Goal: Task Accomplishment & Management: Complete application form

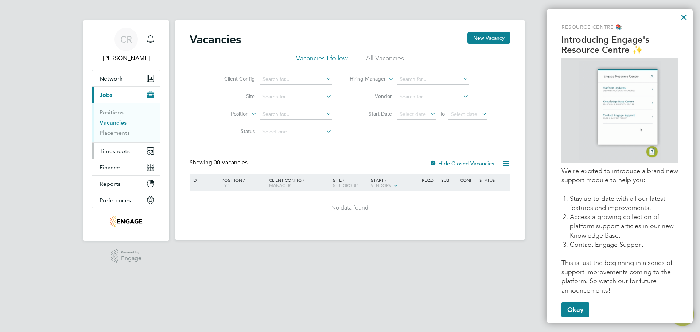
click at [133, 152] on button "Timesheets" at bounding box center [126, 151] width 68 height 16
click at [122, 146] on button "Timesheets" at bounding box center [126, 151] width 68 height 16
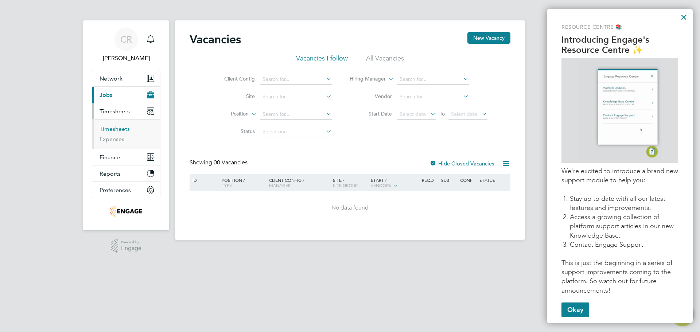
click at [116, 129] on link "Timesheets" at bounding box center [115, 128] width 30 height 7
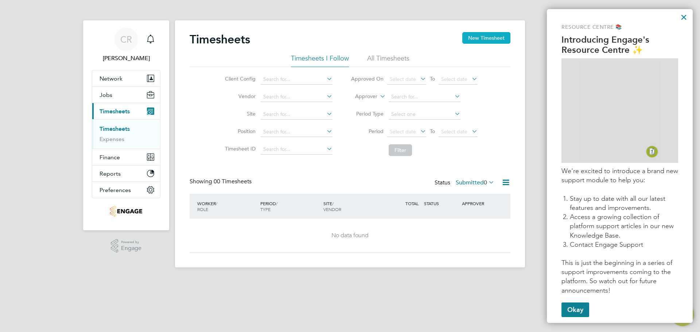
click at [480, 35] on button "New Timesheet" at bounding box center [486, 38] width 48 height 12
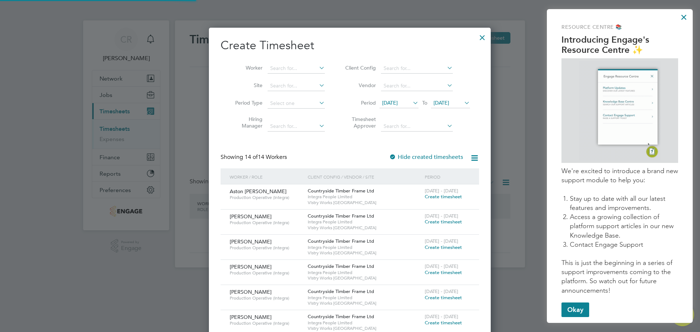
scroll to position [524, 282]
click at [307, 70] on input at bounding box center [296, 68] width 57 height 10
click at [440, 197] on span "Create timesheet" at bounding box center [443, 197] width 37 height 6
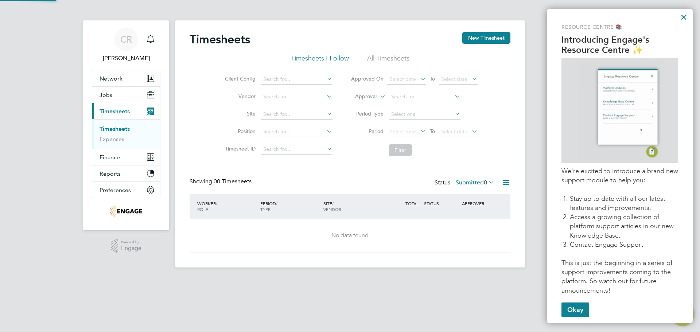
scroll to position [206, 282]
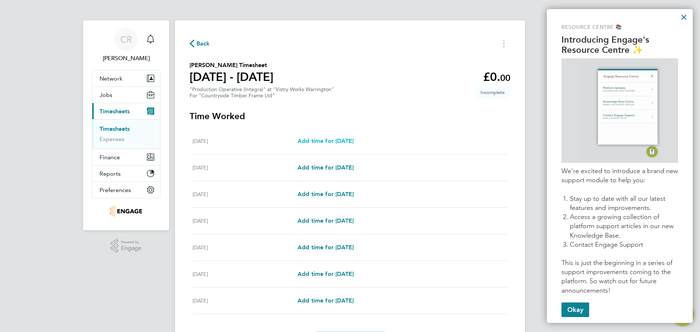
click at [321, 139] on span "Add time for [DATE]" at bounding box center [325, 140] width 56 height 7
select select "15"
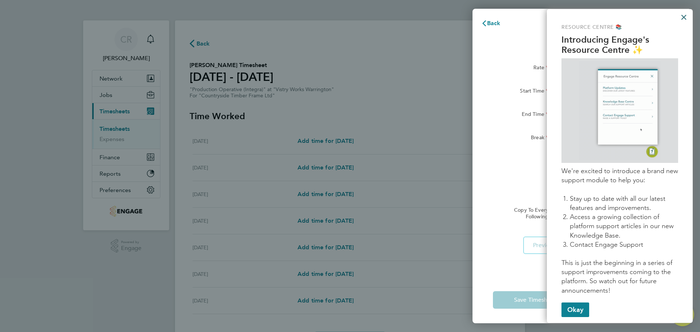
click at [683, 14] on button "×" at bounding box center [683, 17] width 7 height 12
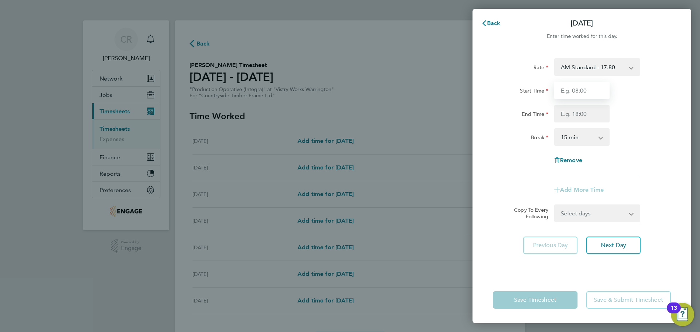
click at [580, 91] on input "Start Time" at bounding box center [581, 90] width 55 height 17
click at [581, 86] on input "Start Time" at bounding box center [581, 90] width 55 height 17
type input "6"
click at [592, 112] on input "End Time" at bounding box center [581, 113] width 55 height 17
click at [568, 93] on input "06:00" at bounding box center [581, 90] width 55 height 17
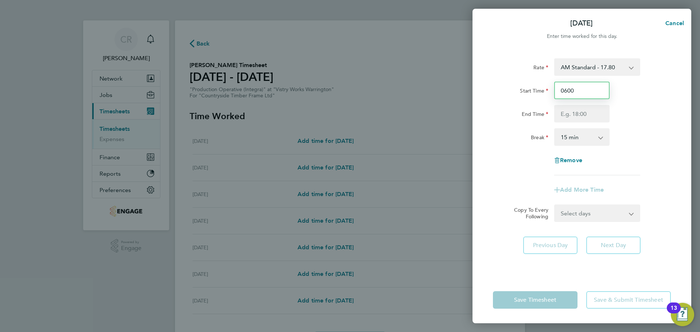
type input "06:00"
click at [627, 69] on select "AM Standard - 17.80 PM OT2 - 38.18 PM OT1 - 28.64 PM Standard - 19.09 AM OT2 - …" at bounding box center [593, 67] width 76 height 16
select select "15"
click at [612, 71] on select "AM OT2 - 35.60 AM Standard - 17.80 PM OT2 - 38.18 PM OT1 - 28.64 PM Standard - …" at bounding box center [593, 67] width 76 height 16
select select "15"
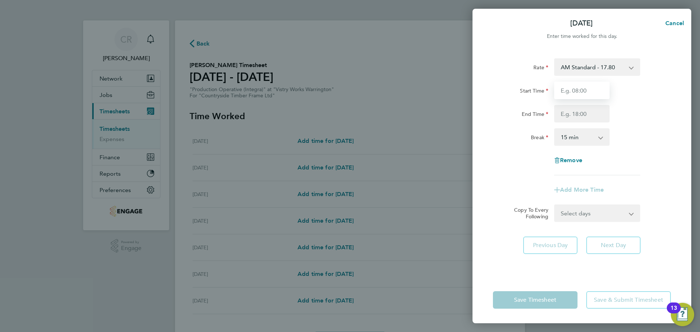
click at [590, 93] on input "Start Time" at bounding box center [581, 90] width 55 height 17
type input "06:00"
click at [575, 112] on input "End Time" at bounding box center [581, 113] width 55 height 17
type input "14:00"
click at [587, 142] on select "0 min 15 min 30 min 45 min 60 min 75 min 90 min" at bounding box center [577, 137] width 45 height 16
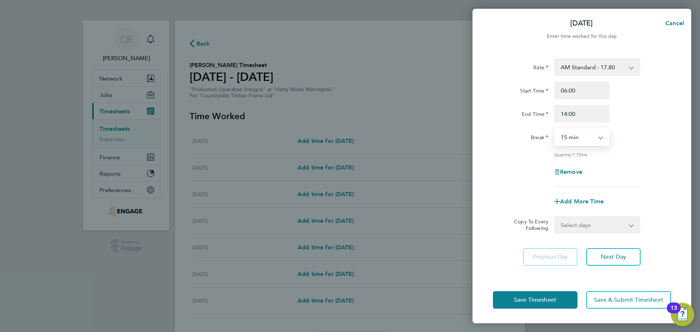
select select "30"
click at [555, 129] on select "0 min 15 min 30 min 45 min 60 min 75 min 90 min" at bounding box center [577, 137] width 45 height 16
click at [565, 299] on button "Save Timesheet" at bounding box center [535, 299] width 85 height 17
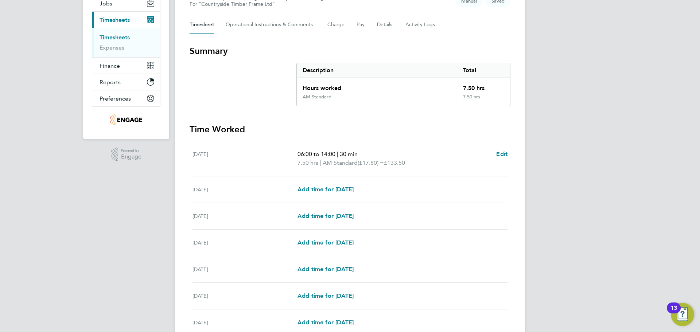
scroll to position [109, 0]
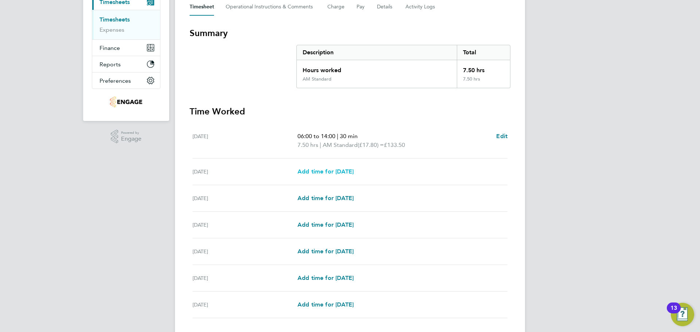
click at [343, 168] on span "Add time for [DATE]" at bounding box center [325, 171] width 56 height 7
select select "15"
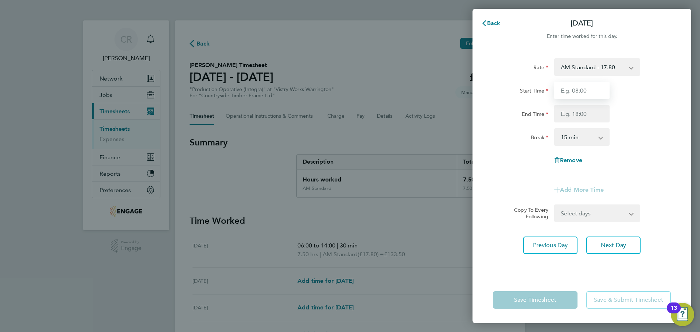
click at [591, 90] on input "Start Time" at bounding box center [581, 90] width 55 height 17
type input "06:00"
drag, startPoint x: 587, startPoint y: 99, endPoint x: 577, endPoint y: 113, distance: 17.3
click at [577, 113] on input "End Time" at bounding box center [581, 113] width 55 height 17
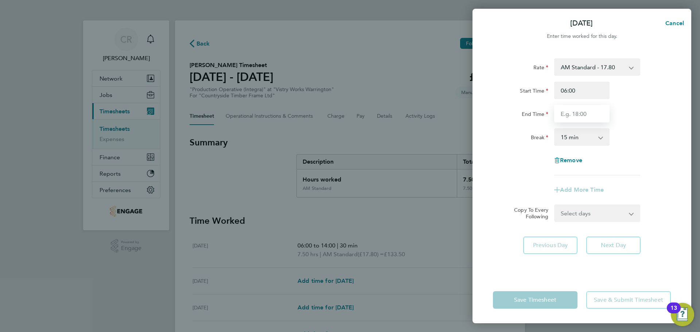
type input "14:00"
click at [583, 135] on select "0 min 15 min 30 min 45 min 60 min 75 min 90 min" at bounding box center [577, 137] width 45 height 16
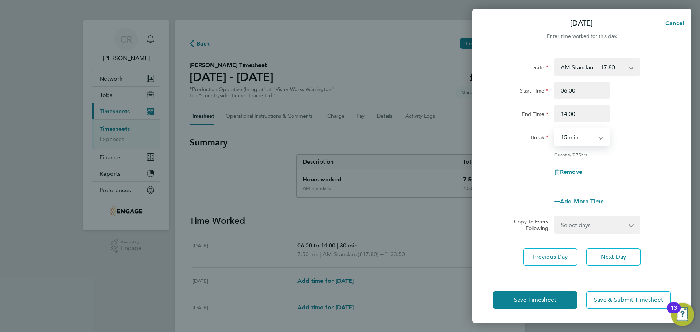
select select "30"
click at [555, 129] on select "0 min 15 min 30 min 45 min 60 min 75 min 90 min" at bounding box center [577, 137] width 45 height 16
click at [559, 301] on button "Save Timesheet" at bounding box center [535, 299] width 85 height 17
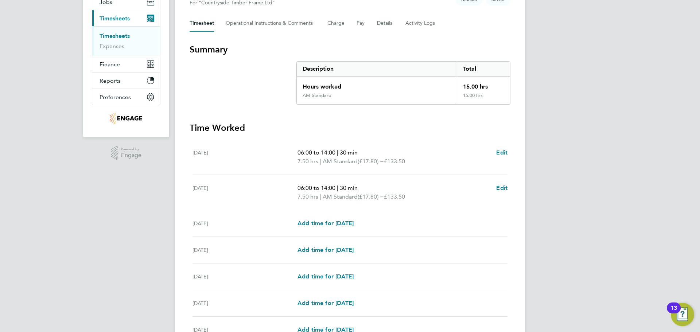
scroll to position [109, 0]
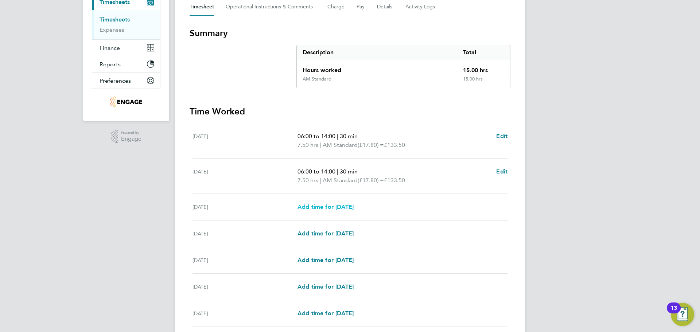
click at [342, 206] on span "Add time for [DATE]" at bounding box center [325, 206] width 56 height 7
select select "15"
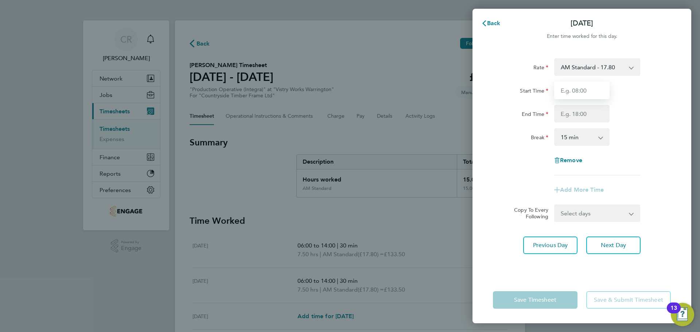
drag, startPoint x: 594, startPoint y: 93, endPoint x: 586, endPoint y: 99, distance: 10.1
click at [594, 93] on input "Start Time" at bounding box center [581, 90] width 55 height 17
type input "06:00"
drag, startPoint x: 580, startPoint y: 116, endPoint x: 579, endPoint y: 122, distance: 5.9
click at [580, 116] on input "End Time" at bounding box center [581, 113] width 55 height 17
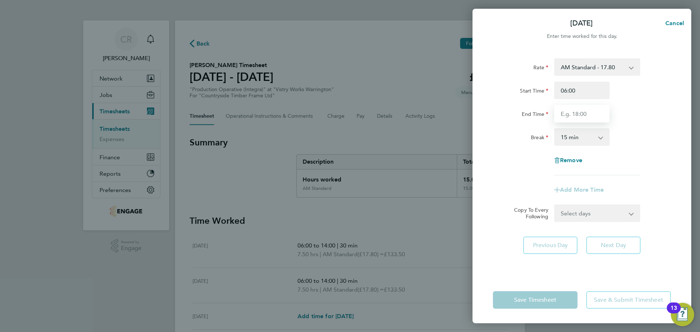
type input "14:00"
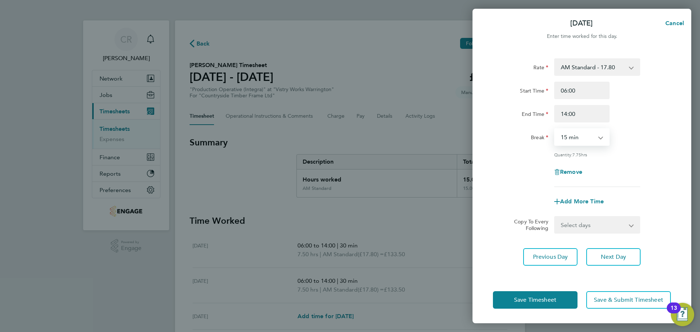
click at [595, 139] on select "0 min 15 min 30 min 45 min 60 min 75 min 90 min" at bounding box center [577, 137] width 45 height 16
select select "30"
click at [555, 129] on select "0 min 15 min 30 min 45 min 60 min 75 min 90 min" at bounding box center [577, 137] width 45 height 16
click at [560, 299] on button "Save Timesheet" at bounding box center [535, 299] width 85 height 17
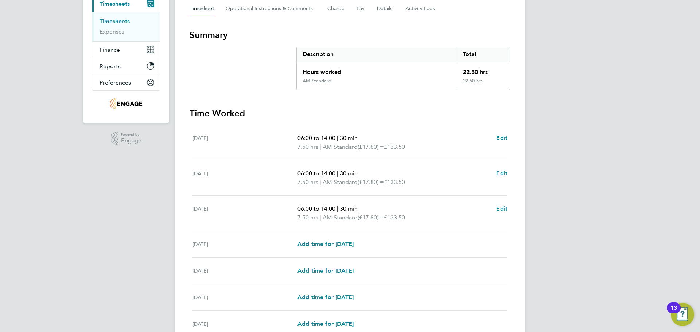
scroll to position [109, 0]
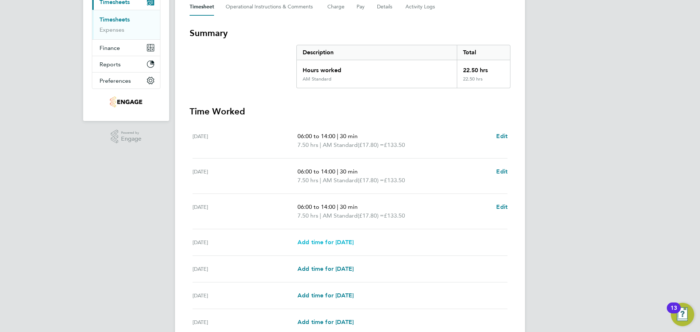
click at [350, 239] on span "Add time for [DATE]" at bounding box center [325, 242] width 56 height 7
select select "15"
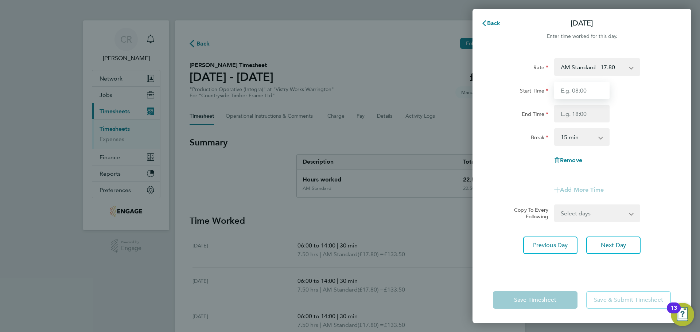
click at [578, 91] on input "Start Time" at bounding box center [581, 90] width 55 height 17
type input "06:00"
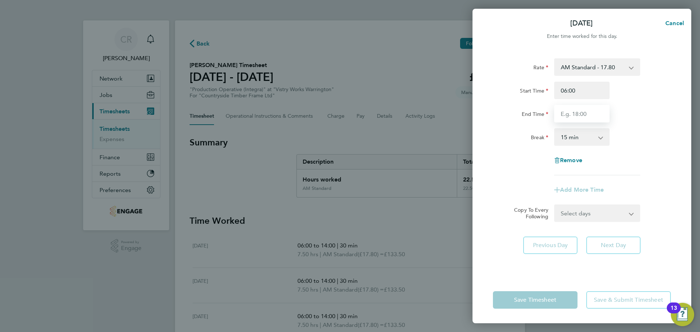
click at [583, 116] on input "End Time" at bounding box center [581, 113] width 55 height 17
type input "14:00"
drag, startPoint x: 589, startPoint y: 138, endPoint x: 585, endPoint y: 145, distance: 7.7
click at [589, 138] on select "0 min 15 min 30 min 45 min 60 min 75 min 90 min" at bounding box center [577, 137] width 45 height 16
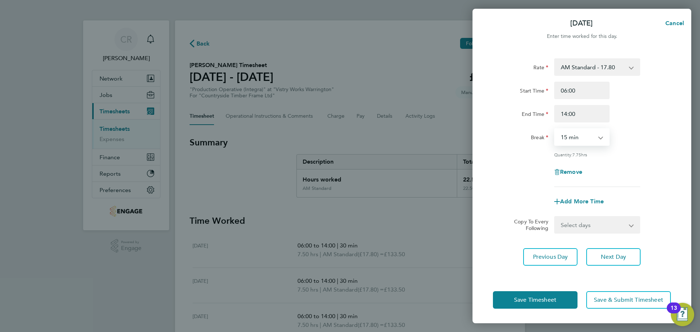
select select "30"
click at [555, 129] on select "0 min 15 min 30 min 45 min 60 min 75 min 90 min" at bounding box center [577, 137] width 45 height 16
click at [567, 297] on button "Save Timesheet" at bounding box center [535, 299] width 85 height 17
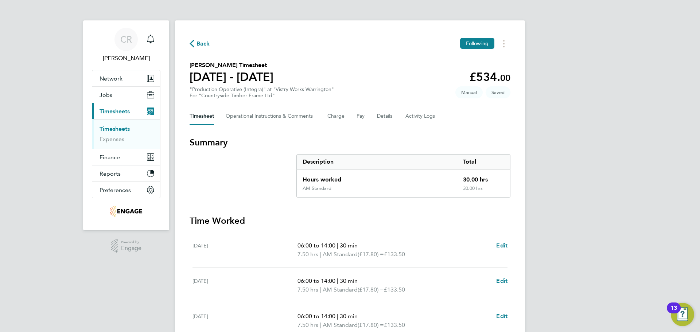
drag, startPoint x: 490, startPoint y: 256, endPoint x: 447, endPoint y: 283, distance: 50.9
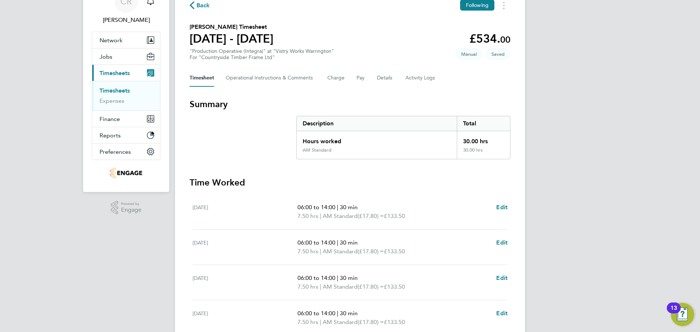
scroll to position [109, 0]
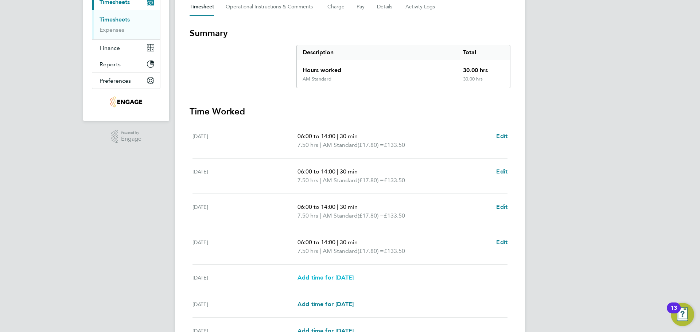
click at [347, 277] on span "Add time for [DATE]" at bounding box center [325, 277] width 56 height 7
select select "15"
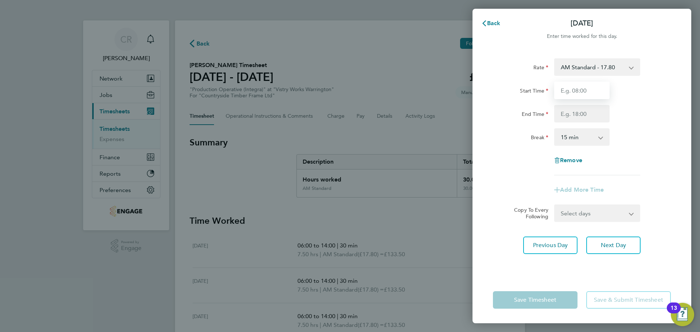
click at [583, 96] on input "Start Time" at bounding box center [581, 90] width 55 height 17
type input "06:00"
click at [580, 115] on input "End Time" at bounding box center [581, 113] width 55 height 17
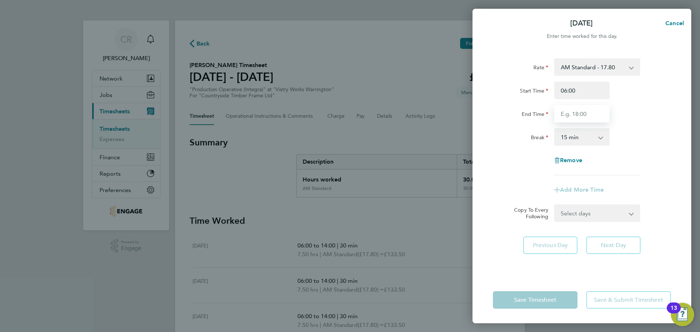
type input "14:00"
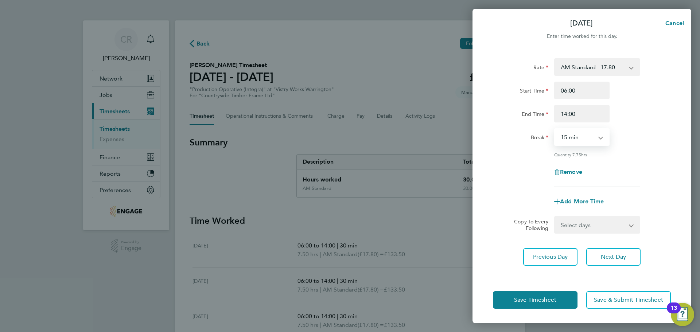
click at [578, 137] on select "0 min 15 min 30 min 45 min 60 min 75 min 90 min" at bounding box center [577, 137] width 45 height 16
select select "30"
click at [555, 129] on select "0 min 15 min 30 min 45 min 60 min 75 min 90 min" at bounding box center [577, 137] width 45 height 16
click at [561, 303] on button "Save Timesheet" at bounding box center [535, 299] width 85 height 17
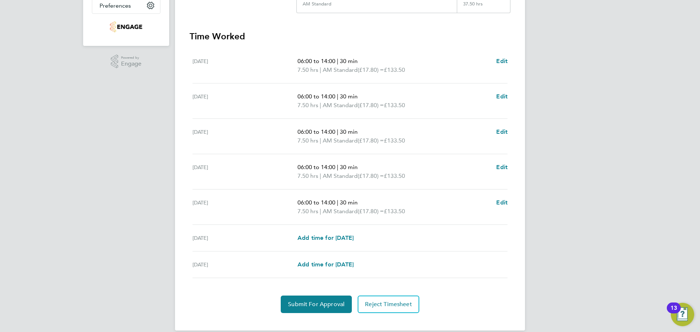
scroll to position [195, 0]
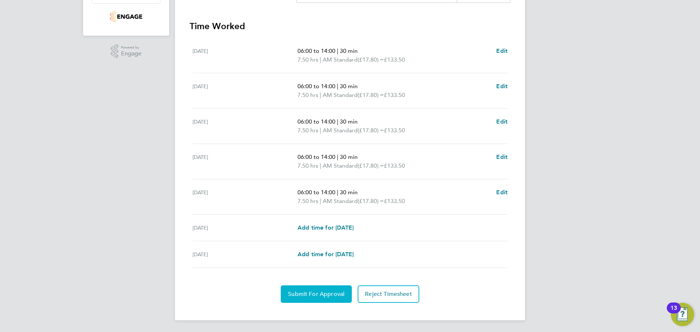
click at [339, 286] on button "Submit For Approval" at bounding box center [316, 293] width 71 height 17
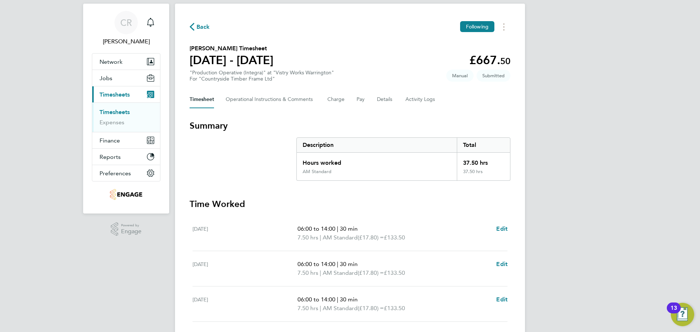
scroll to position [12, 0]
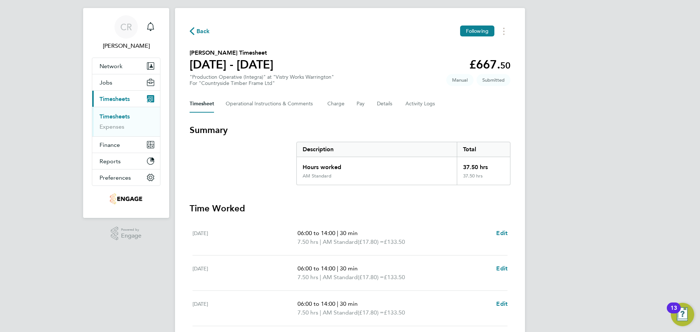
click at [209, 37] on div "Back Following [PERSON_NAME] Timesheet [DATE] - [DATE] £667. 50 "Production Ope…" at bounding box center [350, 255] width 350 height 495
click at [208, 33] on span "Back" at bounding box center [202, 31] width 13 height 9
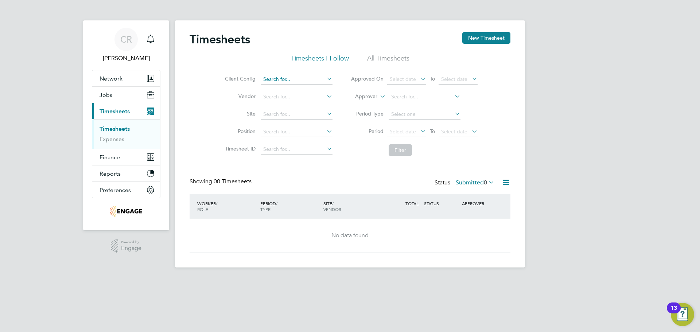
click at [298, 76] on input at bounding box center [297, 79] width 72 height 10
click at [481, 36] on button "New Timesheet" at bounding box center [486, 38] width 48 height 12
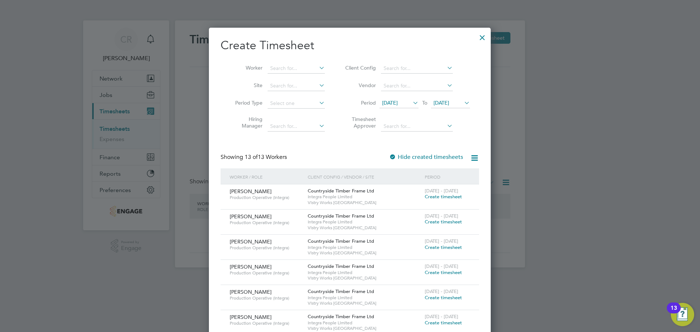
click at [440, 196] on span "Create timesheet" at bounding box center [443, 197] width 37 height 6
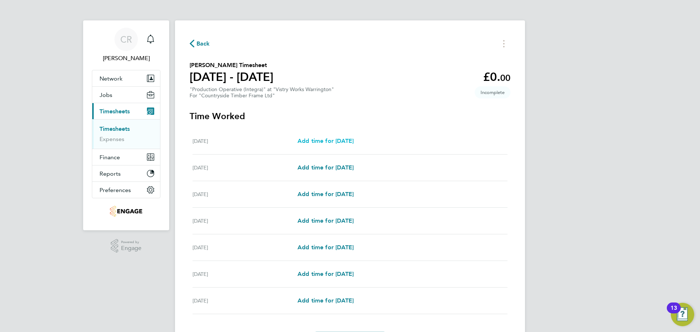
click at [342, 139] on span "Add time for [DATE]" at bounding box center [325, 140] width 56 height 7
select select "15"
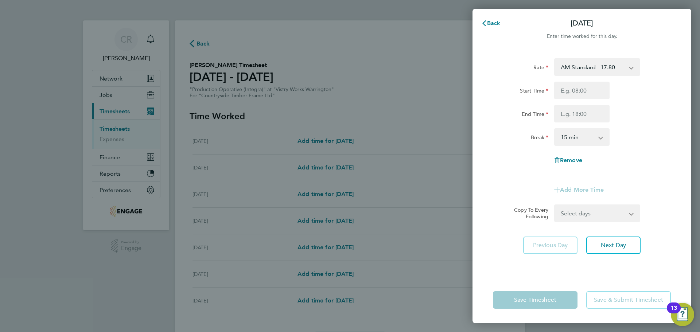
click at [615, 69] on select "AM Standard - 17.80 AM OT1 - 26.70 PM OT2 - 38.18 PM Standard - 19.09 PM OT1 - …" at bounding box center [593, 67] width 76 height 16
select select "15"
click at [587, 92] on input "Start Time" at bounding box center [581, 90] width 55 height 17
type input "14:00"
click at [585, 114] on input "End Time" at bounding box center [581, 113] width 55 height 17
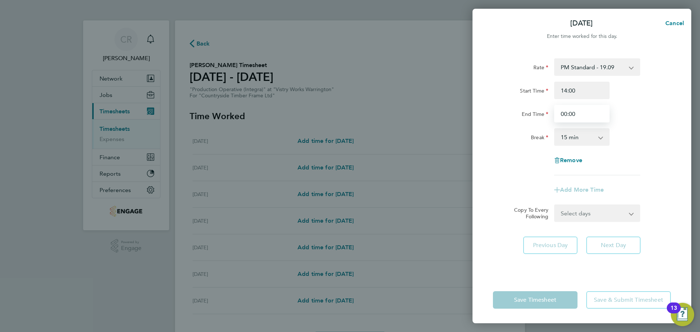
type input "00:00"
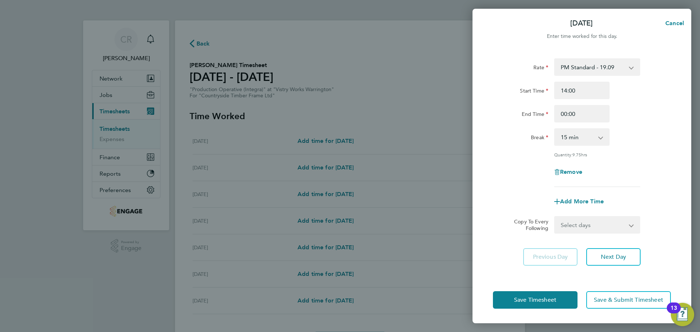
click at [583, 141] on select "0 min 15 min 30 min 45 min 60 min 75 min 90 min" at bounding box center [577, 137] width 45 height 16
select select "30"
click at [555, 129] on select "0 min 15 min 30 min 45 min 60 min 75 min 90 min" at bounding box center [577, 137] width 45 height 16
click at [557, 299] on button "Save Timesheet" at bounding box center [535, 299] width 85 height 17
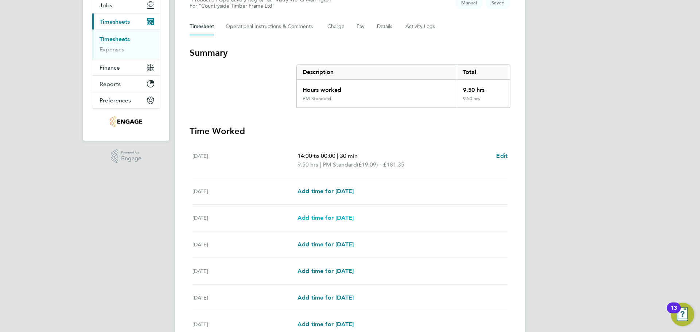
scroll to position [109, 0]
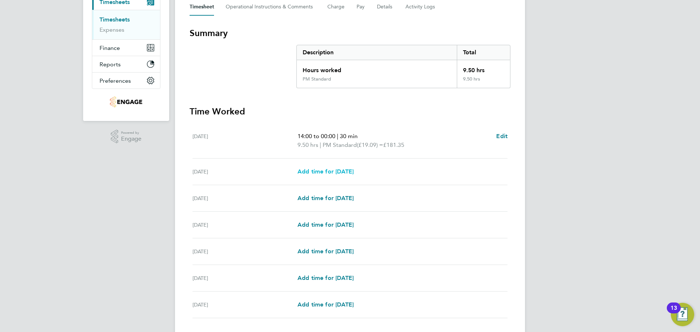
click at [348, 171] on span "Add time for [DATE]" at bounding box center [325, 171] width 56 height 7
select select "15"
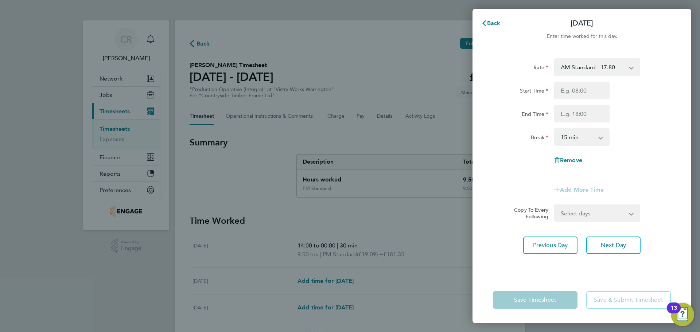
drag, startPoint x: 606, startPoint y: 67, endPoint x: 602, endPoint y: 75, distance: 8.8
click at [606, 67] on select "AM Standard - 17.80 AM OT1 - 26.70 PM OT2 - 38.18 PM Standard - 19.09 PM OT1 - …" at bounding box center [593, 67] width 76 height 16
select select "15"
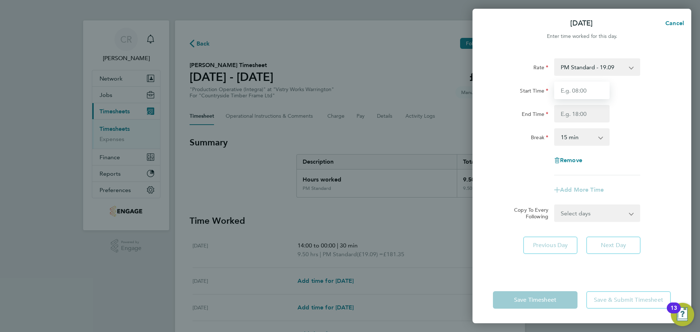
click at [588, 91] on input "Start Time" at bounding box center [581, 90] width 55 height 17
type input "14:00"
click at [574, 113] on input "End Time" at bounding box center [581, 113] width 55 height 17
type input "00:00"
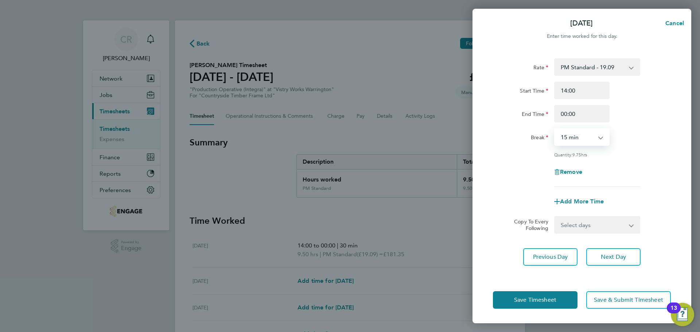
drag, startPoint x: 589, startPoint y: 137, endPoint x: 587, endPoint y: 145, distance: 8.2
click at [589, 137] on select "0 min 15 min 30 min 45 min 60 min 75 min 90 min" at bounding box center [577, 137] width 45 height 16
select select "30"
click at [555, 129] on select "0 min 15 min 30 min 45 min 60 min 75 min 90 min" at bounding box center [577, 137] width 45 height 16
click at [560, 300] on button "Save Timesheet" at bounding box center [535, 299] width 85 height 17
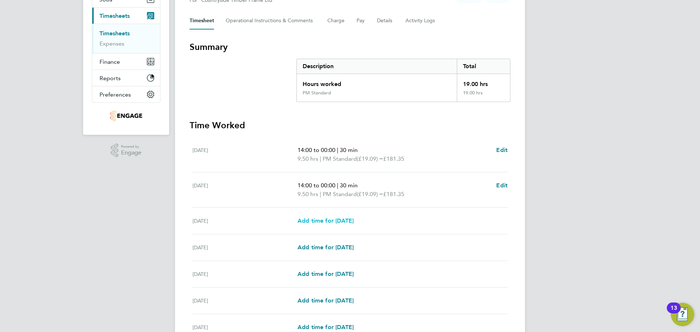
scroll to position [109, 0]
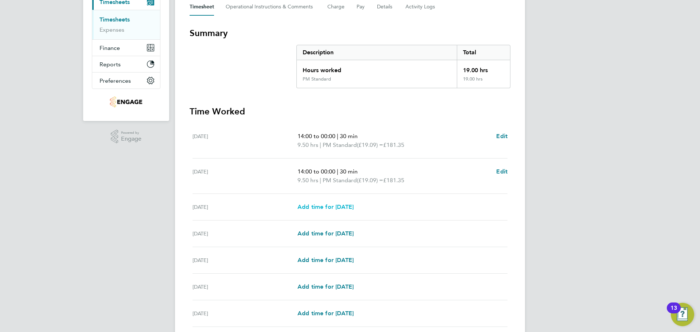
click at [354, 204] on span "Add time for [DATE]" at bounding box center [325, 206] width 56 height 7
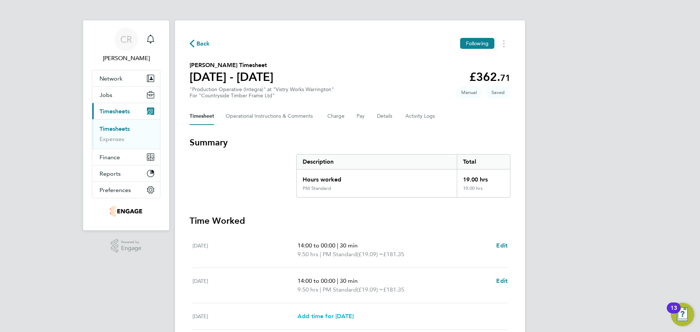
select select "15"
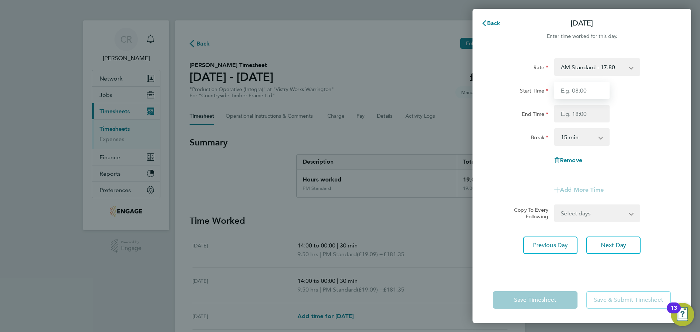
click at [592, 96] on input "Start Time" at bounding box center [581, 90] width 55 height 17
click at [596, 61] on select "AM Standard - 17.80 AM OT1 - 26.70 PM OT2 - 38.18 PM Standard - 19.09 PM OT1 - …" at bounding box center [593, 67] width 76 height 16
select select "15"
click at [581, 94] on input "Start Time" at bounding box center [581, 90] width 55 height 17
type input "14:00"
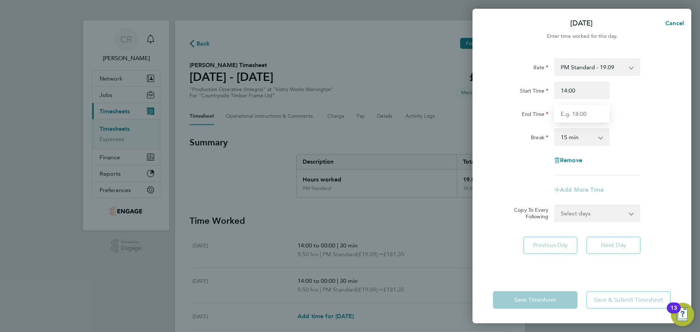
click at [581, 117] on input "End Time" at bounding box center [581, 113] width 55 height 17
type input "00:00"
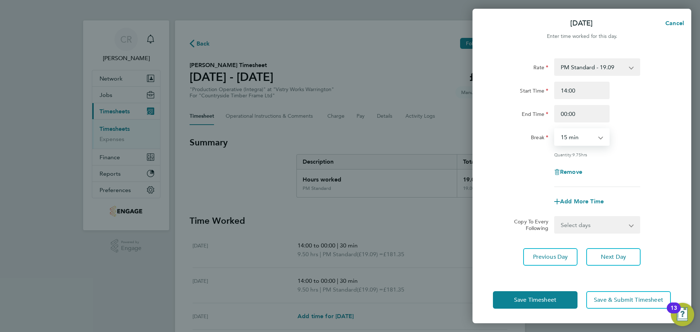
click at [581, 138] on select "0 min 15 min 30 min 45 min 60 min 75 min 90 min" at bounding box center [577, 137] width 45 height 16
select select "30"
click at [555, 129] on select "0 min 15 min 30 min 45 min 60 min 75 min 90 min" at bounding box center [577, 137] width 45 height 16
click at [558, 304] on button "Save Timesheet" at bounding box center [535, 299] width 85 height 17
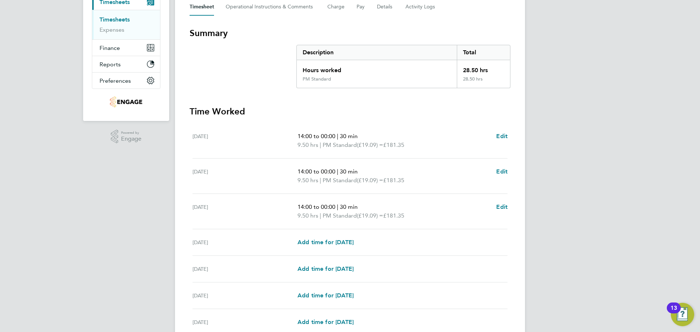
scroll to position [146, 0]
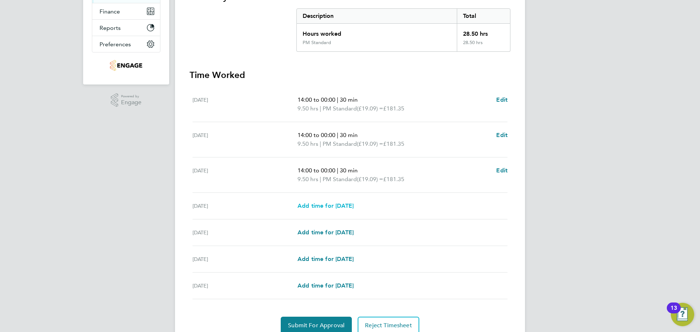
click at [347, 203] on span "Add time for [DATE]" at bounding box center [325, 205] width 56 height 7
select select "15"
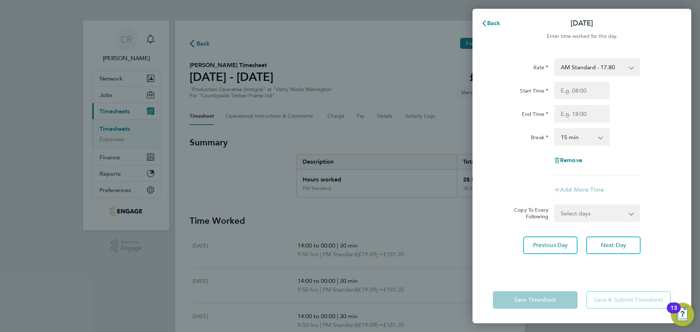
click at [604, 70] on select "AM Standard - 17.80 AM OT1 - 26.70 PM OT2 - 38.18 PM Standard - 19.09 PM OT1 - …" at bounding box center [593, 67] width 76 height 16
select select "15"
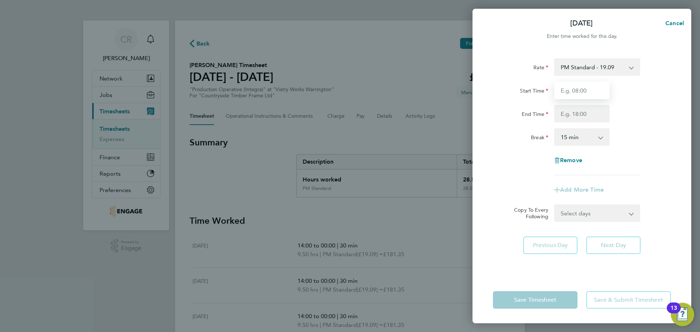
click at [592, 94] on input "Start Time" at bounding box center [581, 90] width 55 height 17
type input "14:00"
click at [583, 115] on input "End Time" at bounding box center [581, 113] width 55 height 17
type input "23:30"
click at [592, 138] on select "0 min 15 min 30 min 45 min 60 min 75 min 90 min" at bounding box center [577, 137] width 45 height 16
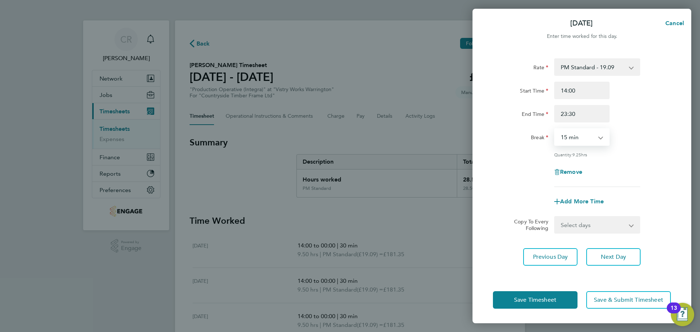
select select "30"
click at [555, 129] on select "0 min 15 min 30 min 45 min 60 min 75 min 90 min" at bounding box center [577, 137] width 45 height 16
click at [562, 300] on button "Save Timesheet" at bounding box center [535, 299] width 85 height 17
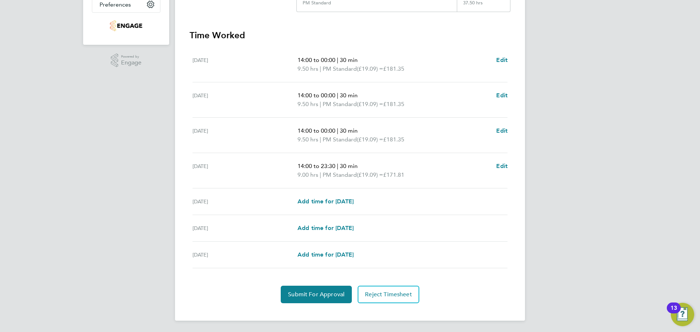
scroll to position [186, 0]
click at [324, 297] on span "Submit For Approval" at bounding box center [316, 294] width 57 height 7
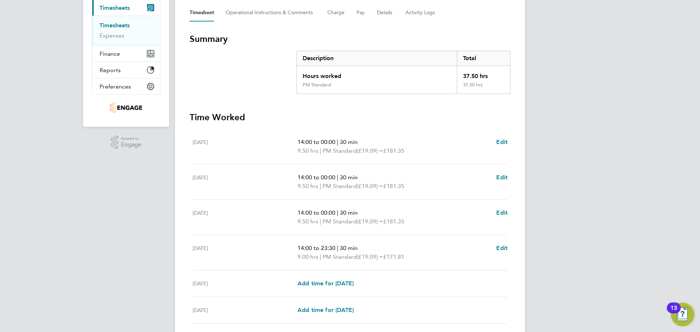
scroll to position [4, 0]
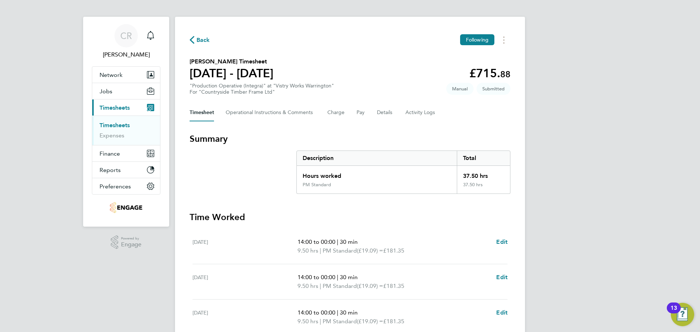
click at [201, 38] on span "Back" at bounding box center [202, 40] width 13 height 9
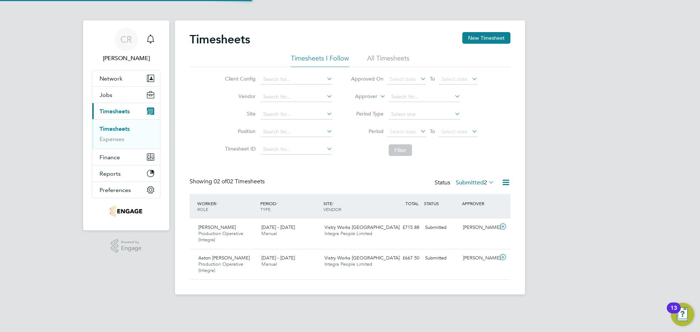
scroll to position [19, 63]
click at [477, 36] on button "New Timesheet" at bounding box center [486, 38] width 48 height 12
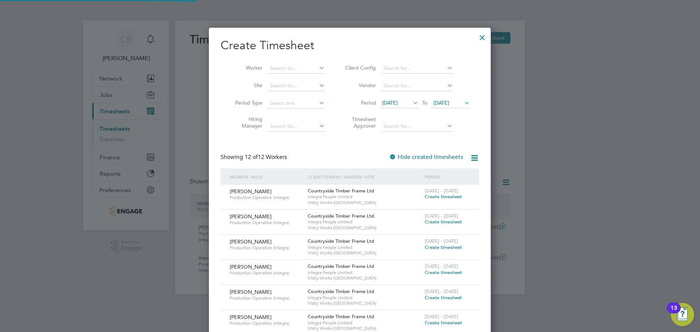
scroll to position [474, 282]
click at [441, 196] on span "Create timesheet" at bounding box center [443, 197] width 37 height 6
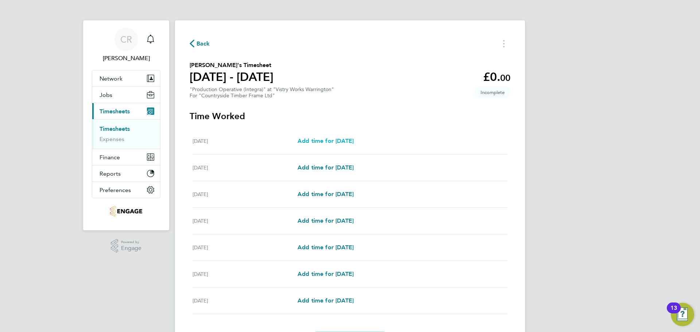
click at [329, 137] on span "Add time for [DATE]" at bounding box center [325, 140] width 56 height 7
select select "15"
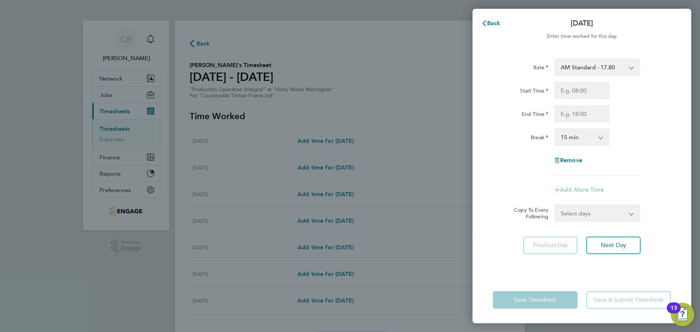
click at [615, 67] on select "AM Standard - 17.80 PM OT1 - 28.64 AM OT1 - 26.70 PM Standard - 19.09 PM OT2 - …" at bounding box center [593, 67] width 76 height 16
select select "15"
click at [590, 92] on input "Start Time" at bounding box center [581, 90] width 55 height 17
type input "14:00"
click at [585, 112] on input "End Time" at bounding box center [581, 113] width 55 height 17
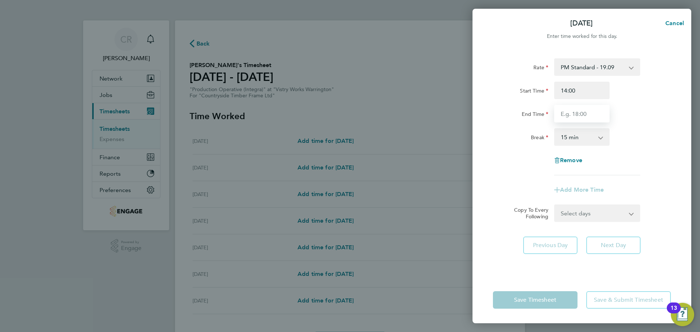
type input "00:00"
click at [588, 144] on select "0 min 15 min 30 min 45 min 60 min 75 min 90 min" at bounding box center [577, 137] width 45 height 16
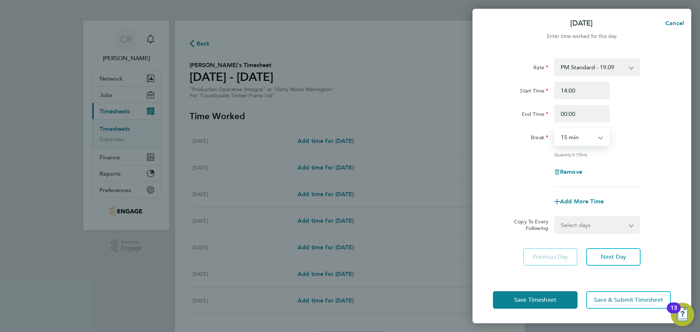
select select "30"
click at [555, 129] on select "0 min 15 min 30 min 45 min 60 min 75 min 90 min" at bounding box center [577, 137] width 45 height 16
click at [565, 296] on button "Save Timesheet" at bounding box center [535, 299] width 85 height 17
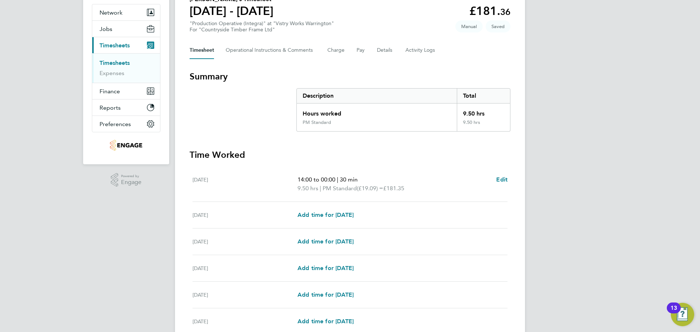
scroll to position [73, 0]
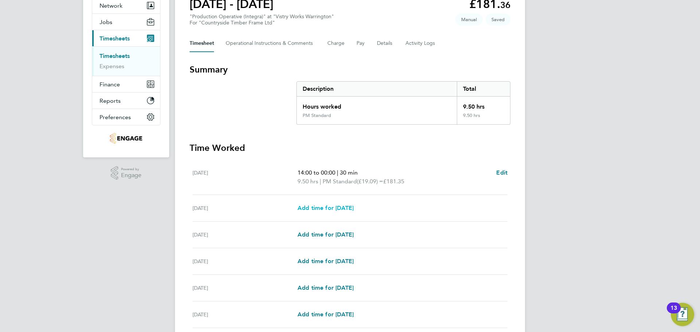
click at [344, 206] on span "Add time for [DATE]" at bounding box center [325, 208] width 56 height 7
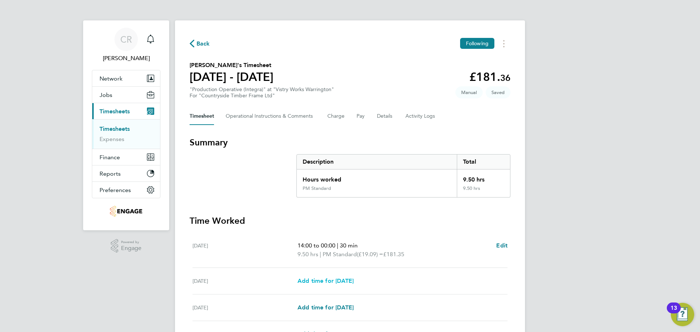
select select "15"
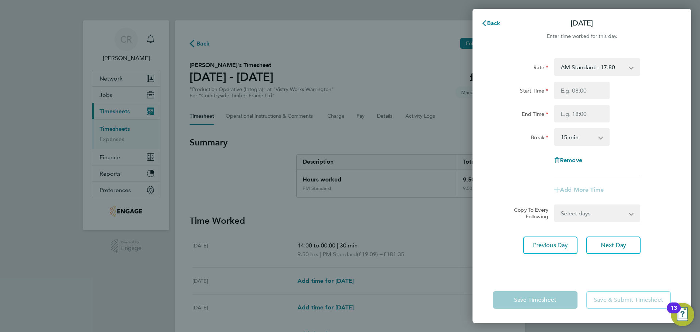
click at [613, 73] on select "AM Standard - 17.80 PM OT1 - 28.64 AM OT1 - 26.70 PM Standard - 19.09 PM OT2 - …" at bounding box center [593, 67] width 76 height 16
select select "15"
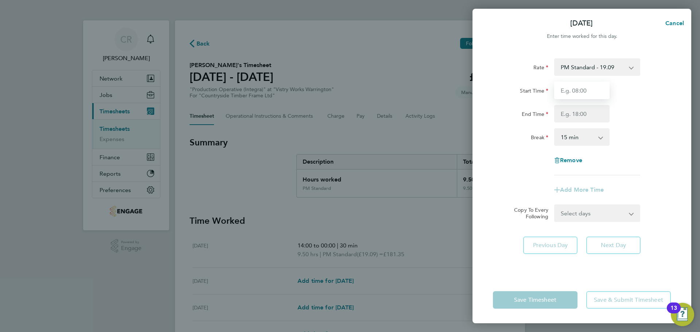
click at [588, 97] on input "Start Time" at bounding box center [581, 90] width 55 height 17
type input "14:00"
click at [582, 120] on input "End Time" at bounding box center [581, 113] width 55 height 17
type input "00:00"
drag, startPoint x: 575, startPoint y: 139, endPoint x: 576, endPoint y: 143, distance: 4.1
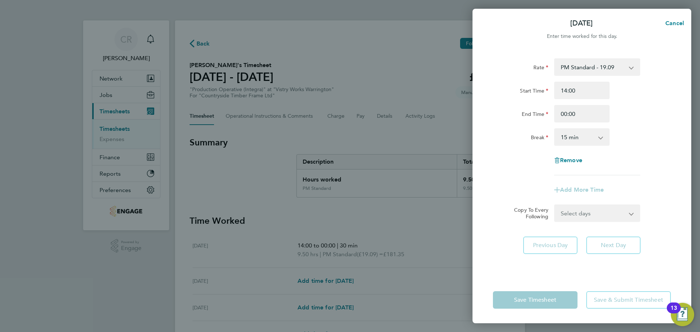
click at [575, 139] on select "0 min 15 min 30 min 45 min 60 min 75 min 90 min" at bounding box center [577, 137] width 45 height 16
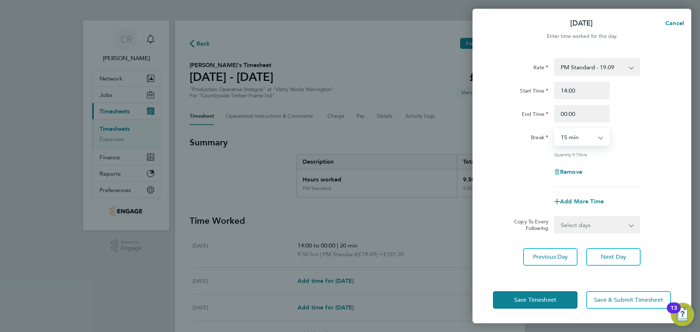
select select "30"
click at [555, 129] on select "0 min 15 min 30 min 45 min 60 min 75 min 90 min" at bounding box center [577, 137] width 45 height 16
click at [558, 299] on button "Save Timesheet" at bounding box center [535, 299] width 85 height 17
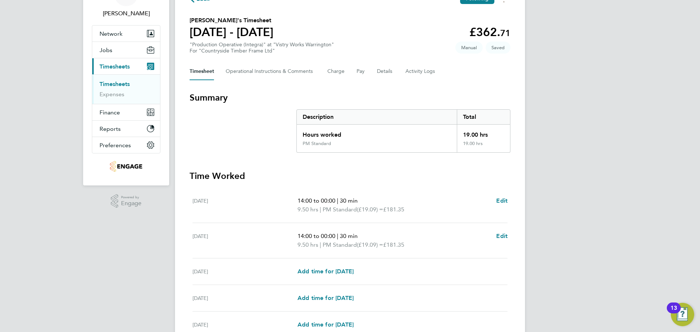
scroll to position [109, 0]
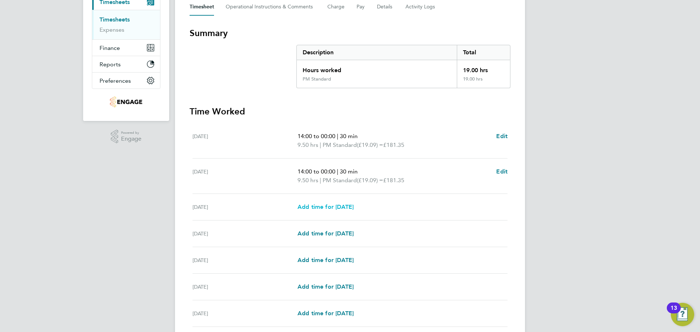
click at [347, 206] on span "Add time for [DATE]" at bounding box center [325, 206] width 56 height 7
select select "15"
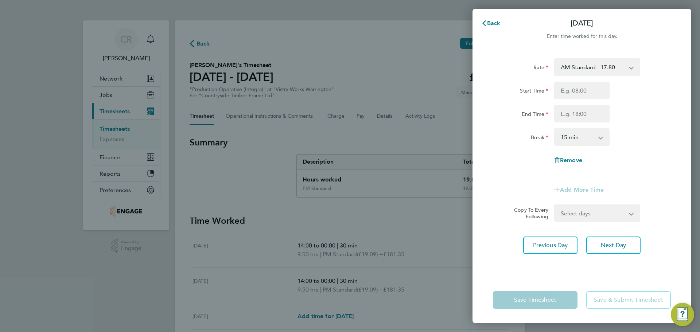
click at [601, 69] on select "AM Standard - 17.80 PM OT1 - 28.64 AM OT1 - 26.70 PM Standard - 19.09 PM OT2 - …" at bounding box center [593, 67] width 76 height 16
select select "15"
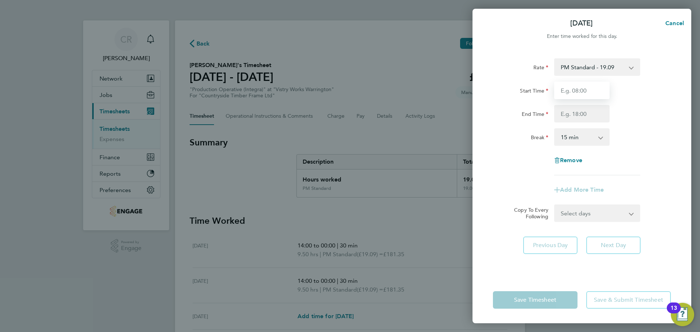
drag, startPoint x: 591, startPoint y: 92, endPoint x: 588, endPoint y: 98, distance: 6.5
click at [591, 92] on input "Start Time" at bounding box center [581, 90] width 55 height 17
type input "14:00"
click at [583, 117] on input "End Time" at bounding box center [581, 113] width 55 height 17
type input "00:00"
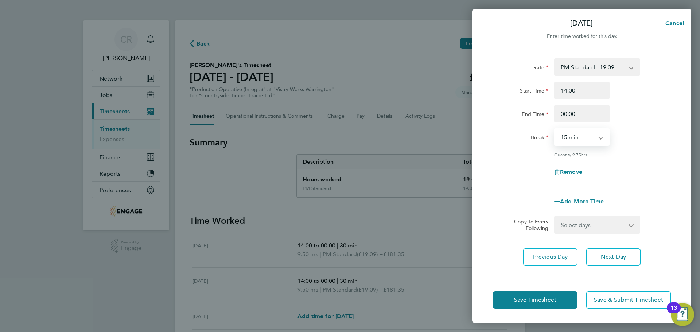
click at [579, 137] on select "0 min 15 min 30 min 45 min 60 min 75 min 90 min" at bounding box center [577, 137] width 45 height 16
select select "30"
click at [555, 129] on select "0 min 15 min 30 min 45 min 60 min 75 min 90 min" at bounding box center [577, 137] width 45 height 16
click at [560, 301] on button "Save Timesheet" at bounding box center [535, 299] width 85 height 17
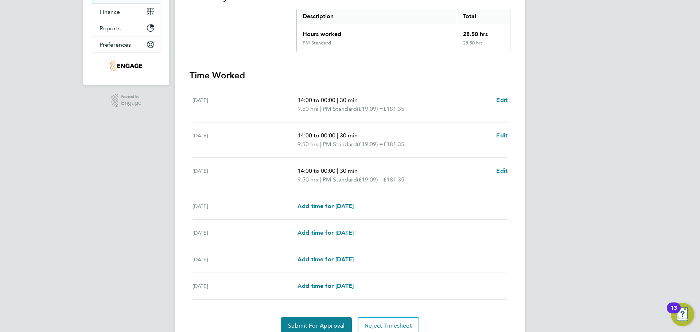
scroll to position [146, 0]
click at [354, 203] on span "Add time for [DATE]" at bounding box center [325, 205] width 56 height 7
select select "15"
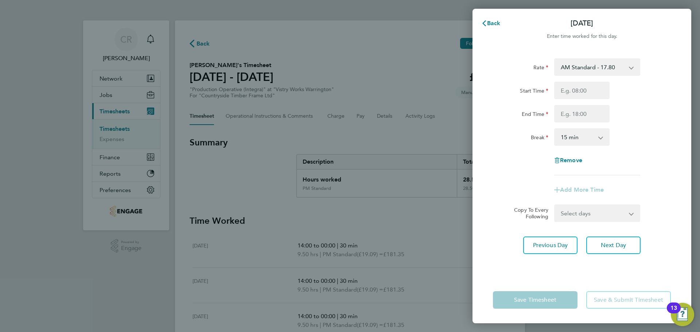
drag, startPoint x: 592, startPoint y: 65, endPoint x: 589, endPoint y: 75, distance: 10.2
click at [592, 65] on select "AM Standard - 17.80 PM OT1 - 28.64 AM OT1 - 26.70 PM Standard - 19.09 PM OT2 - …" at bounding box center [593, 67] width 76 height 16
select select "15"
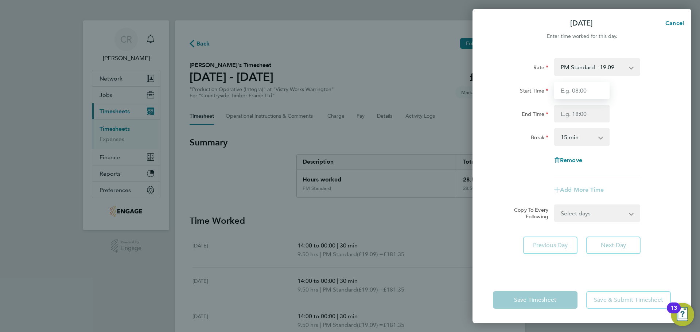
click at [584, 92] on input "Start Time" at bounding box center [581, 90] width 55 height 17
type input "14:00"
click at [584, 114] on input "End Time" at bounding box center [581, 113] width 55 height 17
type input "00:00"
click at [579, 106] on input "00:00" at bounding box center [581, 113] width 55 height 17
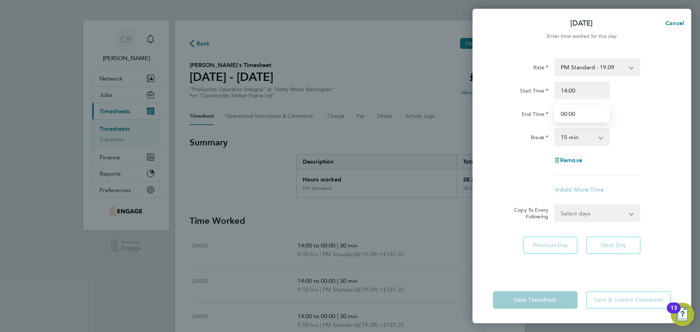
click at [579, 113] on input "00:00" at bounding box center [581, 113] width 55 height 17
drag, startPoint x: 579, startPoint y: 113, endPoint x: 550, endPoint y: 116, distance: 28.9
click at [550, 116] on div "End Time 00:00" at bounding box center [582, 113] width 184 height 17
click at [594, 116] on input "End Time" at bounding box center [581, 113] width 55 height 17
type input "23:30"
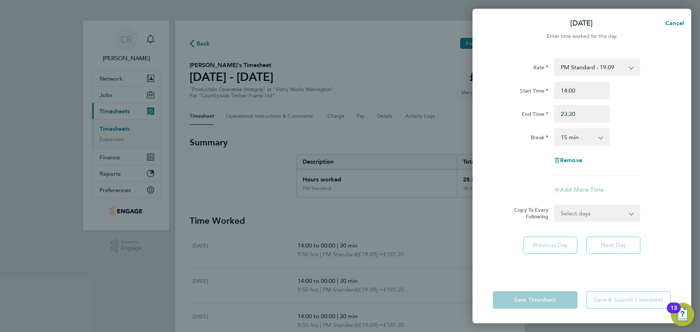
click at [588, 139] on select "0 min 15 min 30 min 45 min 60 min 75 min 90 min" at bounding box center [577, 137] width 45 height 16
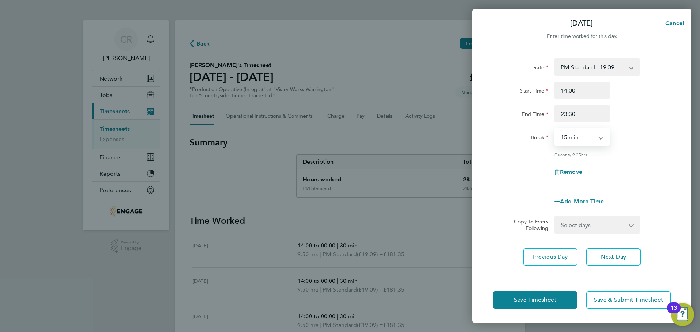
select select "30"
click at [555, 129] on select "0 min 15 min 30 min 45 min 60 min 75 min 90 min" at bounding box center [577, 137] width 45 height 16
click at [565, 297] on button "Save Timesheet" at bounding box center [535, 299] width 85 height 17
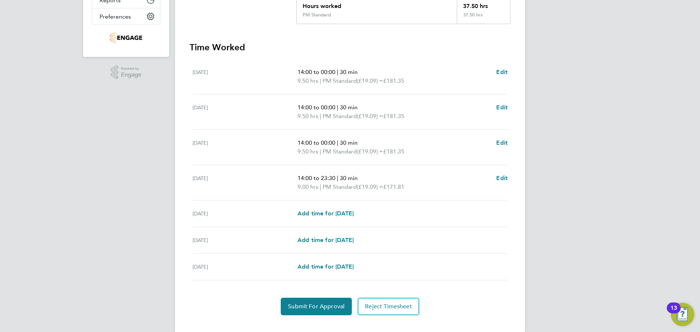
scroll to position [186, 0]
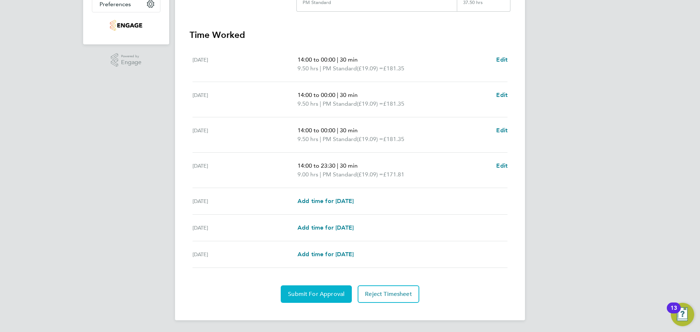
click at [324, 293] on span "Submit For Approval" at bounding box center [316, 294] width 57 height 7
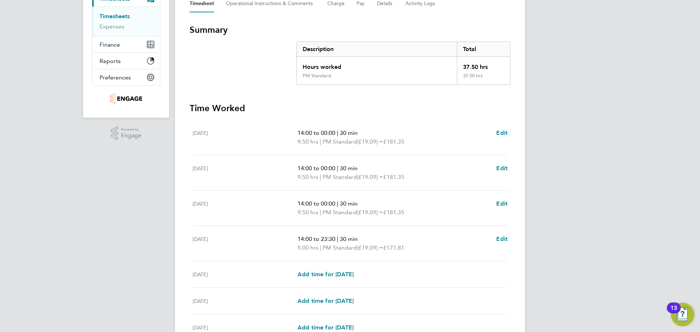
scroll to position [4, 0]
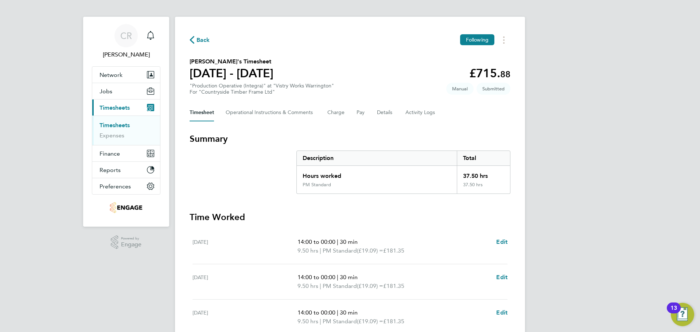
click at [199, 42] on span "Back" at bounding box center [202, 40] width 13 height 9
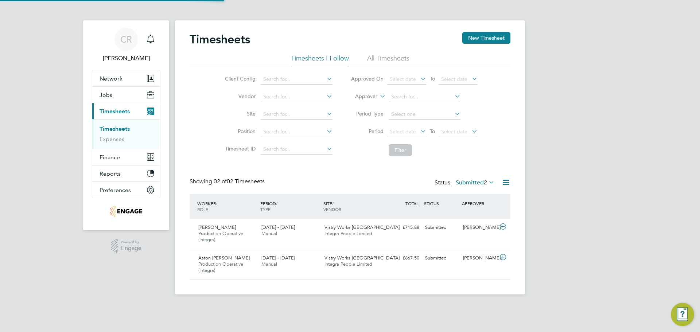
scroll to position [19, 63]
click at [483, 32] on button "New Timesheet" at bounding box center [486, 38] width 48 height 12
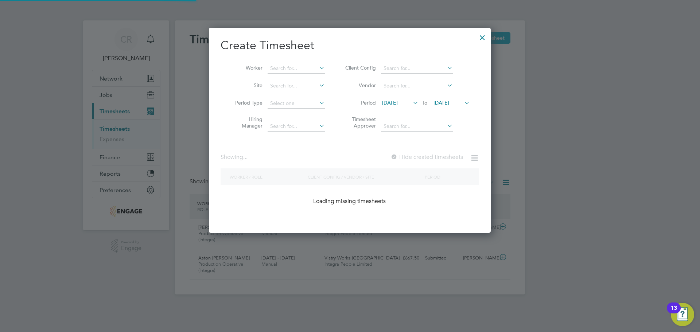
scroll to position [449, 282]
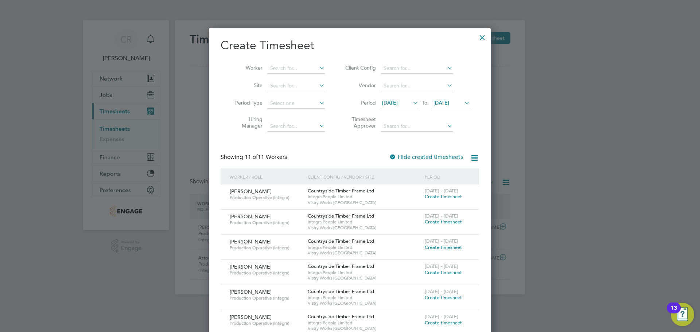
click at [440, 195] on span "Create timesheet" at bounding box center [443, 197] width 37 height 6
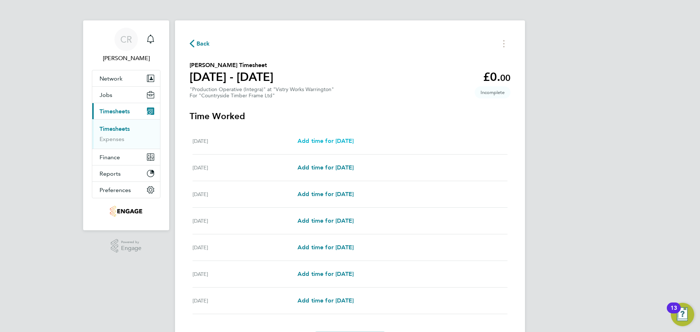
click at [347, 139] on span "Add time for [DATE]" at bounding box center [325, 140] width 56 height 7
select select "15"
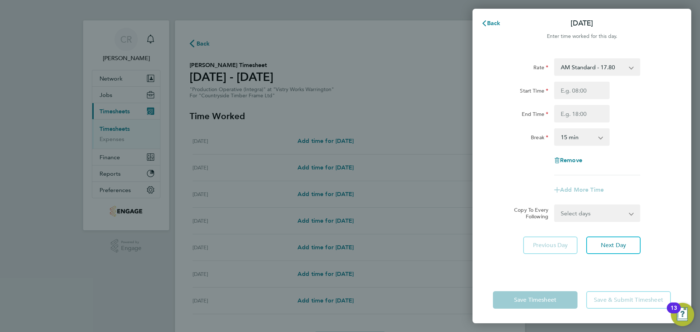
click at [597, 68] on select "AM Standard - 17.80 PM OT1 - 28.64 PM Standard - 19.09 AM OT1 - 26.70 AM OT2 - …" at bounding box center [593, 67] width 76 height 16
click at [635, 66] on app-icon-cross-button at bounding box center [635, 67] width 9 height 16
click at [582, 81] on div "Rate AM Standard - 17.80 PM OT1 - 28.64 PM Standard - 19.09 AM OT1 - 26.70 AM O…" at bounding box center [582, 116] width 178 height 117
click at [580, 87] on input "Start Time" at bounding box center [581, 90] width 55 height 17
type input "06:00"
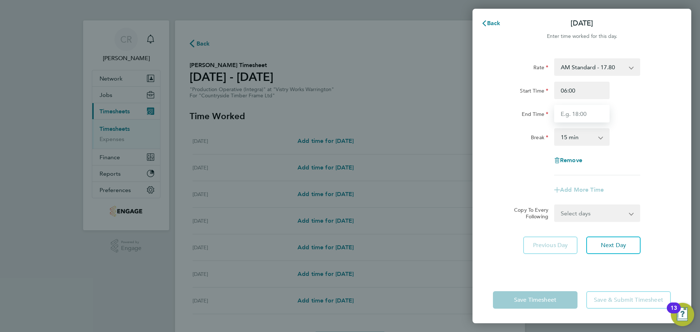
click at [583, 119] on input "End Time" at bounding box center [581, 113] width 55 height 17
type input "14:00"
click at [589, 140] on select "0 min 15 min 30 min 45 min 60 min 75 min 90 min" at bounding box center [577, 137] width 45 height 16
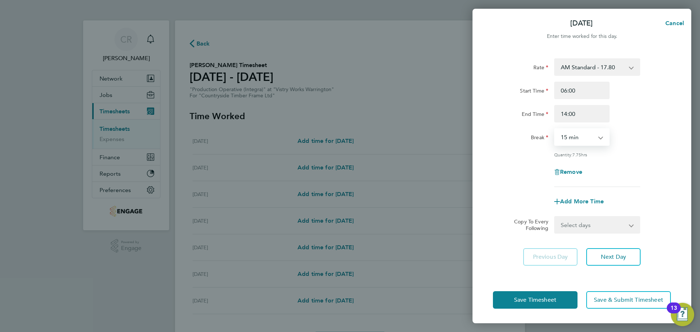
select select "30"
click at [555, 129] on select "0 min 15 min 30 min 45 min 60 min 75 min 90 min" at bounding box center [577, 137] width 45 height 16
click at [564, 298] on button "Save Timesheet" at bounding box center [535, 299] width 85 height 17
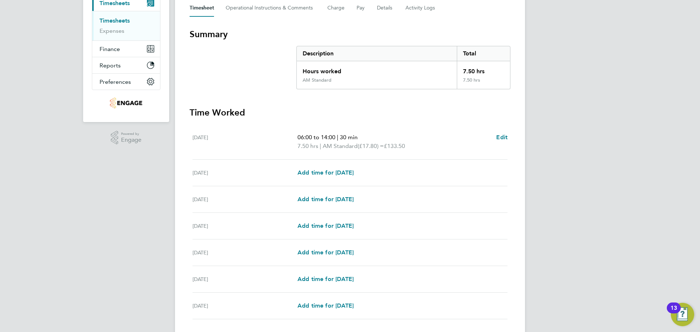
scroll to position [109, 0]
click at [354, 171] on span "Add time for [DATE]" at bounding box center [325, 171] width 56 height 7
select select "15"
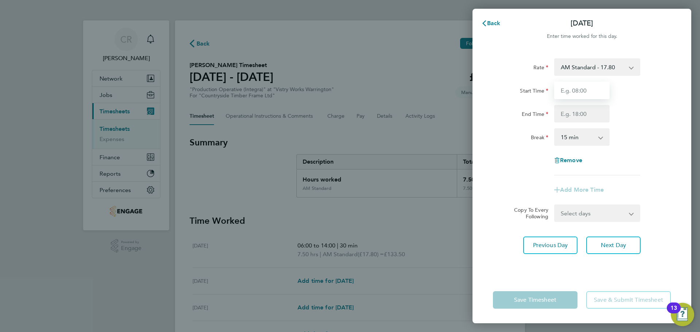
click at [592, 85] on input "Start Time" at bounding box center [581, 90] width 55 height 17
type input "06:00"
click at [580, 117] on input "End Time" at bounding box center [581, 113] width 55 height 17
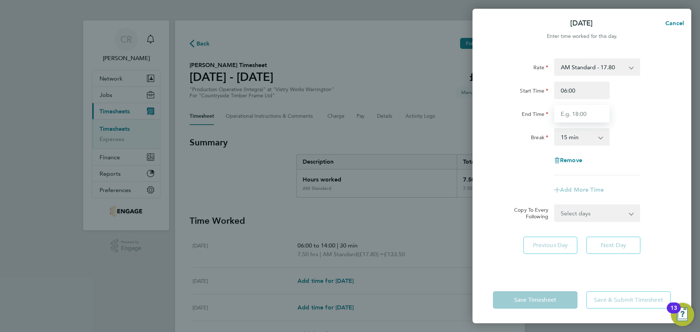
type input "14:00"
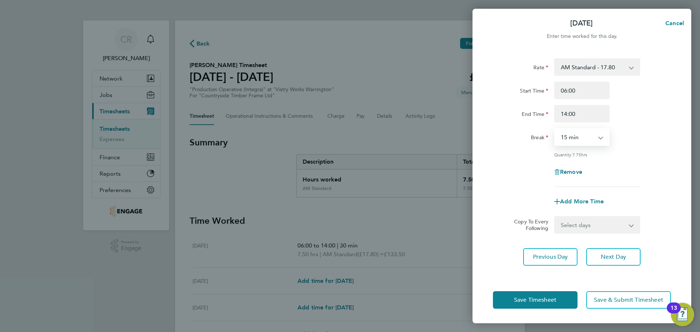
click at [579, 140] on select "0 min 15 min 30 min 45 min 60 min 75 min 90 min" at bounding box center [577, 137] width 45 height 16
select select "30"
click at [555, 129] on select "0 min 15 min 30 min 45 min 60 min 75 min 90 min" at bounding box center [577, 137] width 45 height 16
click at [559, 299] on button "Save Timesheet" at bounding box center [535, 299] width 85 height 17
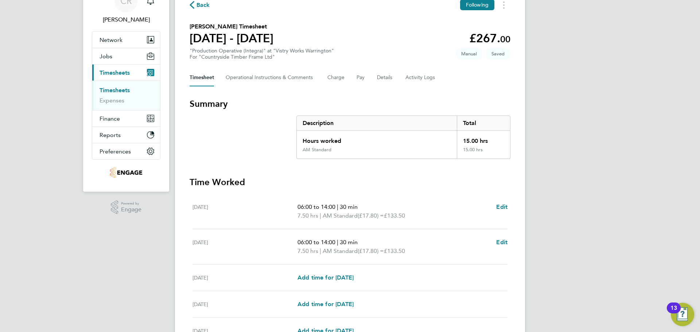
scroll to position [73, 0]
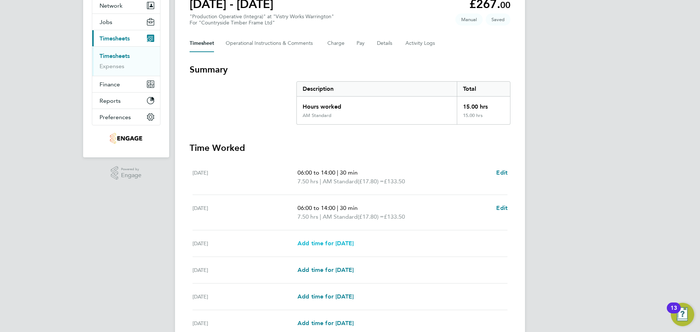
click at [354, 243] on span "Add time for [DATE]" at bounding box center [325, 243] width 56 height 7
select select "15"
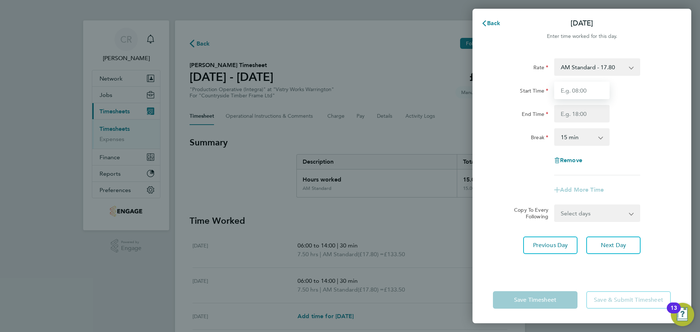
click at [591, 89] on input "Start Time" at bounding box center [581, 90] width 55 height 17
type input "06:00"
click at [585, 115] on input "End Time" at bounding box center [581, 113] width 55 height 17
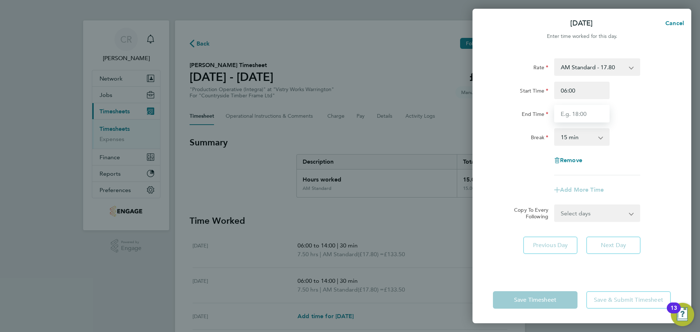
type input "14:00"
drag, startPoint x: 580, startPoint y: 135, endPoint x: 583, endPoint y: 144, distance: 9.4
click at [580, 135] on select "0 min 15 min 30 min 45 min 60 min 75 min 90 min" at bounding box center [577, 137] width 45 height 16
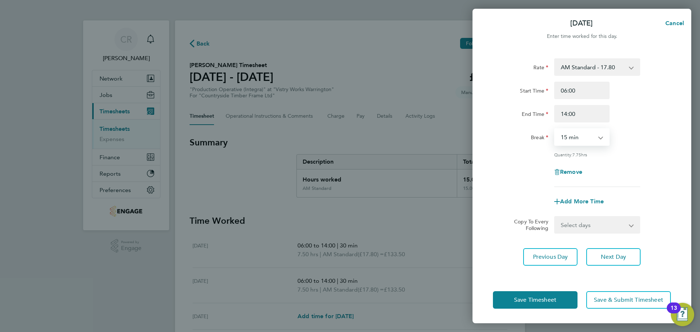
select select "30"
click at [555, 129] on select "0 min 15 min 30 min 45 min 60 min 75 min 90 min" at bounding box center [577, 137] width 45 height 16
click at [542, 301] on span "Save Timesheet" at bounding box center [535, 299] width 42 height 7
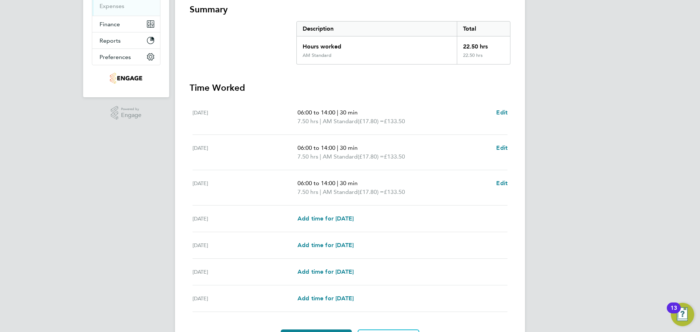
scroll to position [146, 0]
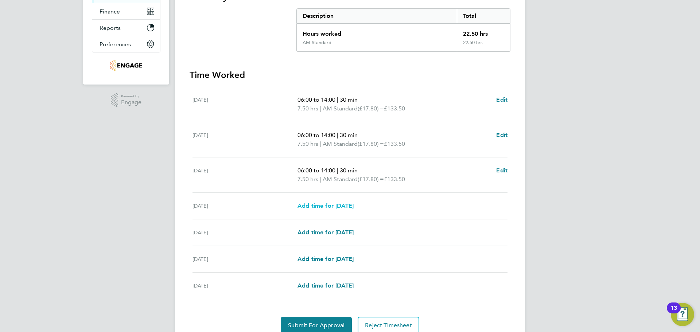
click at [351, 203] on span "Add time for [DATE]" at bounding box center [325, 205] width 56 height 7
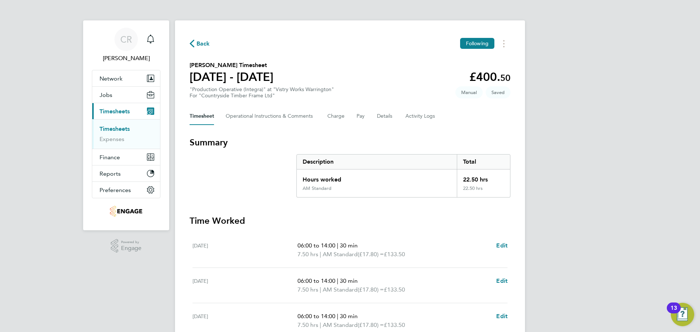
select select "15"
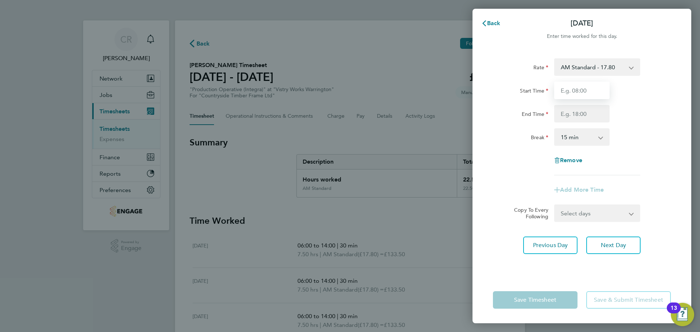
drag, startPoint x: 597, startPoint y: 87, endPoint x: 591, endPoint y: 99, distance: 13.9
click at [597, 87] on input "Start Time" at bounding box center [581, 90] width 55 height 17
type input "06:00"
click at [587, 114] on input "End Time" at bounding box center [581, 113] width 55 height 17
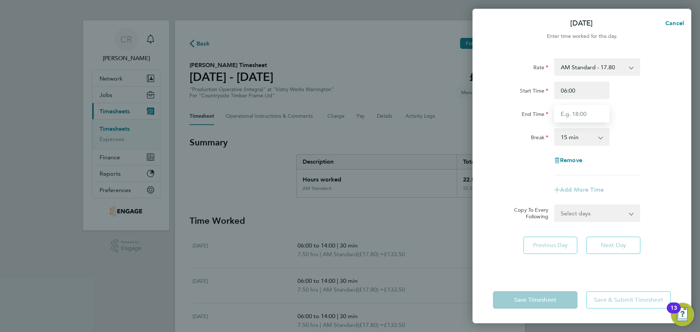
type input "14:00"
drag, startPoint x: 574, startPoint y: 139, endPoint x: 574, endPoint y: 144, distance: 5.5
click at [574, 139] on select "0 min 15 min 30 min 45 min 60 min 75 min 90 min" at bounding box center [577, 137] width 45 height 16
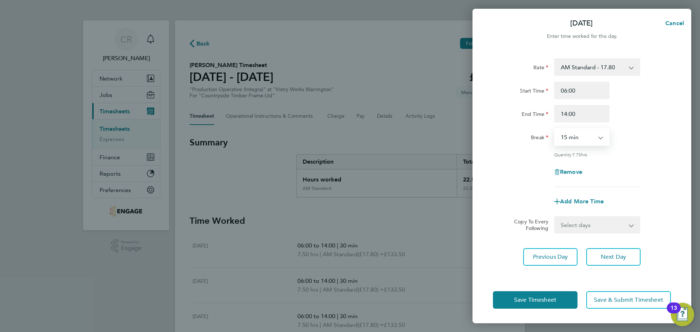
select select "30"
click at [555, 129] on select "0 min 15 min 30 min 45 min 60 min 75 min 90 min" at bounding box center [577, 137] width 45 height 16
click at [563, 297] on button "Save Timesheet" at bounding box center [535, 299] width 85 height 17
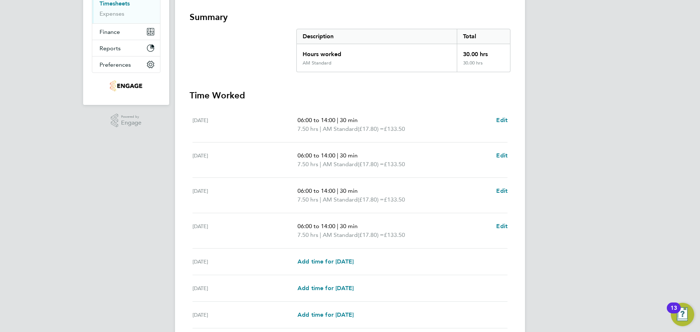
scroll to position [146, 0]
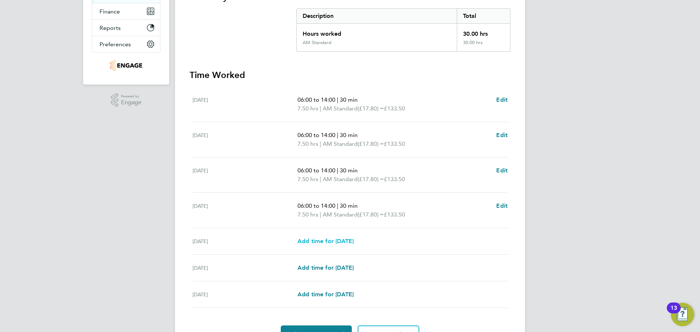
click at [346, 240] on span "Add time for [DATE]" at bounding box center [325, 241] width 56 height 7
select select "15"
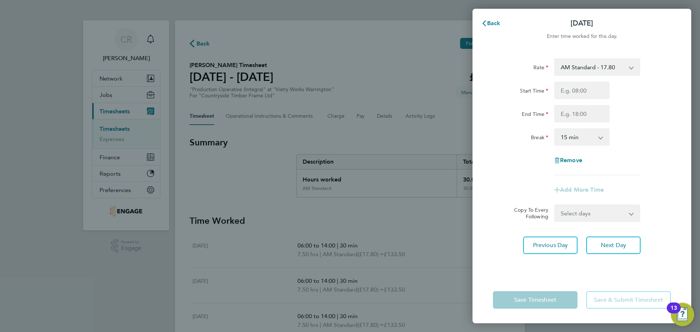
click at [598, 71] on select "AM Standard - 17.80 PM OT1 - 28.64 PM Standard - 19.09 AM OT1 - 26.70 AM OT2 - …" at bounding box center [593, 67] width 76 height 16
click at [597, 71] on select "AM Standard - 17.80 PM OT1 - 28.64 PM Standard - 19.09 AM OT1 - 26.70 AM OT2 - …" at bounding box center [593, 67] width 76 height 16
drag, startPoint x: 588, startPoint y: 90, endPoint x: 583, endPoint y: 96, distance: 7.3
click at [588, 90] on input "Start Time" at bounding box center [581, 90] width 55 height 17
type input "06:00"
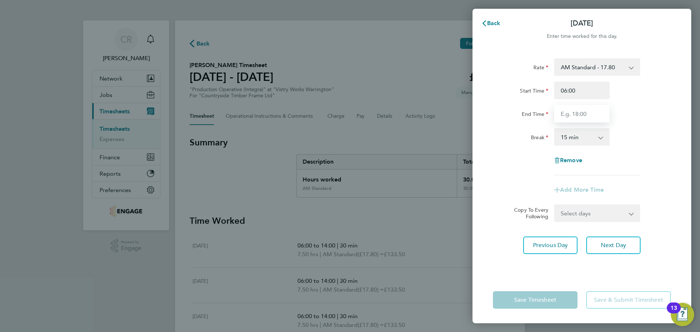
click at [584, 110] on input "End Time" at bounding box center [581, 113] width 55 height 17
type input "14:00"
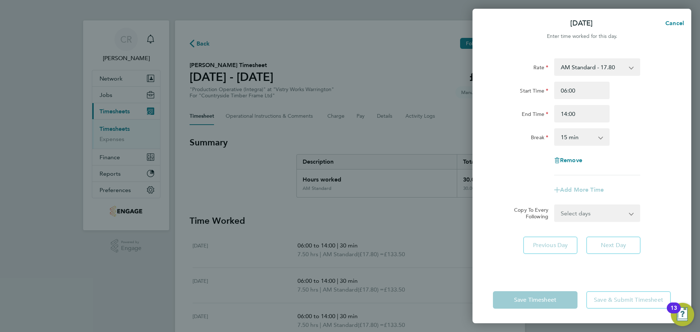
click at [576, 139] on select "0 min 15 min 30 min 45 min 60 min 75 min 90 min" at bounding box center [577, 137] width 45 height 16
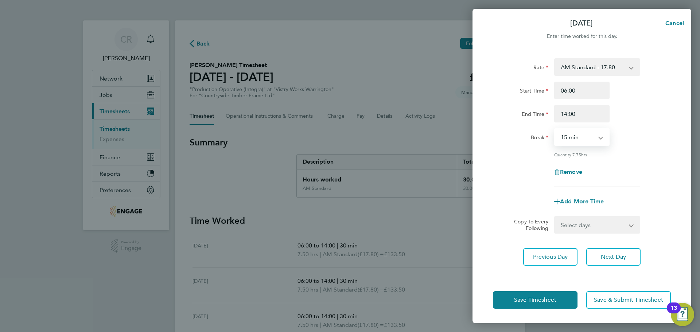
select select "30"
click at [555, 129] on select "0 min 15 min 30 min 45 min 60 min 75 min 90 min" at bounding box center [577, 137] width 45 height 16
click at [563, 298] on button "Save Timesheet" at bounding box center [535, 299] width 85 height 17
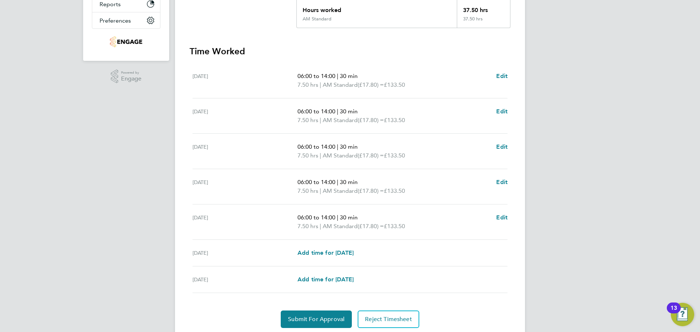
scroll to position [195, 0]
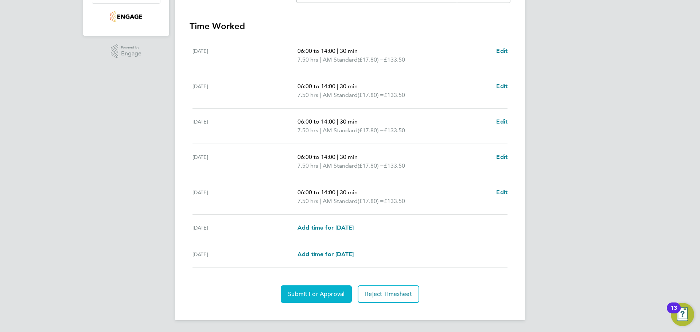
click at [325, 299] on button "Submit For Approval" at bounding box center [316, 293] width 71 height 17
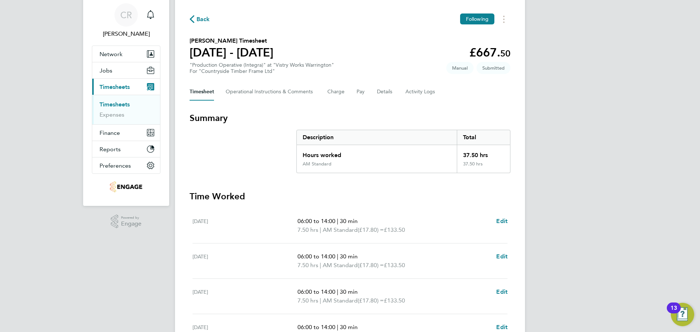
scroll to position [0, 0]
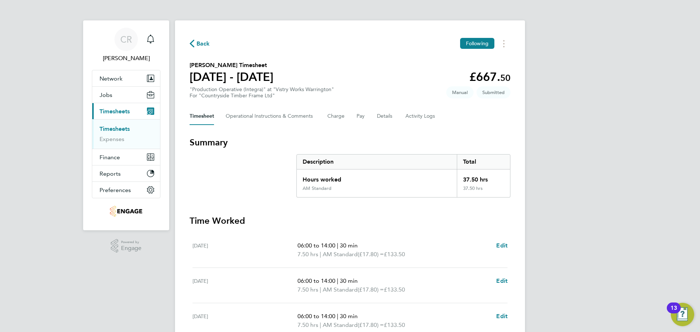
click at [203, 42] on span "Back" at bounding box center [202, 43] width 13 height 9
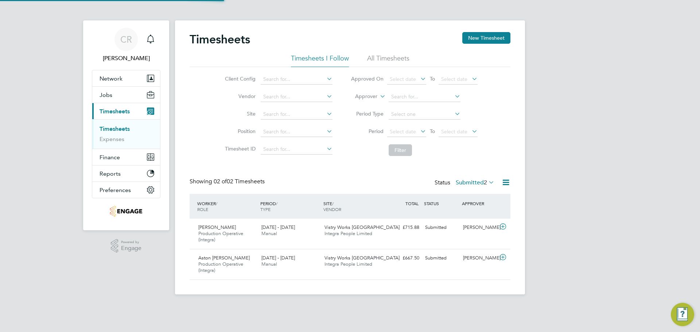
scroll to position [19, 63]
click at [486, 34] on button "New Timesheet" at bounding box center [486, 38] width 48 height 12
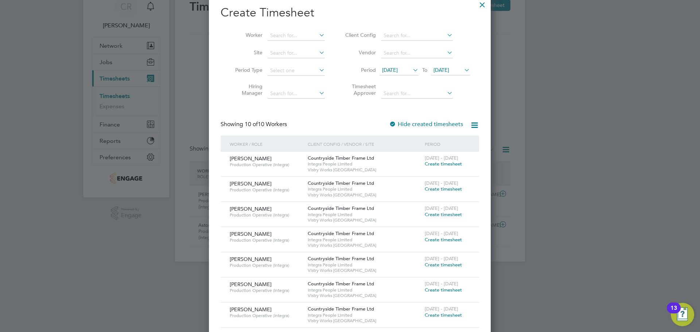
scroll to position [0, 0]
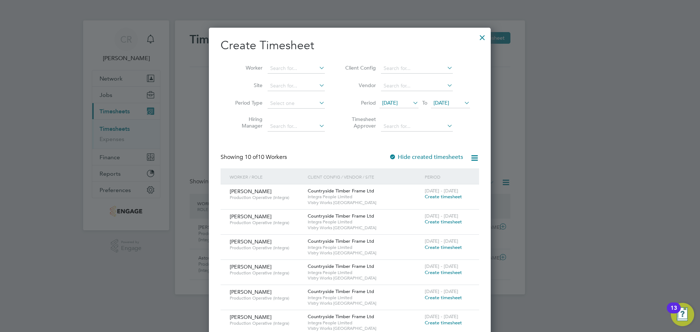
click at [440, 194] on span "Create timesheet" at bounding box center [443, 197] width 37 height 6
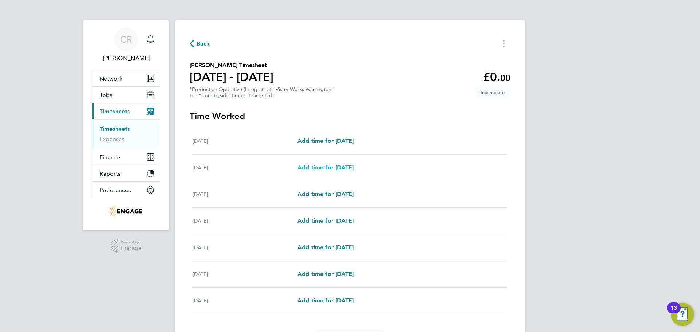
click at [337, 164] on span "Add time for [DATE]" at bounding box center [325, 167] width 56 height 7
select select "15"
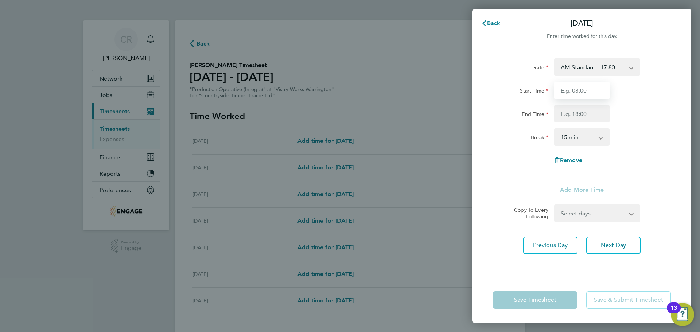
click at [592, 86] on input "Start Time" at bounding box center [581, 90] width 55 height 17
type input "06:00"
click at [586, 114] on input "End Time" at bounding box center [581, 113] width 55 height 17
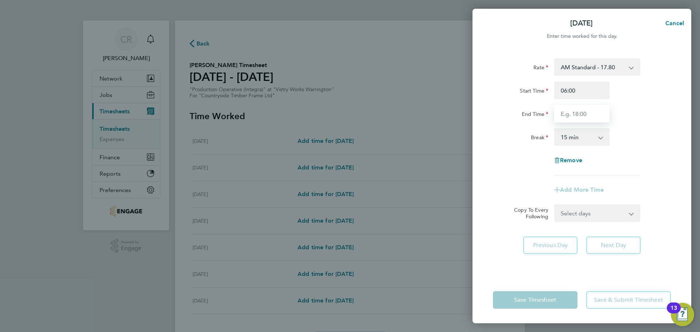
type input "14:00"
click at [583, 137] on select "0 min 15 min 30 min 45 min 60 min 75 min 90 min" at bounding box center [577, 137] width 45 height 16
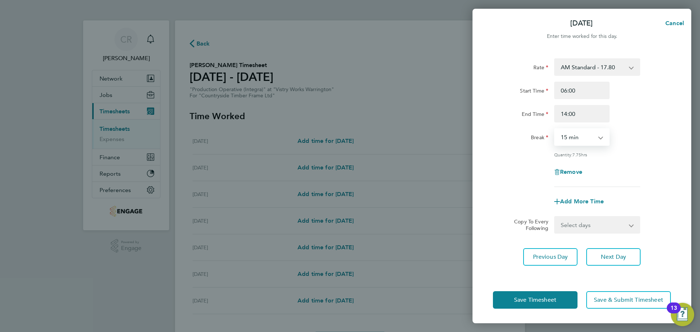
select select "30"
click at [555, 129] on select "0 min 15 min 30 min 45 min 60 min 75 min 90 min" at bounding box center [577, 137] width 45 height 16
click at [562, 302] on button "Save Timesheet" at bounding box center [535, 299] width 85 height 17
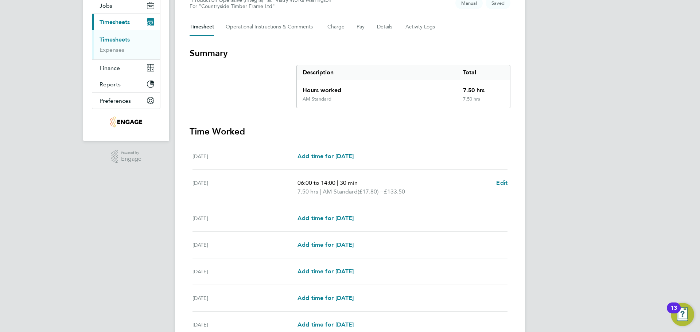
scroll to position [109, 0]
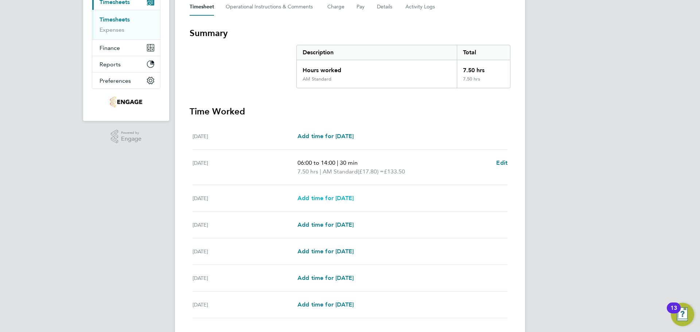
click at [354, 195] on span "Add time for [DATE]" at bounding box center [325, 198] width 56 height 7
select select "15"
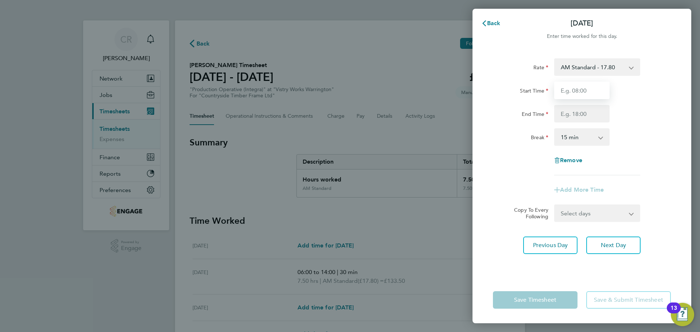
click at [588, 89] on input "Start Time" at bounding box center [581, 90] width 55 height 17
type input "06:00"
click at [583, 113] on input "End Time" at bounding box center [581, 113] width 55 height 17
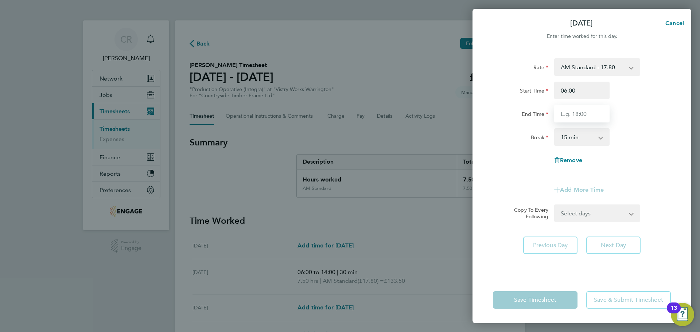
type input "14:00"
click at [583, 140] on select "0 min 15 min 30 min 45 min 60 min 75 min 90 min" at bounding box center [577, 137] width 45 height 16
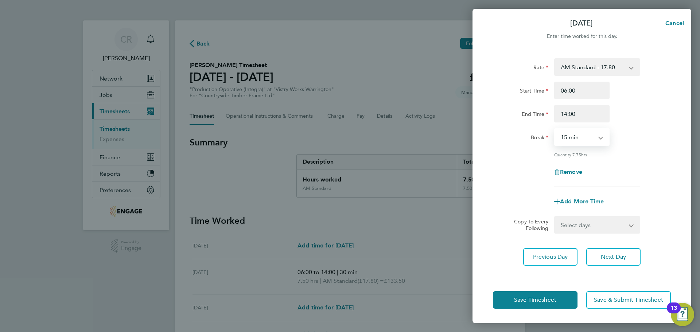
select select "30"
click at [555, 129] on select "0 min 15 min 30 min 45 min 60 min 75 min 90 min" at bounding box center [577, 137] width 45 height 16
click at [566, 299] on button "Save Timesheet" at bounding box center [535, 299] width 85 height 17
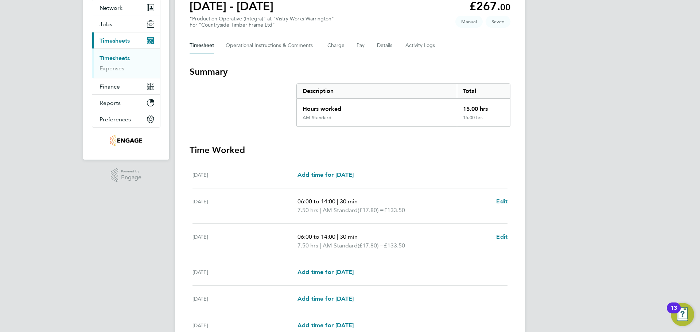
scroll to position [146, 0]
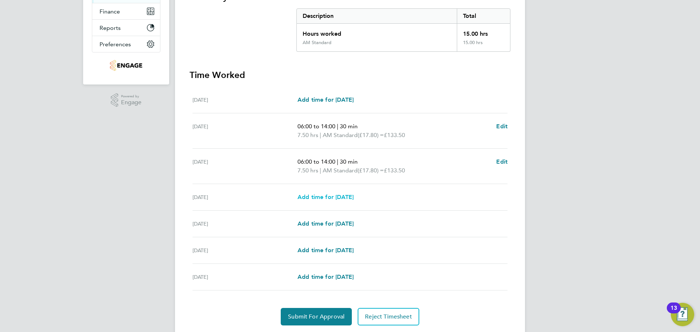
click at [346, 194] on span "Add time for [DATE]" at bounding box center [325, 197] width 56 height 7
select select "15"
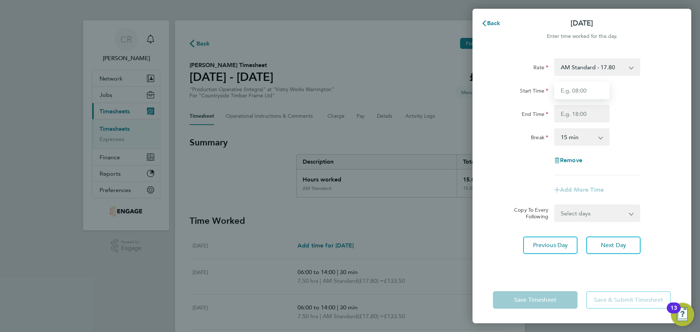
click at [591, 89] on input "Start Time" at bounding box center [581, 90] width 55 height 17
type input "06:00"
click at [586, 110] on input "End Time" at bounding box center [581, 113] width 55 height 17
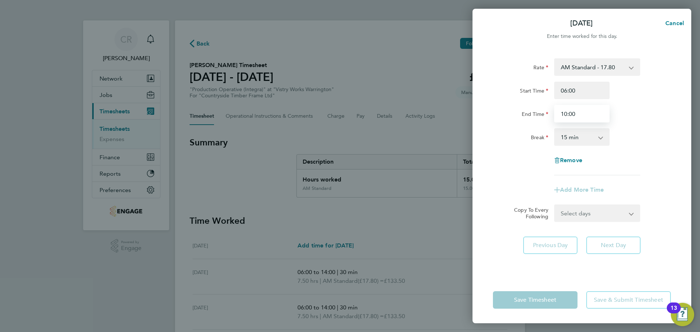
type input "10:00"
click at [596, 140] on select "0 min 15 min 30 min 45 min 60 min 75 min 90 min" at bounding box center [577, 137] width 45 height 16
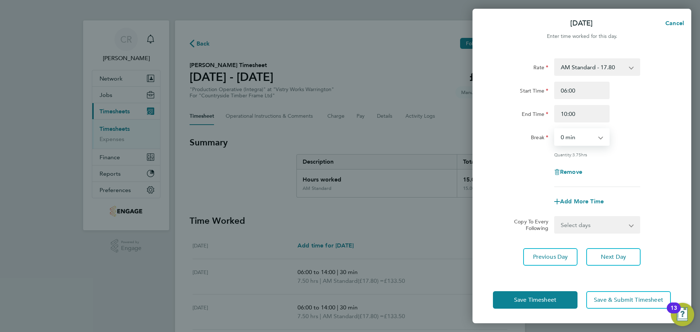
click at [555, 129] on select "0 min 15 min 30 min 45 min 60 min 75 min 90 min" at bounding box center [577, 137] width 45 height 16
click at [600, 137] on app-icon-cross-button at bounding box center [604, 137] width 9 height 16
click at [600, 140] on app-icon-cross-button at bounding box center [604, 137] width 9 height 16
click at [597, 138] on select "0 min 15 min 30 min 45 min 60 min 75 min 90 min" at bounding box center [577, 137] width 45 height 16
select select "30"
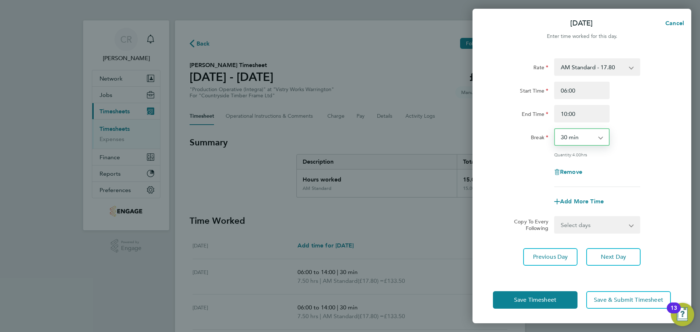
click at [555, 129] on select "0 min 15 min 30 min 45 min 60 min 75 min 90 min" at bounding box center [577, 137] width 45 height 16
click at [580, 116] on input "10:00" at bounding box center [581, 113] width 55 height 17
click at [572, 114] on input "10:00" at bounding box center [581, 113] width 55 height 17
type input "10:30"
click at [641, 87] on div "Start Time 06:00" at bounding box center [582, 90] width 184 height 17
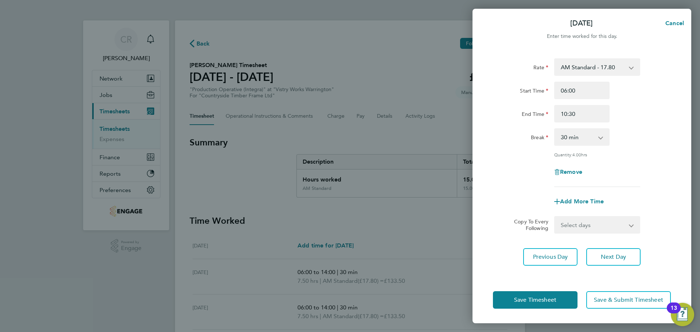
click at [617, 124] on div "Rate AM Standard - 17.80 AM OT2 - 35.60 AM OT1 - 26.70 PM OT2 - 38.18 PM Standa…" at bounding box center [582, 122] width 178 height 129
click at [559, 296] on button "Save Timesheet" at bounding box center [535, 299] width 85 height 17
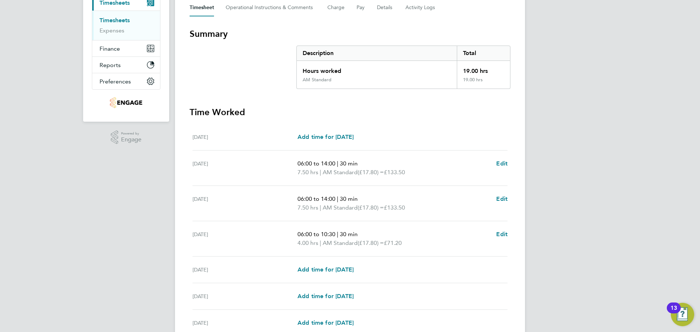
scroll to position [109, 0]
click at [347, 269] on span "Add time for [DATE]" at bounding box center [325, 268] width 56 height 7
select select "15"
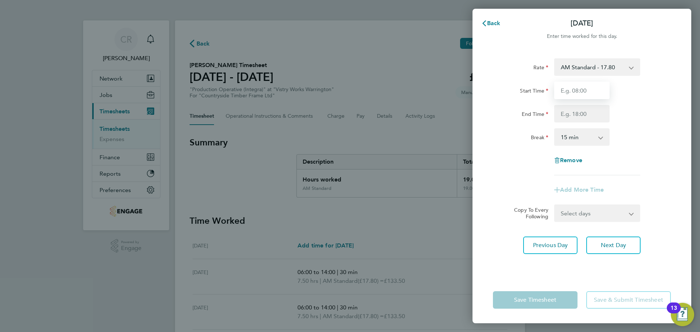
click at [596, 89] on input "Start Time" at bounding box center [581, 90] width 55 height 17
type input "06:00"
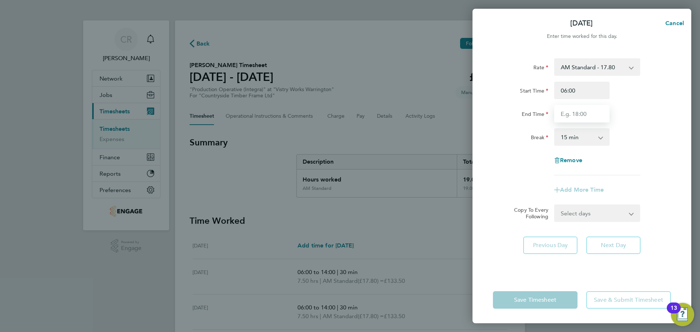
drag, startPoint x: 586, startPoint y: 116, endPoint x: 586, endPoint y: 121, distance: 5.1
click at [586, 116] on input "End Time" at bounding box center [581, 113] width 55 height 17
type input "14:00"
click at [585, 139] on select "0 min 15 min 30 min 45 min 60 min 75 min 90 min" at bounding box center [577, 137] width 45 height 16
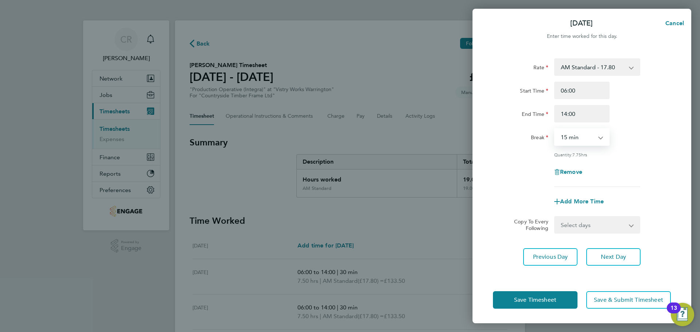
select select "30"
click at [555, 129] on select "0 min 15 min 30 min 45 min 60 min 75 min 90 min" at bounding box center [577, 137] width 45 height 16
click at [568, 296] on button "Save Timesheet" at bounding box center [535, 299] width 85 height 17
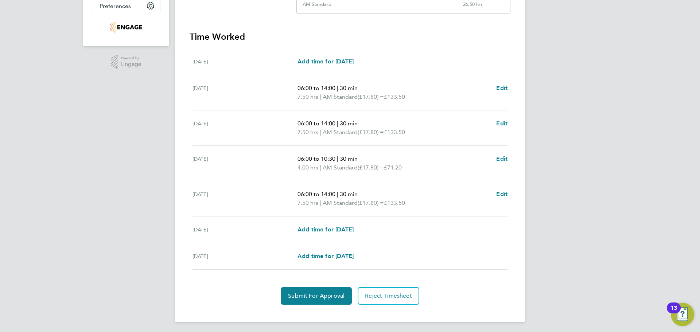
scroll to position [186, 0]
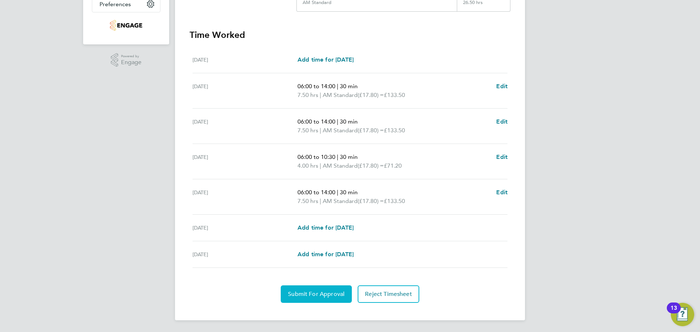
click at [331, 289] on button "Submit For Approval" at bounding box center [316, 293] width 71 height 17
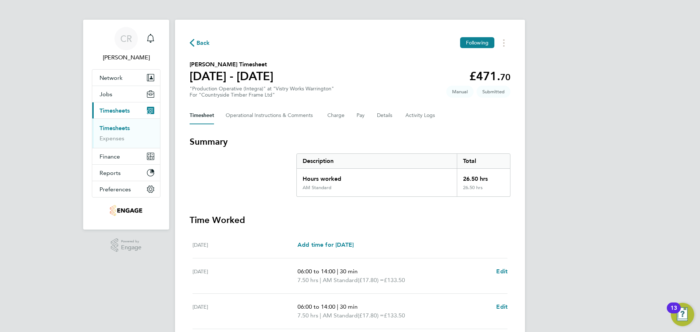
scroll to position [0, 0]
click at [197, 41] on span "Back" at bounding box center [202, 43] width 13 height 9
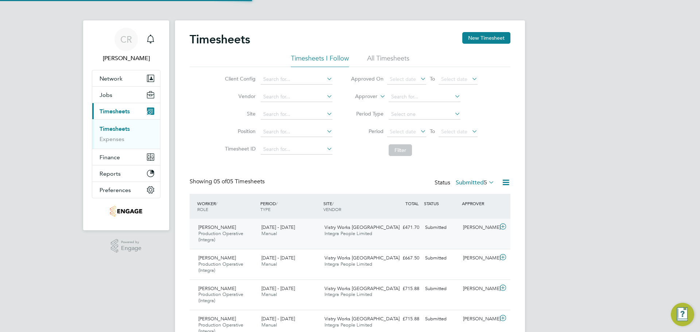
scroll to position [24, 63]
click at [496, 38] on button "New Timesheet" at bounding box center [486, 38] width 48 height 12
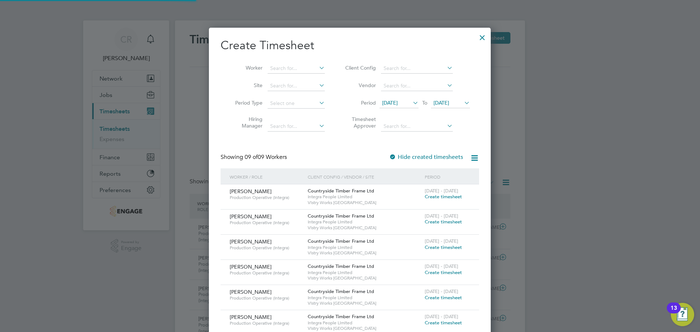
scroll to position [4, 4]
click at [444, 194] on span "Create timesheet" at bounding box center [443, 197] width 37 height 6
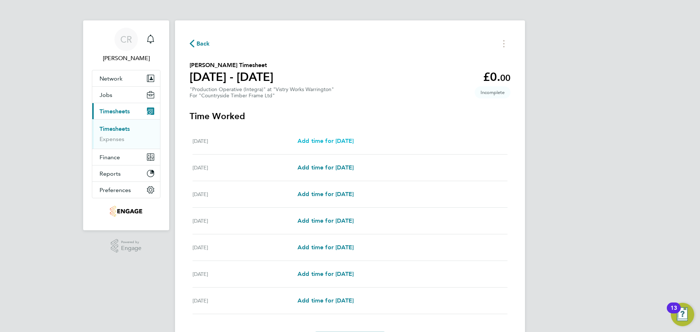
click at [329, 140] on span "Add time for [DATE]" at bounding box center [325, 140] width 56 height 7
select select "15"
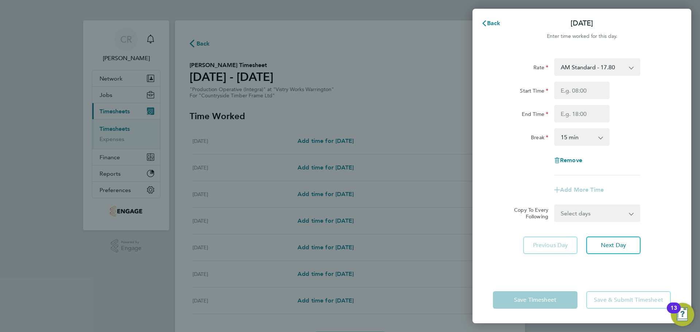
drag, startPoint x: 615, startPoint y: 63, endPoint x: 607, endPoint y: 75, distance: 14.4
click at [615, 63] on select "AM Standard - 17.80 PM OT1 - 28.64 AM OT1 - 26.70 AM OT2 - 35.60 PM Standard - …" at bounding box center [593, 67] width 76 height 16
select select "15"
click at [585, 95] on input "Start Time" at bounding box center [581, 90] width 55 height 17
type input "14:00"
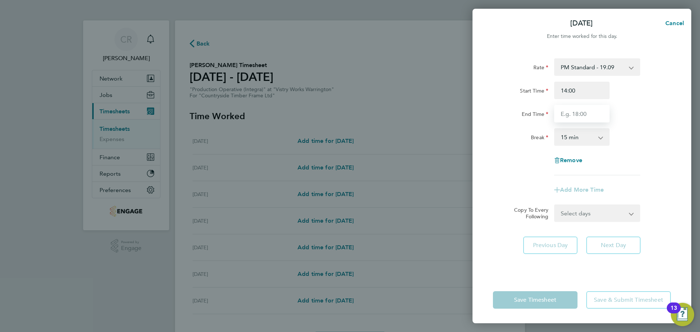
drag, startPoint x: 585, startPoint y: 98, endPoint x: 587, endPoint y: 114, distance: 15.8
click at [587, 114] on input "End Time" at bounding box center [581, 113] width 55 height 17
type input "00:00"
click at [592, 139] on select "0 min 15 min 30 min 45 min 60 min 75 min 90 min" at bounding box center [577, 137] width 45 height 16
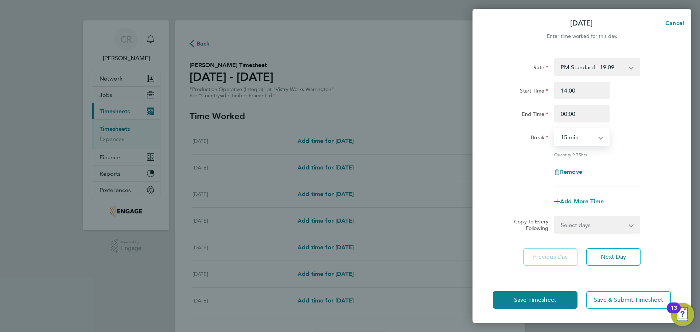
select select "30"
click at [555, 129] on select "0 min 15 min 30 min 45 min 60 min 75 min 90 min" at bounding box center [577, 137] width 45 height 16
click at [560, 301] on button "Save Timesheet" at bounding box center [535, 299] width 85 height 17
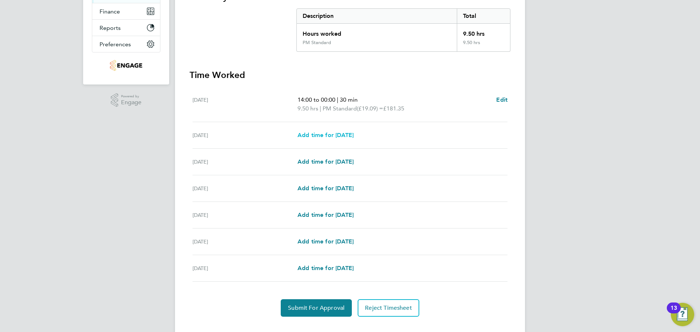
click at [347, 133] on span "Add time for [DATE]" at bounding box center [325, 135] width 56 height 7
select select "15"
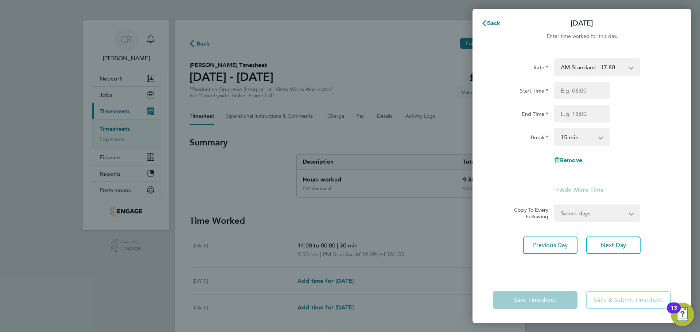
click at [585, 70] on select "AM Standard - 17.80 PM OT1 - 28.64 AM OT1 - 26.70 AM OT2 - 35.60 PM Standard - …" at bounding box center [593, 67] width 76 height 16
select select "15"
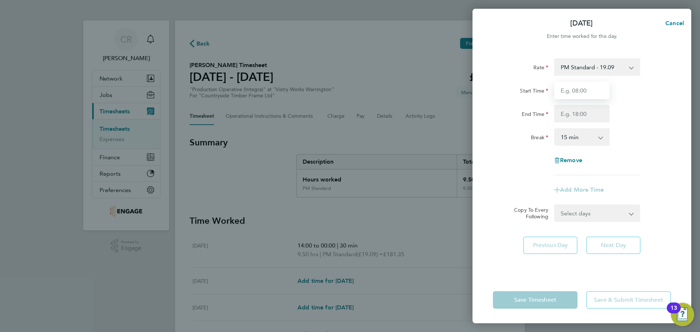
click at [589, 91] on input "Start Time" at bounding box center [581, 90] width 55 height 17
type input "14:00"
click at [580, 109] on input "End Time" at bounding box center [581, 113] width 55 height 17
type input "00:00"
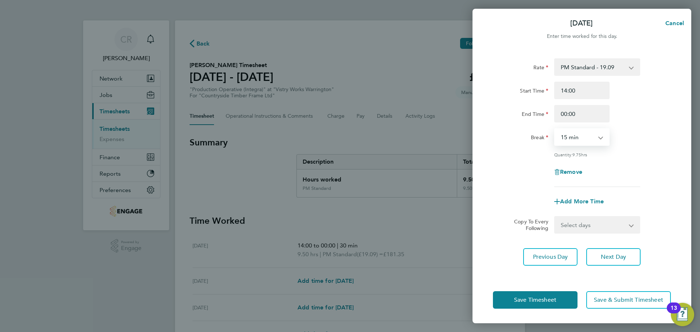
drag, startPoint x: 583, startPoint y: 138, endPoint x: 584, endPoint y: 144, distance: 5.9
click at [583, 138] on select "0 min 15 min 30 min 45 min 60 min 75 min 90 min" at bounding box center [577, 137] width 45 height 16
select select "30"
click at [555, 129] on select "0 min 15 min 30 min 45 min 60 min 75 min 90 min" at bounding box center [577, 137] width 45 height 16
click at [567, 295] on button "Save Timesheet" at bounding box center [535, 299] width 85 height 17
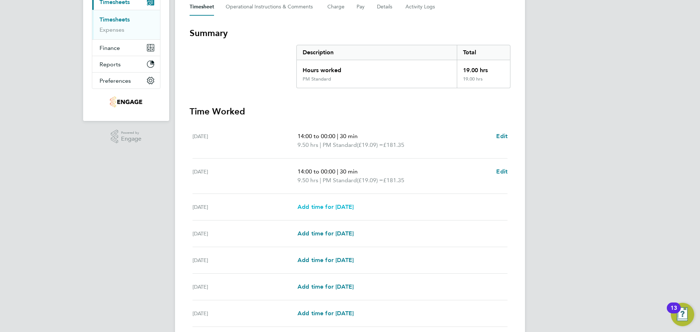
click at [353, 209] on span "Add time for [DATE]" at bounding box center [325, 206] width 56 height 7
select select "15"
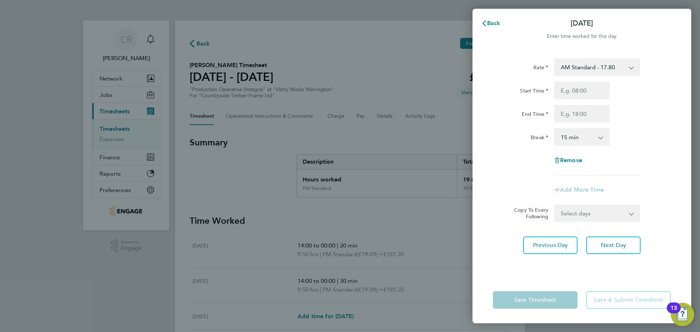
click at [607, 65] on select "AM Standard - 17.80 PM OT1 - 28.64 AM OT1 - 26.70 AM OT2 - 35.60 PM Standard - …" at bounding box center [593, 67] width 76 height 16
select select "15"
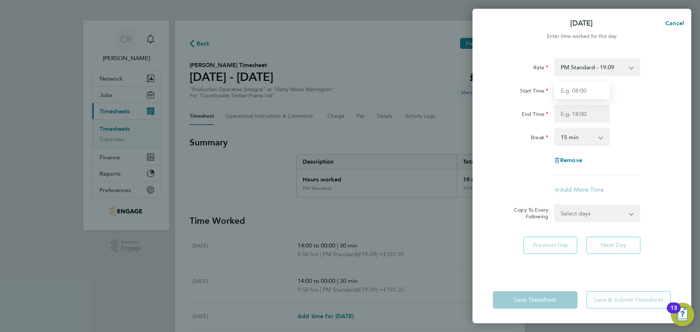
click at [591, 94] on input "Start Time" at bounding box center [581, 90] width 55 height 17
type input "14:00"
click at [585, 112] on input "End Time" at bounding box center [581, 113] width 55 height 17
type input "00:00"
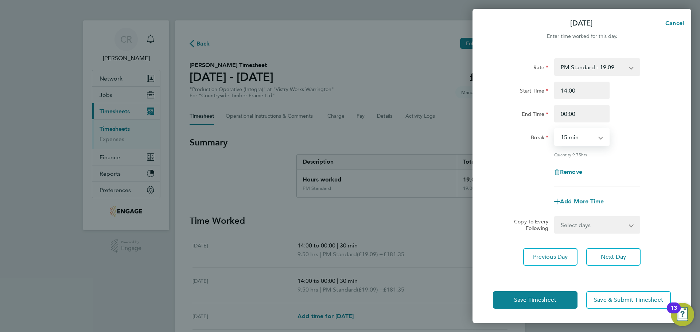
click at [584, 136] on select "0 min 15 min 30 min 45 min 60 min 75 min 90 min" at bounding box center [577, 137] width 45 height 16
select select "30"
click at [555, 129] on select "0 min 15 min 30 min 45 min 60 min 75 min 90 min" at bounding box center [577, 137] width 45 height 16
click at [564, 299] on button "Save Timesheet" at bounding box center [535, 299] width 85 height 17
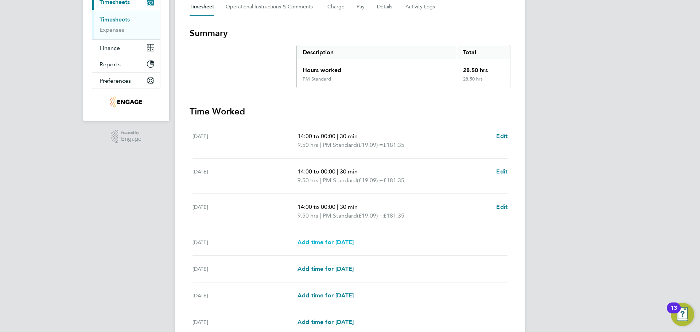
click at [354, 243] on span "Add time for [DATE]" at bounding box center [325, 242] width 56 height 7
select select "15"
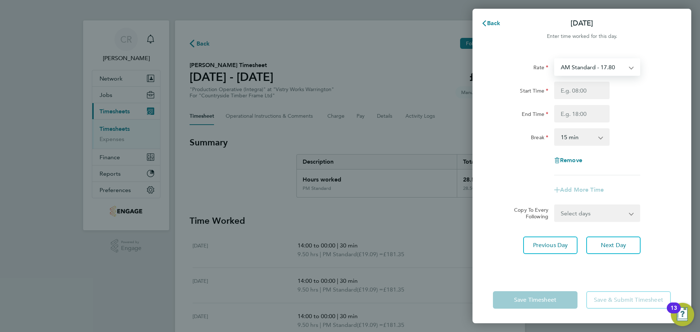
drag, startPoint x: 586, startPoint y: 63, endPoint x: 586, endPoint y: 74, distance: 10.9
click at [586, 63] on select "AM Standard - 17.80 PM OT1 - 28.64 AM OT1 - 26.70 AM OT2 - 35.60 PM Standard - …" at bounding box center [593, 67] width 76 height 16
select select "15"
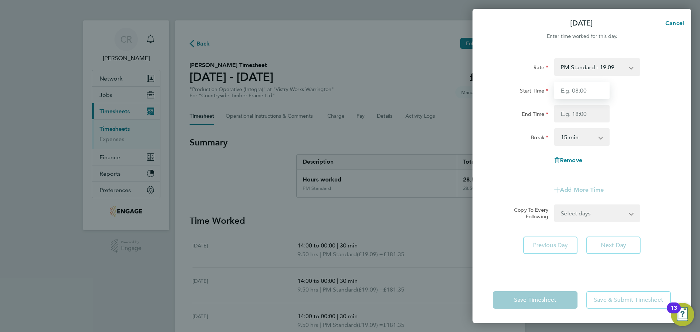
drag, startPoint x: 587, startPoint y: 94, endPoint x: 587, endPoint y: 99, distance: 4.7
click at [587, 94] on input "Start Time" at bounding box center [581, 90] width 55 height 17
type input "14:00"
click at [586, 113] on input "End Time" at bounding box center [581, 113] width 55 height 17
type input "00:00"
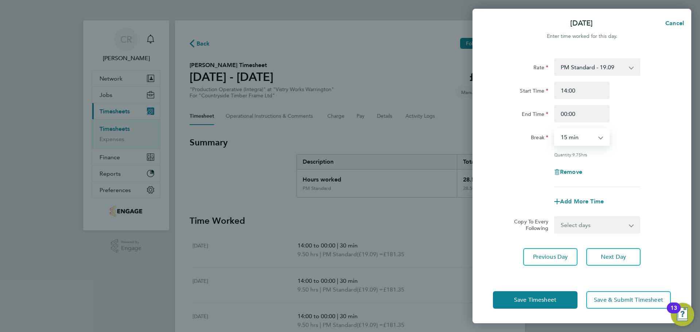
click at [584, 139] on select "0 min 15 min 30 min 45 min 60 min 75 min 90 min" at bounding box center [577, 137] width 45 height 16
select select "30"
click at [555, 129] on select "0 min 15 min 30 min 45 min 60 min 75 min 90 min" at bounding box center [577, 137] width 45 height 16
click at [563, 293] on button "Save Timesheet" at bounding box center [535, 299] width 85 height 17
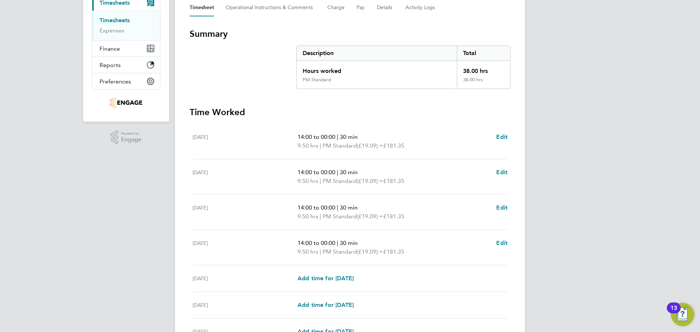
scroll to position [109, 0]
click at [499, 243] on span "Edit" at bounding box center [501, 242] width 11 height 7
select select "30"
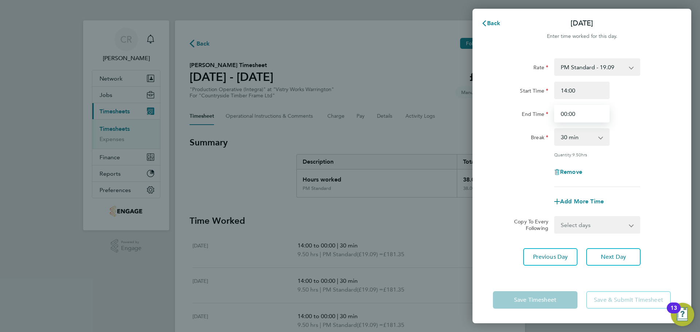
click at [590, 105] on input "00:00" at bounding box center [581, 113] width 55 height 17
drag, startPoint x: 588, startPoint y: 114, endPoint x: 546, endPoint y: 114, distance: 41.9
click at [546, 114] on div "End Time 00:00" at bounding box center [582, 113] width 184 height 17
type input "23:30"
click at [587, 134] on select "0 min 15 min 30 min 45 min 60 min 75 min 90 min" at bounding box center [577, 137] width 45 height 16
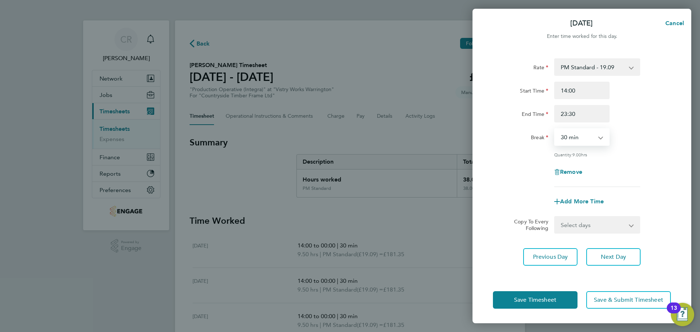
click at [555, 129] on select "0 min 15 min 30 min 45 min 60 min 75 min 90 min" at bounding box center [577, 137] width 45 height 16
click at [590, 108] on input "23:30" at bounding box center [581, 113] width 55 height 17
click at [552, 296] on button "Save Timesheet" at bounding box center [535, 299] width 85 height 17
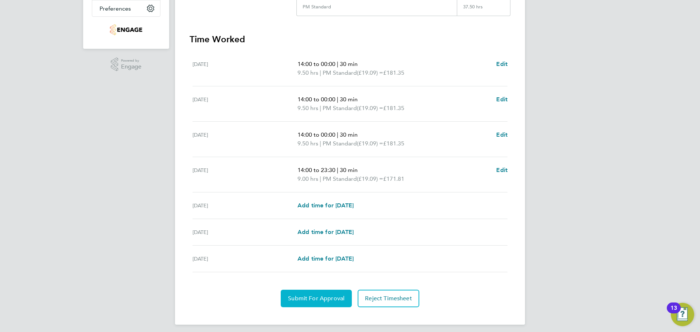
scroll to position [186, 0]
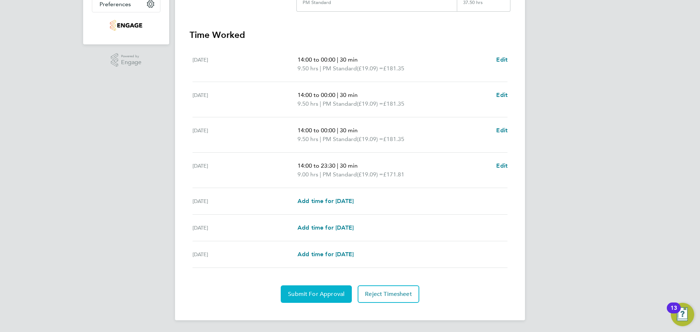
click at [346, 290] on button "Submit For Approval" at bounding box center [316, 293] width 71 height 17
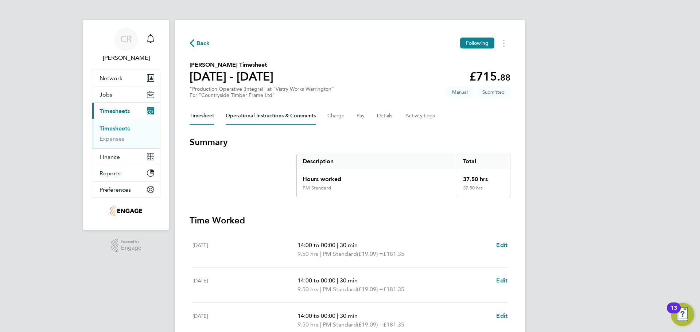
scroll to position [0, 0]
click at [207, 42] on span "Back" at bounding box center [202, 43] width 13 height 9
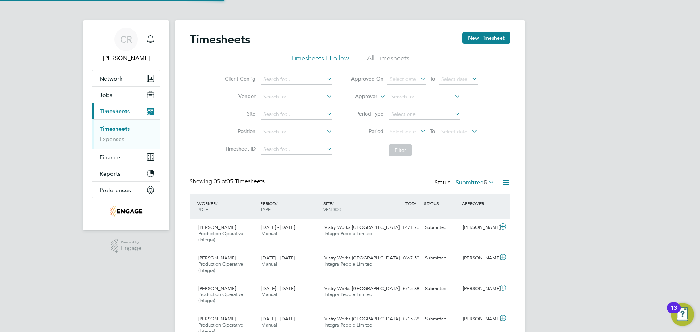
scroll to position [4, 4]
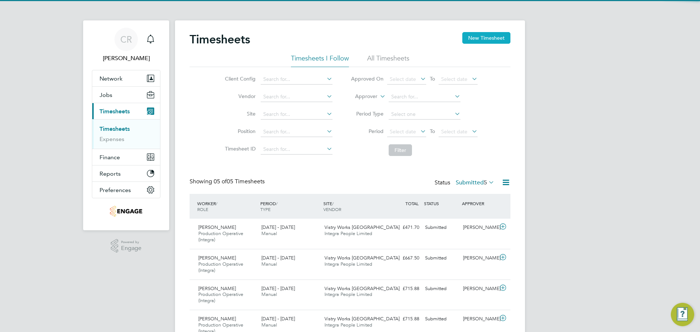
click at [472, 38] on button "New Timesheet" at bounding box center [486, 38] width 48 height 12
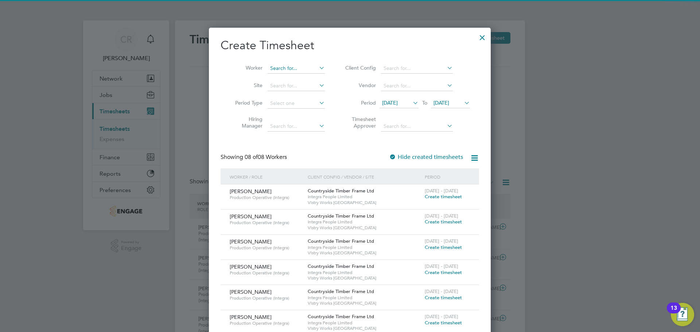
click at [308, 70] on input at bounding box center [296, 68] width 57 height 10
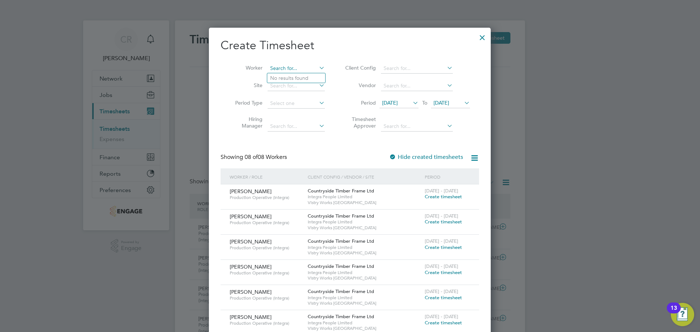
click at [315, 70] on input at bounding box center [296, 68] width 57 height 10
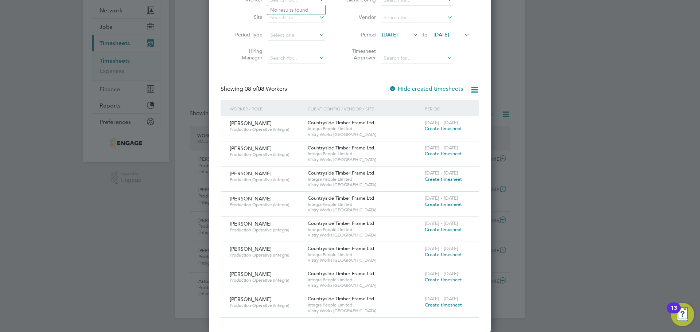
scroll to position [30, 0]
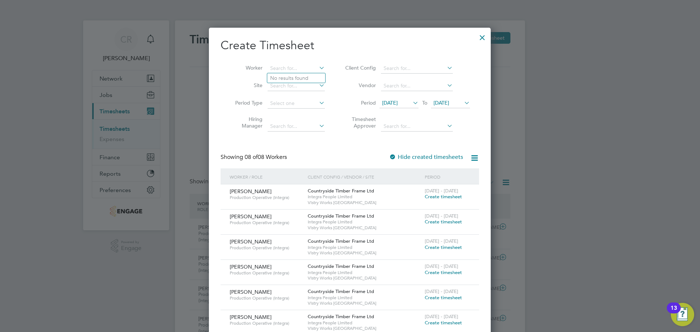
click at [440, 195] on span "Create timesheet" at bounding box center [443, 197] width 37 height 6
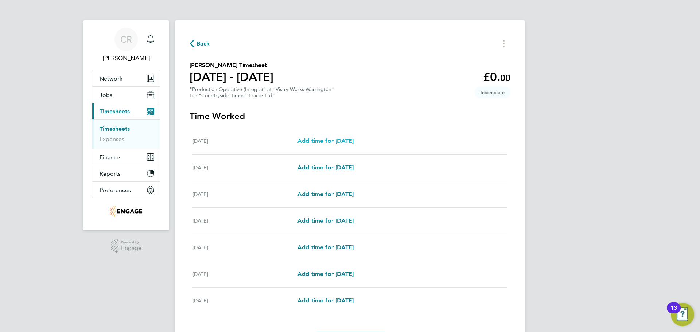
click at [342, 138] on span "Add time for [DATE]" at bounding box center [325, 140] width 56 height 7
select select "15"
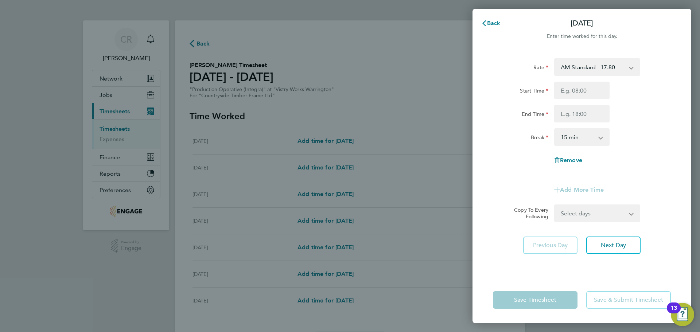
click at [599, 68] on select "AM Standard - 17.80 PM Standard - 19.09 AM OT2 - 35.60 AM OT1 - 26.70 PM OT1 - …" at bounding box center [593, 67] width 76 height 16
select select "15"
click at [582, 90] on input "Start Time" at bounding box center [581, 90] width 55 height 17
type input "14:00"
drag, startPoint x: 583, startPoint y: 99, endPoint x: 580, endPoint y: 111, distance: 12.1
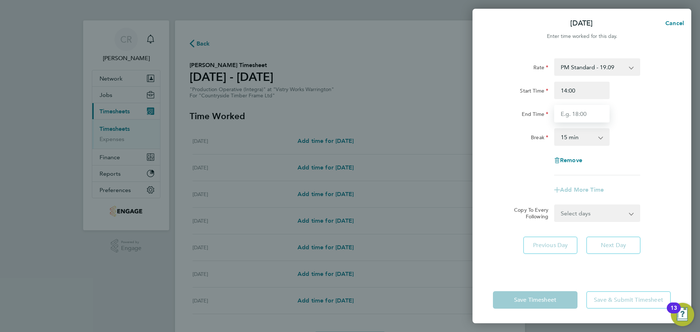
click at [580, 109] on input "End Time" at bounding box center [581, 113] width 55 height 17
type input "00:00"
drag, startPoint x: 583, startPoint y: 122, endPoint x: 583, endPoint y: 137, distance: 14.6
click at [583, 135] on select "0 min 15 min 30 min 45 min 60 min 75 min 90 min" at bounding box center [577, 137] width 45 height 16
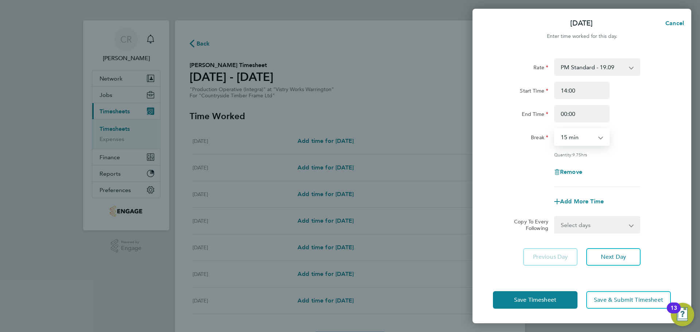
select select "30"
click at [555, 129] on select "0 min 15 min 30 min 45 min 60 min 75 min 90 min" at bounding box center [577, 137] width 45 height 16
click at [548, 303] on span "Save Timesheet" at bounding box center [535, 299] width 42 height 7
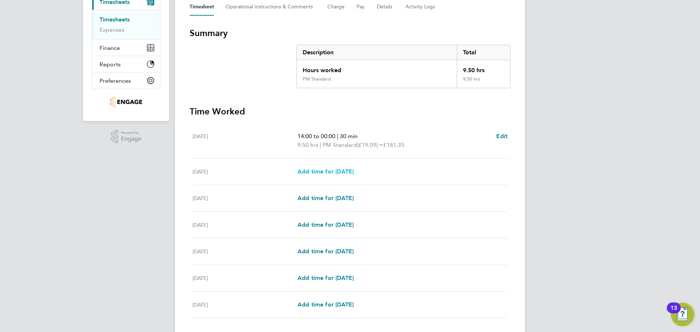
click at [344, 172] on span "Add time for [DATE]" at bounding box center [325, 171] width 56 height 7
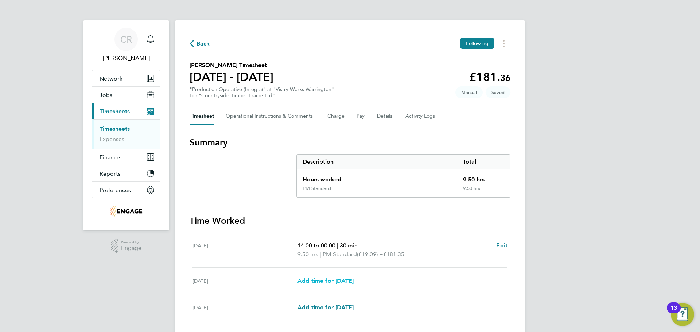
select select "15"
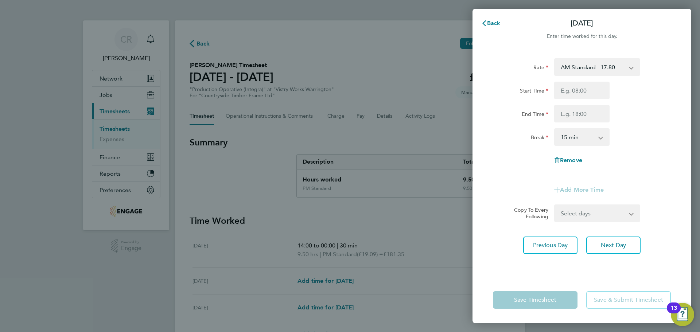
click at [611, 71] on select "AM Standard - 17.80 PM Standard - 19.09 AM OT2 - 35.60 AM OT1 - 26.70 PM OT1 - …" at bounding box center [593, 67] width 76 height 16
select select "15"
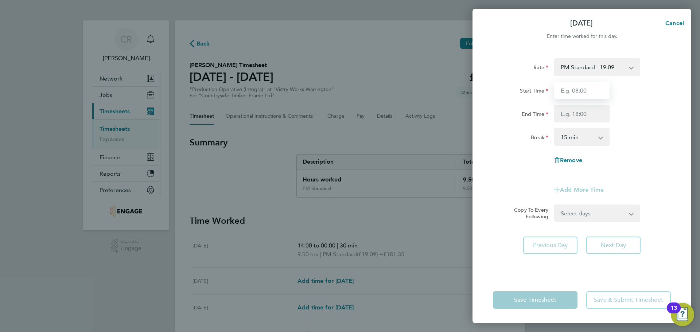
drag, startPoint x: 595, startPoint y: 89, endPoint x: 591, endPoint y: 95, distance: 7.9
click at [595, 89] on input "Start Time" at bounding box center [581, 90] width 55 height 17
type input "14:00"
click at [586, 118] on input "End Time" at bounding box center [581, 113] width 55 height 17
type input "00:00"
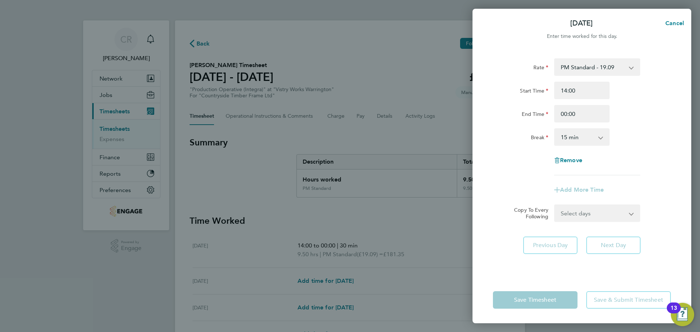
click at [589, 141] on select "0 min 15 min 30 min 45 min 60 min 75 min 90 min" at bounding box center [577, 137] width 45 height 16
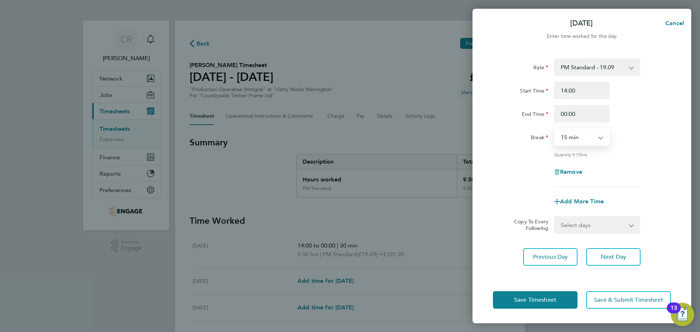
select select "30"
click at [555, 129] on select "0 min 15 min 30 min 45 min 60 min 75 min 90 min" at bounding box center [577, 137] width 45 height 16
click at [557, 297] on button "Save Timesheet" at bounding box center [535, 299] width 85 height 17
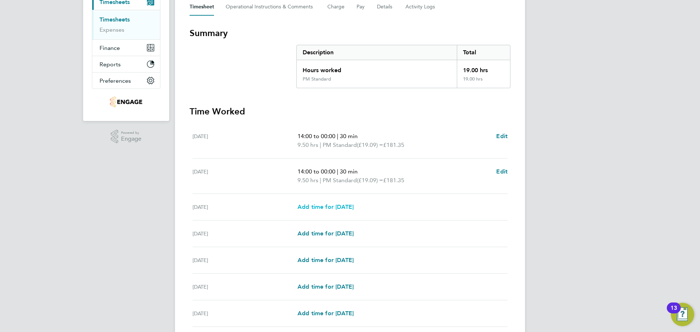
click at [350, 203] on span "Add time for [DATE]" at bounding box center [325, 206] width 56 height 7
select select "15"
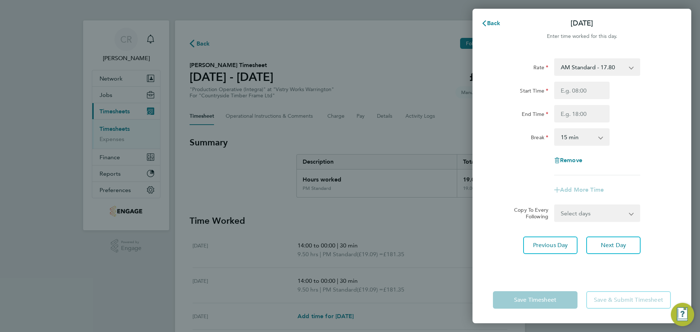
click at [592, 69] on select "AM Standard - 17.80 PM Standard - 19.09 AM OT2 - 35.60 AM OT1 - 26.70 PM OT1 - …" at bounding box center [593, 67] width 76 height 16
select select "15"
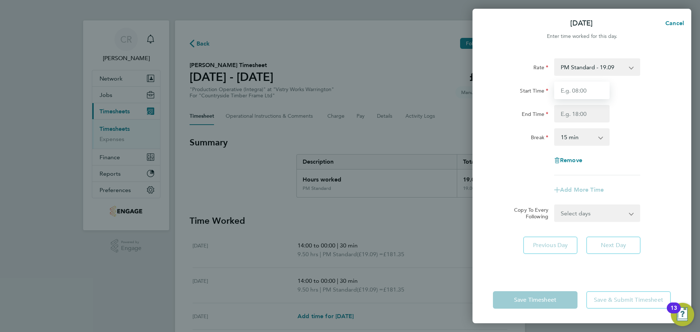
drag, startPoint x: 587, startPoint y: 94, endPoint x: 587, endPoint y: 99, distance: 5.1
click at [587, 94] on input "Start Time" at bounding box center [581, 90] width 55 height 17
type input "14:00"
click at [581, 115] on input "End Time" at bounding box center [581, 113] width 55 height 17
type input "00:00"
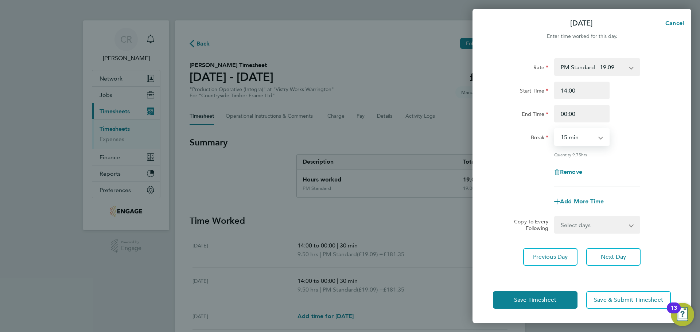
click at [584, 139] on select "0 min 15 min 30 min 45 min 60 min 75 min 90 min" at bounding box center [577, 137] width 45 height 16
select select "30"
click at [555, 129] on select "0 min 15 min 30 min 45 min 60 min 75 min 90 min" at bounding box center [577, 137] width 45 height 16
click at [562, 298] on button "Save Timesheet" at bounding box center [535, 299] width 85 height 17
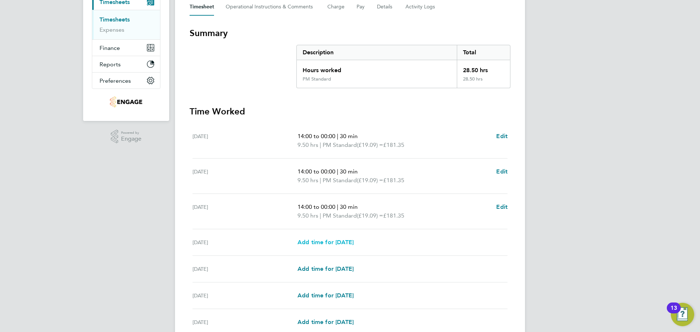
click at [354, 240] on span "Add time for [DATE]" at bounding box center [325, 242] width 56 height 7
select select "15"
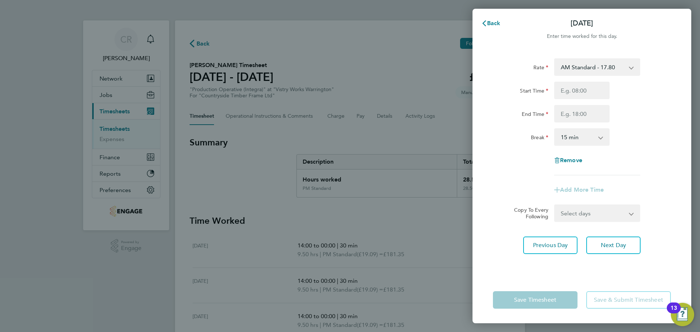
click at [596, 73] on select "AM Standard - 17.80 PM Standard - 19.09 AM OT2 - 35.60 AM OT1 - 26.70 PM OT1 - …" at bounding box center [593, 67] width 76 height 16
select select "15"
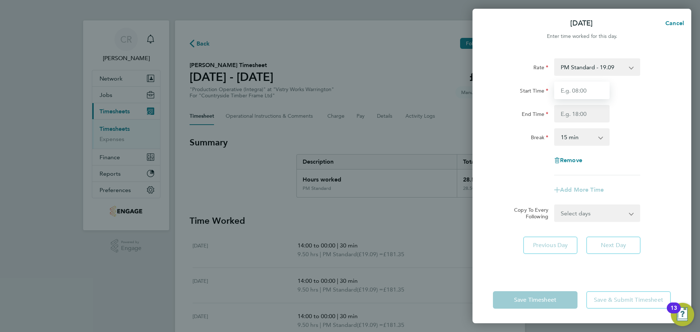
drag, startPoint x: 588, startPoint y: 93, endPoint x: 588, endPoint y: 99, distance: 5.5
click at [588, 93] on input "Start Time" at bounding box center [581, 90] width 55 height 17
type input "14:00"
click at [582, 116] on input "End Time" at bounding box center [581, 113] width 55 height 17
type input "00:00"
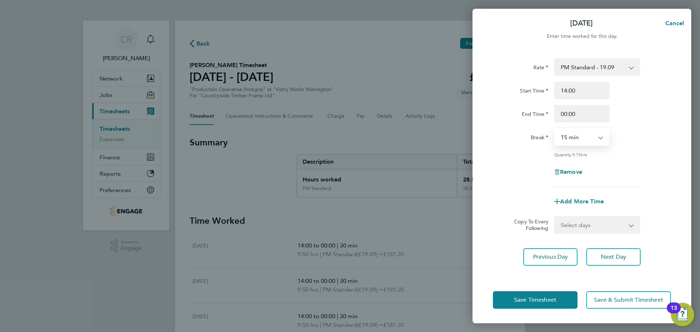
click at [583, 136] on select "0 min 15 min 30 min 45 min 60 min 75 min 90 min" at bounding box center [577, 137] width 45 height 16
drag, startPoint x: 596, startPoint y: 106, endPoint x: 595, endPoint y: 112, distance: 5.2
click at [596, 106] on input "00:00" at bounding box center [581, 113] width 55 height 17
drag, startPoint x: 592, startPoint y: 117, endPoint x: 545, endPoint y: 120, distance: 46.4
click at [545, 120] on div "End Time 00:00" at bounding box center [582, 113] width 184 height 17
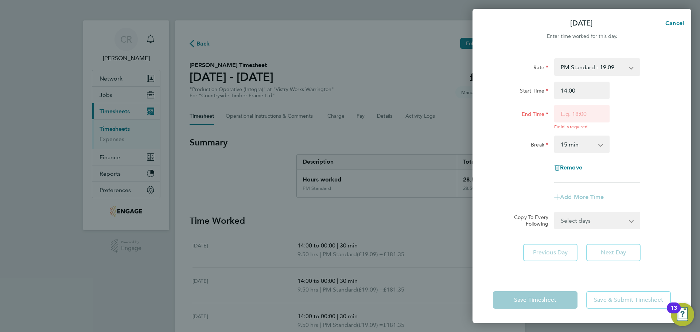
click at [616, 120] on div "End Time Field is required." at bounding box center [582, 117] width 184 height 25
drag, startPoint x: 593, startPoint y: 117, endPoint x: 595, endPoint y: 121, distance: 4.8
click at [593, 117] on input "End Time" at bounding box center [581, 113] width 55 height 17
type input "23:30"
click at [589, 143] on select "0 min 15 min 30 min 45 min 60 min 75 min 90 min" at bounding box center [577, 144] width 45 height 16
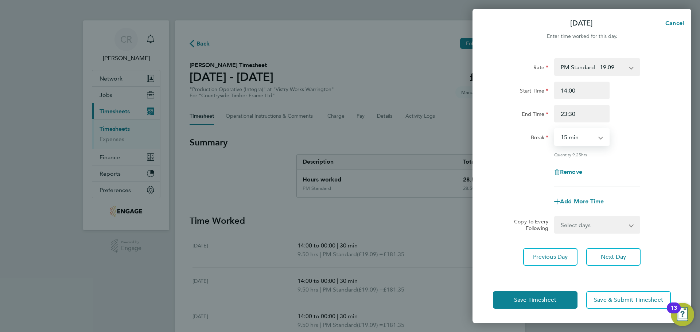
select select "30"
click at [555, 129] on select "0 min 15 min 30 min 45 min 60 min 75 min 90 min" at bounding box center [577, 137] width 45 height 16
click at [569, 296] on button "Save Timesheet" at bounding box center [535, 299] width 85 height 17
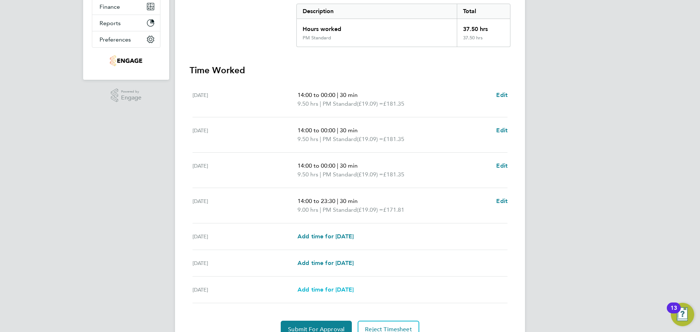
scroll to position [186, 0]
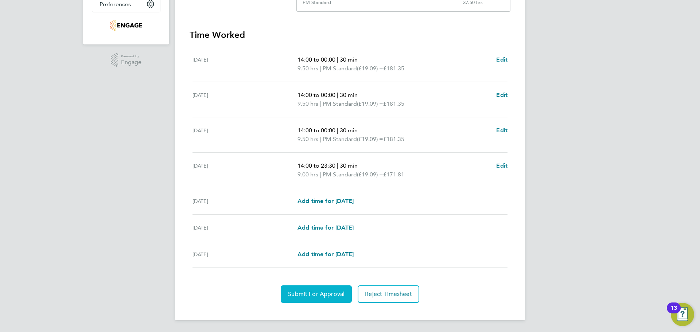
click at [332, 285] on section "Time Worked [DATE] 14:00 to 00:00 | 30 min 9.50 hrs | PM Standard (£19.09) = £1…" at bounding box center [350, 166] width 321 height 274
click at [334, 289] on button "Submit For Approval" at bounding box center [316, 293] width 71 height 17
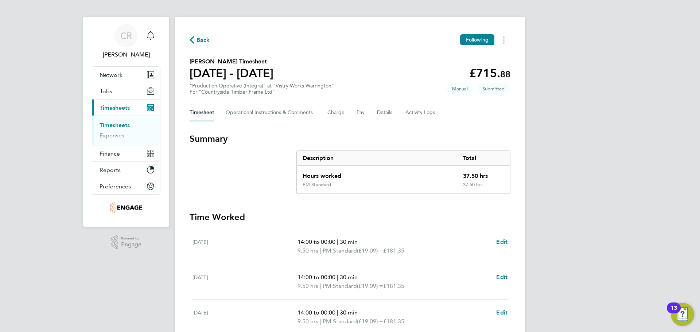
scroll to position [0, 0]
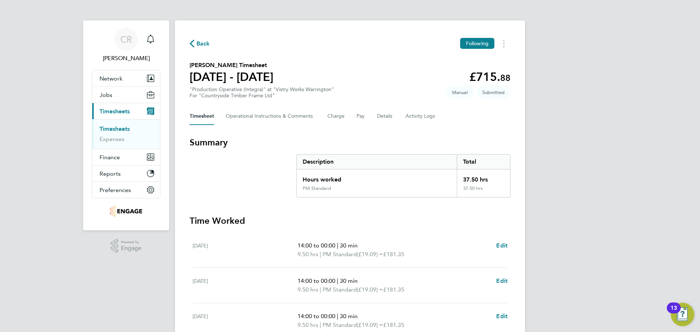
click at [207, 47] on span "Back" at bounding box center [202, 43] width 13 height 9
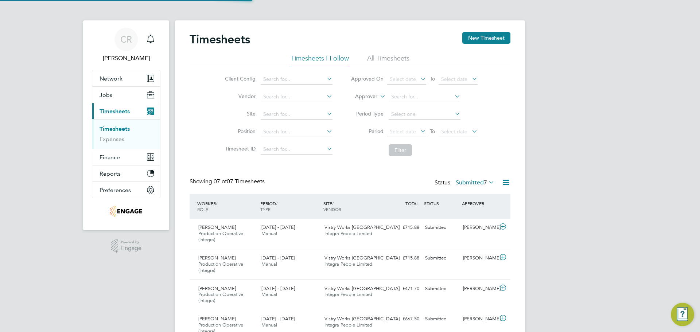
scroll to position [24, 63]
click at [493, 31] on div "Timesheets New Timesheet Timesheets I Follow All Timesheets Client Config Vendo…" at bounding box center [350, 233] width 350 height 427
click at [486, 37] on button "New Timesheet" at bounding box center [486, 38] width 48 height 12
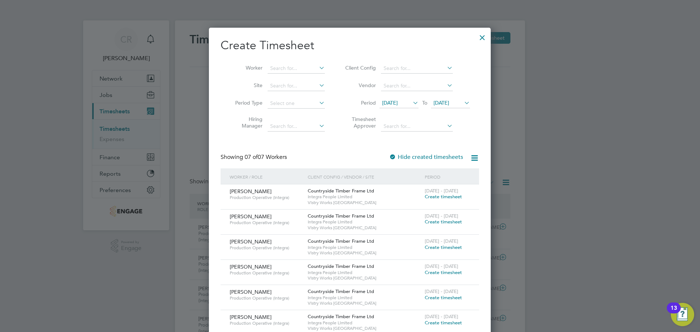
click at [441, 197] on span "Create timesheet" at bounding box center [443, 197] width 37 height 6
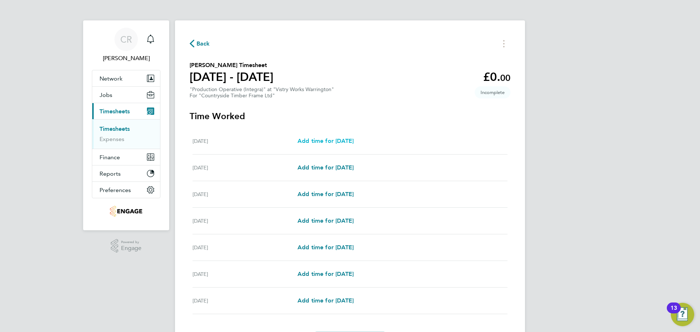
click at [348, 139] on span "Add time for [DATE]" at bounding box center [325, 140] width 56 height 7
select select "15"
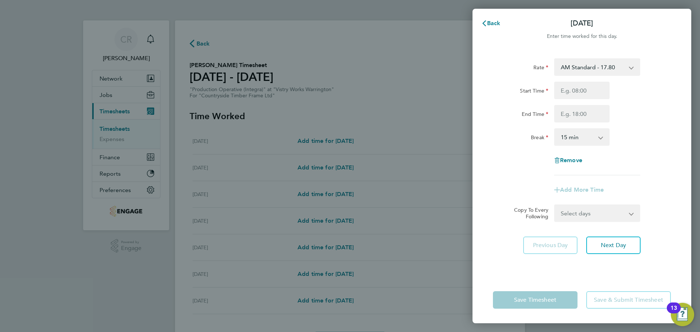
click at [592, 79] on div "Rate AM Standard - 17.80 AM OT2 - 35.60 PM OT1 - 28.64 PM OT2 - 38.18 AM OT1 - …" at bounding box center [582, 116] width 178 height 117
click at [591, 86] on input "Start Time" at bounding box center [581, 90] width 55 height 17
type input "06:00"
click at [586, 115] on input "End Time" at bounding box center [581, 113] width 55 height 17
type input "14:00"
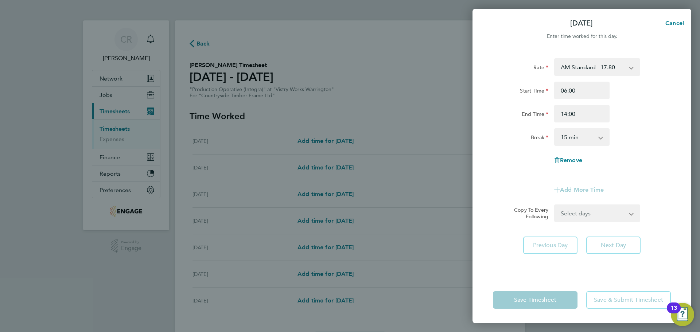
drag, startPoint x: 592, startPoint y: 129, endPoint x: 589, endPoint y: 135, distance: 6.4
click at [592, 129] on select "0 min 15 min 30 min 45 min 60 min 75 min 90 min" at bounding box center [577, 137] width 45 height 16
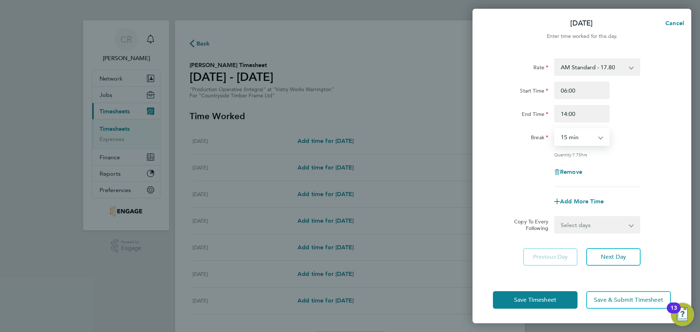
select select "30"
click at [555, 129] on select "0 min 15 min 30 min 45 min 60 min 75 min 90 min" at bounding box center [577, 137] width 45 height 16
click at [560, 300] on button "Save Timesheet" at bounding box center [535, 299] width 85 height 17
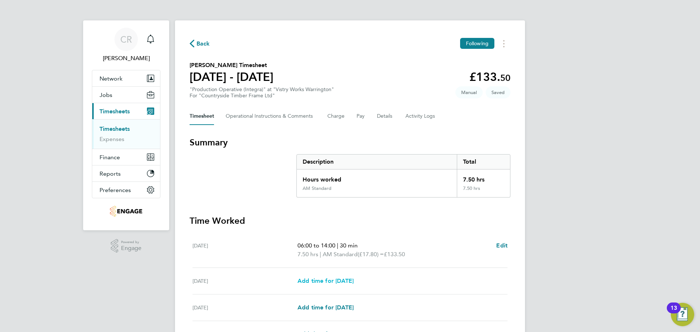
click at [322, 279] on span "Add time for [DATE]" at bounding box center [325, 280] width 56 height 7
select select "15"
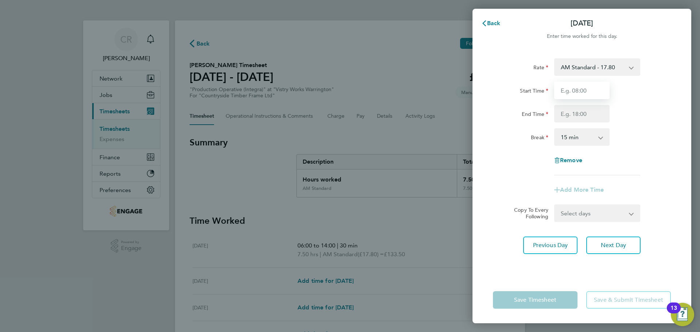
click at [596, 84] on input "Start Time" at bounding box center [581, 90] width 55 height 17
type input "06:00"
click at [587, 116] on input "End Time" at bounding box center [581, 113] width 55 height 17
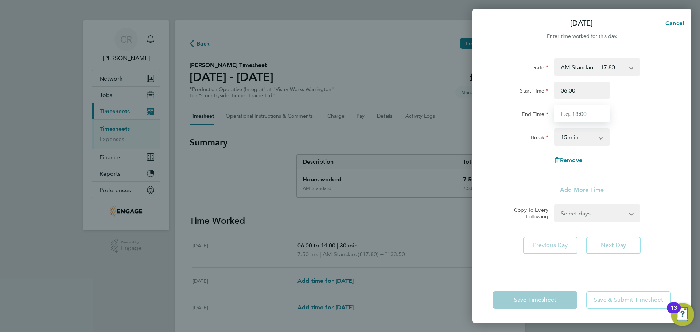
type input "14:00"
drag, startPoint x: 585, startPoint y: 134, endPoint x: 587, endPoint y: 141, distance: 7.7
click at [584, 134] on select "0 min 15 min 30 min 45 min 60 min 75 min 90 min" at bounding box center [577, 137] width 45 height 16
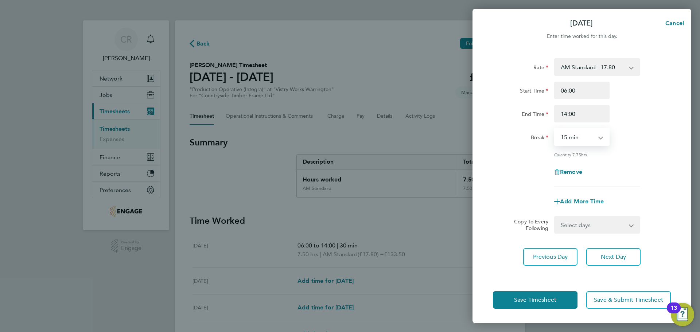
select select "30"
click at [555, 129] on select "0 min 15 min 30 min 45 min 60 min 75 min 90 min" at bounding box center [577, 137] width 45 height 16
click at [553, 299] on span "Save Timesheet" at bounding box center [535, 299] width 42 height 7
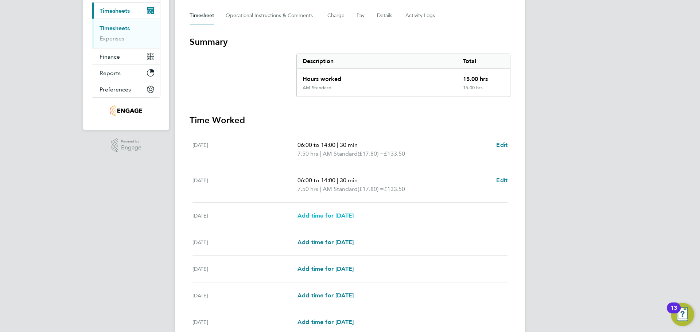
scroll to position [109, 0]
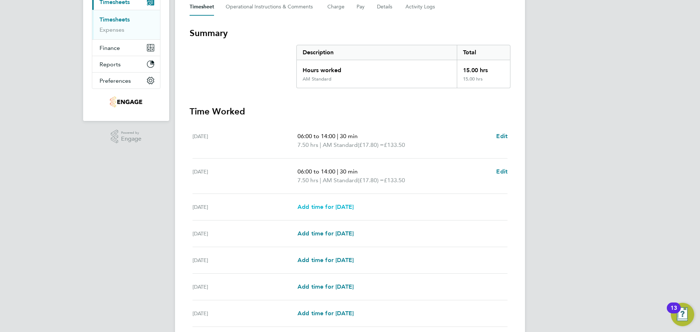
click at [352, 207] on span "Add time for [DATE]" at bounding box center [325, 206] width 56 height 7
select select "15"
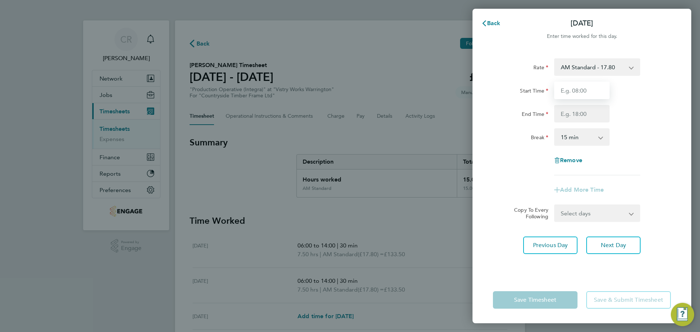
click at [584, 96] on input "Start Time" at bounding box center [581, 90] width 55 height 17
type input "06:00"
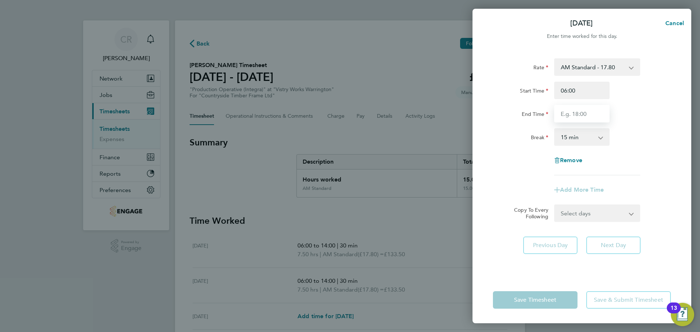
drag, startPoint x: 584, startPoint y: 118, endPoint x: 586, endPoint y: 122, distance: 4.1
click at [584, 118] on input "End Time" at bounding box center [581, 113] width 55 height 17
type input "14:00"
drag, startPoint x: 588, startPoint y: 139, endPoint x: 588, endPoint y: 144, distance: 4.8
click at [588, 139] on select "0 min 15 min 30 min 45 min 60 min 75 min 90 min" at bounding box center [577, 137] width 45 height 16
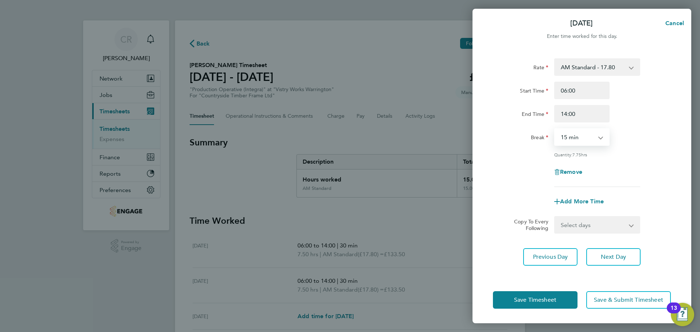
select select "30"
click at [555, 129] on select "0 min 15 min 30 min 45 min 60 min 75 min 90 min" at bounding box center [577, 137] width 45 height 16
click at [568, 297] on button "Save Timesheet" at bounding box center [535, 299] width 85 height 17
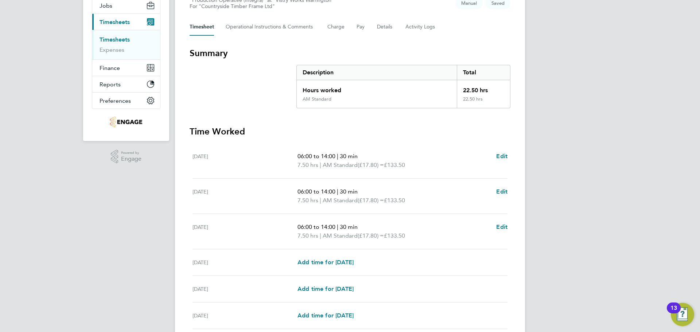
scroll to position [146, 0]
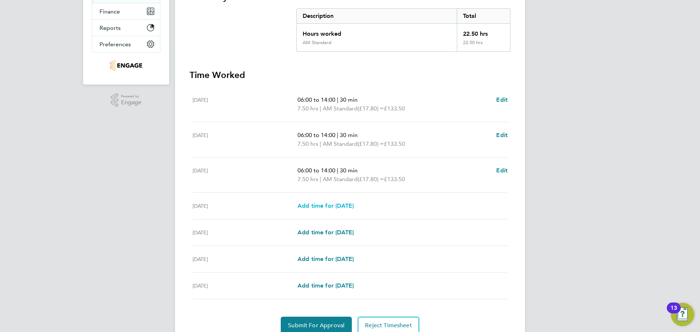
click at [341, 203] on span "Add time for [DATE]" at bounding box center [325, 205] width 56 height 7
select select "15"
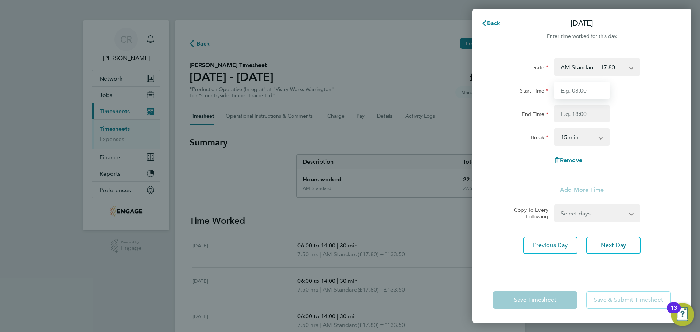
drag, startPoint x: 597, startPoint y: 86, endPoint x: 592, endPoint y: 99, distance: 14.6
click at [597, 86] on input "Start Time" at bounding box center [581, 90] width 55 height 17
type input "06:00"
click at [586, 115] on input "End Time" at bounding box center [581, 113] width 55 height 17
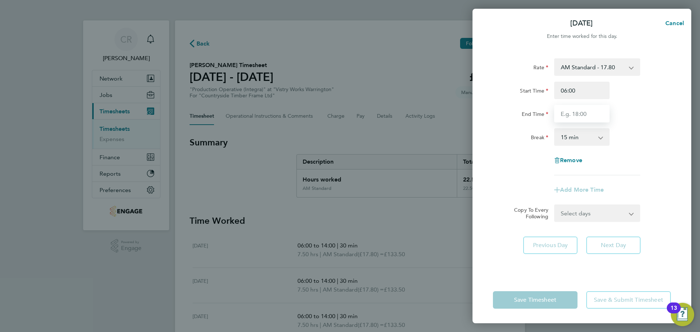
type input "14:00"
click at [585, 134] on select "0 min 15 min 30 min 45 min 60 min 75 min 90 min" at bounding box center [577, 137] width 45 height 16
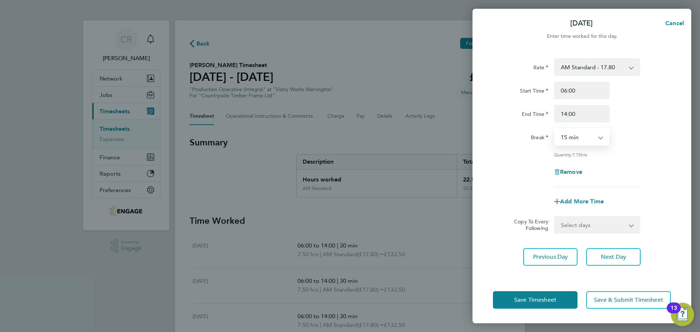
select select "30"
click at [555, 129] on select "0 min 15 min 30 min 45 min 60 min 75 min 90 min" at bounding box center [577, 137] width 45 height 16
click at [567, 303] on button "Save Timesheet" at bounding box center [535, 299] width 85 height 17
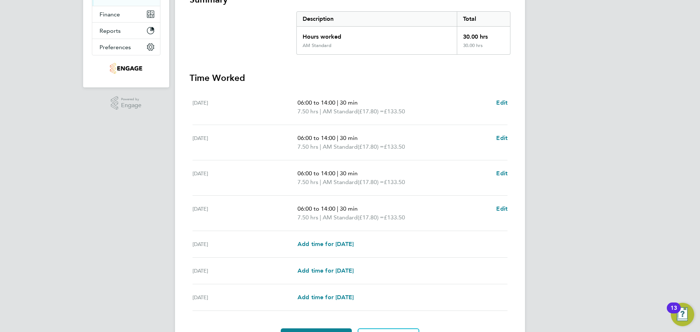
scroll to position [146, 0]
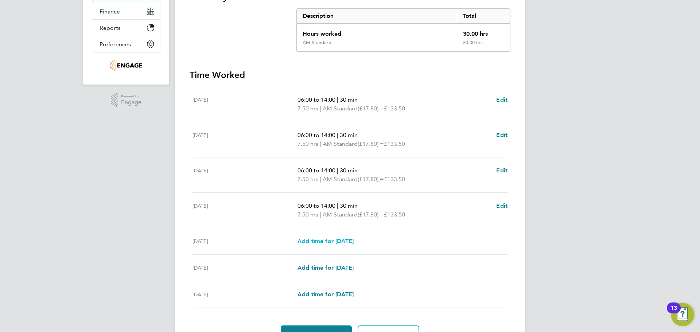
click at [345, 240] on span "Add time for [DATE]" at bounding box center [325, 241] width 56 height 7
select select "15"
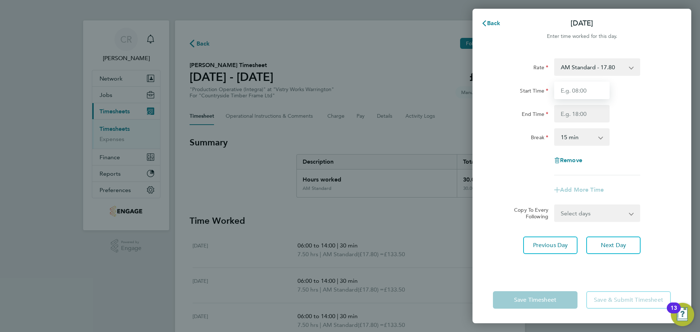
click at [588, 87] on input "Start Time" at bounding box center [581, 90] width 55 height 17
type input "06:00"
drag, startPoint x: 584, startPoint y: 111, endPoint x: 585, endPoint y: 117, distance: 6.6
click at [584, 111] on input "End Time" at bounding box center [581, 113] width 55 height 17
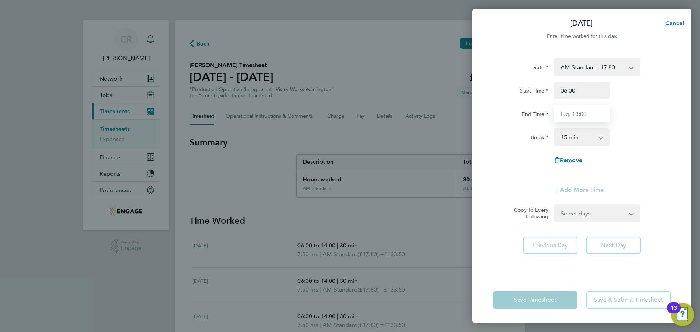
type input "14:00"
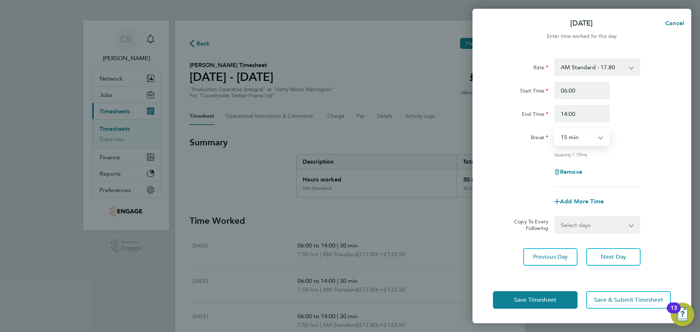
click at [583, 140] on select "0 min 15 min 30 min 45 min 60 min 75 min 90 min" at bounding box center [577, 137] width 45 height 16
select select "30"
click at [555, 129] on select "0 min 15 min 30 min 45 min 60 min 75 min 90 min" at bounding box center [577, 137] width 45 height 16
click at [564, 302] on button "Save Timesheet" at bounding box center [535, 299] width 85 height 17
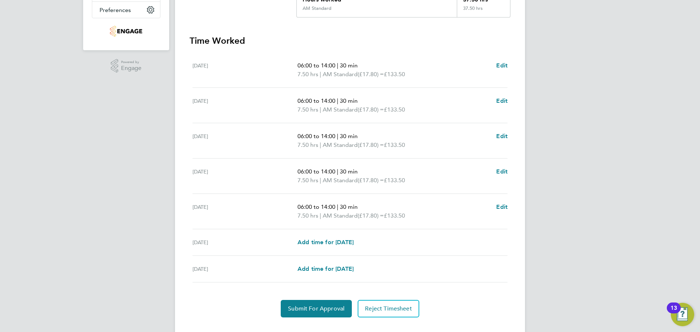
scroll to position [182, 0]
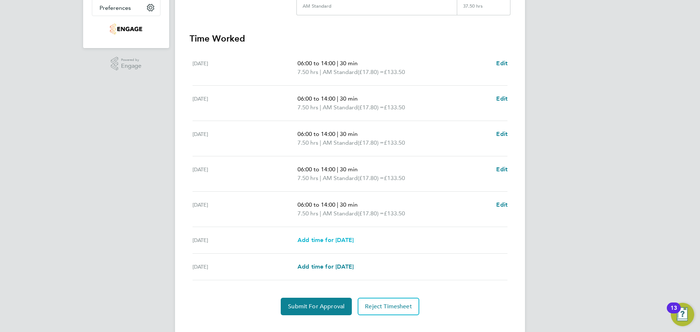
click at [340, 240] on span "Add time for [DATE]" at bounding box center [325, 240] width 56 height 7
select select "15"
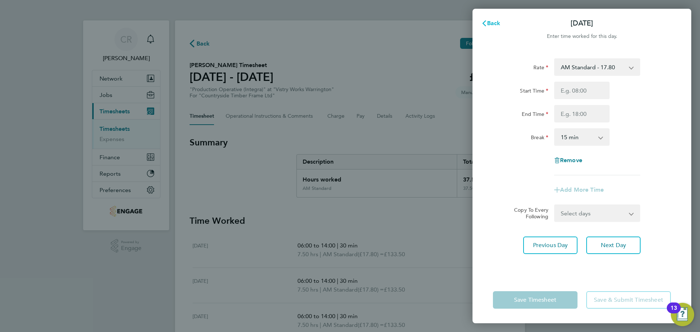
click at [492, 27] on button "Back" at bounding box center [491, 23] width 34 height 15
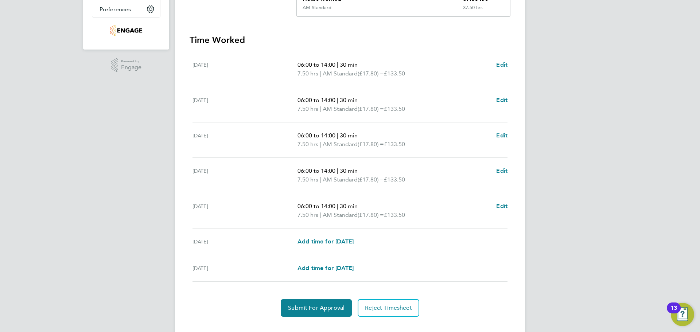
scroll to position [182, 0]
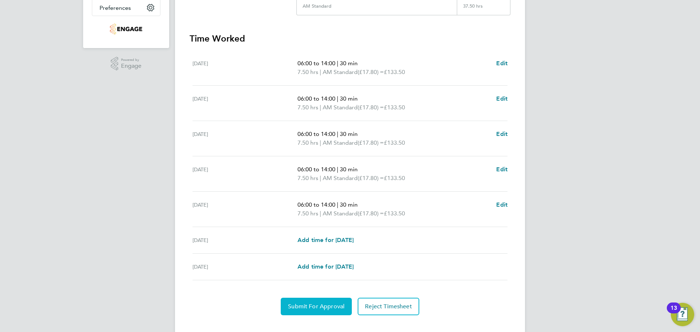
click at [329, 300] on button "Submit For Approval" at bounding box center [316, 306] width 71 height 17
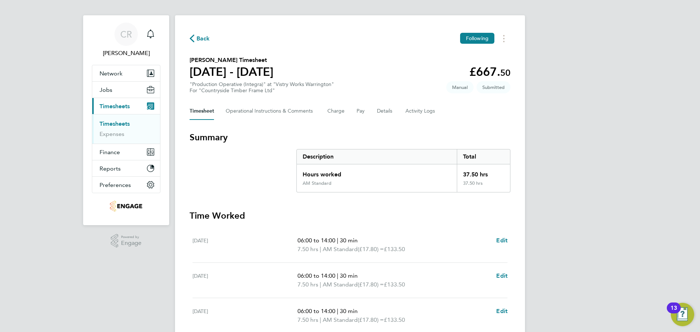
scroll to position [0, 0]
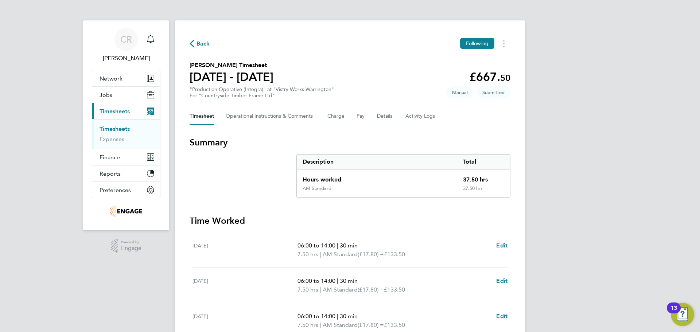
click at [207, 44] on span "Back" at bounding box center [202, 43] width 13 height 9
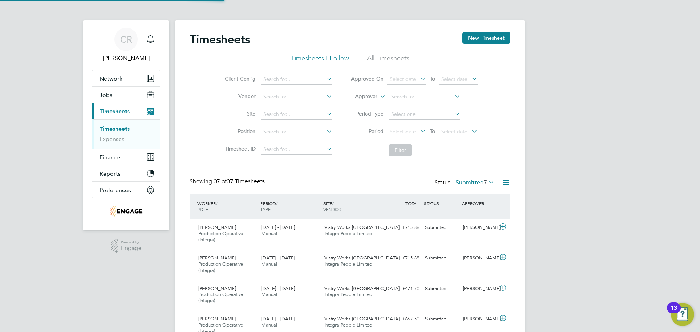
scroll to position [19, 63]
click at [473, 39] on button "New Timesheet" at bounding box center [486, 38] width 48 height 12
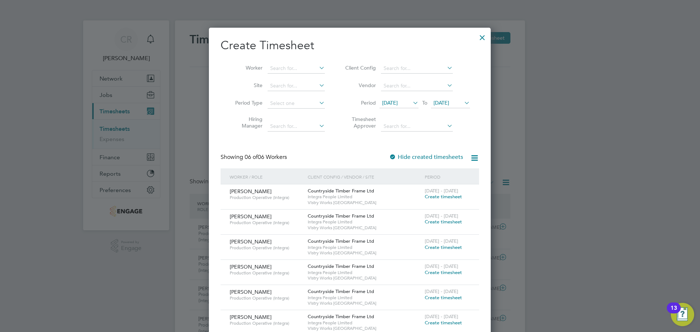
click at [439, 271] on span "Create timesheet" at bounding box center [443, 272] width 37 height 6
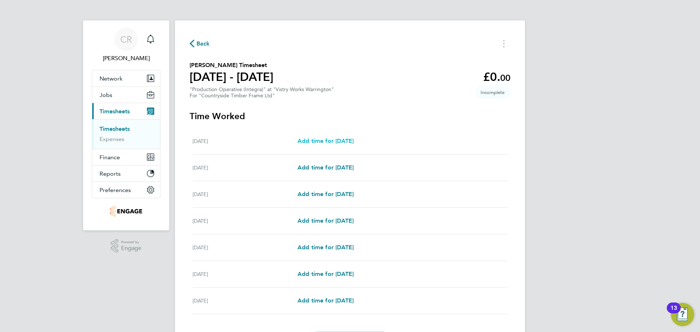
click at [348, 138] on span "Add time for [DATE]" at bounding box center [325, 140] width 56 height 7
select select "15"
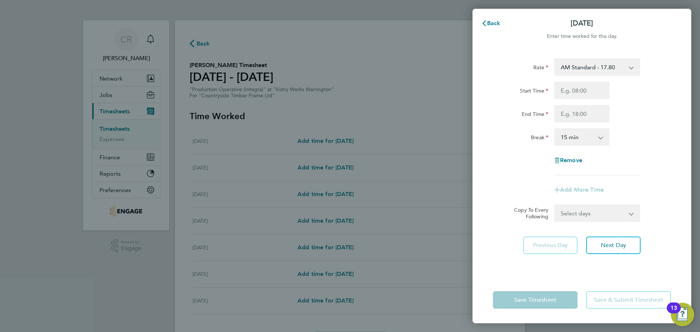
click at [586, 67] on select "AM Standard - 17.80 AM OT1 - 26.70 PM Standard - 19.09 PM OT2 - 38.18 PM OT1 - …" at bounding box center [593, 67] width 76 height 16
select select "15"
drag, startPoint x: 585, startPoint y: 91, endPoint x: 586, endPoint y: 98, distance: 7.7
click at [585, 91] on input "Start Time" at bounding box center [581, 90] width 55 height 17
type input "14:00"
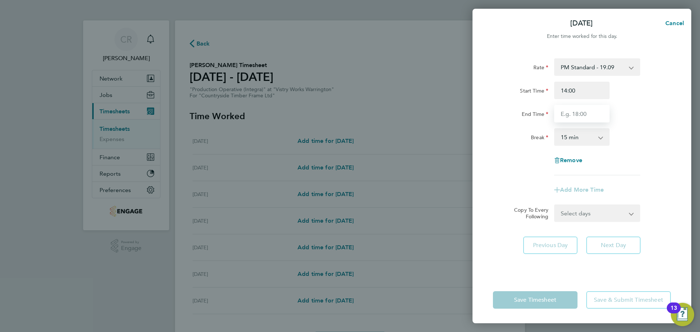
click at [583, 113] on input "End Time" at bounding box center [581, 113] width 55 height 17
type input "00:00"
click at [578, 139] on select "0 min 15 min 30 min 45 min 60 min 75 min 90 min" at bounding box center [577, 137] width 45 height 16
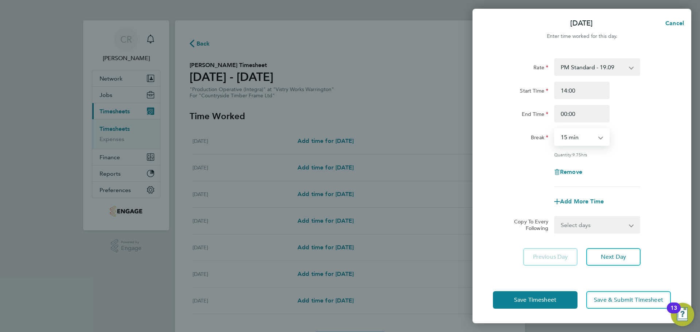
select select "30"
click at [555, 129] on select "0 min 15 min 30 min 45 min 60 min 75 min 90 min" at bounding box center [577, 137] width 45 height 16
click at [566, 301] on button "Save Timesheet" at bounding box center [535, 299] width 85 height 17
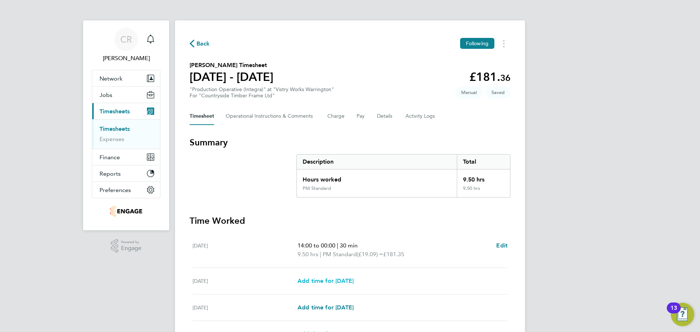
click at [348, 279] on span "Add time for [DATE]" at bounding box center [325, 280] width 56 height 7
select select "15"
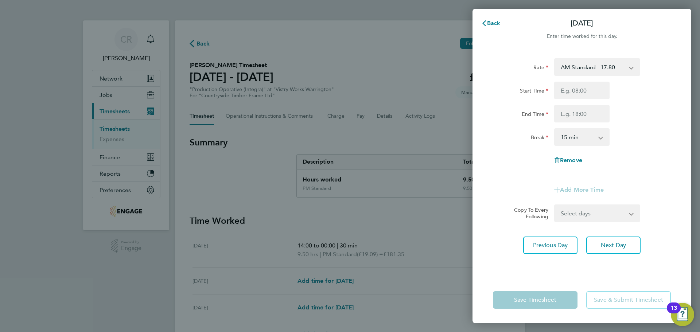
drag, startPoint x: 599, startPoint y: 66, endPoint x: 596, endPoint y: 75, distance: 8.9
click at [599, 66] on select "AM Standard - 17.80 AM OT1 - 26.70 PM Standard - 19.09 PM OT2 - 38.18 PM OT1 - …" at bounding box center [593, 67] width 76 height 16
select select "15"
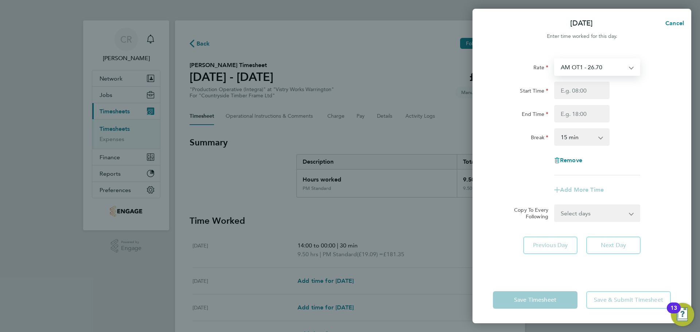
click at [586, 74] on select "AM OT1 - 26.70 AM Standard - 17.80 PM Standard - 19.09 PM OT2 - 38.18 PM OT1 - …" at bounding box center [593, 67] width 76 height 16
select select "15"
click at [585, 96] on input "Start Time" at bounding box center [581, 90] width 55 height 17
type input "14:00"
click at [580, 114] on input "End Time" at bounding box center [581, 113] width 55 height 17
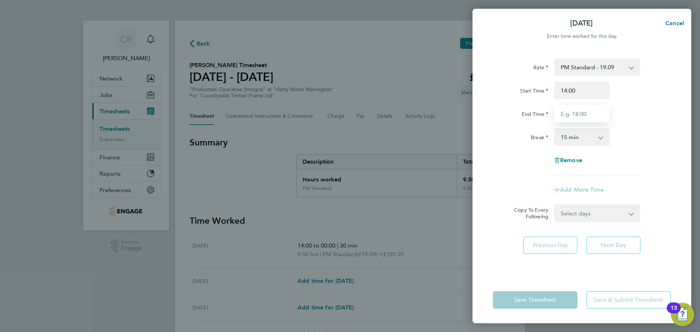
type input "00:00"
click at [581, 133] on select "0 min 15 min 30 min 45 min 60 min 75 min 90 min" at bounding box center [577, 137] width 45 height 16
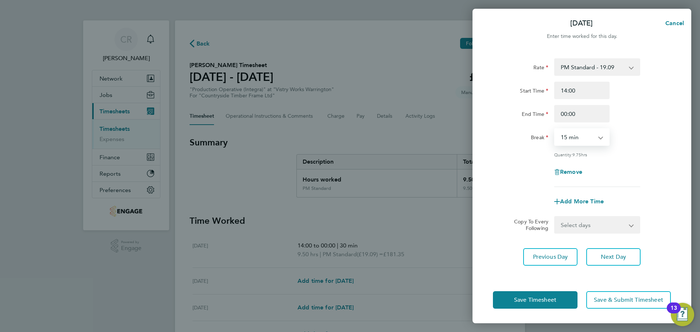
select select "30"
click at [555, 129] on select "0 min 15 min 30 min 45 min 60 min 75 min 90 min" at bounding box center [577, 137] width 45 height 16
click at [562, 299] on button "Save Timesheet" at bounding box center [535, 299] width 85 height 17
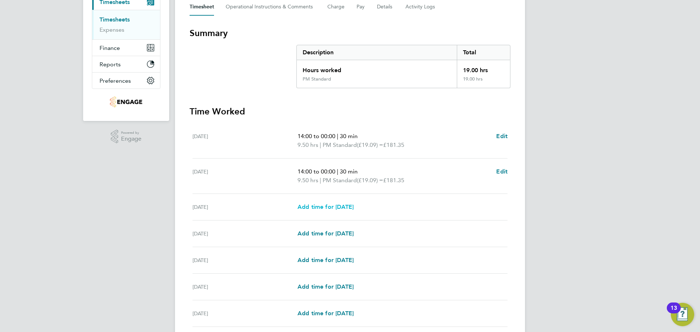
click at [354, 206] on span "Add time for [DATE]" at bounding box center [325, 206] width 56 height 7
select select "15"
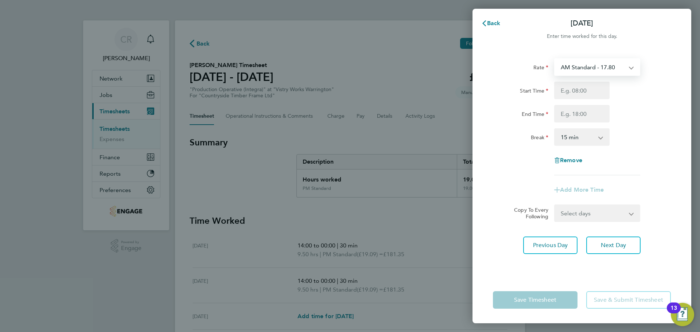
click at [600, 74] on select "AM Standard - 17.80 AM OT1 - 26.70 PM Standard - 19.09 PM OT2 - 38.18 PM OT1 - …" at bounding box center [593, 67] width 76 height 16
select select "15"
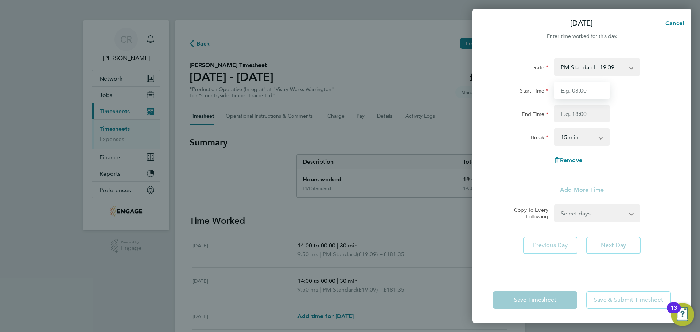
click at [585, 90] on input "Start Time" at bounding box center [581, 90] width 55 height 17
type input "14:00"
click at [579, 118] on input "End Time" at bounding box center [581, 113] width 55 height 17
type input "00:00"
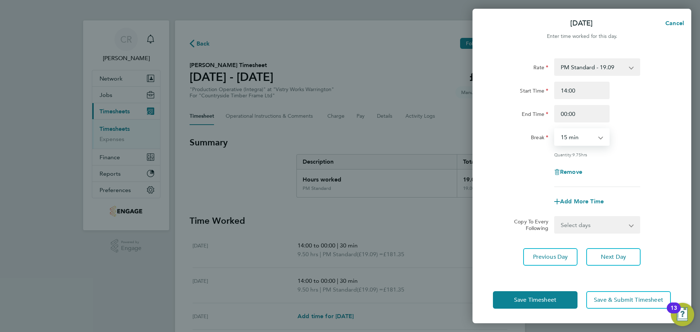
click at [580, 136] on select "0 min 15 min 30 min 45 min 60 min 75 min 90 min" at bounding box center [577, 137] width 45 height 16
select select "30"
click at [555, 129] on select "0 min 15 min 30 min 45 min 60 min 75 min 90 min" at bounding box center [577, 137] width 45 height 16
click at [567, 303] on button "Save Timesheet" at bounding box center [535, 299] width 85 height 17
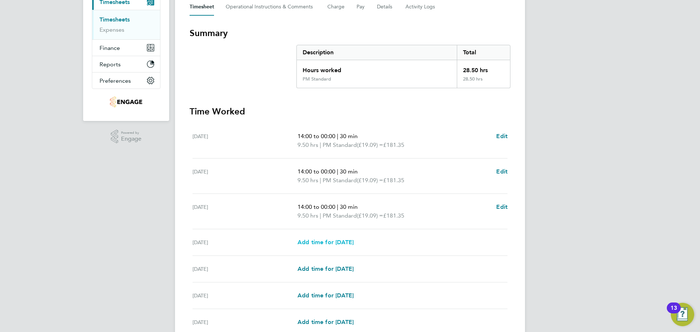
click at [354, 241] on span "Add time for [DATE]" at bounding box center [325, 242] width 56 height 7
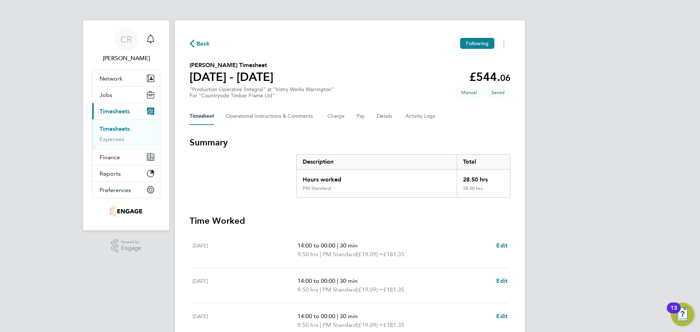
select select "15"
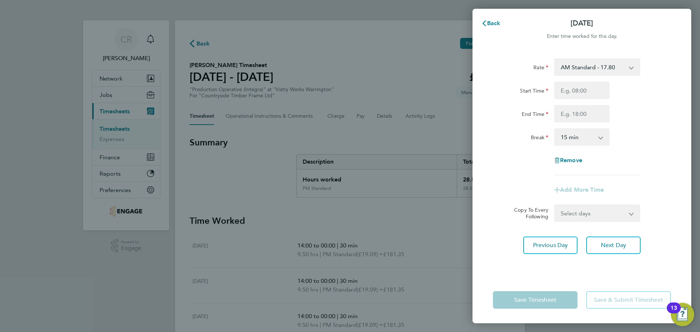
drag, startPoint x: 593, startPoint y: 69, endPoint x: 592, endPoint y: 74, distance: 5.0
click at [593, 69] on select "AM Standard - 17.80 AM OT1 - 26.70 PM Standard - 19.09 PM OT2 - 38.18 PM OT1 - …" at bounding box center [593, 67] width 76 height 16
select select "15"
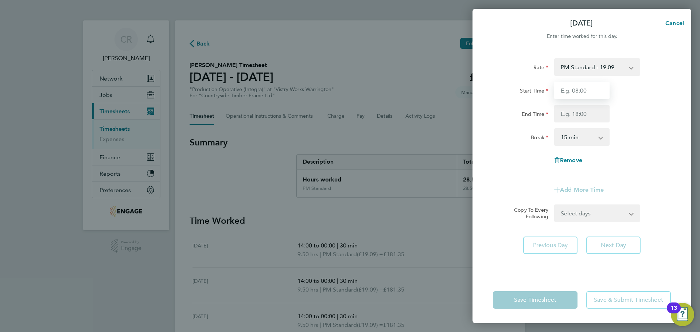
click at [586, 96] on input "Start Time" at bounding box center [581, 90] width 55 height 17
type input "14:00"
click at [585, 120] on input "End Time" at bounding box center [581, 113] width 55 height 17
type input "23:30"
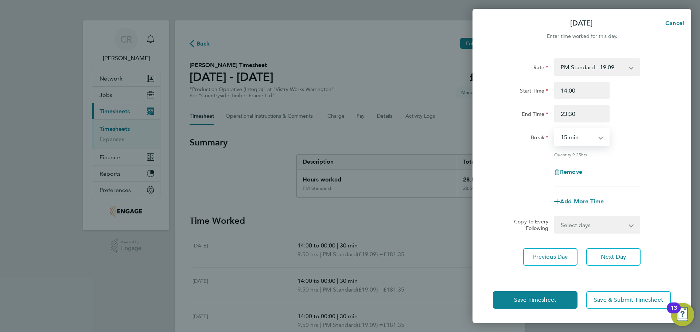
click at [578, 143] on select "0 min 15 min 30 min 45 min 60 min 75 min 90 min" at bounding box center [577, 137] width 45 height 16
select select "30"
click at [555, 129] on select "0 min 15 min 30 min 45 min 60 min 75 min 90 min" at bounding box center [577, 137] width 45 height 16
click at [565, 297] on button "Save Timesheet" at bounding box center [535, 299] width 85 height 17
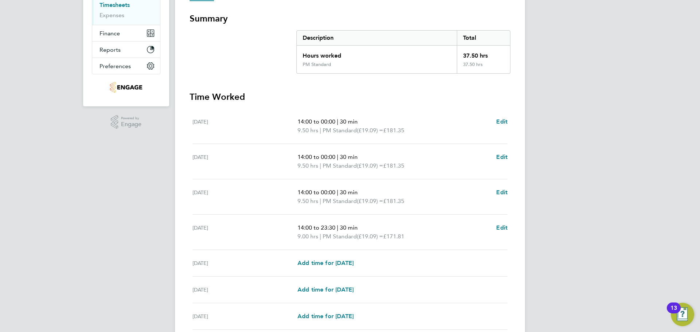
scroll to position [186, 0]
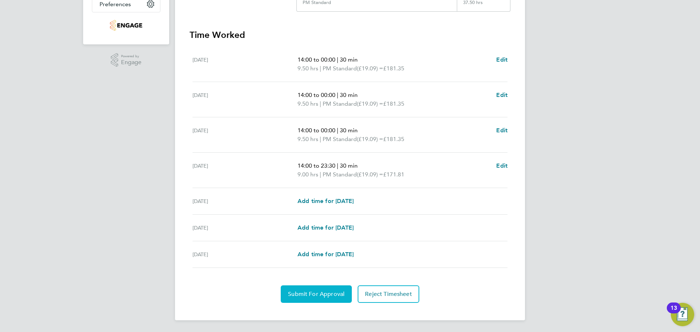
click at [339, 297] on span "Submit For Approval" at bounding box center [316, 294] width 57 height 7
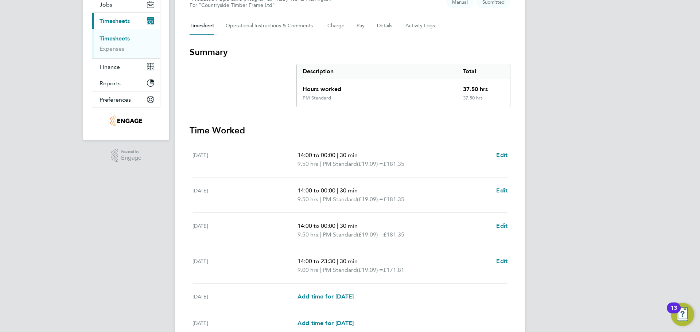
scroll to position [0, 0]
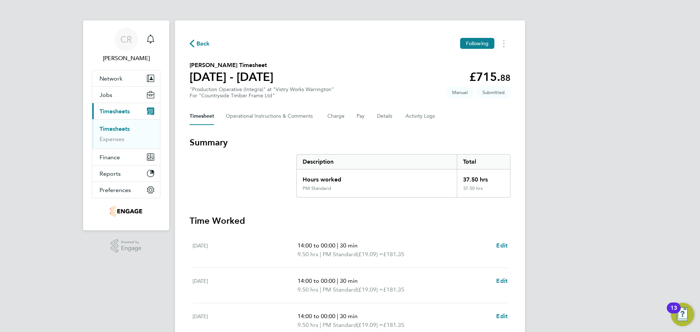
click at [200, 43] on span "Back" at bounding box center [202, 43] width 13 height 9
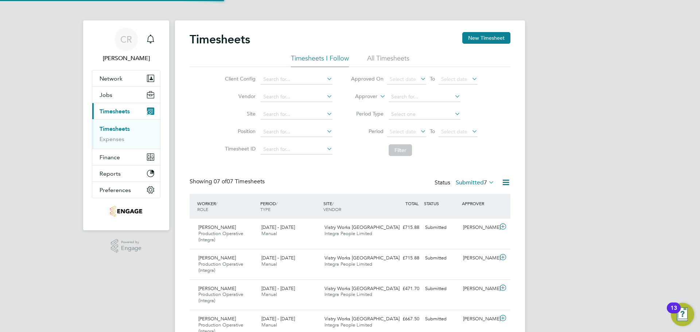
scroll to position [24, 63]
click at [475, 38] on button "New Timesheet" at bounding box center [486, 38] width 48 height 12
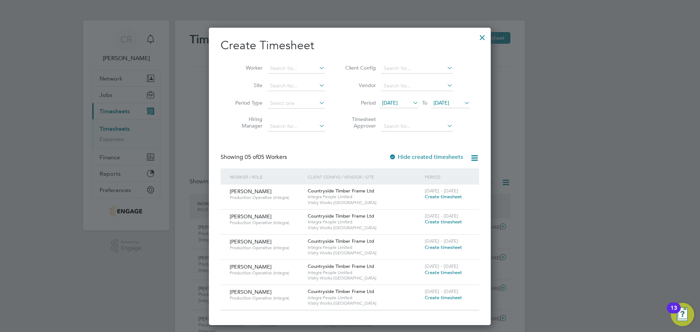
click at [448, 198] on span "Create timesheet" at bounding box center [443, 197] width 37 height 6
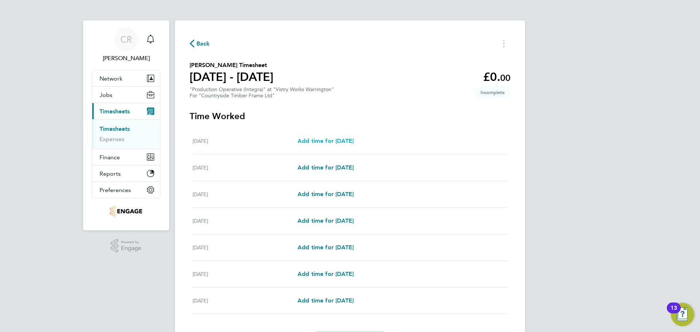
click at [350, 138] on span "Add time for [DATE]" at bounding box center [325, 140] width 56 height 7
select select "15"
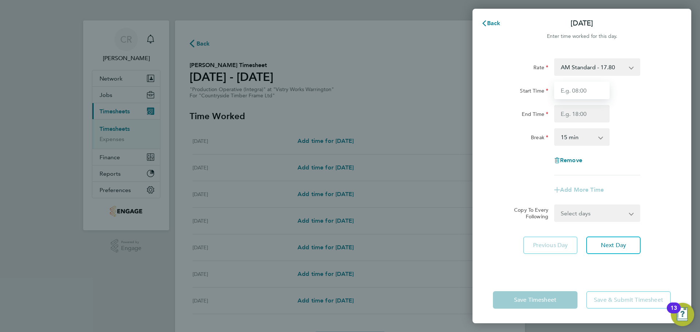
click at [573, 90] on input "Start Time" at bounding box center [581, 90] width 55 height 17
type input "06:00"
click at [583, 112] on input "End Time" at bounding box center [581, 113] width 55 height 17
type input "14:00"
click at [571, 144] on select "0 min 15 min 30 min 45 min 60 min 75 min 90 min" at bounding box center [577, 137] width 45 height 16
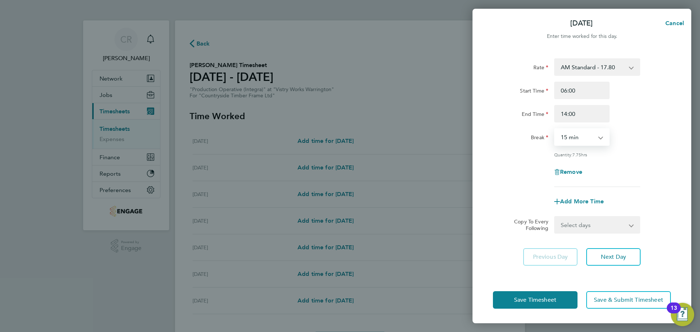
select select "30"
click at [555, 129] on select "0 min 15 min 30 min 45 min 60 min 75 min 90 min" at bounding box center [577, 137] width 45 height 16
click at [563, 300] on button "Save Timesheet" at bounding box center [535, 299] width 85 height 17
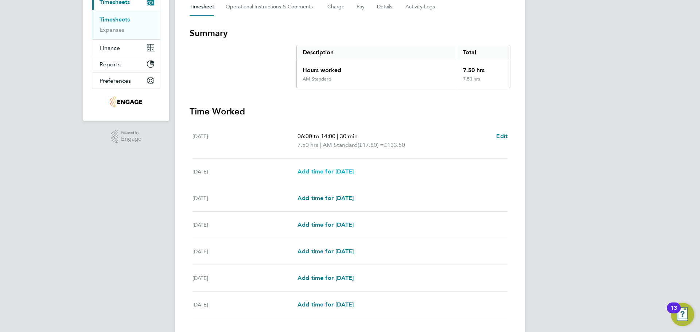
click at [354, 174] on span "Add time for [DATE]" at bounding box center [325, 171] width 56 height 7
select select "15"
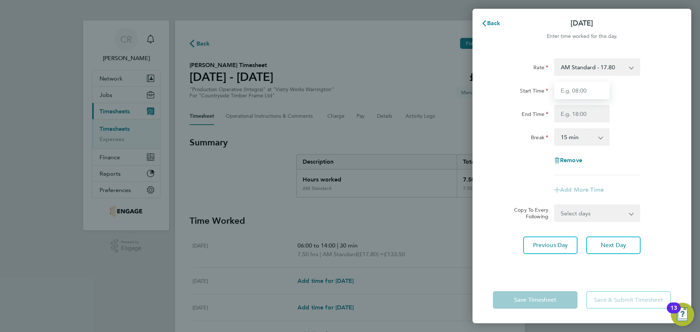
click at [585, 92] on input "Start Time" at bounding box center [581, 90] width 55 height 17
type input "06:00"
click at [585, 114] on input "End Time" at bounding box center [581, 113] width 55 height 17
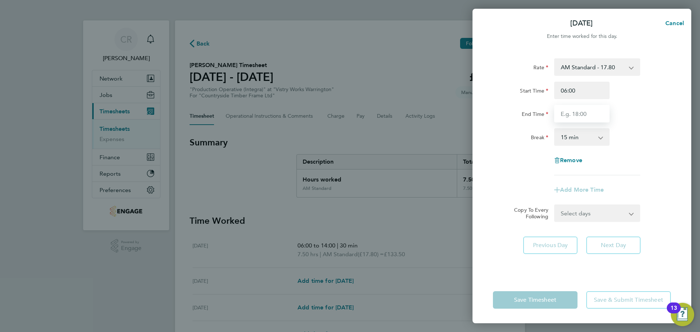
type input "14:00"
click at [582, 138] on select "0 min 15 min 30 min 45 min 60 min 75 min 90 min" at bounding box center [577, 137] width 45 height 16
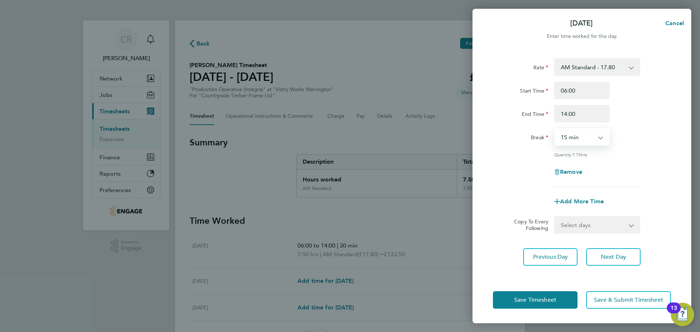
select select "30"
click at [555, 129] on select "0 min 15 min 30 min 45 min 60 min 75 min 90 min" at bounding box center [577, 137] width 45 height 16
click at [561, 300] on button "Save Timesheet" at bounding box center [535, 299] width 85 height 17
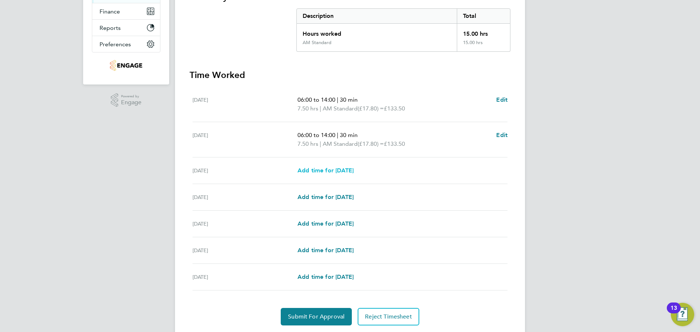
click at [354, 173] on span "Add time for [DATE]" at bounding box center [325, 170] width 56 height 7
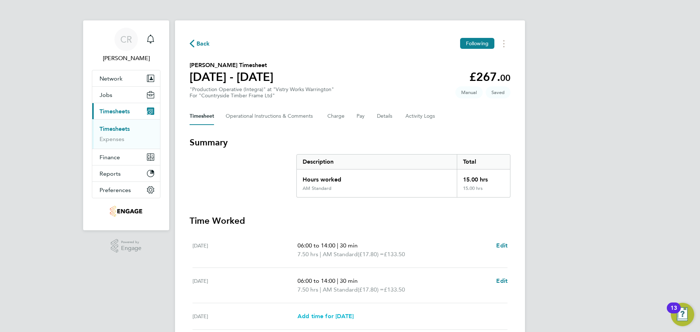
select select "15"
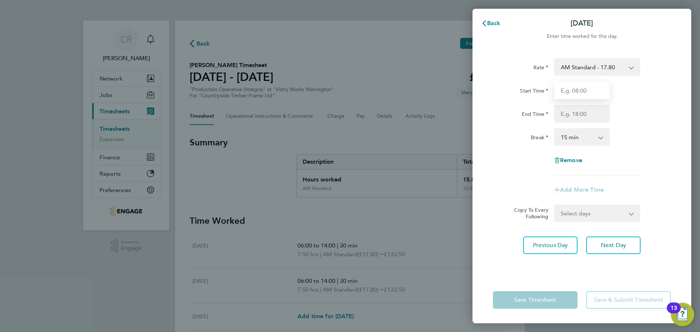
drag, startPoint x: 573, startPoint y: 89, endPoint x: 576, endPoint y: 93, distance: 5.4
click at [573, 89] on input "Start Time" at bounding box center [581, 90] width 55 height 17
type input "06:00"
click at [576, 114] on input "End Time" at bounding box center [581, 113] width 55 height 17
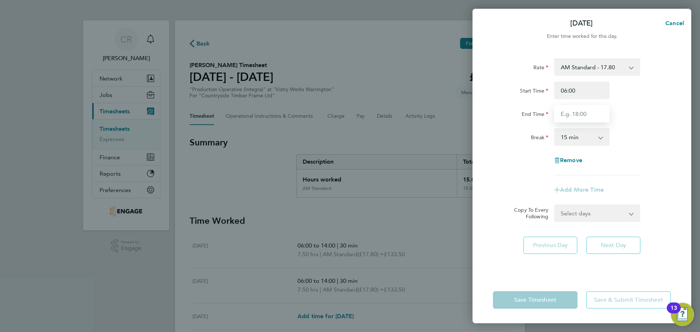
type input "14:00"
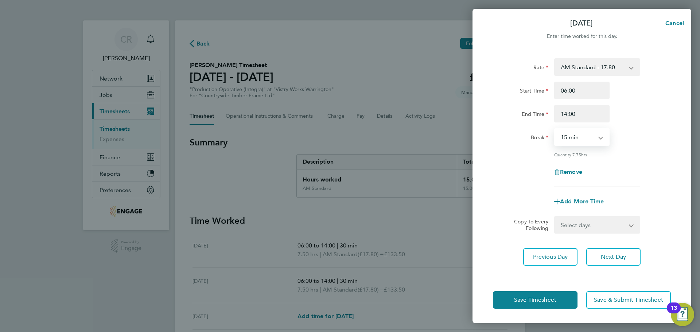
drag, startPoint x: 580, startPoint y: 122, endPoint x: 579, endPoint y: 142, distance: 20.1
click at [579, 142] on select "0 min 15 min 30 min 45 min 60 min 75 min 90 min" at bounding box center [577, 137] width 45 height 16
select select "30"
click at [555, 129] on select "0 min 15 min 30 min 45 min 60 min 75 min 90 min" at bounding box center [577, 137] width 45 height 16
click at [563, 300] on button "Save Timesheet" at bounding box center [535, 299] width 85 height 17
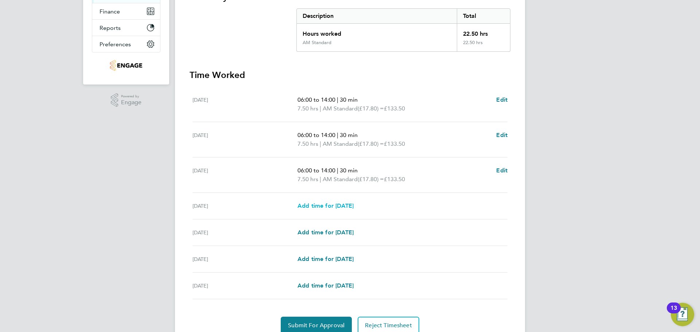
click at [354, 206] on span "Add time for [DATE]" at bounding box center [325, 205] width 56 height 7
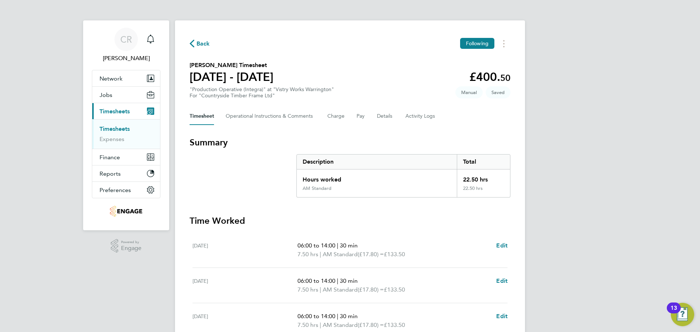
select select "15"
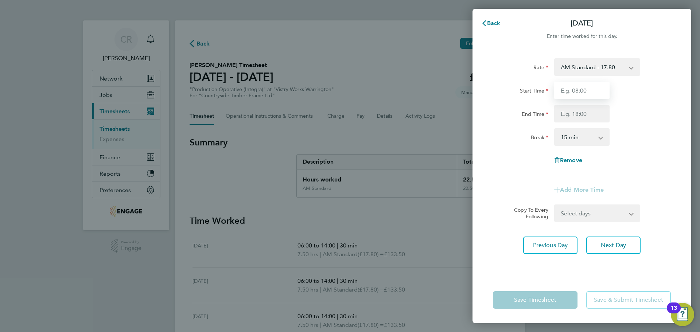
click at [591, 91] on input "Start Time" at bounding box center [581, 90] width 55 height 17
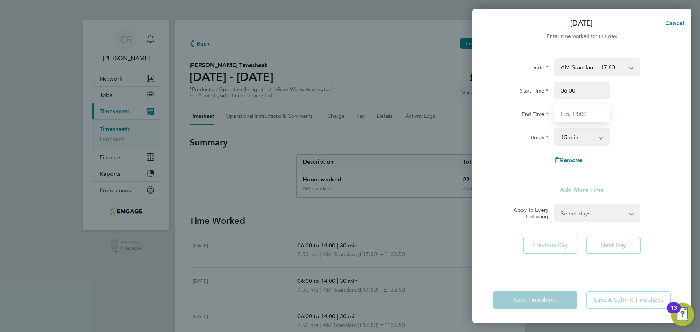
click at [590, 114] on input "End Time" at bounding box center [581, 113] width 55 height 17
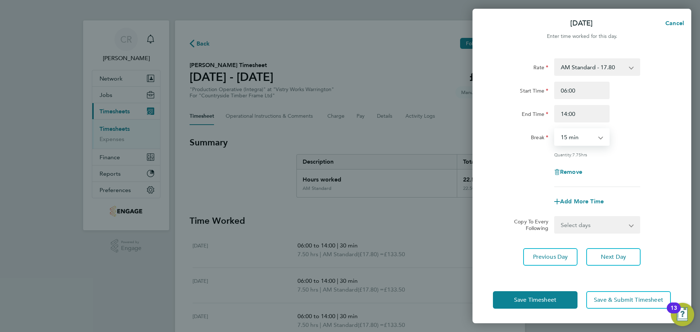
click at [582, 137] on select "0 min 15 min 30 min 45 min 60 min 75 min 90 min" at bounding box center [577, 137] width 45 height 16
click at [555, 129] on select "0 min 15 min 30 min 45 min 60 min 75 min 90 min" at bounding box center [577, 137] width 45 height 16
click at [563, 294] on button "Save Timesheet" at bounding box center [535, 299] width 85 height 17
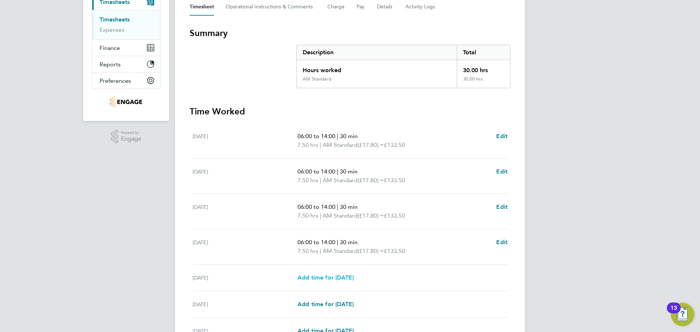
click at [354, 277] on span "Add time for [DATE]" at bounding box center [325, 277] width 56 height 7
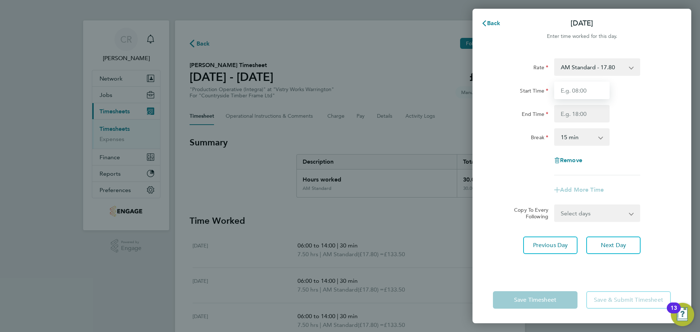
drag, startPoint x: 601, startPoint y: 93, endPoint x: 595, endPoint y: 99, distance: 8.5
click at [601, 93] on input "Start Time" at bounding box center [581, 90] width 55 height 17
click at [589, 111] on input "End Time" at bounding box center [581, 113] width 55 height 17
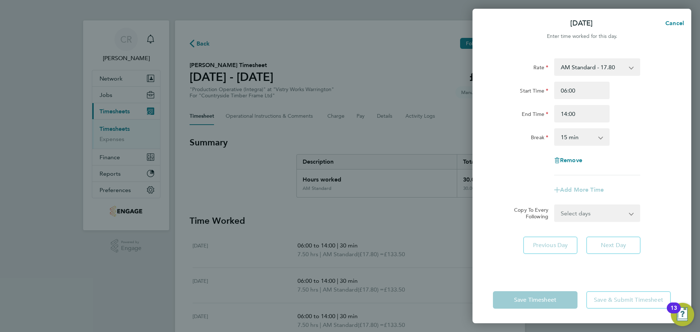
click at [591, 141] on select "0 min 15 min 30 min 45 min 60 min 75 min 90 min" at bounding box center [577, 137] width 45 height 16
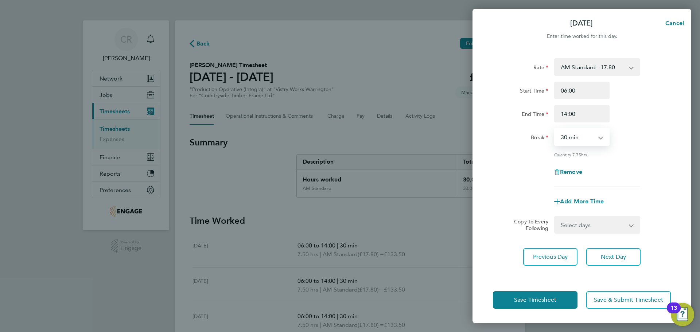
click at [555, 129] on select "0 min 15 min 30 min 45 min 60 min 75 min 90 min" at bounding box center [577, 137] width 45 height 16
click at [565, 301] on button "Save Timesheet" at bounding box center [535, 299] width 85 height 17
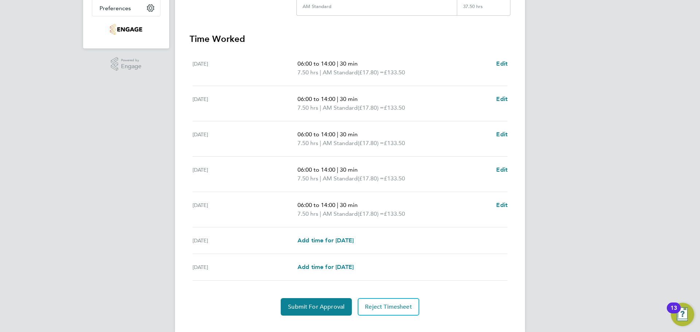
scroll to position [195, 0]
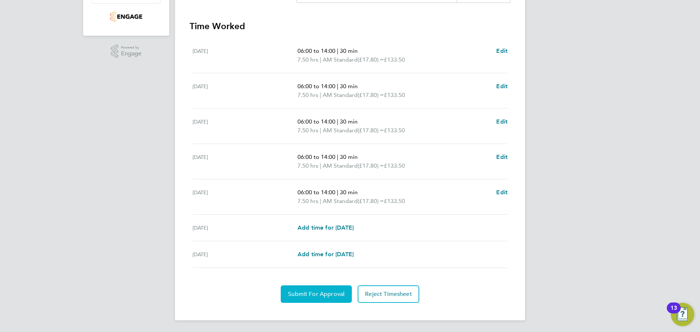
click at [335, 293] on span "Submit For Approval" at bounding box center [316, 294] width 57 height 7
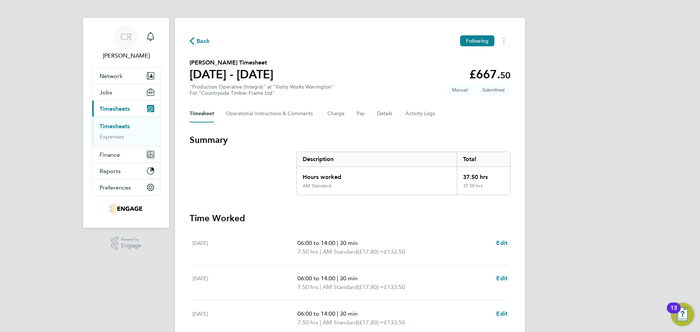
scroll to position [0, 0]
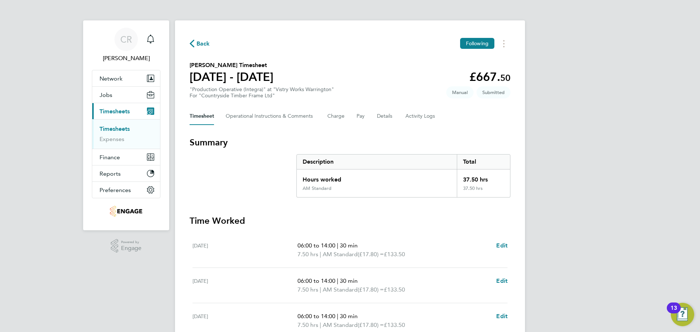
click at [200, 42] on span "Back" at bounding box center [202, 43] width 13 height 9
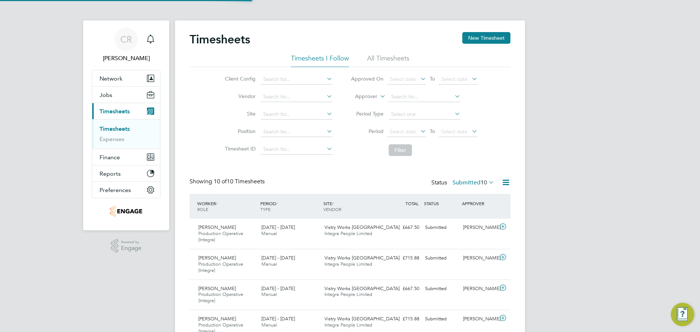
scroll to position [24, 63]
click at [489, 37] on button "New Timesheet" at bounding box center [486, 38] width 48 height 12
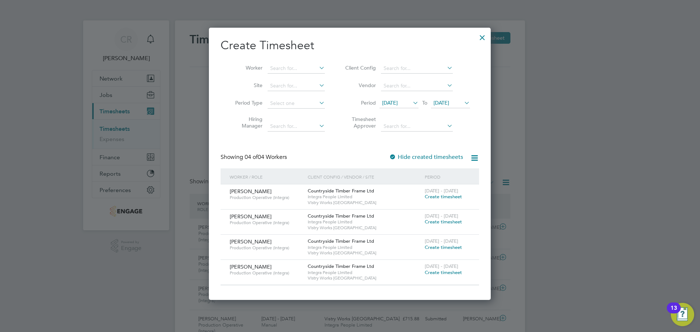
click at [444, 196] on span "Create timesheet" at bounding box center [443, 197] width 37 height 6
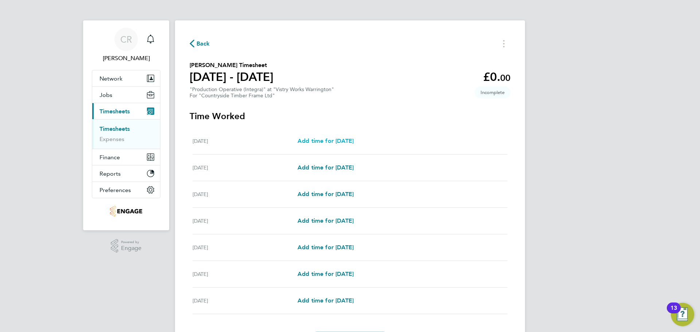
click at [347, 139] on span "Add time for [DATE]" at bounding box center [325, 140] width 56 height 7
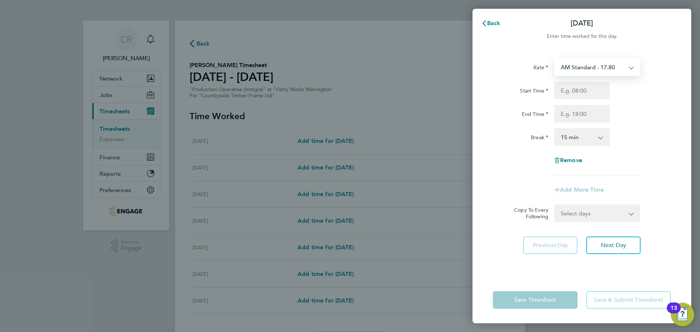
drag, startPoint x: 605, startPoint y: 67, endPoint x: 603, endPoint y: 73, distance: 6.1
click at [605, 67] on select "AM Standard - 17.80 AM OT2 - 35.60 PM OT1 - 28.64 PM OT2 - 38.18 PM Standard - …" at bounding box center [593, 67] width 76 height 16
drag, startPoint x: 605, startPoint y: 66, endPoint x: 599, endPoint y: 80, distance: 14.9
click at [605, 66] on select "AM Standard - 17.80 AM OT2 - 35.60 PM OT1 - 28.64 PM OT2 - 38.18 PM Standard - …" at bounding box center [593, 67] width 76 height 16
click at [595, 89] on input "Start Time" at bounding box center [581, 90] width 55 height 17
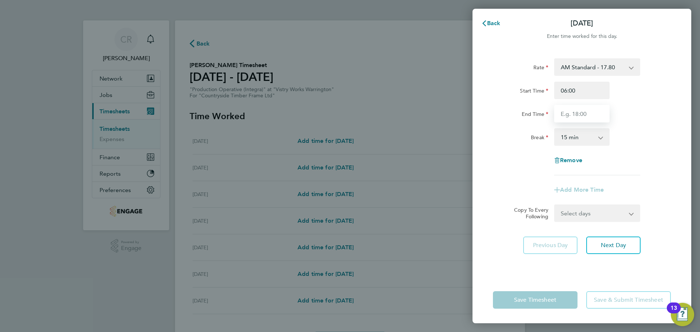
click at [586, 116] on input "End Time" at bounding box center [581, 113] width 55 height 17
drag, startPoint x: 583, startPoint y: 132, endPoint x: 580, endPoint y: 138, distance: 6.7
click at [583, 132] on select "0 min 15 min 30 min 45 min 60 min 75 min 90 min" at bounding box center [577, 137] width 45 height 16
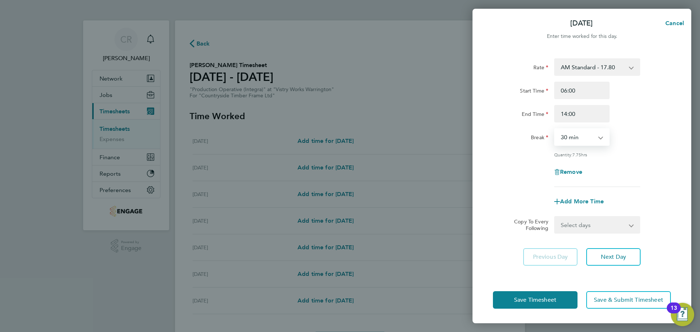
click at [555, 129] on select "0 min 15 min 30 min 45 min 60 min 75 min 90 min" at bounding box center [577, 137] width 45 height 16
click at [562, 304] on button "Save Timesheet" at bounding box center [535, 299] width 85 height 17
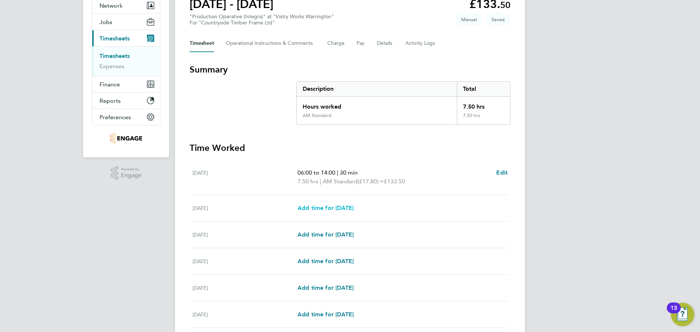
click at [344, 205] on span "Add time for [DATE]" at bounding box center [325, 208] width 56 height 7
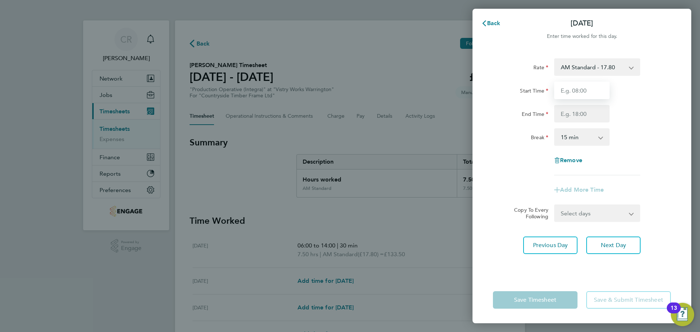
click at [591, 85] on input "Start Time" at bounding box center [581, 90] width 55 height 17
click at [586, 112] on input "End Time" at bounding box center [581, 113] width 55 height 17
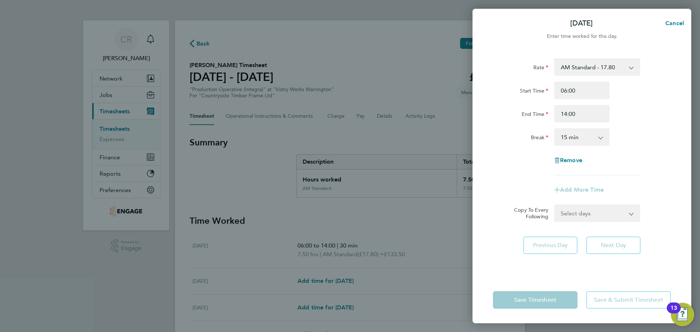
click at [584, 140] on select "0 min 15 min 30 min 45 min 60 min 75 min 90 min" at bounding box center [577, 137] width 45 height 16
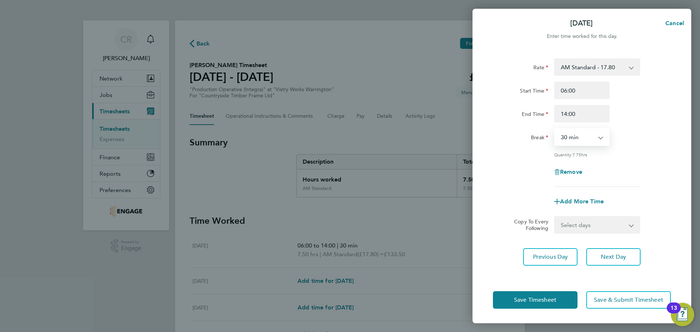
click at [555, 129] on select "0 min 15 min 30 min 45 min 60 min 75 min 90 min" at bounding box center [577, 137] width 45 height 16
click at [566, 304] on button "Save Timesheet" at bounding box center [535, 299] width 85 height 17
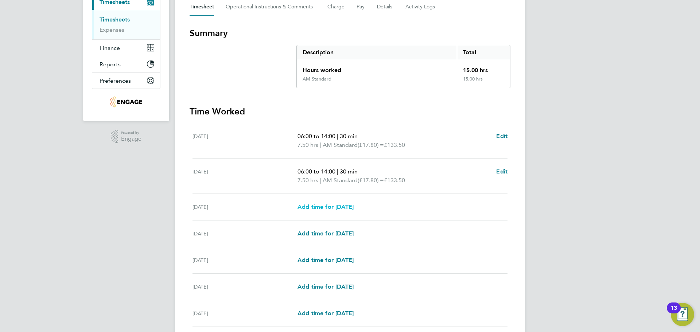
click at [347, 209] on span "Add time for [DATE]" at bounding box center [325, 206] width 56 height 7
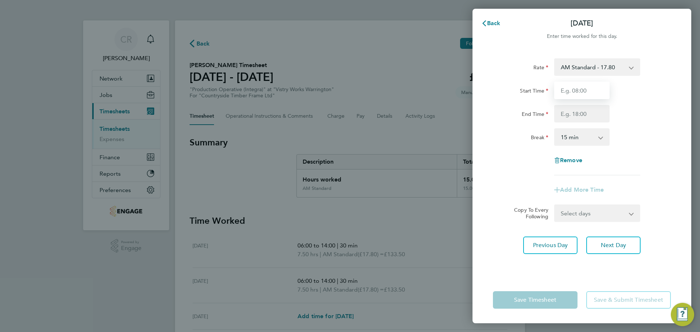
click at [582, 91] on input "Start Time" at bounding box center [581, 90] width 55 height 17
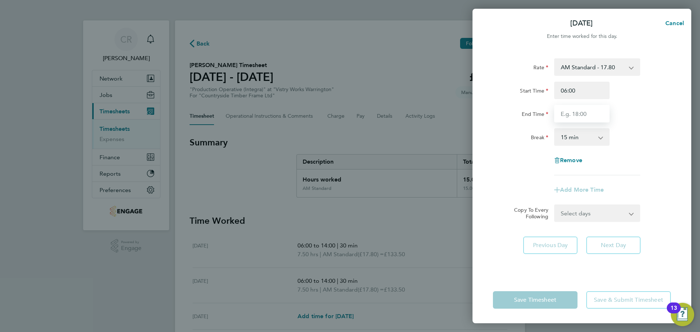
click at [577, 112] on input "End Time" at bounding box center [581, 113] width 55 height 17
click at [578, 145] on div "0 min 15 min 30 min 45 min 60 min 75 min 90 min" at bounding box center [581, 136] width 55 height 17
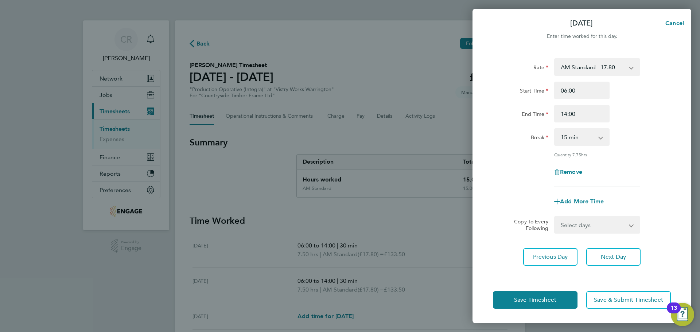
drag, startPoint x: 580, startPoint y: 140, endPoint x: 578, endPoint y: 144, distance: 4.7
click at [580, 140] on select "0 min 15 min 30 min 45 min 60 min 75 min 90 min" at bounding box center [577, 137] width 45 height 16
click at [555, 129] on select "0 min 15 min 30 min 45 min 60 min 75 min 90 min" at bounding box center [577, 137] width 45 height 16
click at [557, 292] on button "Save Timesheet" at bounding box center [535, 299] width 85 height 17
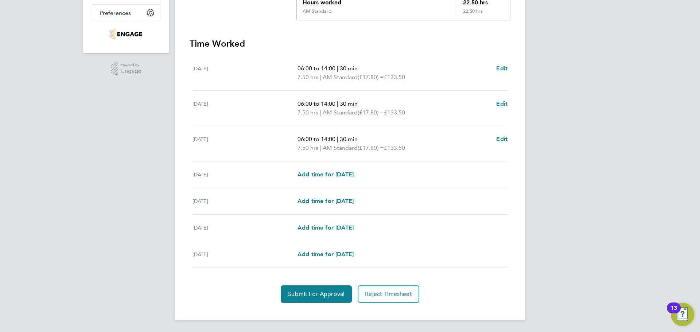
click at [358, 167] on div "[DATE] Add time for [DATE] Add time for [DATE]" at bounding box center [349, 174] width 315 height 27
click at [354, 173] on span "Add time for [DATE]" at bounding box center [325, 174] width 56 height 7
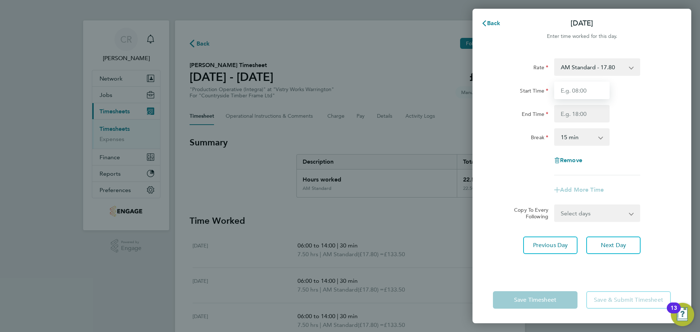
click at [588, 92] on input "Start Time" at bounding box center [581, 90] width 55 height 17
click at [587, 113] on input "End Time" at bounding box center [581, 113] width 55 height 17
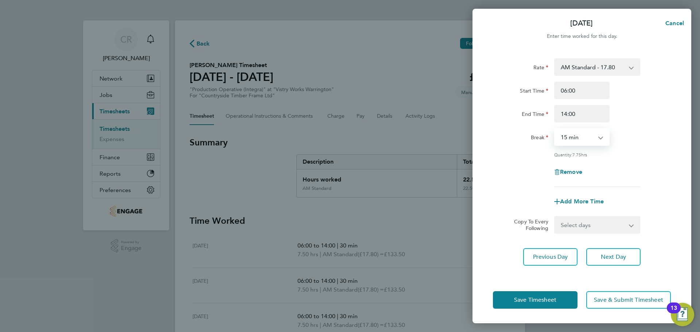
click at [580, 135] on select "0 min 15 min 30 min 45 min 60 min 75 min 90 min" at bounding box center [577, 137] width 45 height 16
click at [555, 129] on select "0 min 15 min 30 min 45 min 60 min 75 min 90 min" at bounding box center [577, 137] width 45 height 16
click at [561, 293] on button "Save Timesheet" at bounding box center [535, 299] width 85 height 17
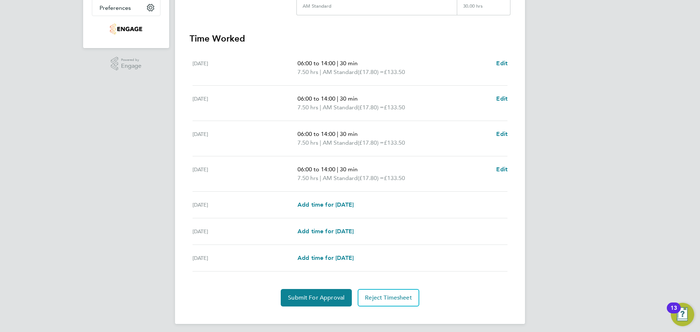
click at [344, 199] on div "[DATE] Add time for [DATE] Add time for [DATE]" at bounding box center [349, 205] width 315 height 27
click at [343, 206] on span "Add time for [DATE]" at bounding box center [325, 204] width 56 height 7
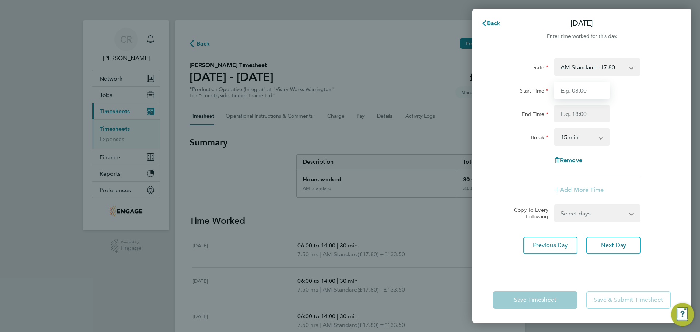
click at [584, 86] on input "Start Time" at bounding box center [581, 90] width 55 height 17
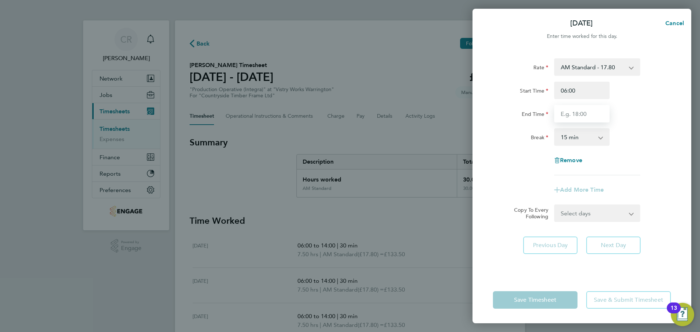
click at [585, 113] on input "End Time" at bounding box center [581, 113] width 55 height 17
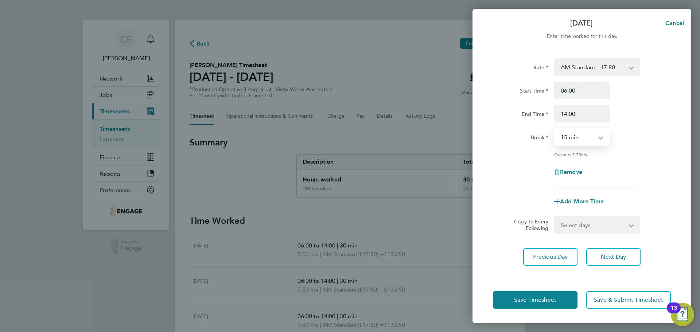
click at [583, 137] on select "0 min 15 min 30 min 45 min 60 min 75 min 90 min" at bounding box center [577, 137] width 45 height 16
click at [555, 129] on select "0 min 15 min 30 min 45 min 60 min 75 min 90 min" at bounding box center [577, 137] width 45 height 16
click at [569, 300] on button "Save Timesheet" at bounding box center [535, 299] width 85 height 17
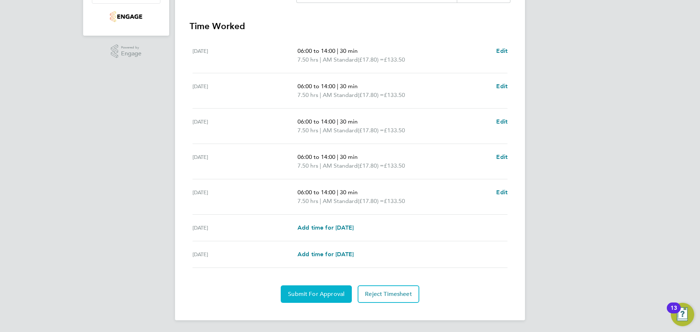
click at [313, 296] on span "Submit For Approval" at bounding box center [316, 294] width 57 height 7
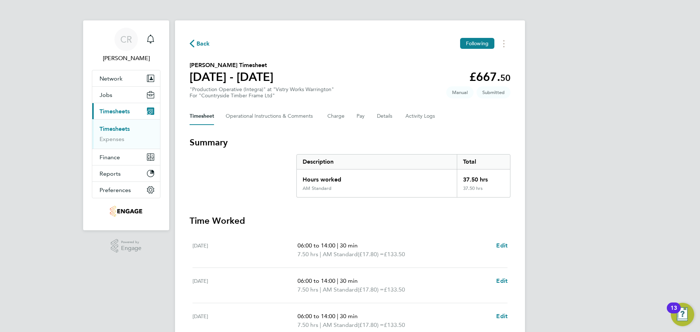
click at [198, 45] on span "Back" at bounding box center [202, 43] width 13 height 9
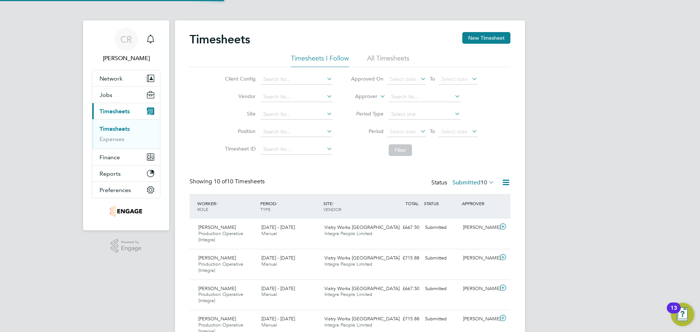
scroll to position [24, 63]
click at [472, 41] on button "New Timesheet" at bounding box center [486, 38] width 48 height 12
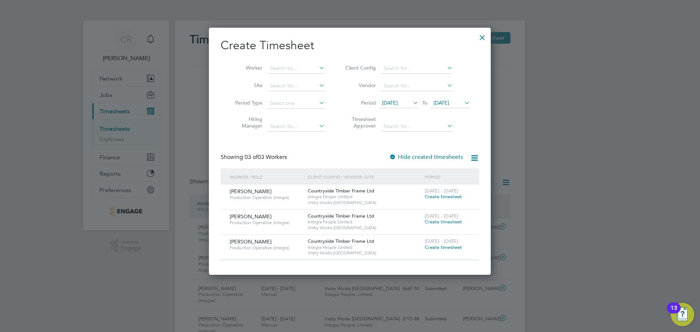
click at [435, 195] on span "Create timesheet" at bounding box center [443, 197] width 37 height 6
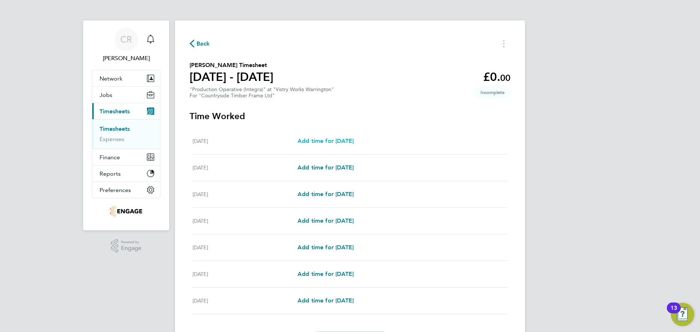
click at [340, 140] on span "Add time for [DATE]" at bounding box center [325, 140] width 56 height 7
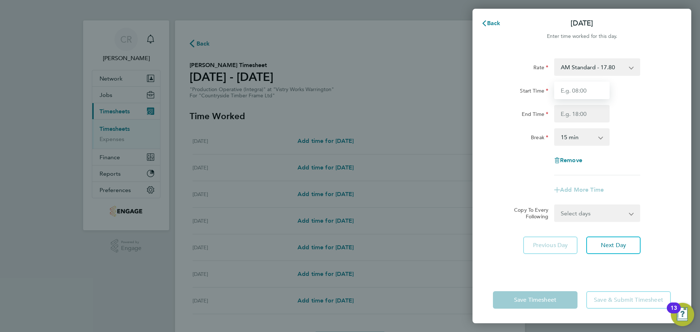
drag, startPoint x: 580, startPoint y: 83, endPoint x: 579, endPoint y: 93, distance: 10.0
click at [580, 83] on input "Start Time" at bounding box center [581, 90] width 55 height 17
click at [580, 116] on input "End Time" at bounding box center [581, 113] width 55 height 17
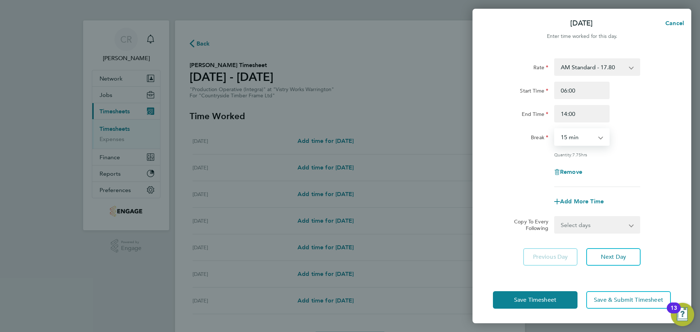
click at [565, 138] on select "0 min 15 min 30 min 45 min 60 min 75 min 90 min" at bounding box center [577, 137] width 45 height 16
click at [555, 129] on select "0 min 15 min 30 min 45 min 60 min 75 min 90 min" at bounding box center [577, 137] width 45 height 16
click at [559, 301] on button "Save Timesheet" at bounding box center [535, 299] width 85 height 17
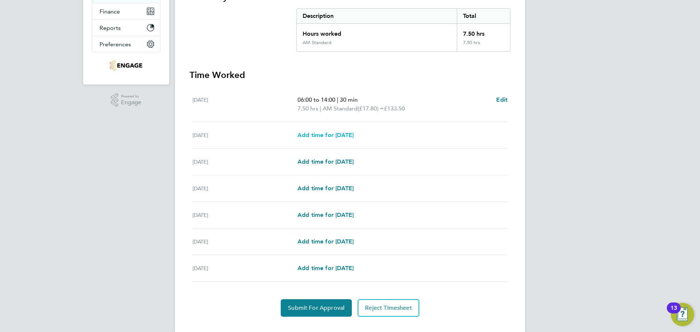
click at [331, 133] on span "Add time for [DATE]" at bounding box center [325, 135] width 56 height 7
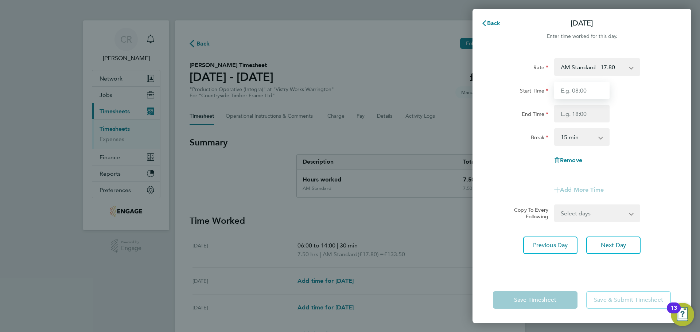
drag, startPoint x: 577, startPoint y: 89, endPoint x: 579, endPoint y: 99, distance: 10.5
click at [577, 89] on input "Start Time" at bounding box center [581, 90] width 55 height 17
click at [585, 122] on input "End Time" at bounding box center [581, 113] width 55 height 17
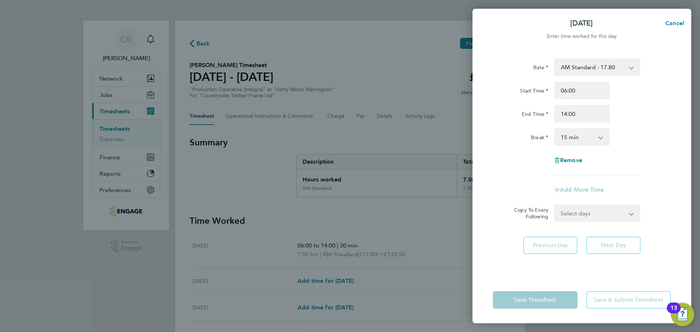
click at [579, 134] on select "0 min 15 min 30 min 45 min 60 min 75 min 90 min" at bounding box center [577, 137] width 45 height 16
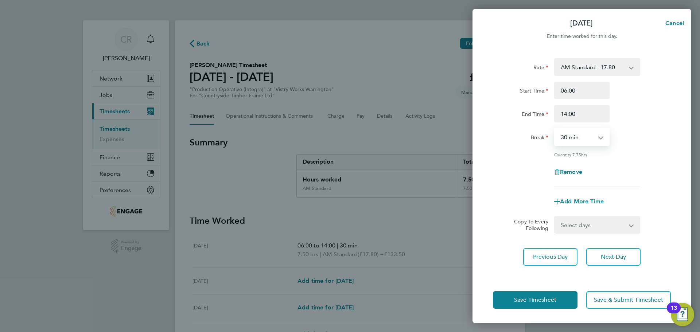
click at [555, 129] on select "0 min 15 min 30 min 45 min 60 min 75 min 90 min" at bounding box center [577, 137] width 45 height 16
click at [559, 296] on button "Save Timesheet" at bounding box center [535, 299] width 85 height 17
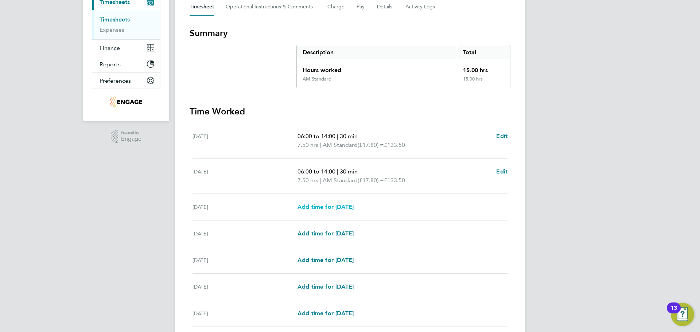
click at [351, 203] on span "Add time for [DATE]" at bounding box center [325, 206] width 56 height 7
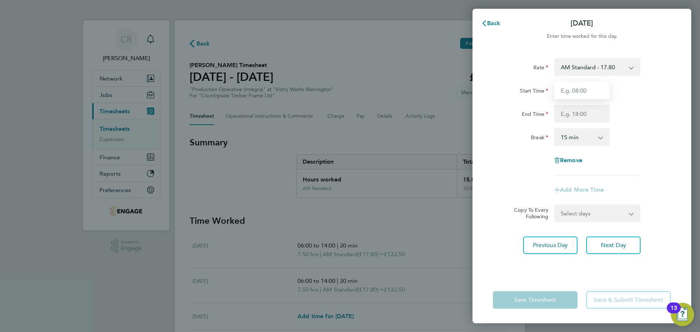
drag, startPoint x: 584, startPoint y: 85, endPoint x: 584, endPoint y: 95, distance: 10.2
click at [584, 85] on input "Start Time" at bounding box center [581, 90] width 55 height 17
click at [581, 117] on input "End Time" at bounding box center [581, 113] width 55 height 17
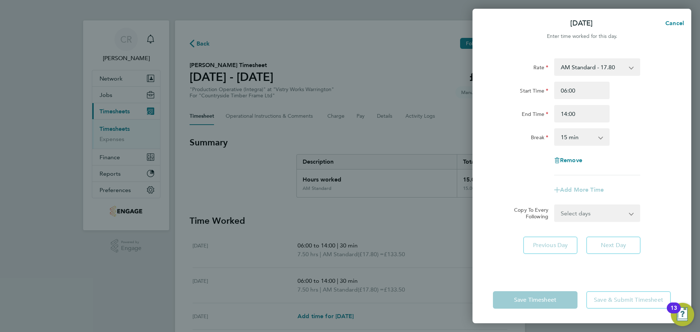
click at [581, 139] on select "0 min 15 min 30 min 45 min 60 min 75 min 90 min" at bounding box center [577, 137] width 45 height 16
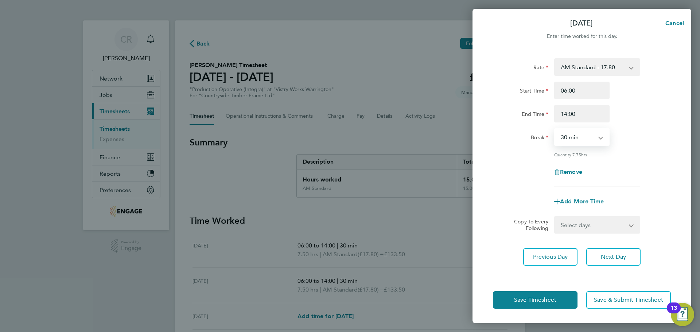
click at [555, 129] on select "0 min 15 min 30 min 45 min 60 min 75 min 90 min" at bounding box center [577, 137] width 45 height 16
click at [565, 297] on button "Save Timesheet" at bounding box center [535, 299] width 85 height 17
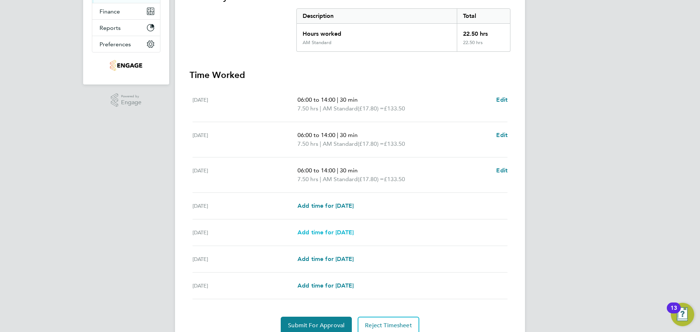
click at [348, 232] on span "Add time for [DATE]" at bounding box center [325, 232] width 56 height 7
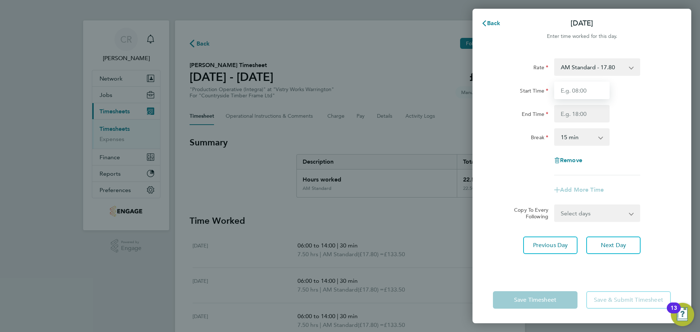
drag, startPoint x: 583, startPoint y: 89, endPoint x: 583, endPoint y: 94, distance: 4.4
click at [583, 89] on input "Start Time" at bounding box center [581, 90] width 55 height 17
click at [585, 116] on input "End Time" at bounding box center [581, 113] width 55 height 17
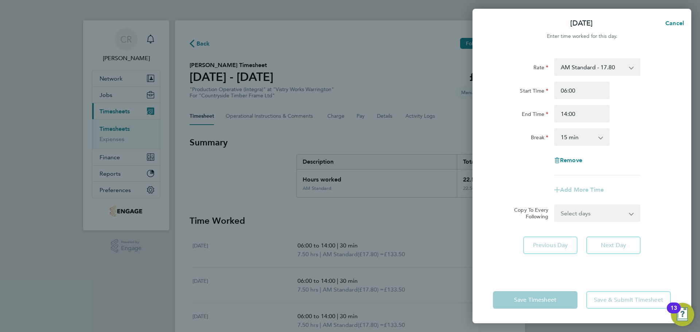
click at [584, 136] on select "0 min 15 min 30 min 45 min 60 min 75 min 90 min" at bounding box center [577, 137] width 45 height 16
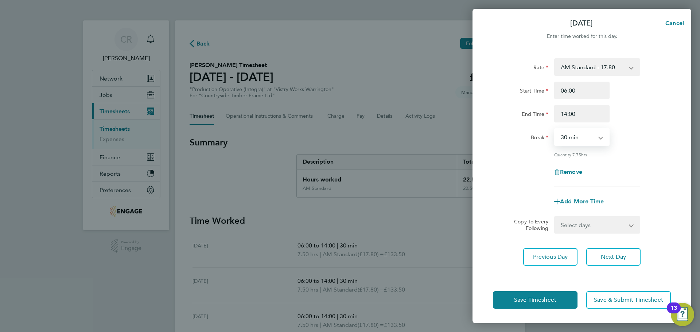
click at [555, 129] on select "0 min 15 min 30 min 45 min 60 min 75 min 90 min" at bounding box center [577, 137] width 45 height 16
click at [562, 300] on button "Save Timesheet" at bounding box center [535, 299] width 85 height 17
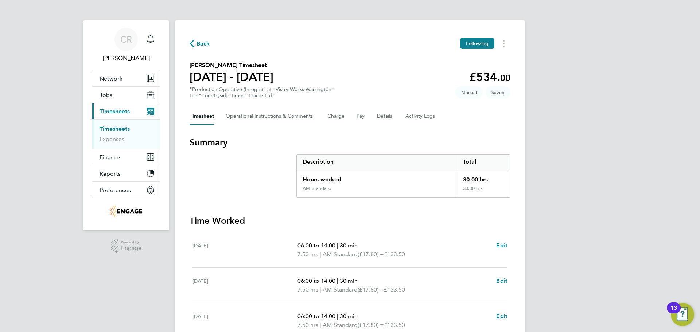
scroll to position [186, 0]
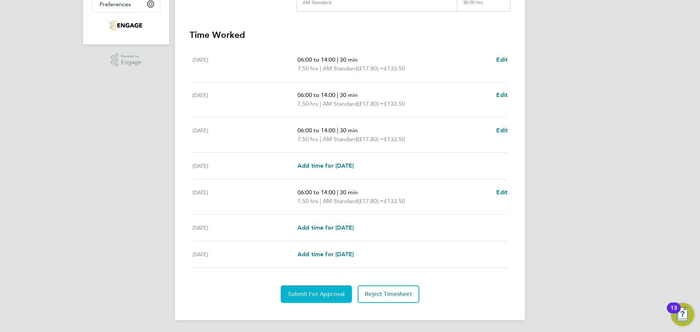
click at [319, 297] on span "Submit For Approval" at bounding box center [316, 294] width 57 height 7
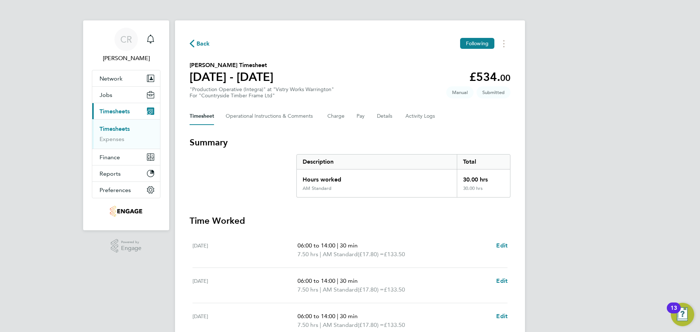
click at [205, 43] on span "Back" at bounding box center [202, 43] width 13 height 9
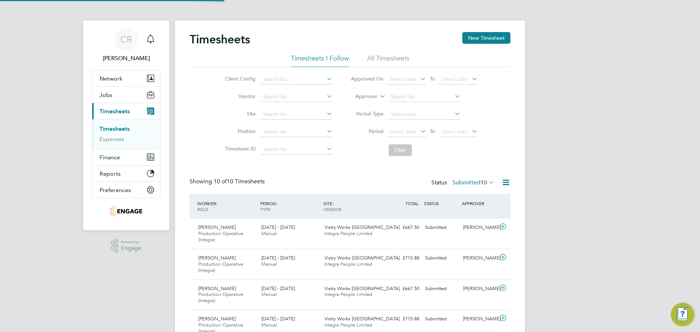
scroll to position [24, 63]
click at [493, 32] on button "New Timesheet" at bounding box center [486, 38] width 48 height 12
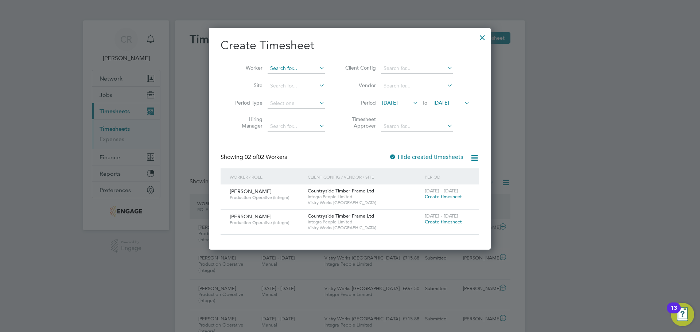
click at [312, 68] on input at bounding box center [296, 68] width 57 height 10
click at [452, 193] on span "[DATE] - [DATE]" at bounding box center [442, 191] width 34 height 6
click at [443, 198] on span "Create timesheet" at bounding box center [443, 197] width 37 height 6
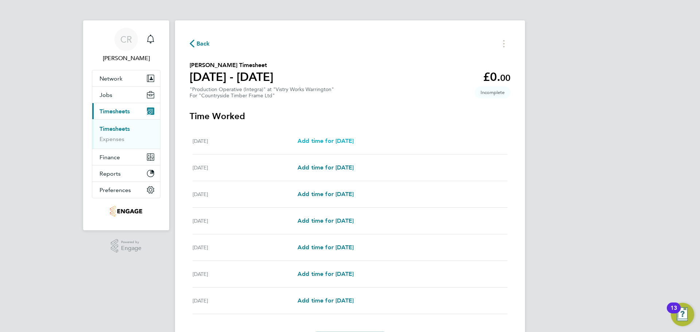
click at [344, 140] on span "Add time for [DATE]" at bounding box center [325, 140] width 56 height 7
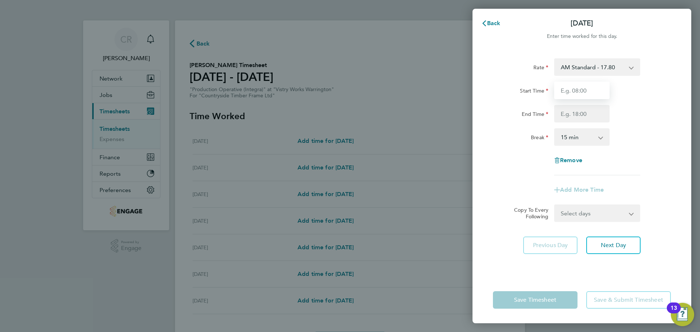
click at [595, 89] on input "Start Time" at bounding box center [581, 90] width 55 height 17
click at [590, 108] on input "End Time" at bounding box center [581, 113] width 55 height 17
click at [584, 135] on select "0 min 15 min 30 min 45 min 60 min 75 min 90 min" at bounding box center [577, 137] width 45 height 16
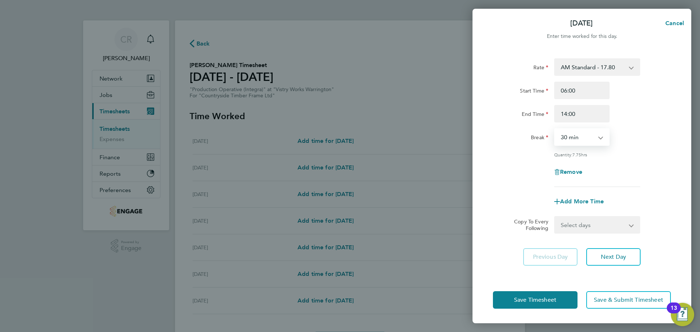
click at [555, 129] on select "0 min 15 min 30 min 45 min 60 min 75 min 90 min" at bounding box center [577, 137] width 45 height 16
click at [557, 298] on button "Save Timesheet" at bounding box center [535, 299] width 85 height 17
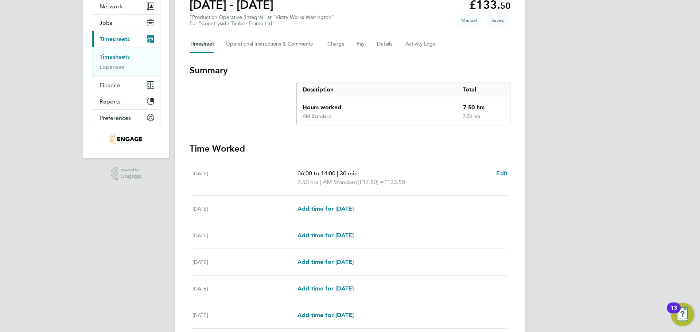
scroll to position [73, 0]
click at [341, 209] on span "Add time for [DATE]" at bounding box center [325, 208] width 56 height 7
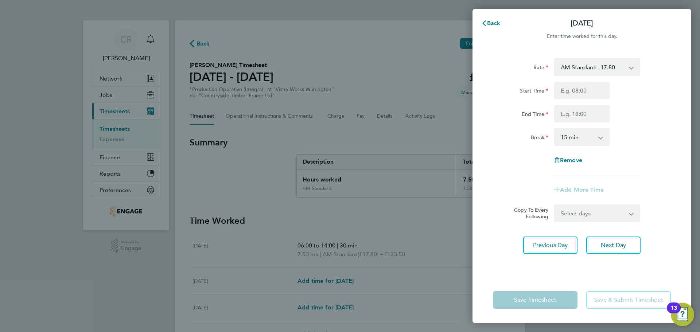
click at [606, 73] on select "AM Standard - 17.80 AM OT2 - 35.60 PM OT1 - 28.64 AM OT1 - 26.70 PM Standard - …" at bounding box center [593, 67] width 76 height 16
drag, startPoint x: 603, startPoint y: 70, endPoint x: 595, endPoint y: 78, distance: 11.6
click at [603, 70] on select "AM Standard - 17.80 AM OT2 - 35.60 PM OT1 - 28.64 AM OT1 - 26.70 PM Standard - …" at bounding box center [593, 67] width 76 height 16
click at [588, 88] on input "Start Time" at bounding box center [581, 90] width 55 height 17
click at [586, 113] on input "End Time" at bounding box center [581, 113] width 55 height 17
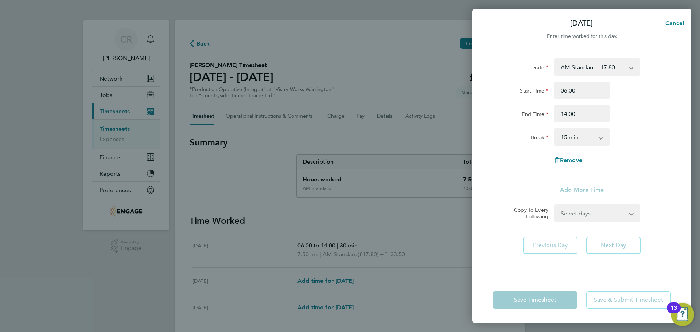
click at [571, 138] on select "0 min 15 min 30 min 45 min 60 min 75 min 90 min" at bounding box center [577, 137] width 45 height 16
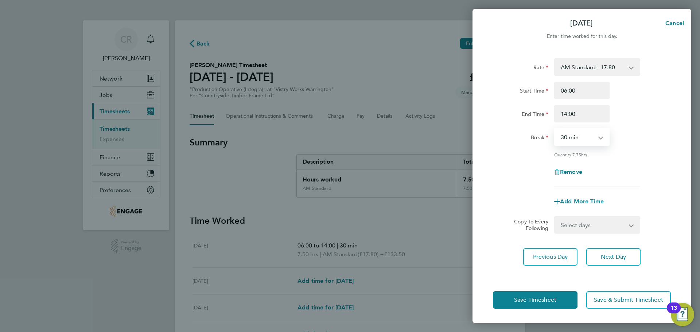
click at [555, 129] on select "0 min 15 min 30 min 45 min 60 min 75 min 90 min" at bounding box center [577, 137] width 45 height 16
click at [563, 295] on button "Save Timesheet" at bounding box center [535, 299] width 85 height 17
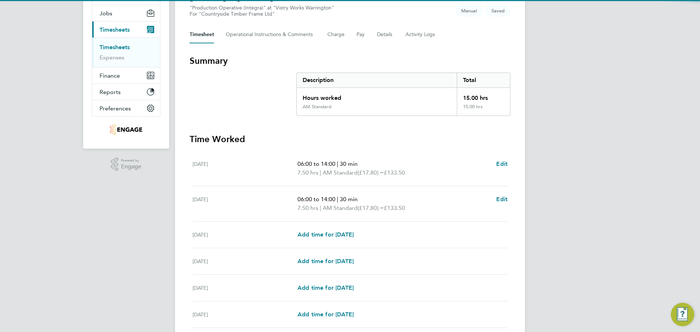
scroll to position [109, 0]
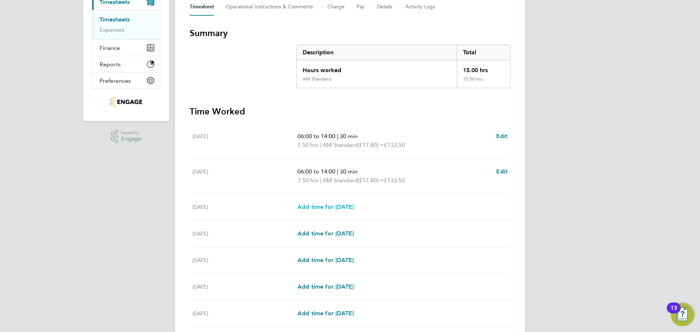
click at [337, 207] on span "Add time for [DATE]" at bounding box center [325, 206] width 56 height 7
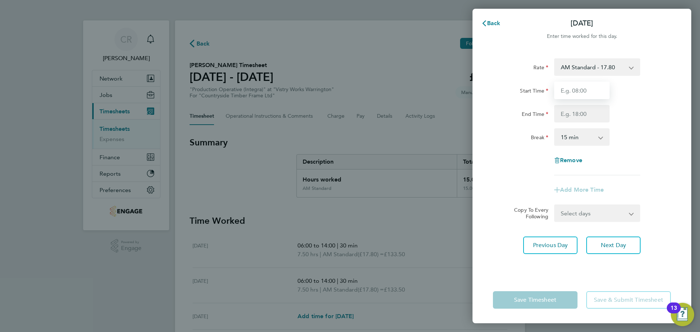
drag, startPoint x: 576, startPoint y: 89, endPoint x: 576, endPoint y: 98, distance: 9.5
click at [576, 89] on input "Start Time" at bounding box center [581, 90] width 55 height 17
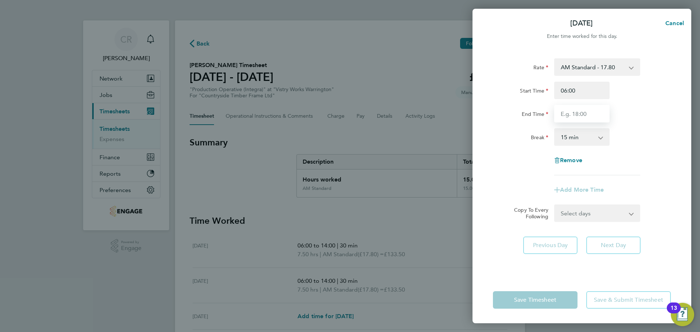
click at [580, 114] on input "End Time" at bounding box center [581, 113] width 55 height 17
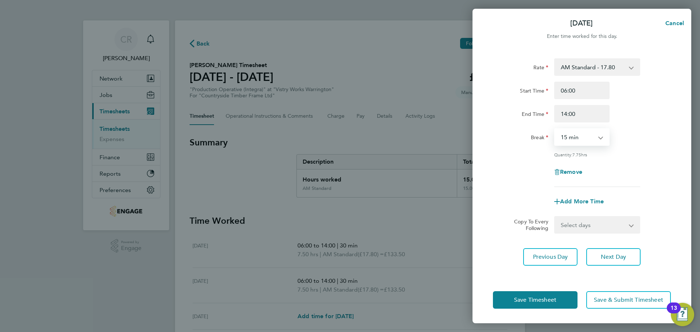
drag, startPoint x: 581, startPoint y: 137, endPoint x: 579, endPoint y: 144, distance: 7.1
click at [581, 137] on select "0 min 15 min 30 min 45 min 60 min 75 min 90 min" at bounding box center [577, 137] width 45 height 16
click at [555, 129] on select "0 min 15 min 30 min 45 min 60 min 75 min 90 min" at bounding box center [577, 137] width 45 height 16
click at [553, 301] on span "Save Timesheet" at bounding box center [535, 299] width 42 height 7
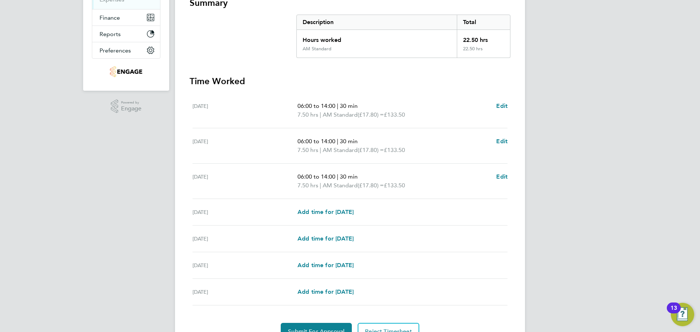
scroll to position [146, 0]
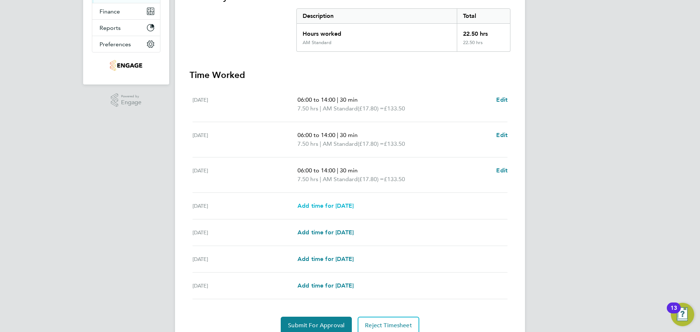
click at [338, 202] on span "Add time for [DATE]" at bounding box center [325, 205] width 56 height 7
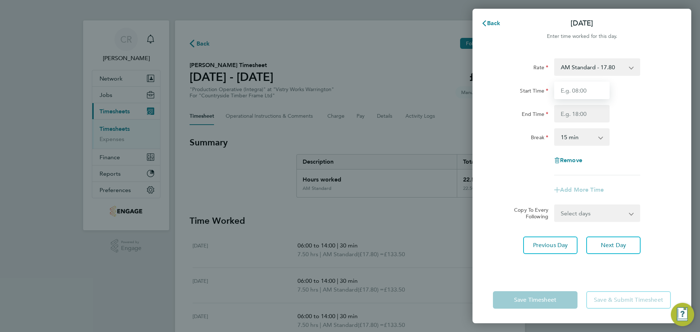
click at [578, 86] on input "Start Time" at bounding box center [581, 90] width 55 height 17
click at [584, 116] on input "End Time" at bounding box center [581, 113] width 55 height 17
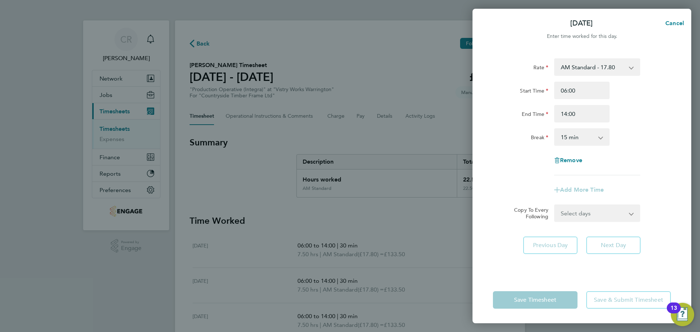
click at [585, 136] on select "0 min 15 min 30 min 45 min 60 min 75 min 90 min" at bounding box center [577, 137] width 45 height 16
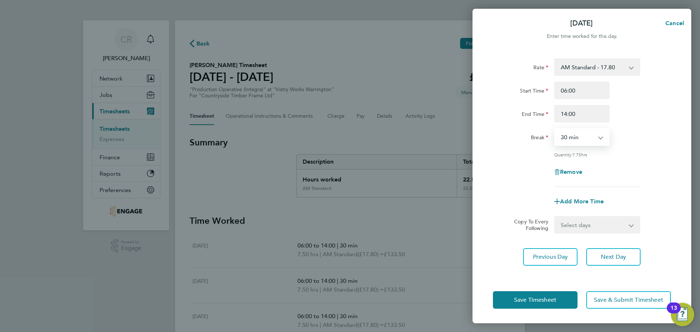
click at [555, 129] on select "0 min 15 min 30 min 45 min 60 min 75 min 90 min" at bounding box center [577, 137] width 45 height 16
click at [558, 301] on button "Save Timesheet" at bounding box center [535, 299] width 85 height 17
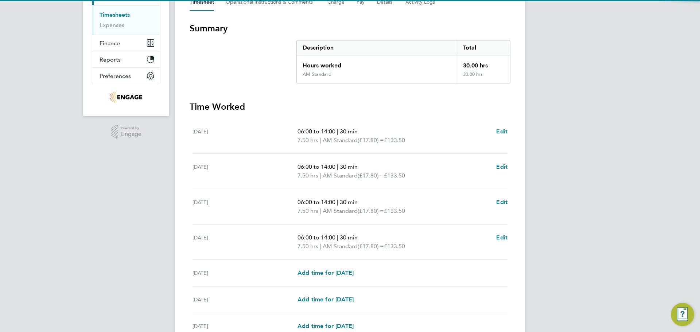
scroll to position [182, 0]
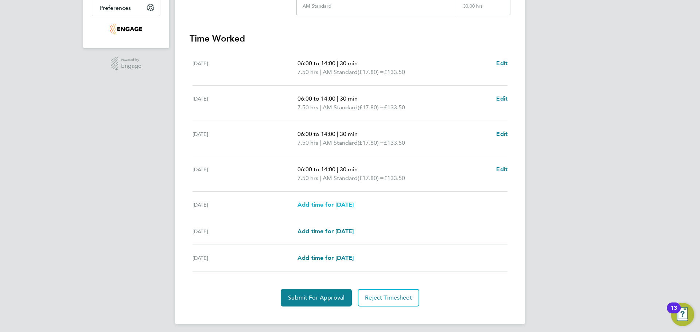
click at [333, 204] on span "Add time for [DATE]" at bounding box center [325, 204] width 56 height 7
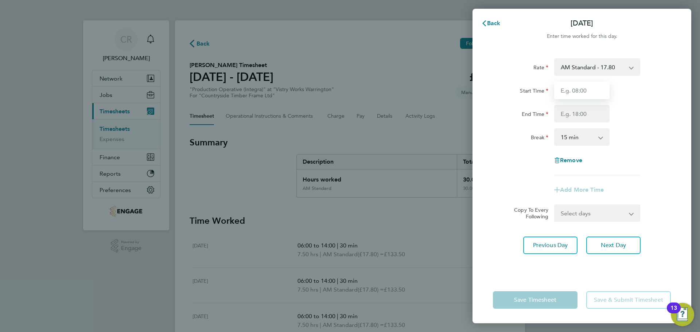
drag, startPoint x: 570, startPoint y: 90, endPoint x: 570, endPoint y: 96, distance: 5.5
click at [570, 90] on input "Start Time" at bounding box center [581, 90] width 55 height 17
click at [576, 110] on input "End Time" at bounding box center [581, 113] width 55 height 17
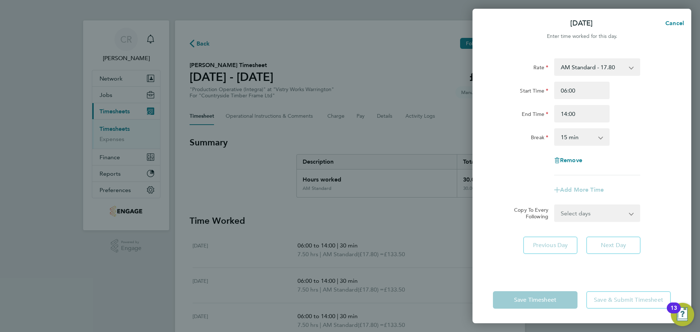
click at [574, 137] on select "0 min 15 min 30 min 45 min 60 min 75 min 90 min" at bounding box center [577, 137] width 45 height 16
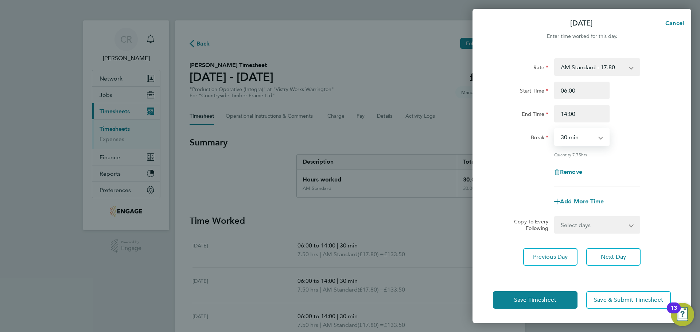
click at [555, 129] on select "0 min 15 min 30 min 45 min 60 min 75 min 90 min" at bounding box center [577, 137] width 45 height 16
click at [562, 296] on button "Save Timesheet" at bounding box center [535, 299] width 85 height 17
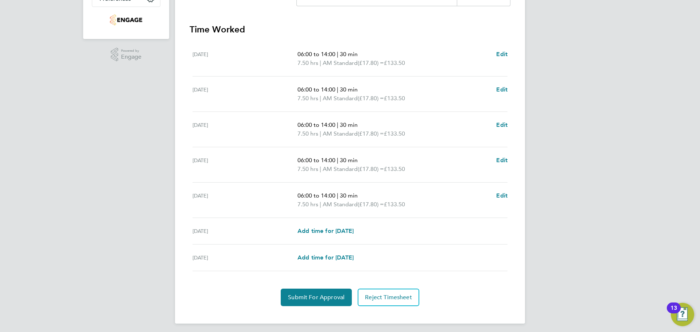
scroll to position [195, 0]
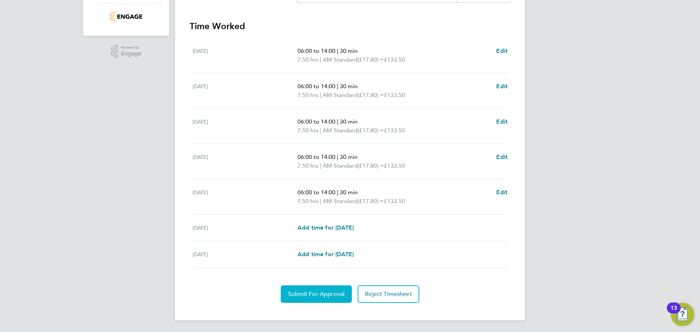
click at [334, 295] on span "Submit For Approval" at bounding box center [316, 294] width 57 height 7
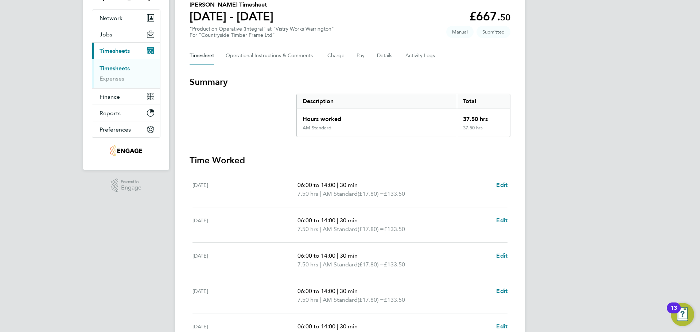
scroll to position [0, 0]
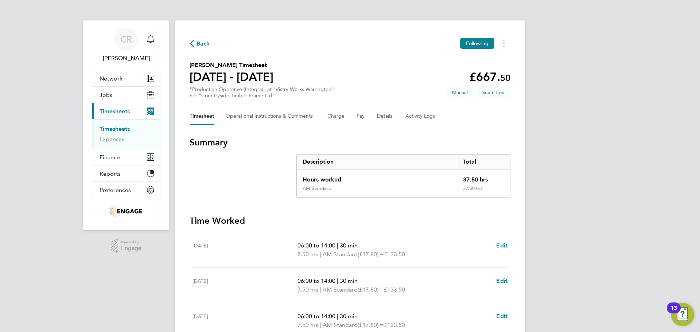
click at [203, 47] on span "Back" at bounding box center [202, 43] width 13 height 9
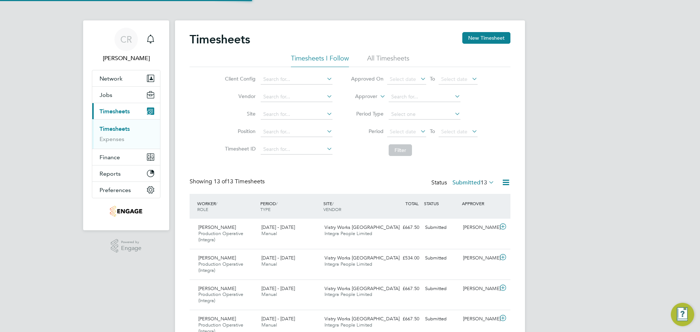
scroll to position [24, 63]
click at [489, 39] on button "New Timesheet" at bounding box center [486, 38] width 48 height 12
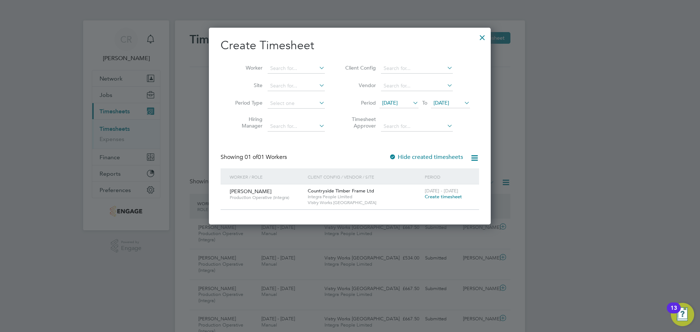
click at [484, 39] on div at bounding box center [482, 35] width 13 height 13
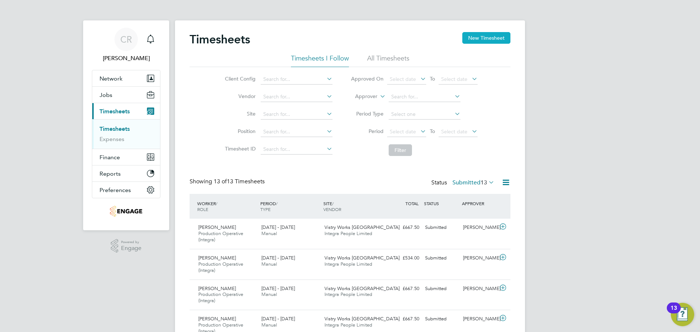
click at [493, 40] on button "New Timesheet" at bounding box center [486, 38] width 48 height 12
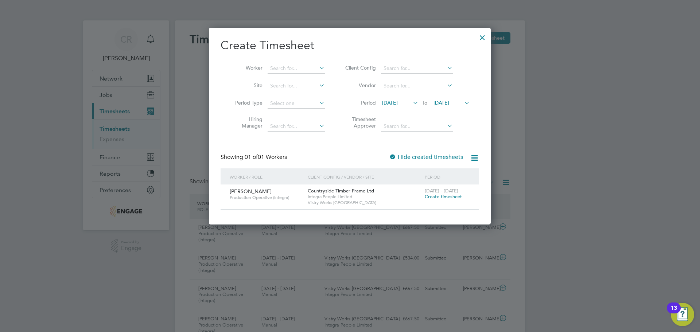
click at [483, 32] on div at bounding box center [482, 35] width 13 height 13
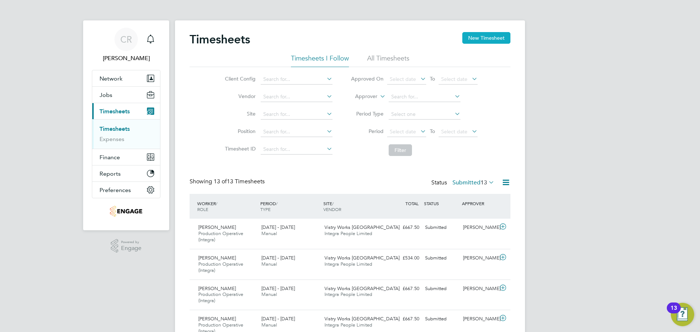
click at [480, 35] on button "New Timesheet" at bounding box center [486, 38] width 48 height 12
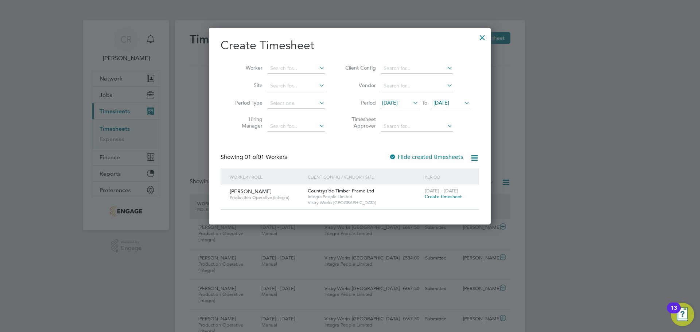
click at [279, 60] on li "Worker" at bounding box center [277, 68] width 113 height 17
click at [279, 63] on input at bounding box center [296, 68] width 57 height 10
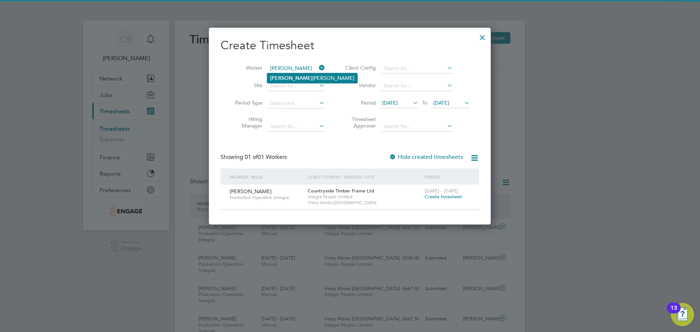
click at [313, 77] on li "[PERSON_NAME]" at bounding box center [312, 78] width 90 height 10
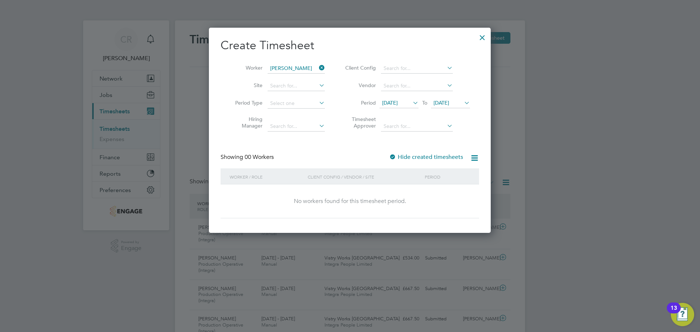
click at [394, 155] on div at bounding box center [392, 157] width 7 height 7
click at [409, 105] on span "[DATE]" at bounding box center [398, 103] width 39 height 10
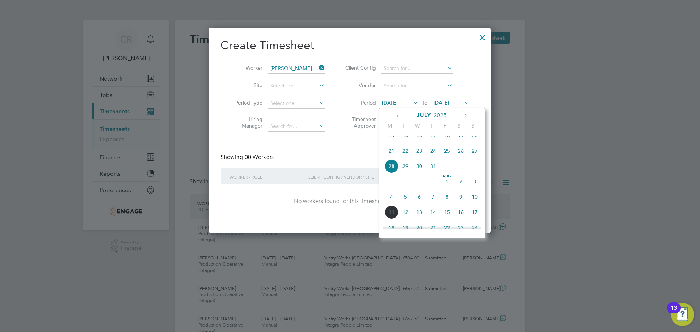
click at [392, 204] on span "4" at bounding box center [392, 197] width 14 height 14
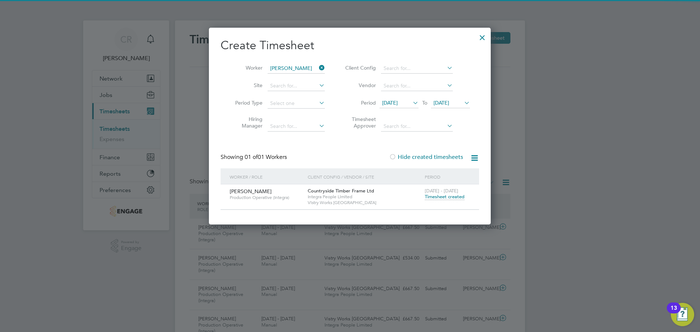
click at [463, 105] on icon at bounding box center [463, 103] width 0 height 10
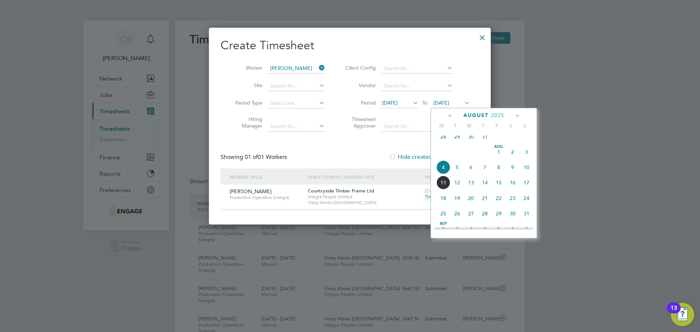
click at [527, 174] on span "10" at bounding box center [526, 167] width 14 height 14
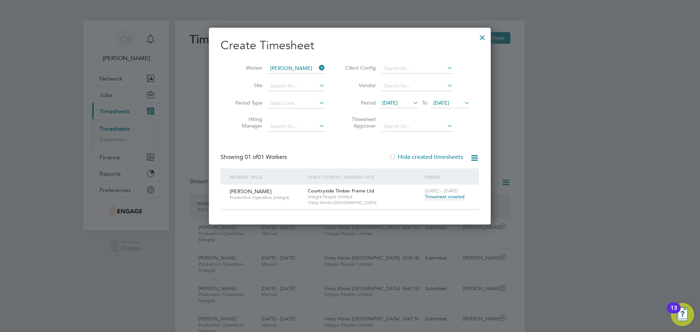
click at [437, 196] on span "Timesheet created" at bounding box center [445, 197] width 40 height 7
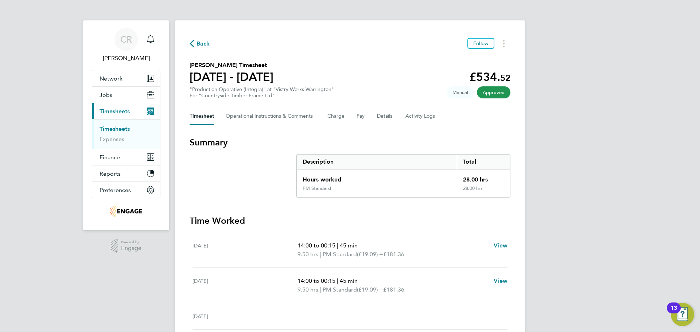
click at [200, 47] on span "Back" at bounding box center [202, 43] width 13 height 9
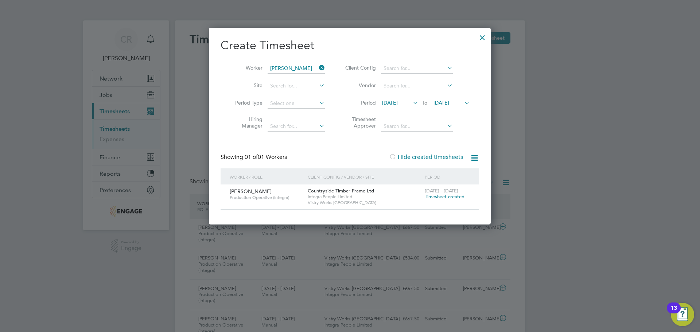
click at [477, 36] on div at bounding box center [482, 35] width 13 height 13
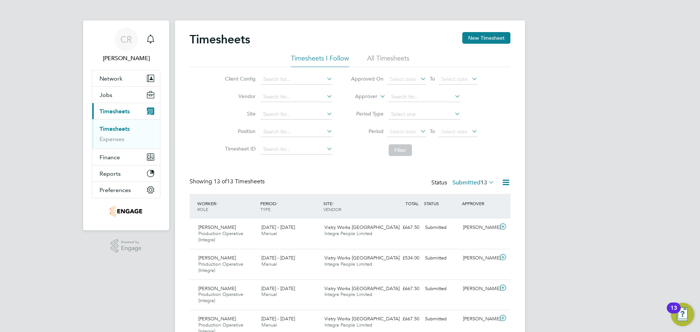
click at [484, 37] on button "New Timesheet" at bounding box center [486, 38] width 48 height 12
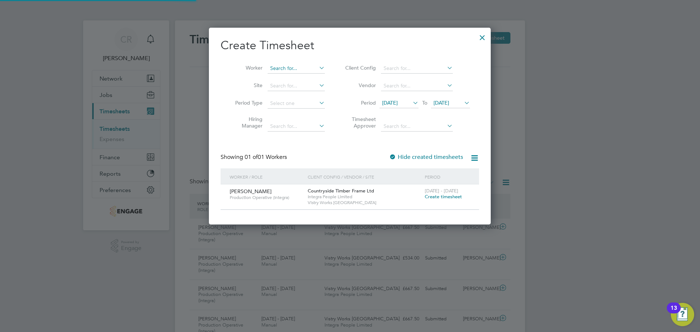
click at [299, 69] on input at bounding box center [296, 68] width 57 height 10
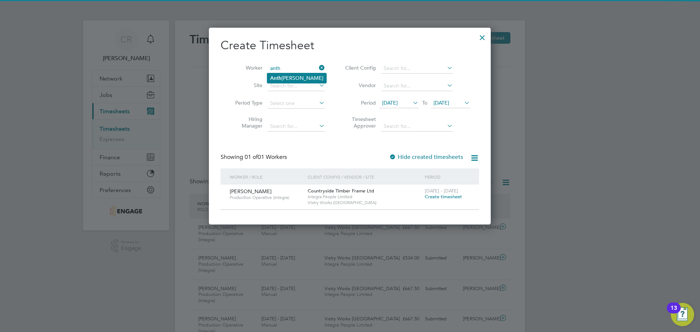
click at [304, 78] on li "[PERSON_NAME]" at bounding box center [296, 78] width 59 height 10
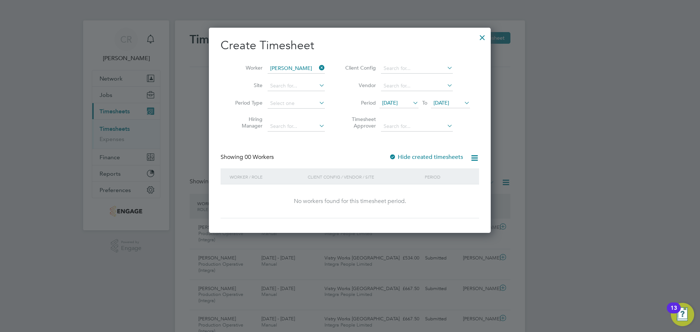
click at [397, 157] on label "Hide created timesheets" at bounding box center [426, 156] width 74 height 7
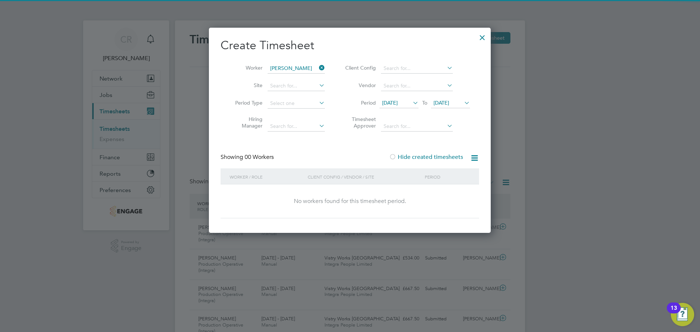
click at [411, 104] on icon at bounding box center [411, 103] width 0 height 10
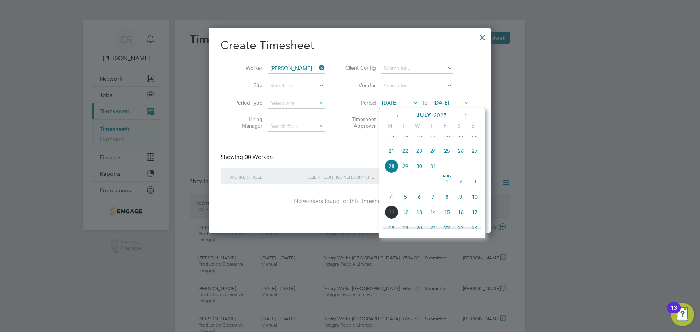
click at [392, 203] on span "4" at bounding box center [392, 197] width 14 height 14
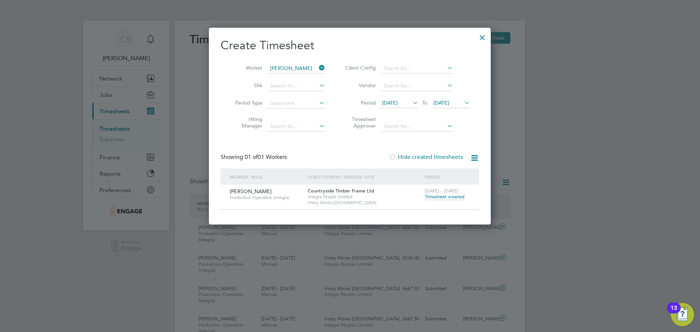
click at [440, 197] on span "Timesheet created" at bounding box center [445, 197] width 40 height 7
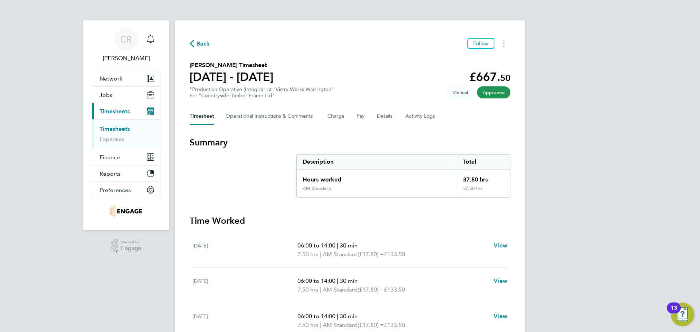
click at [198, 44] on span "Back" at bounding box center [202, 43] width 13 height 9
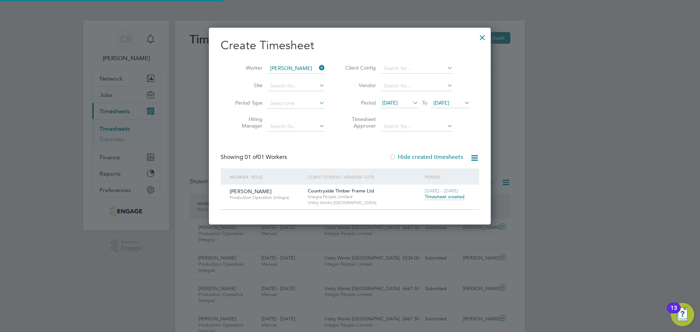
scroll to position [19, 63]
click at [482, 39] on div at bounding box center [482, 35] width 13 height 13
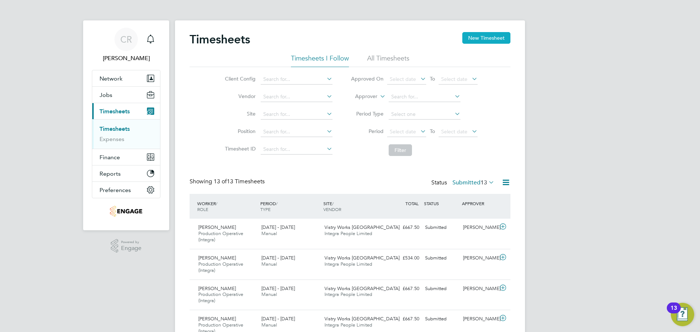
click at [483, 38] on button "New Timesheet" at bounding box center [486, 38] width 48 height 12
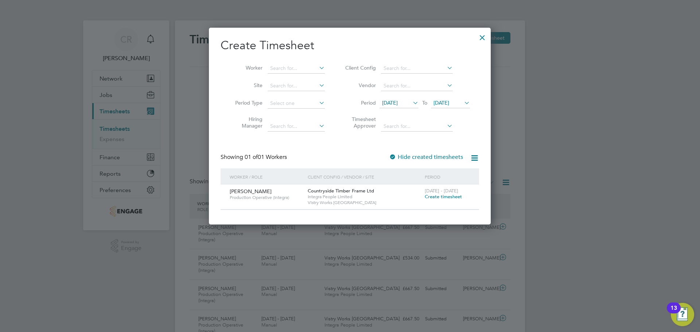
click at [318, 65] on icon at bounding box center [318, 68] width 0 height 10
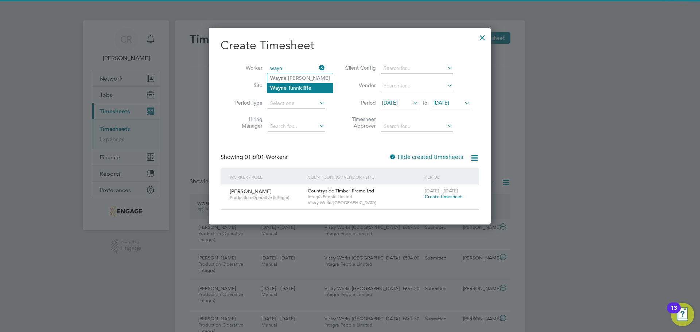
click at [305, 84] on li "[PERSON_NAME]" at bounding box center [300, 88] width 66 height 10
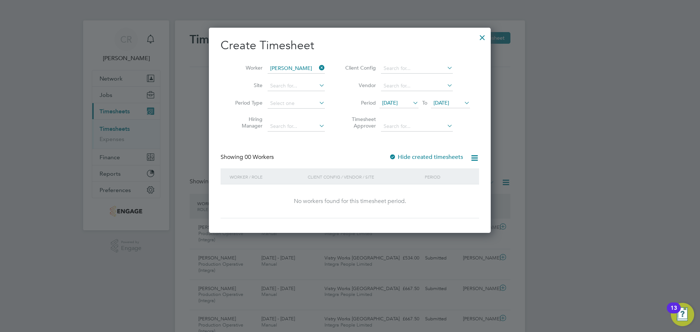
click at [396, 159] on div at bounding box center [392, 157] width 7 height 7
click at [411, 105] on icon at bounding box center [411, 103] width 0 height 10
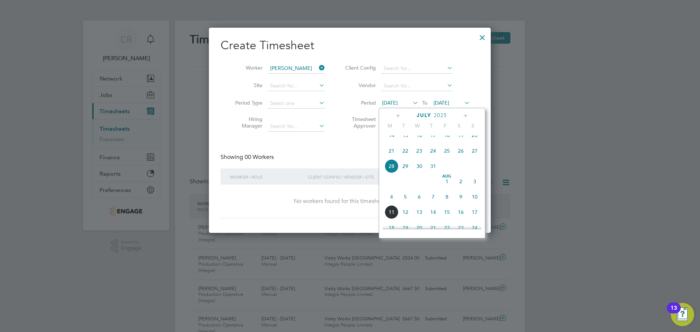
click at [391, 204] on span "4" at bounding box center [392, 197] width 14 height 14
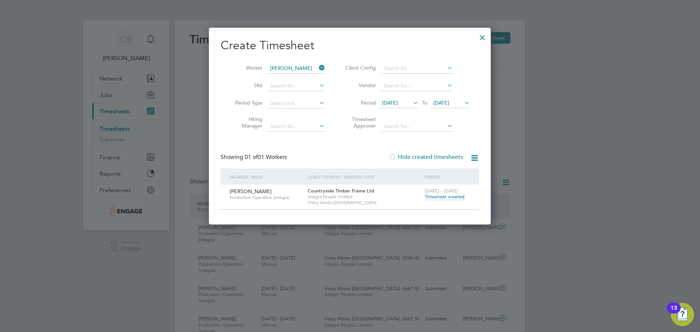
click at [437, 195] on span "Timesheet created" at bounding box center [445, 197] width 40 height 7
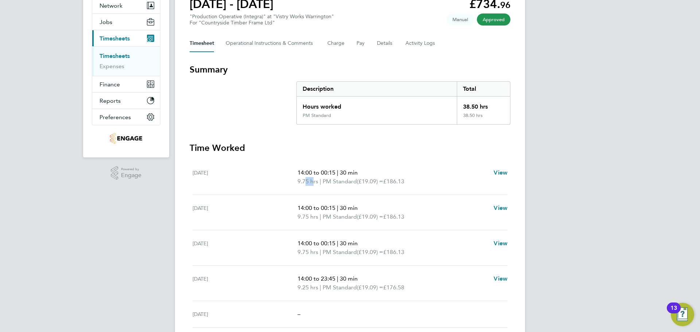
drag, startPoint x: 303, startPoint y: 181, endPoint x: 311, endPoint y: 181, distance: 8.0
click at [311, 181] on span "9.75 hrs" at bounding box center [307, 181] width 21 height 7
drag, startPoint x: 303, startPoint y: 215, endPoint x: 311, endPoint y: 257, distance: 42.3
click at [311, 216] on span "9.75 hrs" at bounding box center [307, 216] width 21 height 7
drag, startPoint x: 303, startPoint y: 251, endPoint x: 323, endPoint y: 264, distance: 24.2
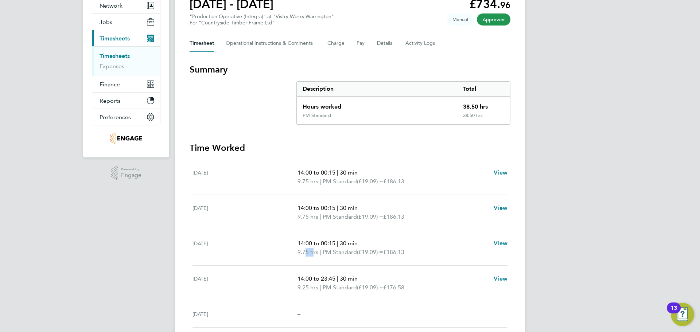
click at [312, 252] on span "9.75 hrs" at bounding box center [307, 252] width 21 height 7
drag, startPoint x: 301, startPoint y: 288, endPoint x: 312, endPoint y: 289, distance: 10.6
click at [312, 289] on span "9.25 hrs" at bounding box center [307, 287] width 21 height 7
click at [600, 127] on div "CR [PERSON_NAME] Notifications Applications: Network Team Members Businesses Si…" at bounding box center [350, 168] width 700 height 483
click at [432, 47] on Logs-tab "Activity Logs" at bounding box center [420, 43] width 31 height 17
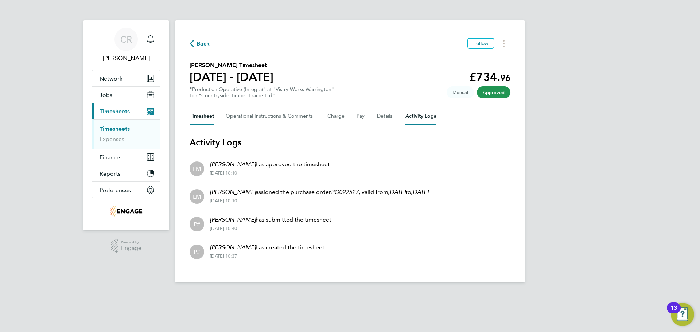
click at [212, 117] on button "Timesheet" at bounding box center [202, 116] width 24 height 17
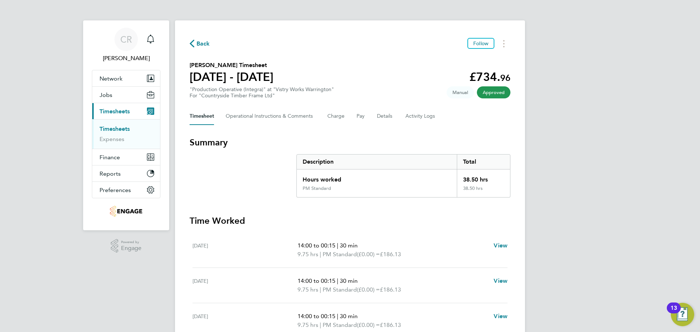
click at [202, 44] on span "Back" at bounding box center [202, 43] width 13 height 9
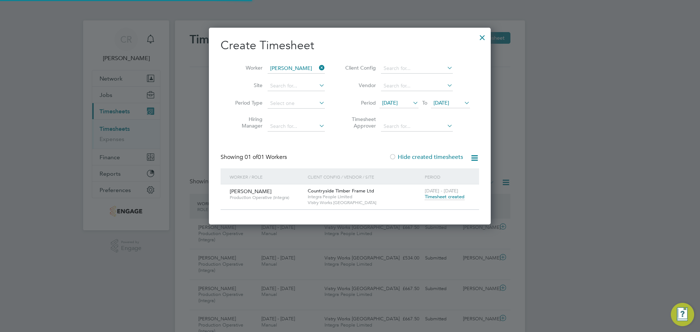
scroll to position [19, 63]
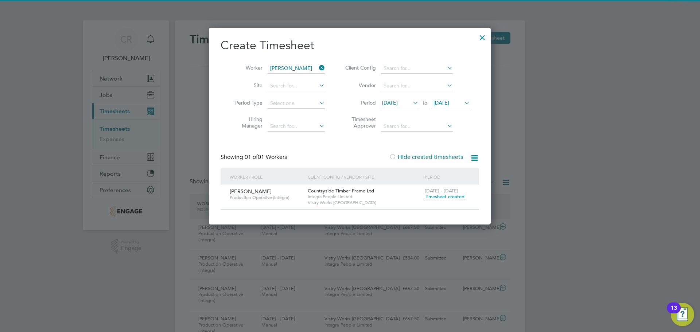
click at [481, 39] on div at bounding box center [482, 35] width 13 height 13
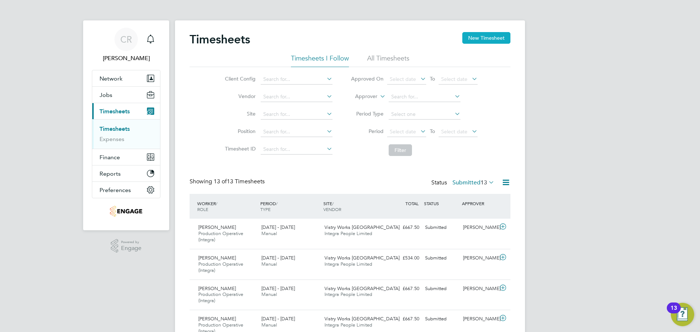
click at [487, 37] on button "New Timesheet" at bounding box center [486, 38] width 48 height 12
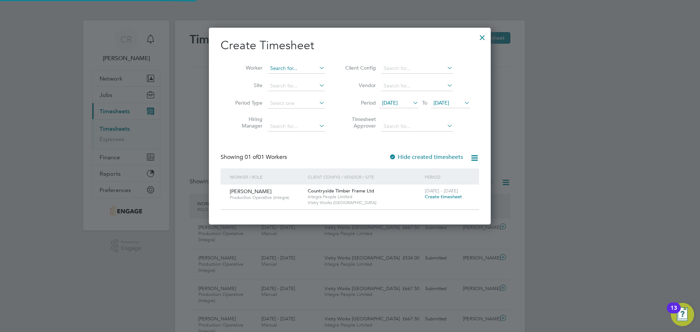
click at [291, 72] on input at bounding box center [296, 68] width 57 height 10
click at [482, 38] on div at bounding box center [482, 35] width 13 height 13
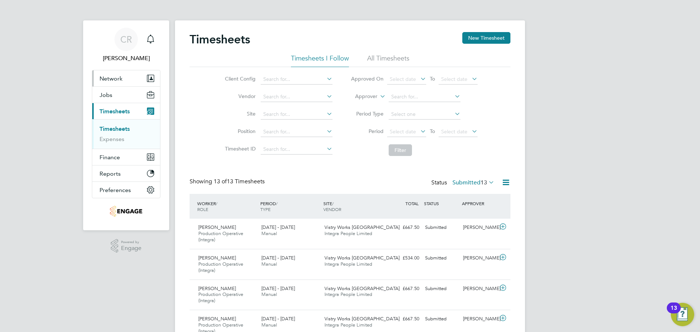
click at [121, 79] on span "Network" at bounding box center [111, 78] width 23 height 7
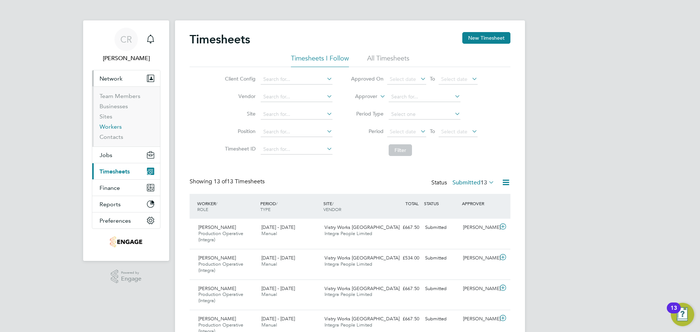
click at [115, 125] on link "Workers" at bounding box center [111, 126] width 22 height 7
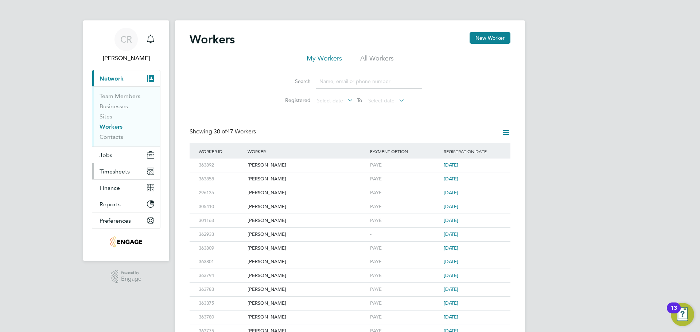
click at [118, 172] on span "Timesheets" at bounding box center [115, 171] width 30 height 7
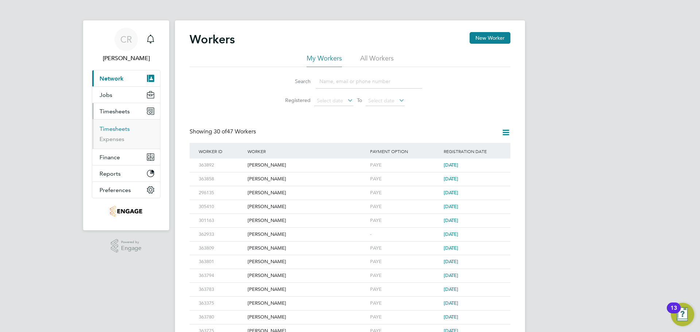
click at [119, 126] on link "Timesheets" at bounding box center [115, 128] width 30 height 7
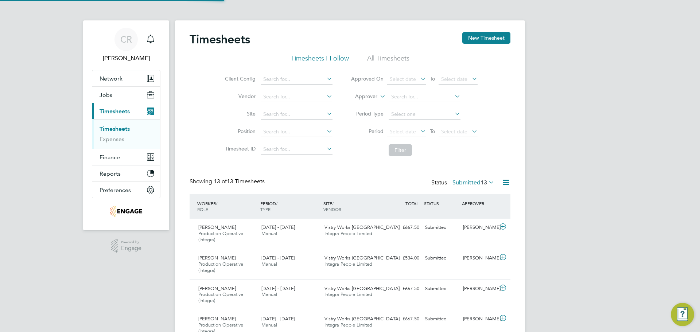
scroll to position [24, 63]
click at [494, 34] on button "New Timesheet" at bounding box center [486, 38] width 48 height 12
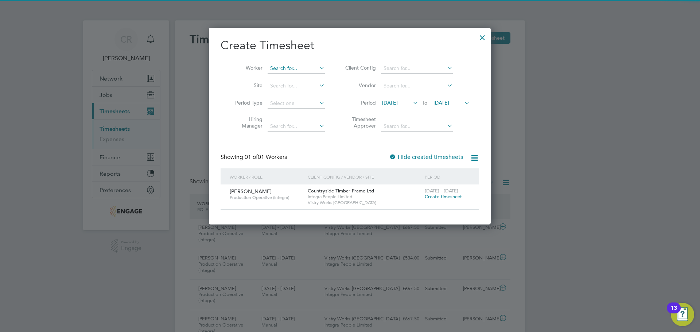
click at [272, 70] on input at bounding box center [296, 68] width 57 height 10
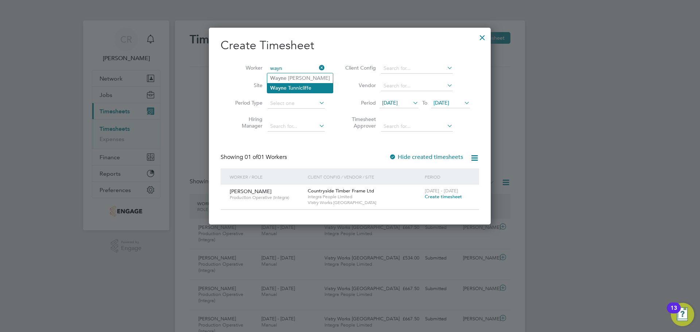
click at [301, 89] on li "[PERSON_NAME]" at bounding box center [300, 88] width 66 height 10
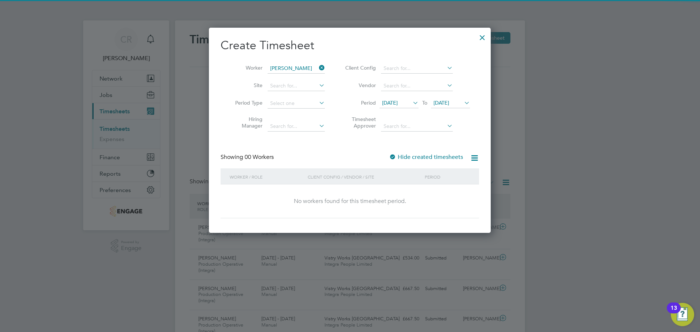
click at [399, 156] on label "Hide created timesheets" at bounding box center [426, 156] width 74 height 7
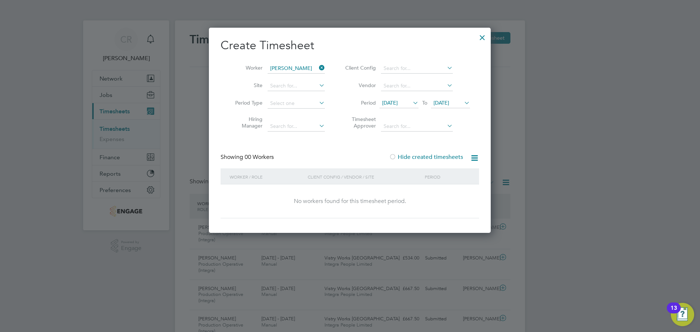
click at [411, 102] on icon at bounding box center [411, 103] width 0 height 10
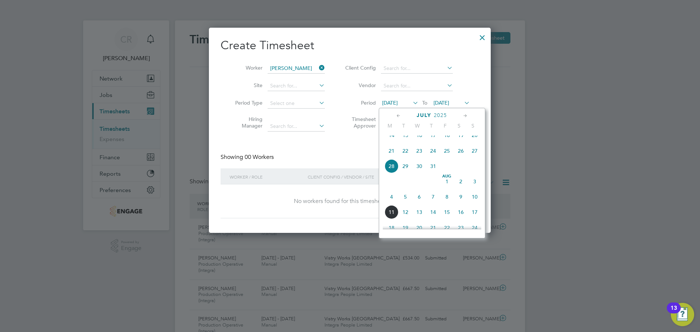
click at [392, 204] on span "4" at bounding box center [392, 197] width 14 height 14
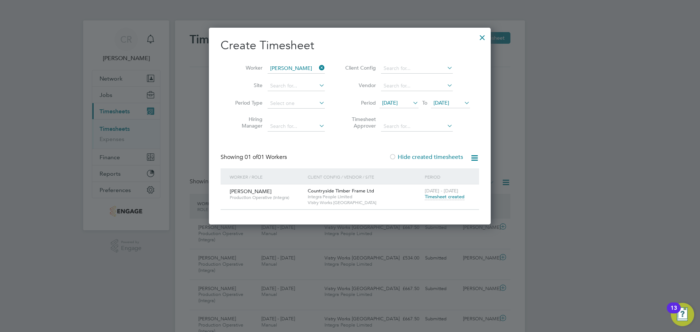
click at [434, 196] on span "Timesheet created" at bounding box center [445, 197] width 40 height 7
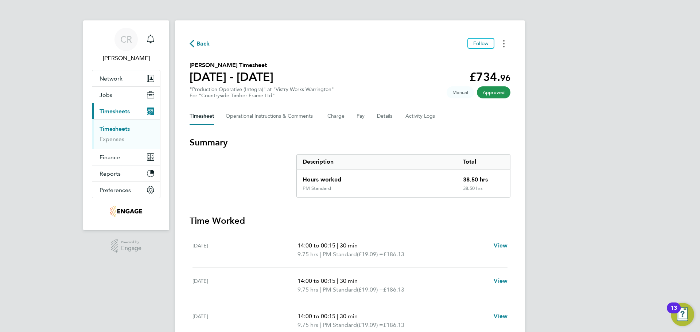
click at [504, 46] on circle "Timesheets Menu" at bounding box center [503, 46] width 1 height 1
click at [504, 245] on span "View" at bounding box center [501, 245] width 14 height 7
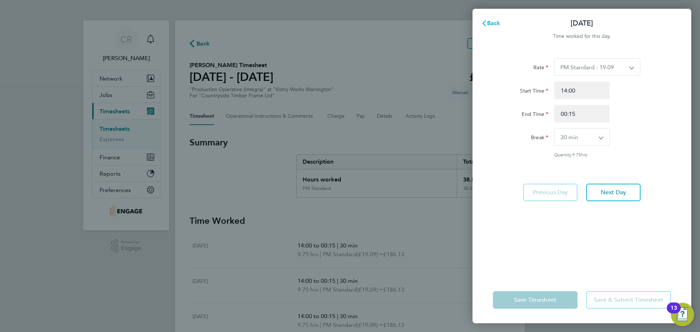
click at [488, 27] on button "Back" at bounding box center [491, 23] width 34 height 15
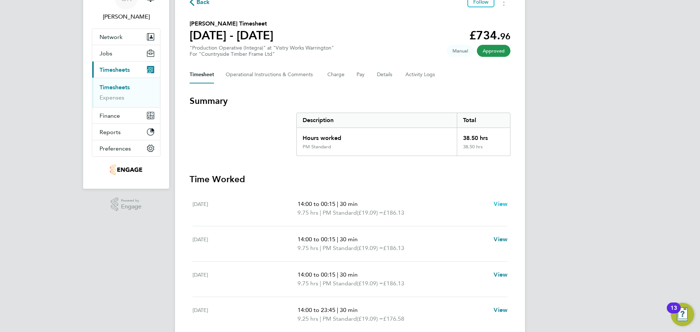
click at [494, 202] on span "View" at bounding box center [501, 203] width 14 height 7
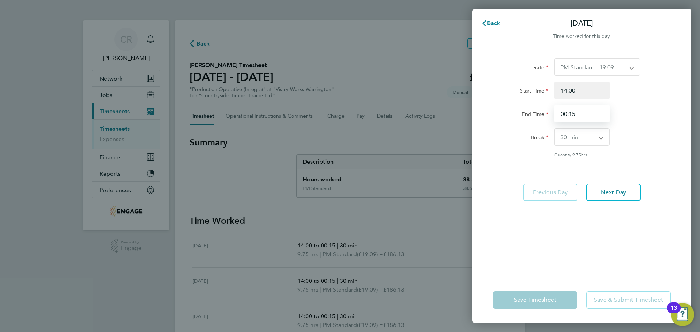
drag, startPoint x: 586, startPoint y: 114, endPoint x: 557, endPoint y: 110, distance: 28.7
click at [557, 110] on input "00:15" at bounding box center [581, 113] width 55 height 17
click at [623, 112] on div "End Time" at bounding box center [582, 113] width 184 height 17
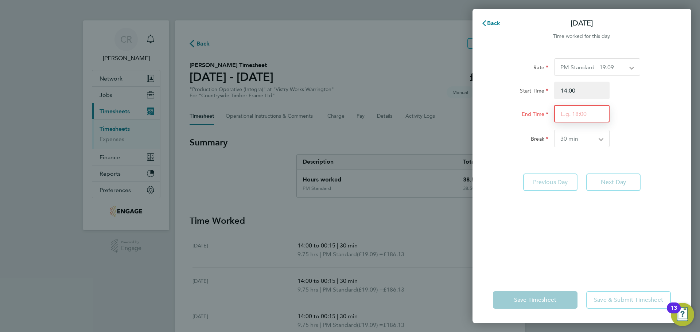
click at [605, 110] on input "End Time" at bounding box center [581, 113] width 55 height 17
click at [640, 132] on div "Break 0 min 15 min 30 min 45 min 60 min 75 min 90 min" at bounding box center [582, 138] width 184 height 17
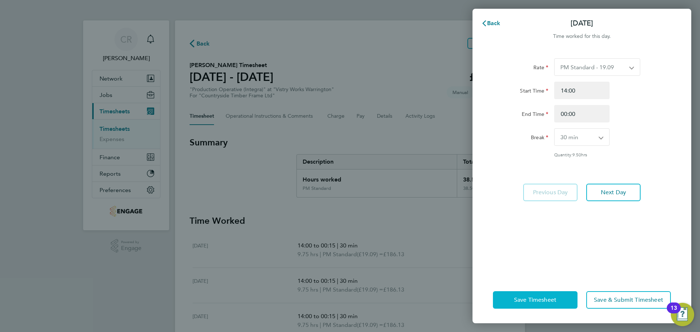
click at [553, 299] on span "Save Timesheet" at bounding box center [535, 299] width 42 height 7
click at [528, 295] on button "Save Timesheet" at bounding box center [535, 299] width 85 height 17
click at [495, 25] on span "Back" at bounding box center [493, 23] width 13 height 7
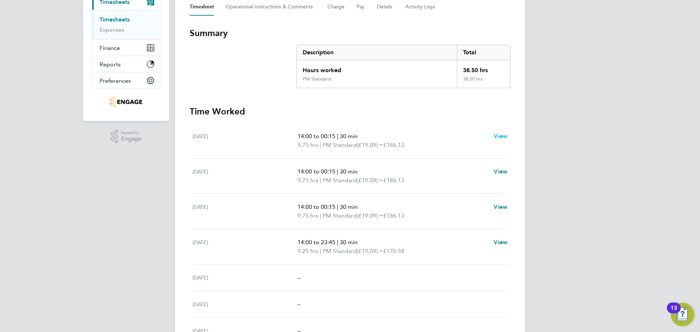
click at [503, 139] on span "View" at bounding box center [501, 136] width 14 height 7
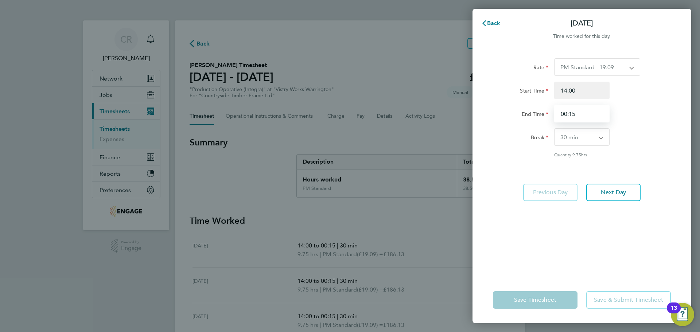
click at [587, 107] on input "00:15" at bounding box center [581, 113] width 55 height 17
click at [592, 131] on select "0 min 15 min 30 min 45 min 60 min 75 min 90 min" at bounding box center [577, 137] width 46 height 17
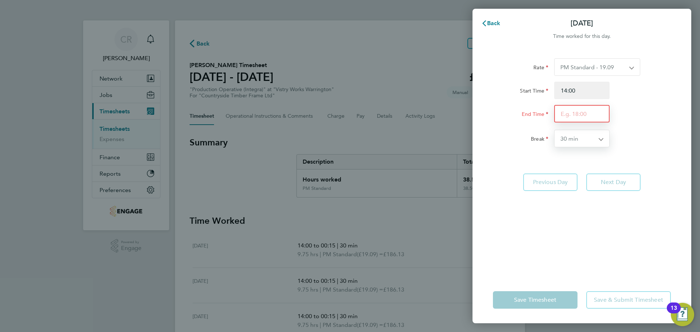
click at [582, 106] on input "End Time" at bounding box center [581, 113] width 55 height 17
click at [557, 178] on div "Rate PM Standard - 19.09 AM OT2 - 35.60 PM OT1 - 28.64 AM Standard - 17.80 AM O…" at bounding box center [581, 163] width 219 height 227
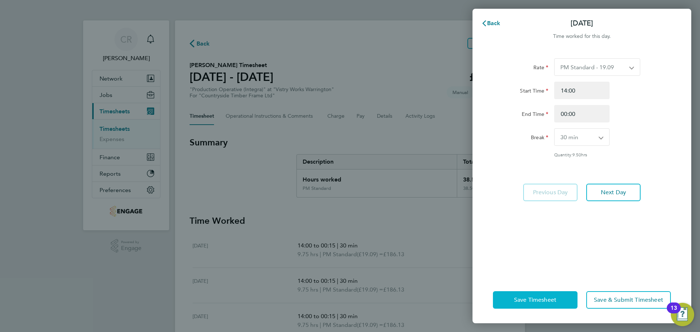
click at [557, 297] on button "Save Timesheet" at bounding box center [535, 299] width 85 height 17
click at [483, 20] on svg-icon "button" at bounding box center [484, 23] width 6 height 7
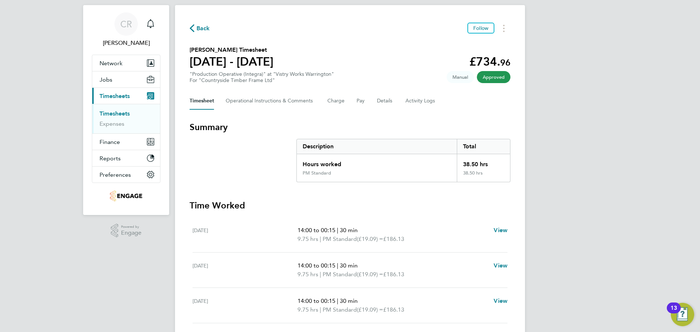
scroll to position [5, 0]
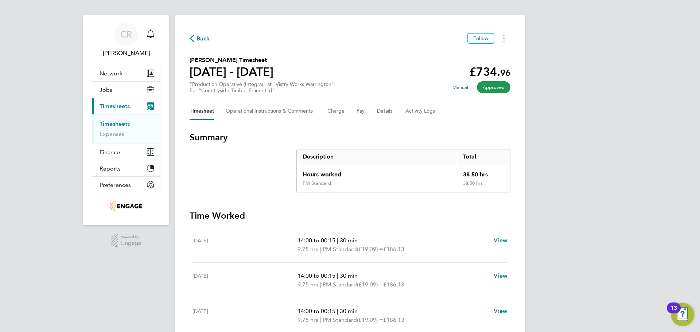
click at [463, 88] on span "Manual" at bounding box center [460, 87] width 27 height 12
click at [488, 90] on span "Approved" at bounding box center [494, 87] width 34 height 12
click at [407, 112] on Logs-tab "Activity Logs" at bounding box center [420, 110] width 31 height 17
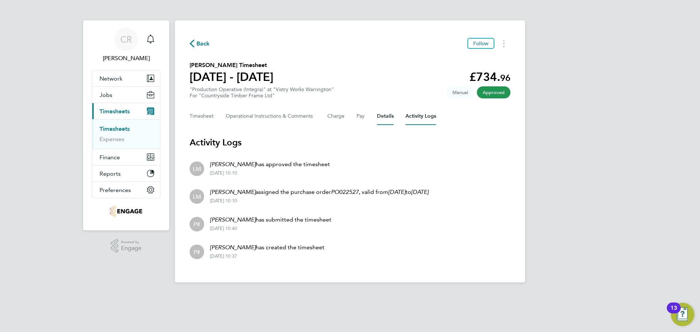
click at [383, 114] on button "Details" at bounding box center [385, 116] width 17 height 17
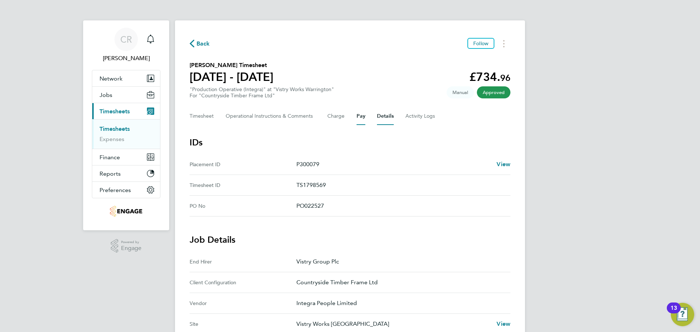
click at [362, 115] on button "Pay" at bounding box center [361, 116] width 9 height 17
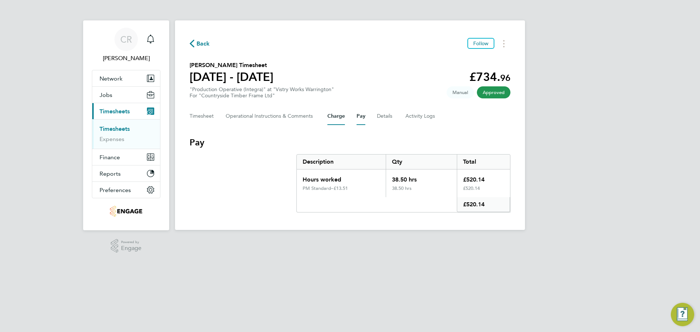
click at [343, 116] on button "Charge" at bounding box center [335, 116] width 17 height 17
click at [310, 116] on Comments-tab "Operational Instructions & Comments" at bounding box center [271, 116] width 90 height 17
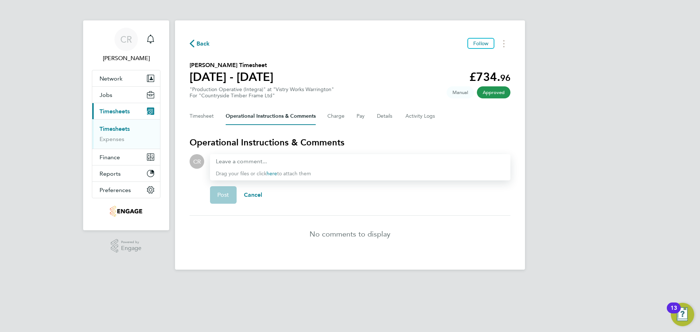
click at [217, 118] on div "Timesheet Operational Instructions & Comments Charge Pay Details Activity Logs" at bounding box center [350, 116] width 321 height 17
click at [205, 114] on button "Timesheet" at bounding box center [202, 116] width 24 height 17
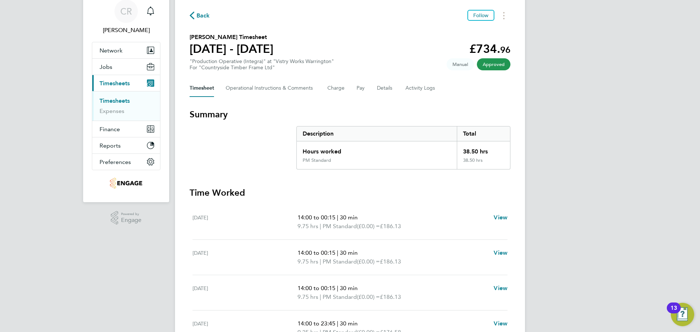
scroll to position [73, 0]
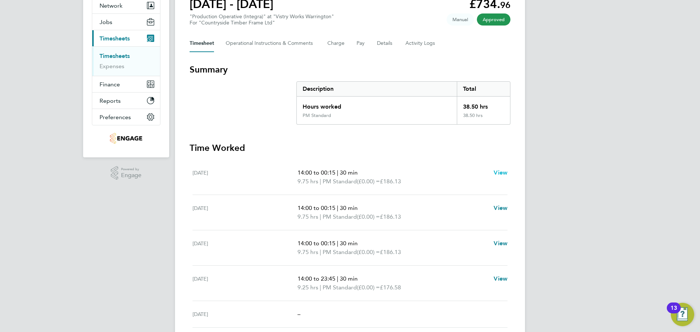
click at [495, 173] on span "View" at bounding box center [501, 172] width 14 height 7
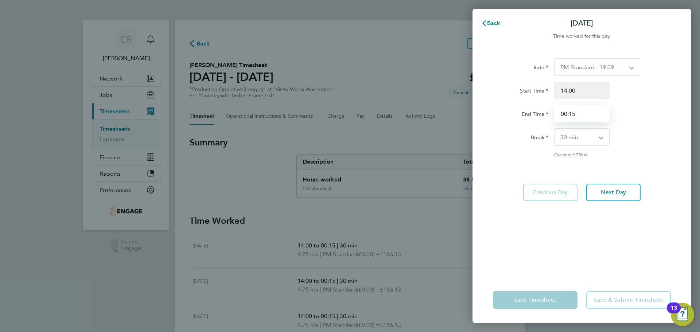
drag, startPoint x: 604, startPoint y: 117, endPoint x: 543, endPoint y: 121, distance: 61.0
click at [543, 121] on div "End Time 00:15" at bounding box center [582, 113] width 184 height 17
select select "30"
type input "00:00"
click at [634, 144] on div "Break 0 min 15 min 30 min 45 min 60 min 75 min 90 min" at bounding box center [582, 136] width 184 height 17
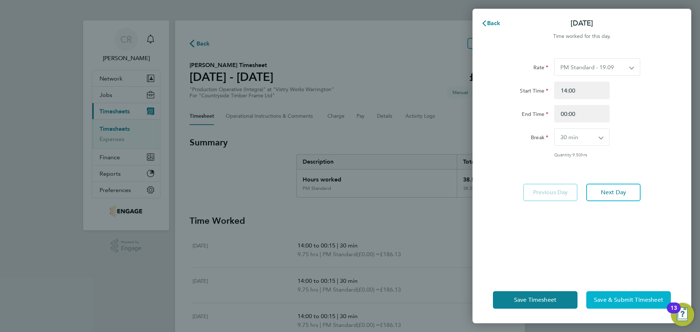
click at [618, 302] on span "Save & Submit Timesheet" at bounding box center [628, 299] width 69 height 7
click at [608, 295] on button "Save & Submit Timesheet" at bounding box center [628, 299] width 85 height 17
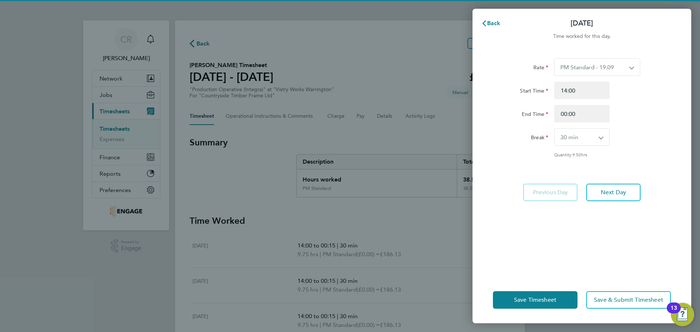
click at [608, 208] on div "Rate PM Standard - 19.09 AM OT2 - 35.60 PM OT1 - 28.64 AM Standard - 17.80 AM O…" at bounding box center [581, 163] width 219 height 227
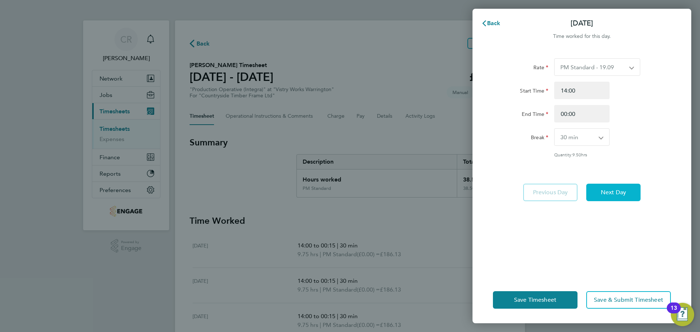
click at [606, 198] on button "Next Day" at bounding box center [613, 192] width 54 height 17
click at [556, 291] on button "Save Timesheet" at bounding box center [535, 299] width 85 height 17
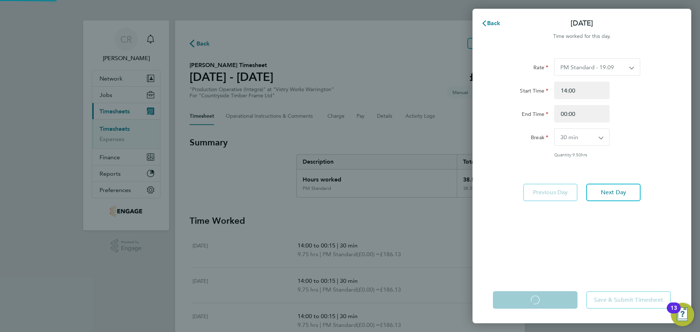
click at [556, 296] on app-form-button "Save Timesheet Loading" at bounding box center [537, 299] width 89 height 17
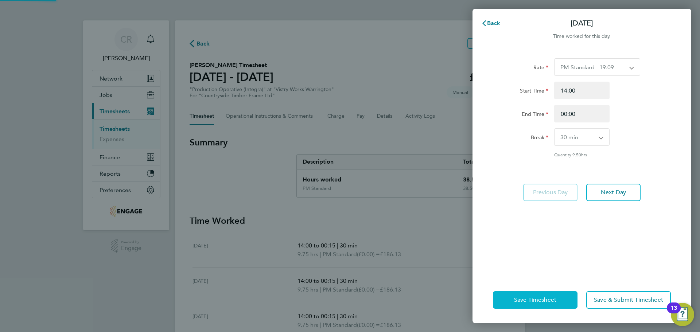
click at [556, 296] on button "Save Timesheet" at bounding box center [535, 299] width 85 height 17
click at [481, 27] on button "Back" at bounding box center [491, 23] width 34 height 15
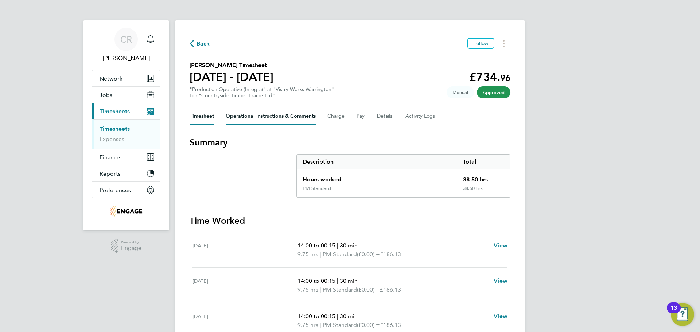
click at [304, 120] on Comments-tab "Operational Instructions & Comments" at bounding box center [271, 116] width 90 height 17
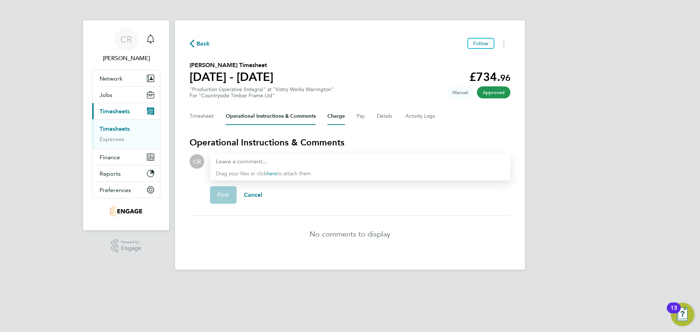
click at [338, 116] on button "Charge" at bounding box center [335, 116] width 17 height 17
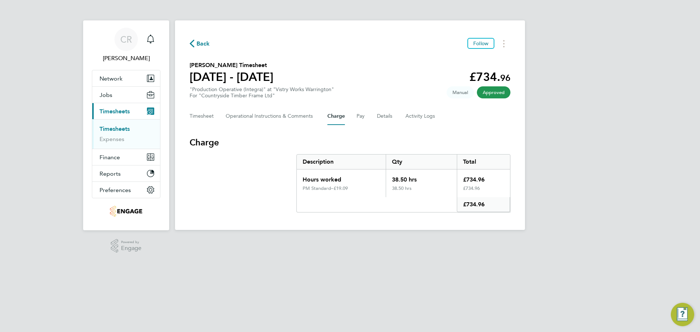
click at [354, 116] on div "Timesheet Operational Instructions & Comments Charge Pay Details Activity Logs" at bounding box center [350, 116] width 321 height 17
click at [376, 116] on div "Timesheet Operational Instructions & Comments Charge Pay Details Activity Logs" at bounding box center [350, 116] width 321 height 17
click at [382, 116] on button "Details" at bounding box center [385, 116] width 17 height 17
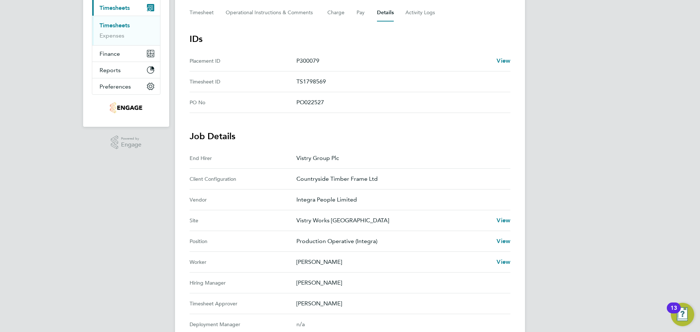
scroll to position [101, 0]
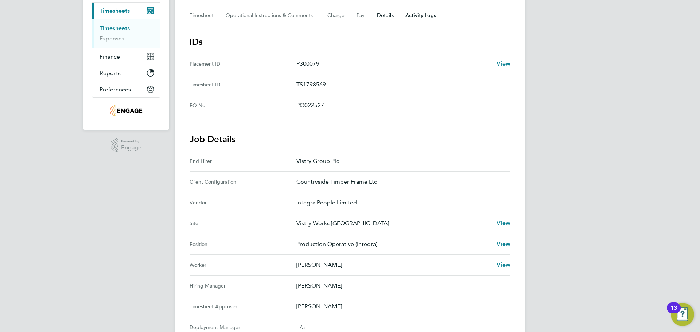
click at [418, 21] on Logs-tab "Activity Logs" at bounding box center [420, 15] width 31 height 17
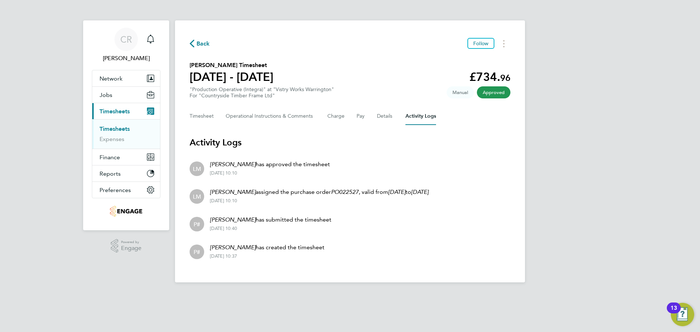
click at [219, 114] on div "Timesheet Operational Instructions & Comments Charge Pay Details Activity Logs" at bounding box center [350, 116] width 321 height 17
click at [494, 93] on span "Approved" at bounding box center [494, 92] width 34 height 12
click at [214, 115] on button "Timesheet" at bounding box center [202, 116] width 24 height 17
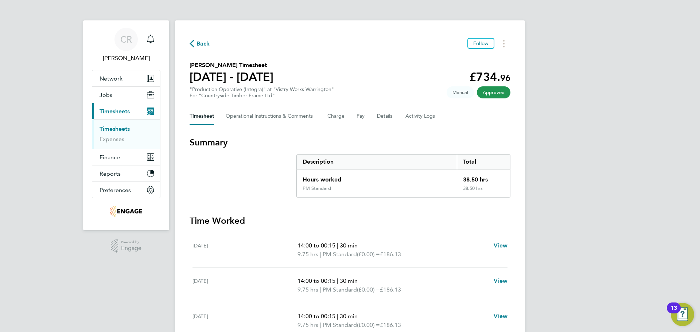
scroll to position [109, 0]
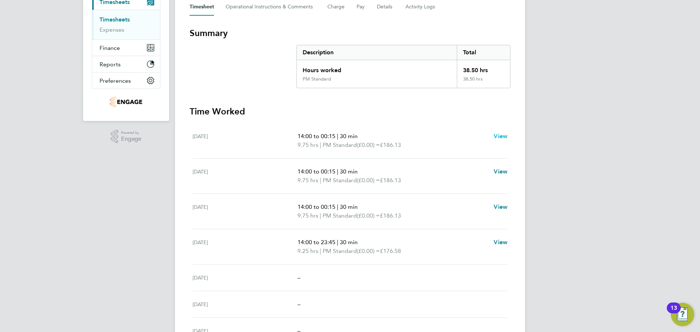
click at [495, 138] on span "View" at bounding box center [501, 136] width 14 height 7
select select "30"
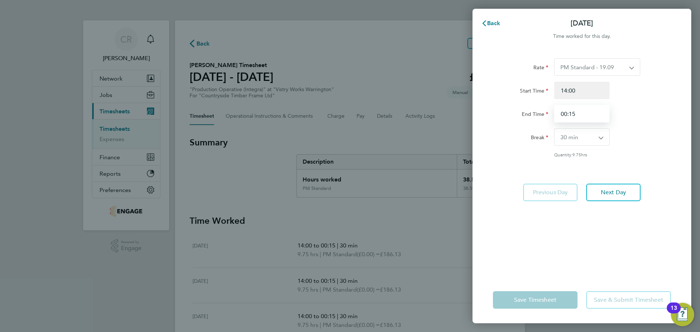
drag, startPoint x: 589, startPoint y: 111, endPoint x: 542, endPoint y: 105, distance: 47.0
click at [542, 105] on div "End Time 00:15" at bounding box center [582, 113] width 184 height 17
click at [627, 118] on div "End Time" at bounding box center [582, 113] width 184 height 17
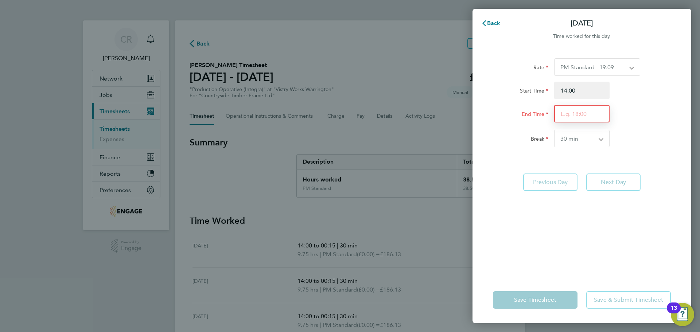
click at [592, 116] on input "End Time" at bounding box center [581, 113] width 55 height 17
type input "00:00"
click at [574, 205] on div "Rate PM Standard - 19.09 AM OT2 - 35.60 PM OT1 - 28.64 AM Standard - 17.80 AM O…" at bounding box center [581, 163] width 219 height 227
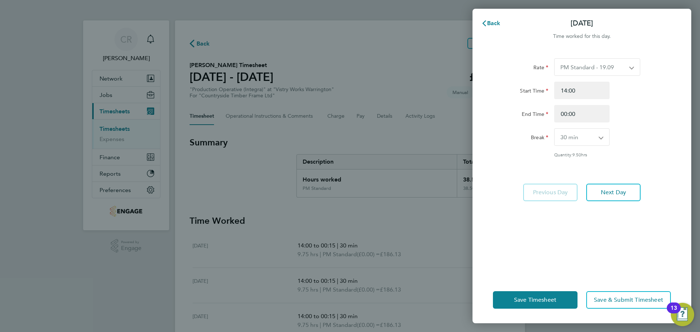
click at [595, 70] on select "PM Standard - 19.09 AM OT2 - 35.60 PM OT1 - 28.64 AM Standard - 17.80 AM OT1 - …" at bounding box center [592, 67] width 77 height 17
click at [650, 84] on div "Start Time 14:00" at bounding box center [582, 90] width 184 height 17
click at [534, 291] on div "Save Timesheet Save & Submit Timesheet" at bounding box center [581, 300] width 219 height 47
click at [530, 299] on span "Save Timesheet" at bounding box center [535, 299] width 42 height 7
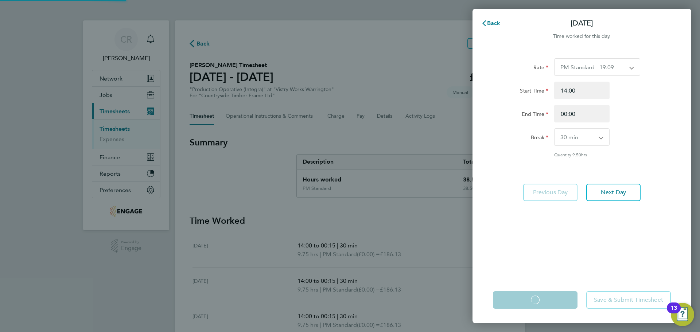
click at [531, 299] on app-form-button "Save Timesheet Loading" at bounding box center [537, 299] width 89 height 17
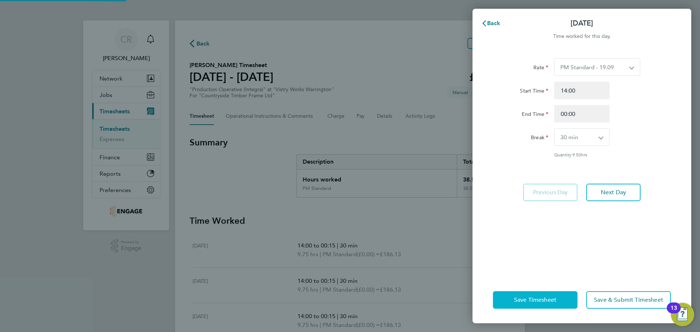
click at [531, 299] on span "Save Timesheet" at bounding box center [535, 299] width 42 height 7
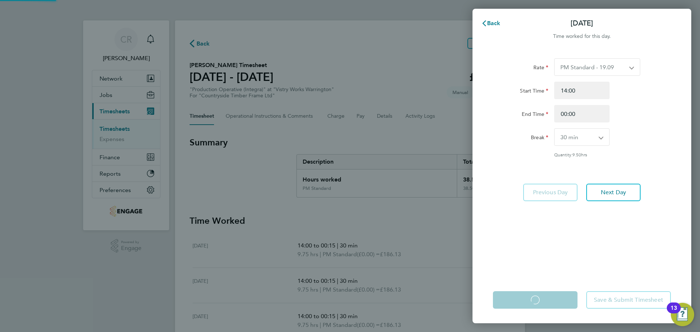
click at [531, 299] on app-form-button "Save Timesheet Loading" at bounding box center [537, 299] width 89 height 17
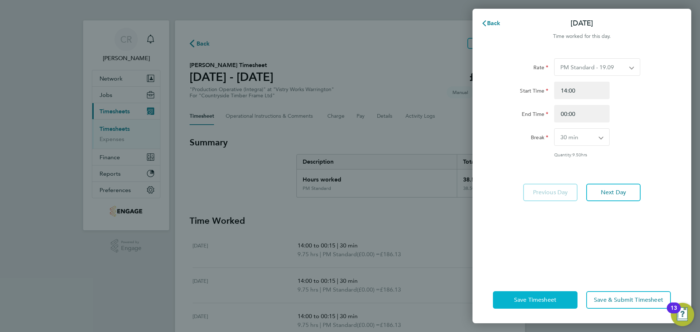
click at [531, 299] on span "Save Timesheet" at bounding box center [535, 299] width 42 height 7
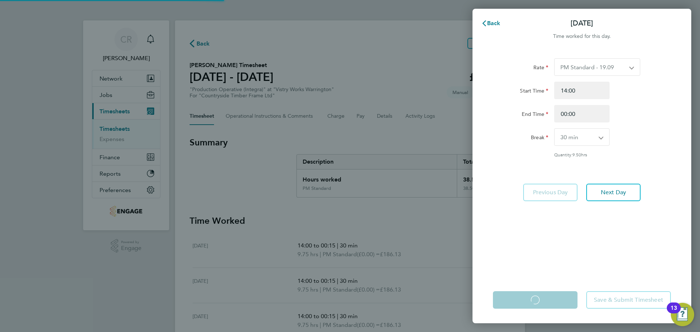
click at [529, 297] on app-form-button "Save Timesheet Loading" at bounding box center [537, 299] width 89 height 17
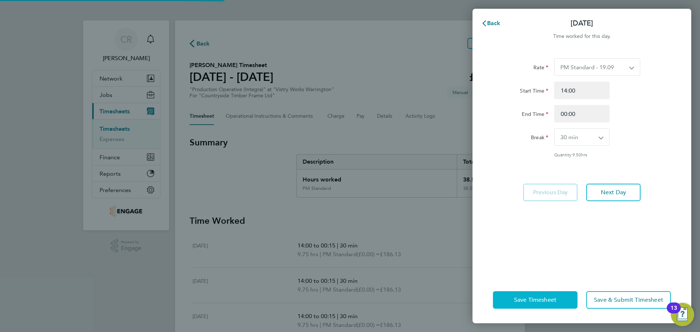
click at [529, 297] on span "Save Timesheet" at bounding box center [535, 299] width 42 height 7
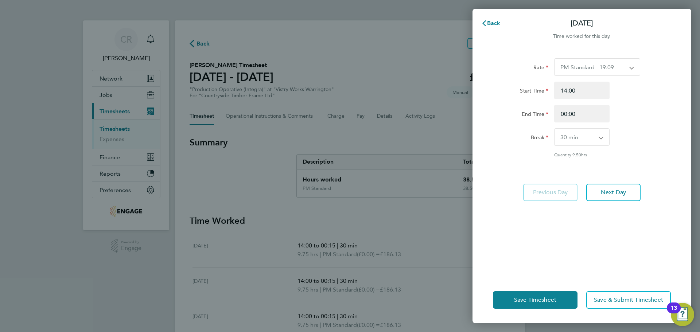
click at [488, 31] on div "Back Mon 04 Aug" at bounding box center [581, 23] width 219 height 17
click at [486, 27] on button "Back" at bounding box center [491, 23] width 34 height 15
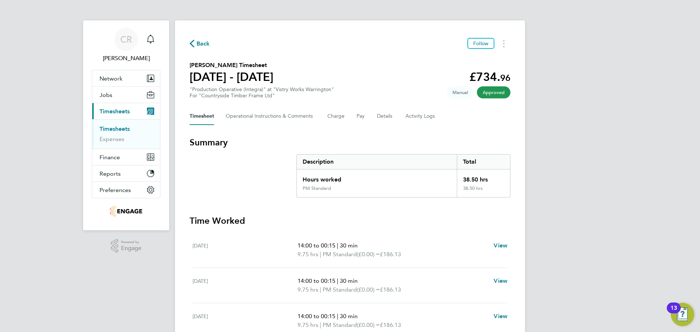
click at [200, 36] on div "Back Follow Wayne Tunnicliffe's Timesheet 04 - 10 Aug 2025 £734. 96 "Production…" at bounding box center [350, 245] width 350 height 451
click at [196, 41] on span "Back" at bounding box center [200, 43] width 20 height 7
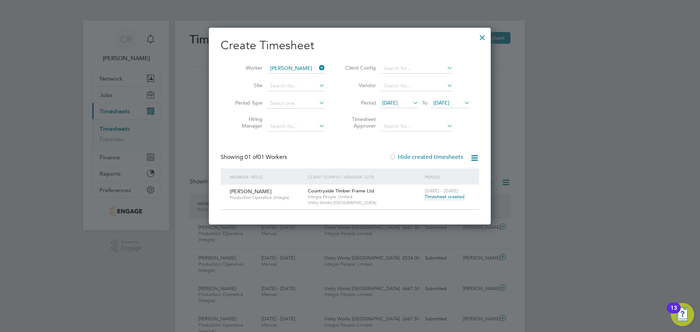
click at [441, 196] on span "Timesheet created" at bounding box center [445, 197] width 40 height 7
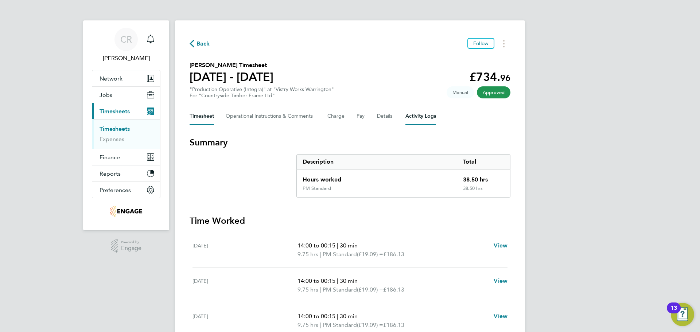
click at [424, 114] on Logs-tab "Activity Logs" at bounding box center [420, 116] width 31 height 17
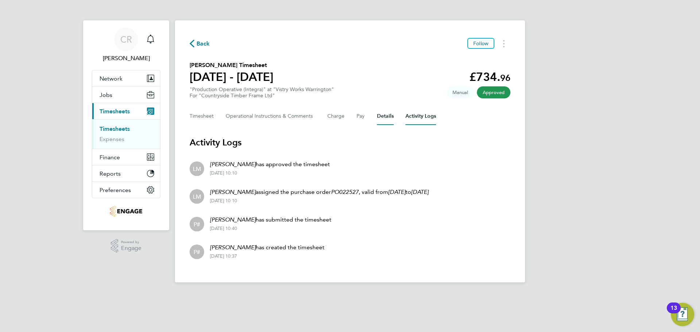
click at [386, 120] on button "Details" at bounding box center [385, 116] width 17 height 17
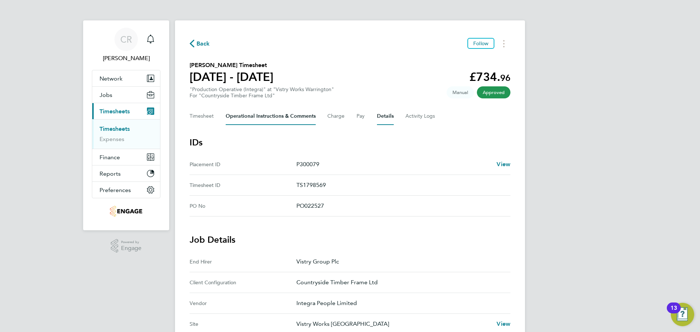
click at [309, 110] on Comments-tab "Operational Instructions & Comments" at bounding box center [271, 116] width 90 height 17
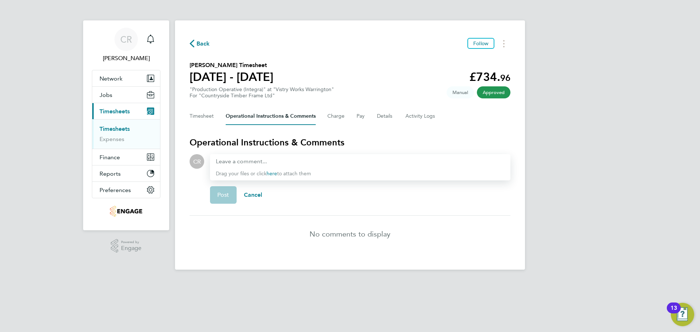
click at [221, 114] on div "Timesheet Operational Instructions & Comments Charge Pay Details Activity Logs" at bounding box center [350, 116] width 321 height 17
click at [206, 116] on button "Timesheet" at bounding box center [202, 116] width 24 height 17
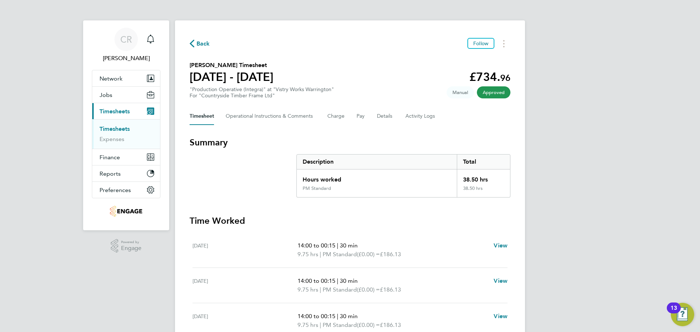
drag, startPoint x: 371, startPoint y: 119, endPoint x: 382, endPoint y: 119, distance: 10.9
click at [372, 119] on div "Timesheet Operational Instructions & Comments Charge Pay Details Activity Logs" at bounding box center [350, 116] width 321 height 17
click at [386, 119] on button "Details" at bounding box center [385, 116] width 17 height 17
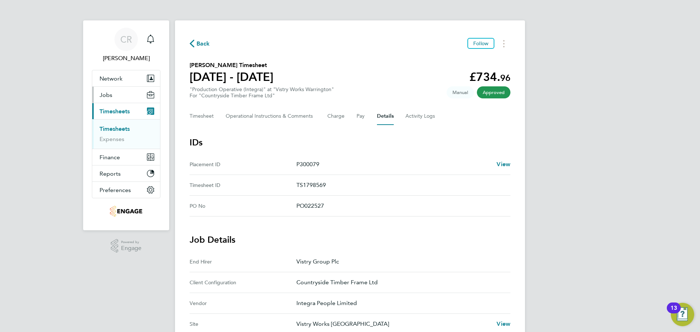
click at [105, 100] on button "Jobs" at bounding box center [126, 95] width 68 height 16
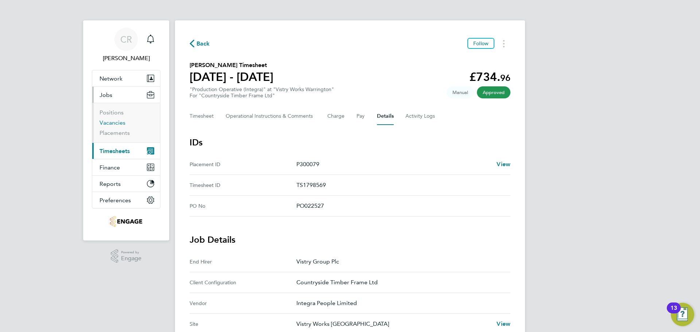
click at [118, 122] on link "Vacancies" at bounding box center [113, 122] width 26 height 7
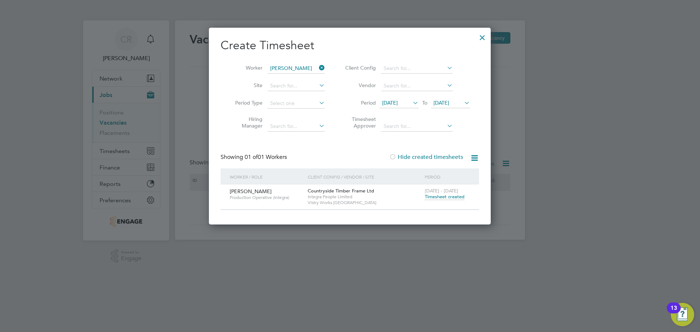
click at [325, 195] on span "Integra People Limited" at bounding box center [364, 197] width 113 height 6
click at [265, 191] on span "[PERSON_NAME]" at bounding box center [251, 191] width 42 height 7
click at [433, 187] on div "4 - 10 Aug 2025 Timesheet created" at bounding box center [447, 194] width 49 height 20
click at [435, 190] on span "[DATE] - [DATE]" at bounding box center [442, 191] width 34 height 6
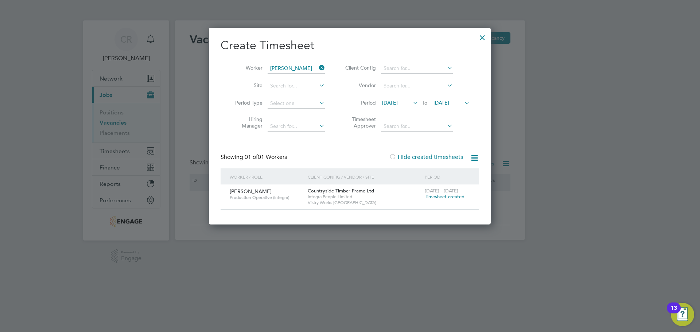
click at [437, 194] on span "Timesheet created" at bounding box center [445, 197] width 40 height 7
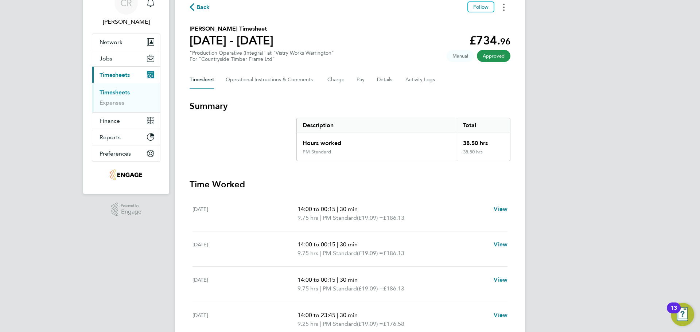
click at [503, 9] on icon "Timesheets Menu" at bounding box center [503, 7] width 1 height 7
click at [534, 50] on div "CR Caitlin Rae Notifications Applications: Network Team Members Businesses Site…" at bounding box center [350, 205] width 700 height 483
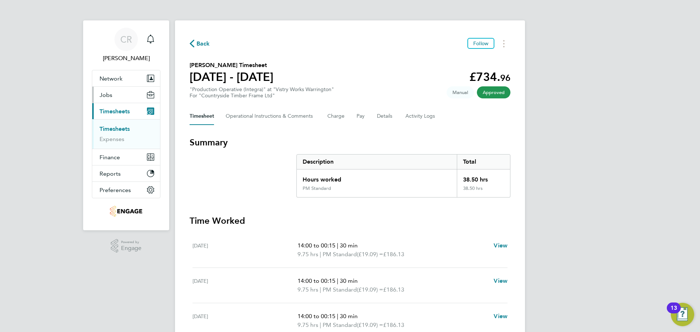
click at [101, 89] on button "Jobs" at bounding box center [126, 95] width 68 height 16
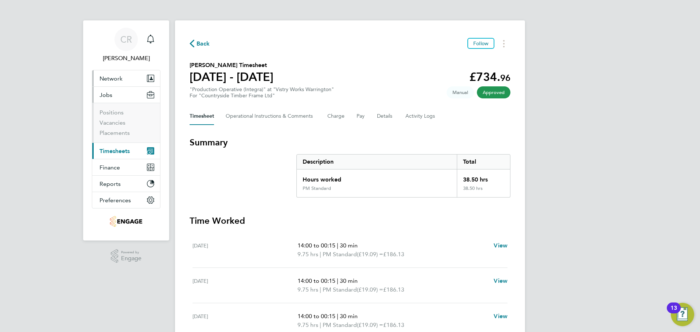
click at [109, 81] on span "Network" at bounding box center [111, 78] width 23 height 7
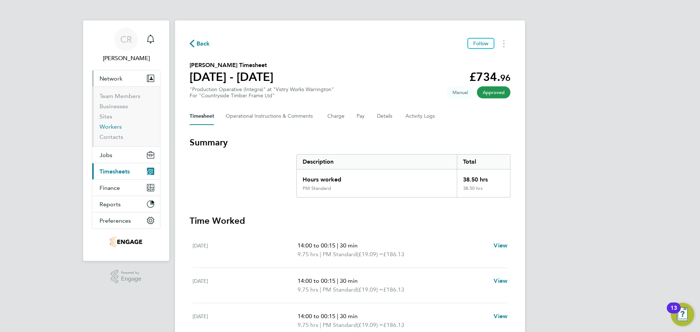
click at [117, 125] on link "Workers" at bounding box center [111, 126] width 22 height 7
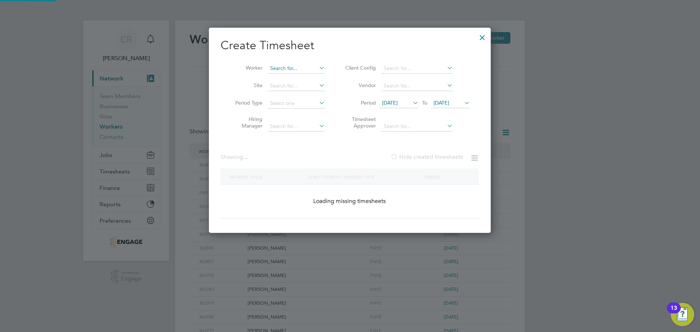
click at [308, 70] on input at bounding box center [296, 68] width 57 height 10
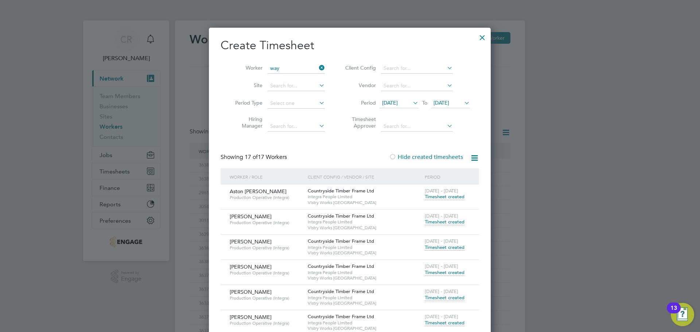
click at [305, 83] on li "Way ne Tunnicliffe" at bounding box center [300, 88] width 66 height 10
type input "[PERSON_NAME]"
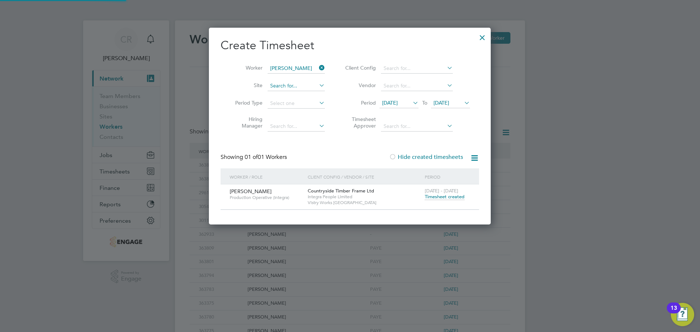
scroll to position [196, 282]
click at [357, 194] on div "Countryside Timber Frame Ltd Integra People Limited Vistry Works Warrington" at bounding box center [364, 196] width 117 height 25
drag, startPoint x: 293, startPoint y: 200, endPoint x: 385, endPoint y: 213, distance: 91.9
click at [294, 201] on div "Wayne Tunnicliffe Production Operative (Integra)" at bounding box center [267, 194] width 78 height 20
click at [425, 196] on div "4 - 10 Aug 2025 Timesheet created" at bounding box center [447, 194] width 49 height 20
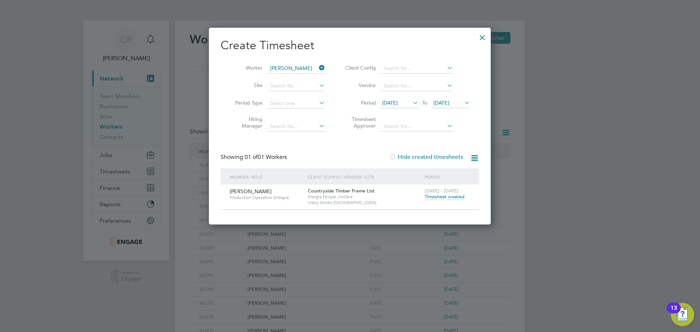
click at [435, 197] on span "Timesheet created" at bounding box center [445, 197] width 40 height 7
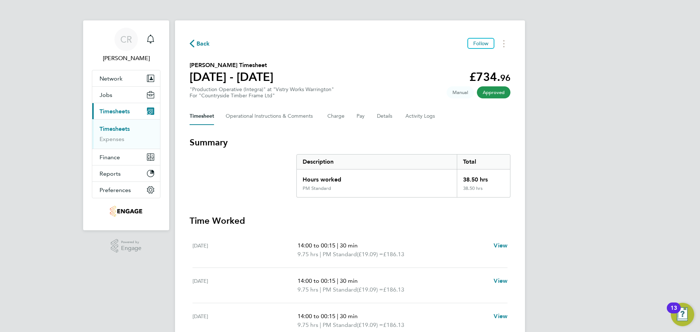
scroll to position [36, 0]
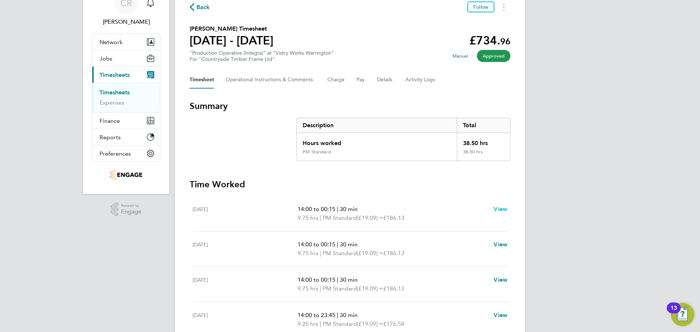
click at [503, 206] on span "View" at bounding box center [501, 209] width 14 height 7
select select "30"
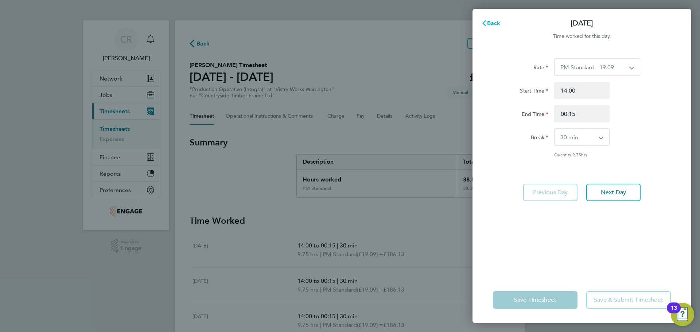
click at [500, 20] on button "Back" at bounding box center [491, 23] width 34 height 15
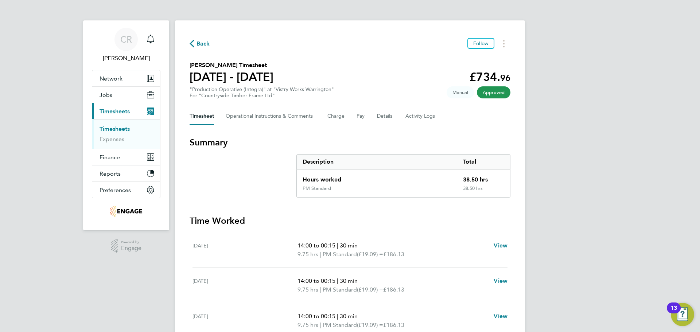
click at [506, 282] on span "View" at bounding box center [501, 280] width 14 height 7
select select "30"
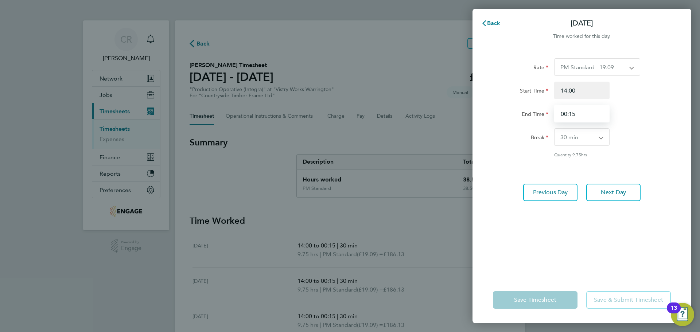
drag, startPoint x: 581, startPoint y: 110, endPoint x: 506, endPoint y: 116, distance: 75.7
click at [507, 116] on div "End Time 00:15" at bounding box center [582, 113] width 184 height 17
click at [604, 112] on input "End Time" at bounding box center [581, 113] width 55 height 17
type input "00:00"
click at [551, 274] on div "Rate PM Standard - 19.09 AM OT2 - 35.60 PM OT1 - 28.64 AM Standard - 17.80 AM O…" at bounding box center [581, 163] width 219 height 227
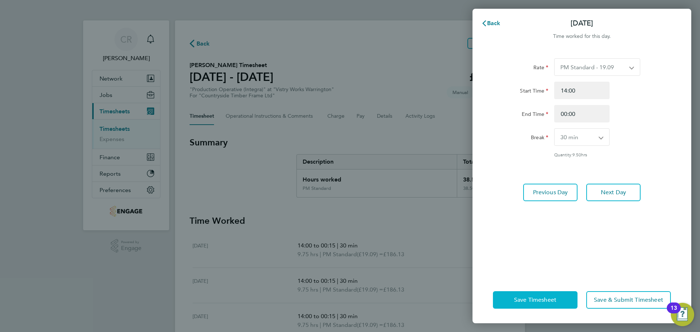
click at [543, 300] on span "Save Timesheet" at bounding box center [535, 299] width 42 height 7
click at [464, 233] on div "Back Tue 05 Aug Time worked for this day. Rate PM Standard - 19.09 AM OT2 - 35.…" at bounding box center [350, 166] width 700 height 332
click at [600, 189] on button "Next Day" at bounding box center [613, 192] width 54 height 17
click at [491, 22] on span "Back" at bounding box center [493, 23] width 13 height 7
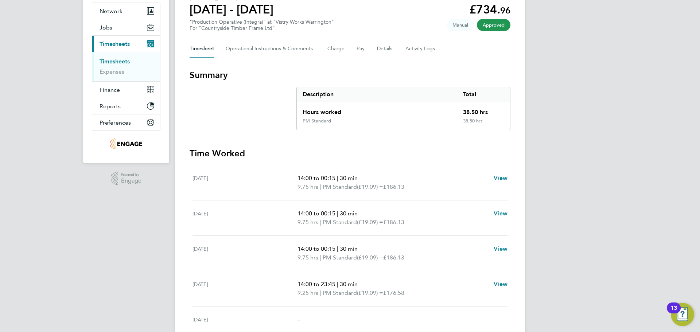
scroll to position [73, 0]
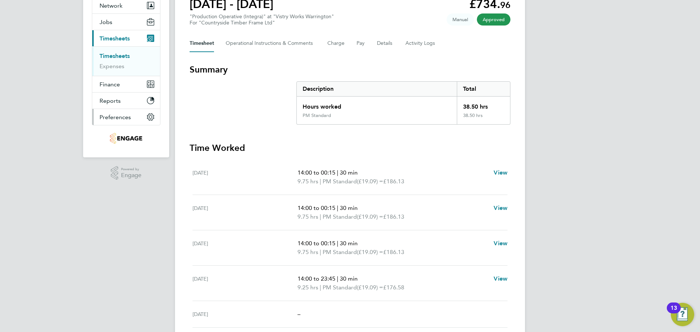
click at [147, 119] on button "Preferences" at bounding box center [126, 117] width 68 height 16
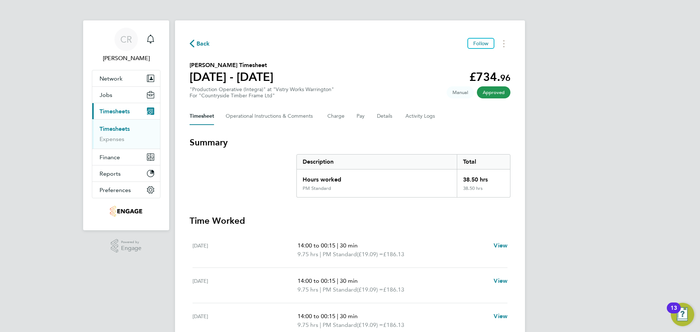
click at [195, 39] on button "Back" at bounding box center [200, 43] width 20 height 9
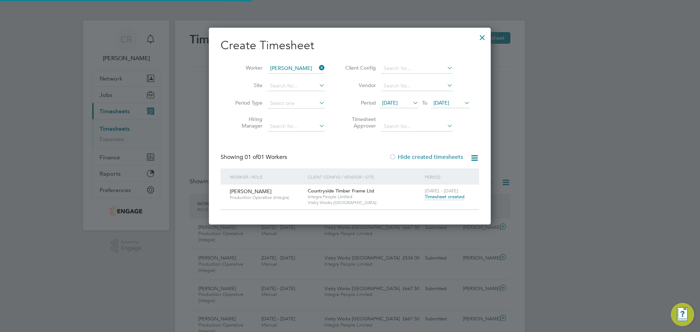
scroll to position [19, 63]
click at [484, 35] on div at bounding box center [482, 35] width 13 height 13
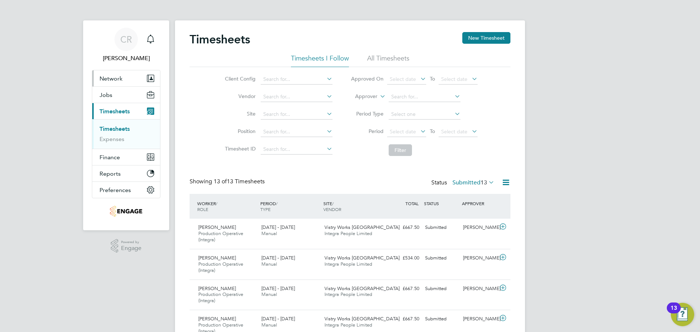
click at [117, 78] on span "Network" at bounding box center [111, 78] width 23 height 7
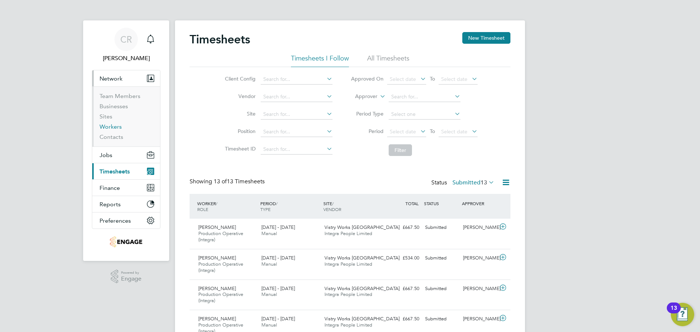
drag, startPoint x: 110, startPoint y: 125, endPoint x: 102, endPoint y: 125, distance: 8.4
click at [110, 125] on link "Workers" at bounding box center [111, 126] width 22 height 7
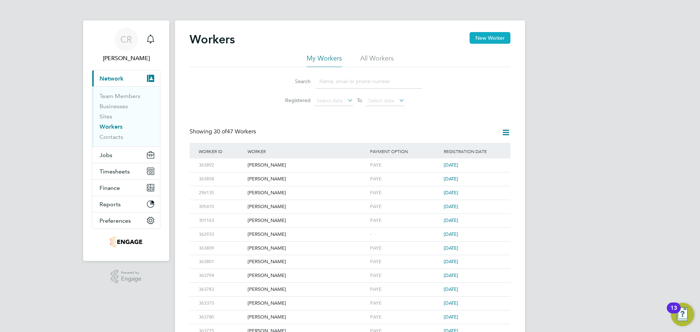
click at [488, 35] on button "New Worker" at bounding box center [490, 38] width 41 height 12
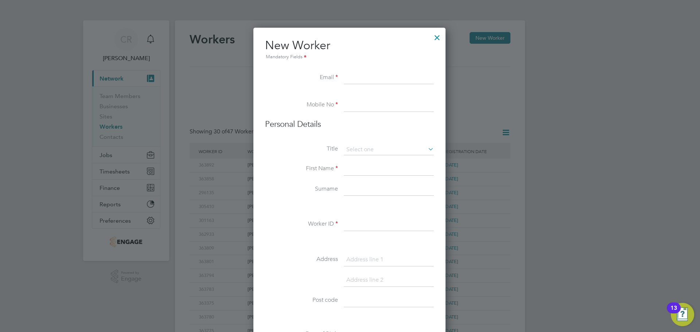
click at [357, 77] on input at bounding box center [389, 77] width 90 height 13
paste input "paulgillespie1995@hotmail.com"
type input "paulgillespie1995@hotmail.com"
click at [355, 104] on input at bounding box center [389, 105] width 90 height 13
click at [389, 99] on input at bounding box center [389, 105] width 90 height 13
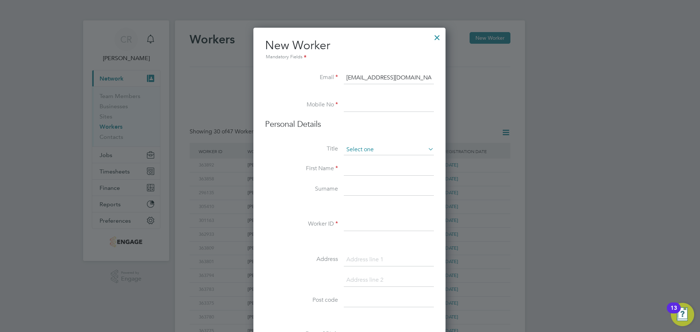
paste input "07354046702"
type input "07354046702"
click at [381, 144] on input at bounding box center [389, 149] width 90 height 11
click at [381, 154] on input at bounding box center [389, 149] width 90 height 11
click at [373, 160] on li "Mr" at bounding box center [388, 159] width 91 height 9
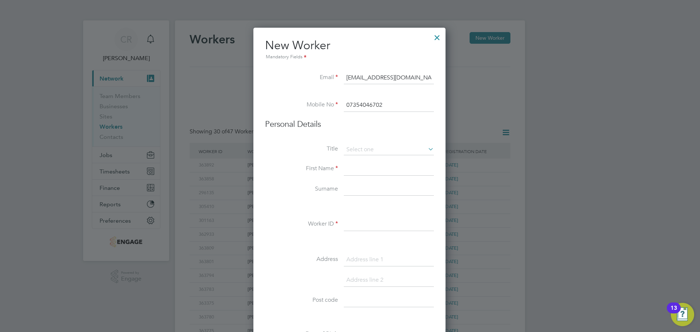
type input "Mr"
click at [355, 168] on input at bounding box center [389, 169] width 90 height 13
click at [354, 168] on input at bounding box center [389, 169] width 90 height 13
paste input "[PERSON_NAME]"
type input "[PERSON_NAME]"
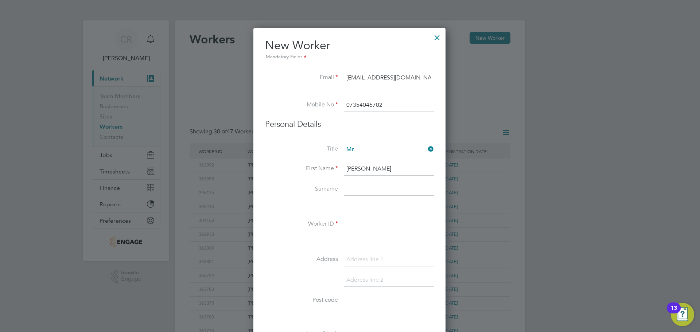
click at [347, 185] on input at bounding box center [389, 189] width 90 height 13
paste input "Gillespie"
type input "Gillespie"
click at [365, 223] on input at bounding box center [389, 224] width 90 height 13
click at [350, 225] on input at bounding box center [389, 224] width 90 height 13
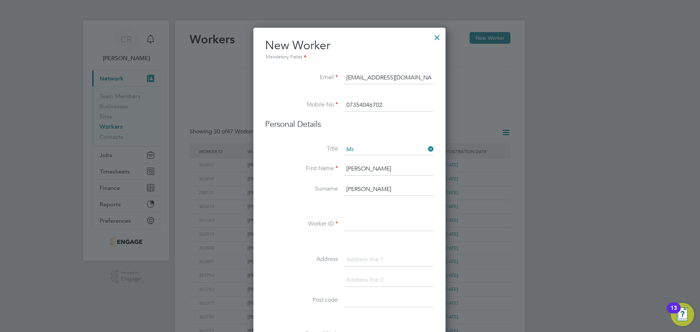
paste input "364065"
type input "364065"
click at [359, 256] on input at bounding box center [389, 259] width 90 height 13
click at [355, 254] on input at bounding box center [389, 259] width 90 height 13
paste input "222 jubit lane"
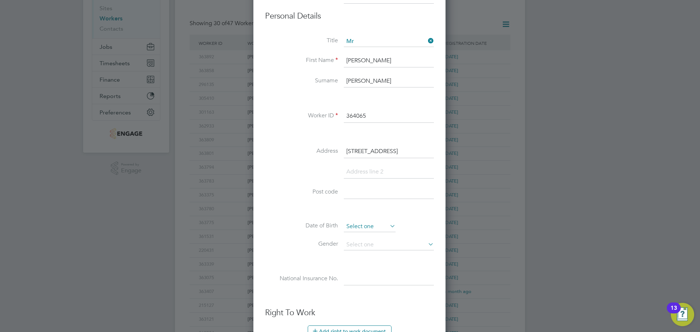
scroll to position [109, 0]
type input "222 jubit lane"
click at [355, 193] on input at bounding box center [389, 191] width 90 height 13
click at [358, 192] on input at bounding box center [389, 191] width 90 height 13
paste input "WA9 3WP"
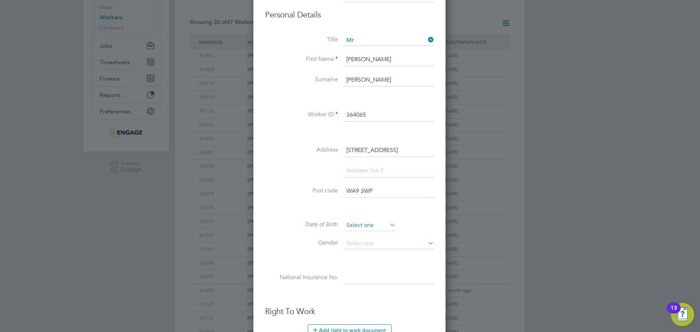
type input "WA9 3WP"
click at [356, 227] on input at bounding box center [370, 225] width 52 height 11
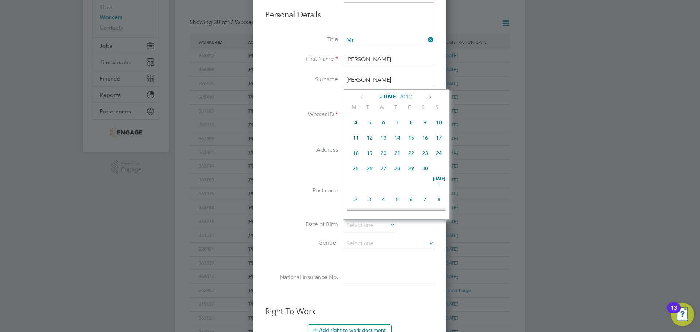
scroll to position [91, 0]
click at [384, 129] on span "6" at bounding box center [384, 125] width 14 height 14
click at [379, 220] on input "06 Jun 2012" at bounding box center [370, 225] width 52 height 11
click at [404, 95] on span "2012" at bounding box center [405, 97] width 13 height 6
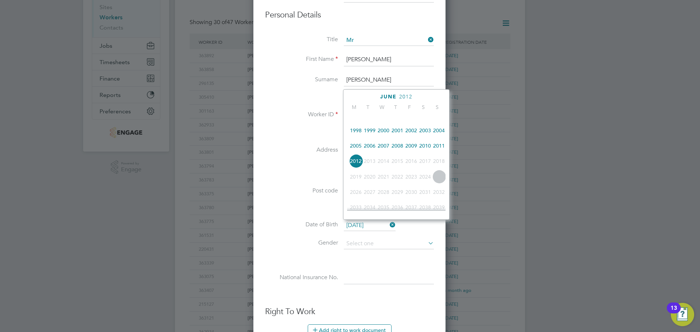
scroll to position [157, 0]
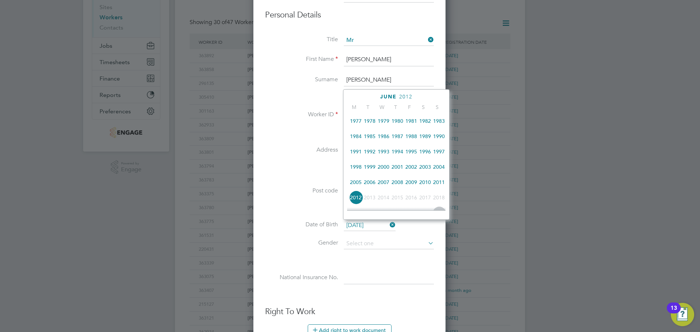
click at [414, 157] on span "1995" at bounding box center [411, 152] width 14 height 14
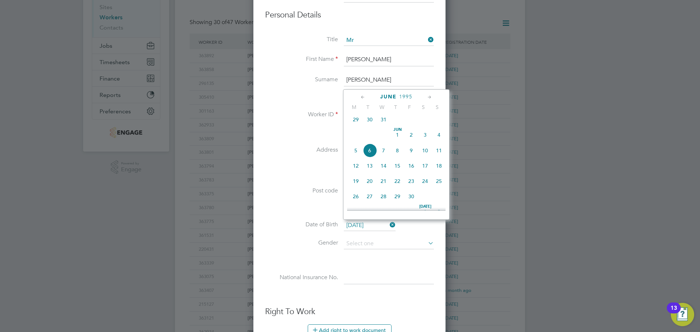
scroll to position [230, 0]
click at [367, 146] on span "6" at bounding box center [370, 140] width 14 height 14
type input "06 Jun 1995"
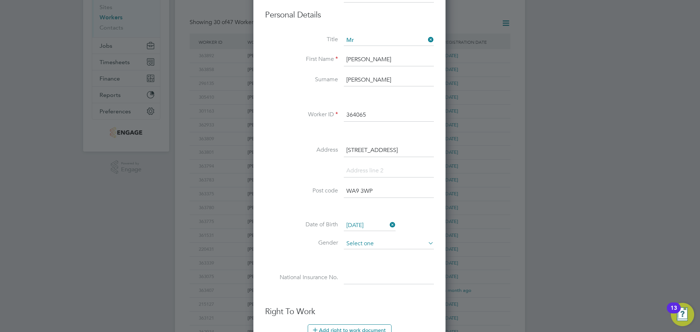
click at [384, 239] on input at bounding box center [389, 243] width 90 height 11
click at [379, 252] on li "Male" at bounding box center [388, 253] width 91 height 9
type input "Male"
click at [354, 273] on input at bounding box center [389, 278] width 90 height 13
type input "p"
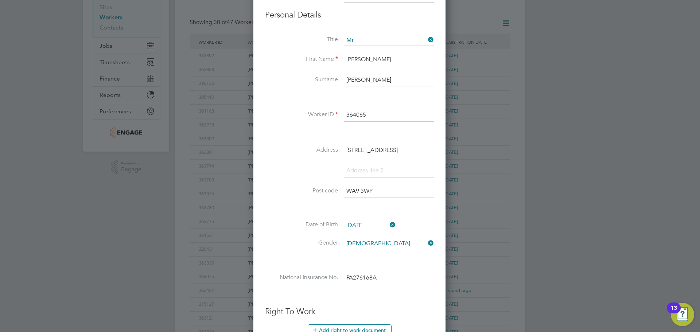
type input "PA 27 61 68 A"
click at [336, 291] on li "National Insurance No. PA 27 61 68 A" at bounding box center [349, 282] width 169 height 20
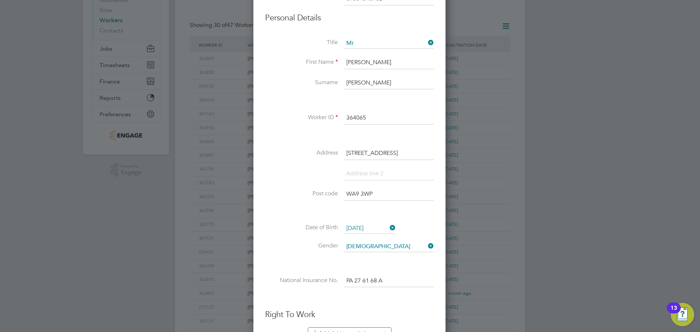
scroll to position [109, 0]
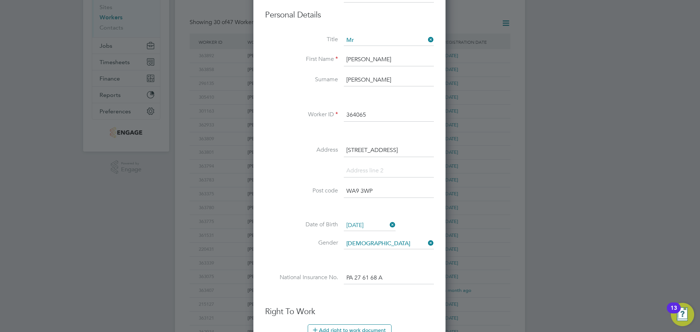
drag, startPoint x: 345, startPoint y: 149, endPoint x: 391, endPoint y: 158, distance: 46.7
click at [391, 158] on li "Address 222 jubit lane" at bounding box center [349, 154] width 169 height 20
drag, startPoint x: 381, startPoint y: 189, endPoint x: 340, endPoint y: 189, distance: 40.8
click at [340, 189] on li "Post code WA9 3WP" at bounding box center [349, 195] width 169 height 20
click at [388, 223] on icon at bounding box center [388, 225] width 0 height 10
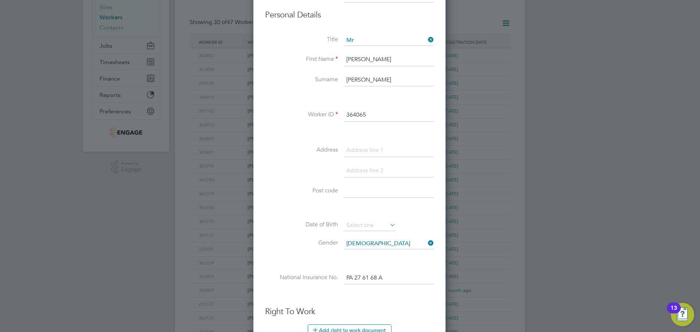
click at [427, 242] on icon at bounding box center [427, 243] width 0 height 10
drag, startPoint x: 398, startPoint y: 276, endPoint x: 329, endPoint y: 277, distance: 68.9
click at [329, 277] on li "National Insurance No. PA 27 61 68 A" at bounding box center [349, 282] width 169 height 20
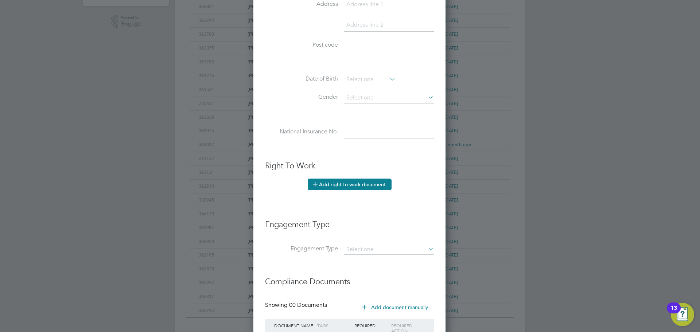
scroll to position [316, 0]
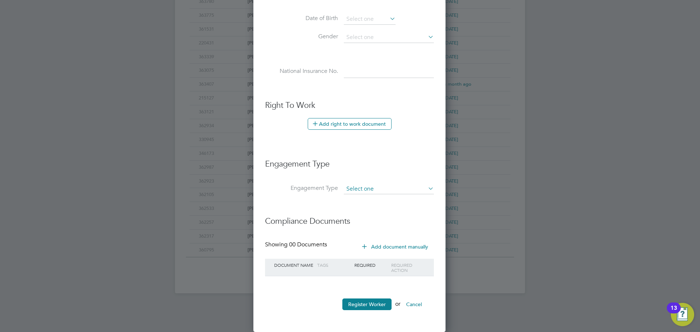
click at [374, 187] on input at bounding box center [389, 189] width 90 height 10
click at [366, 191] on input at bounding box center [389, 189] width 90 height 10
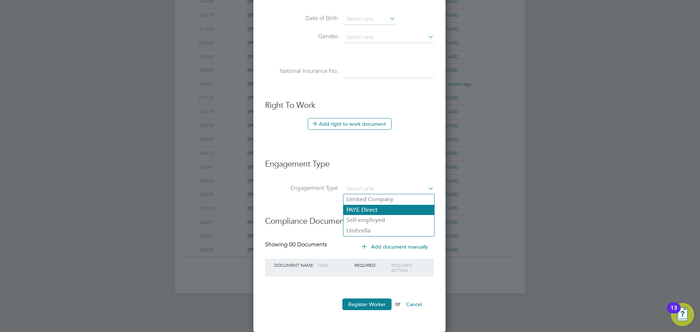
click at [369, 210] on li "PAYE Direct" at bounding box center [388, 210] width 91 height 11
type input "PAYE Direct"
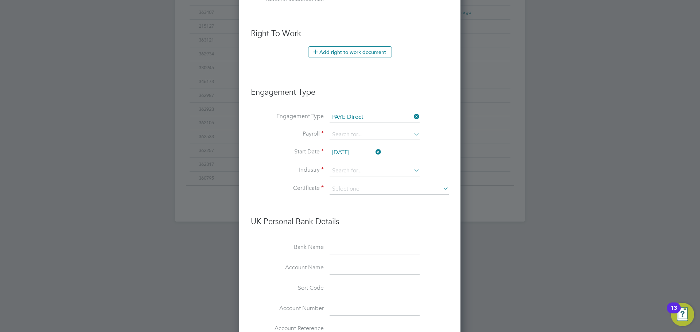
scroll to position [389, 0]
click at [412, 136] on input at bounding box center [375, 134] width 90 height 10
click at [357, 145] on li "PAYE" at bounding box center [374, 144] width 91 height 11
type input "PAYE"
click at [363, 152] on input "11 Aug 2025" at bounding box center [356, 151] width 52 height 11
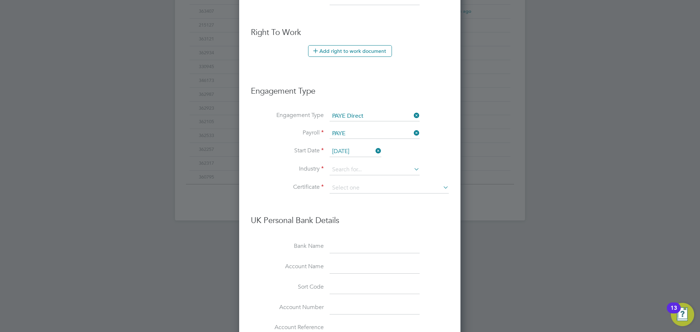
scroll to position [252, 0]
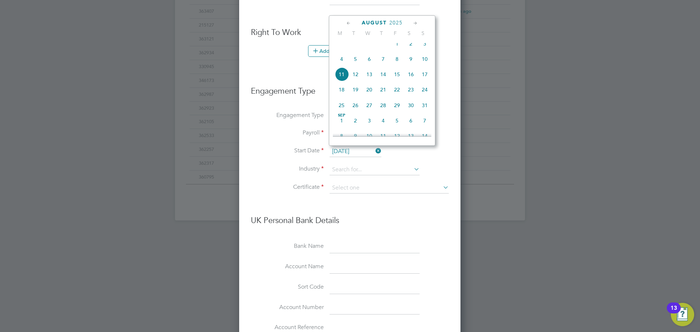
click at [340, 64] on span "4" at bounding box center [342, 59] width 14 height 14
type input "[DATE]"
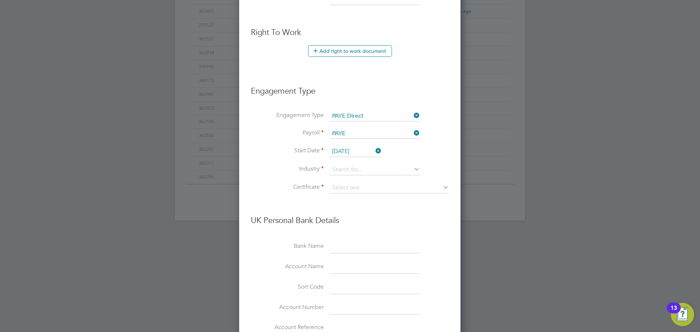
click at [348, 161] on li "Start Date 04 Aug 2025" at bounding box center [350, 155] width 198 height 18
click at [348, 166] on input at bounding box center [375, 169] width 90 height 11
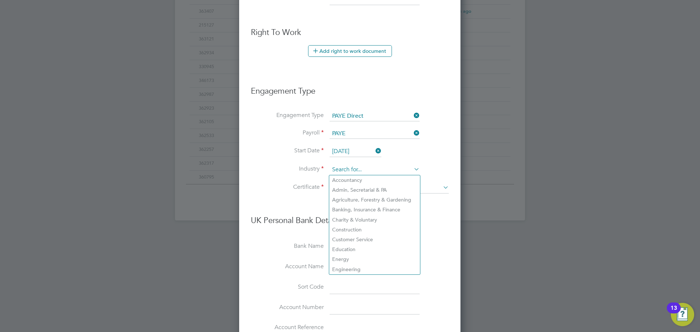
click at [351, 169] on input at bounding box center [375, 169] width 90 height 11
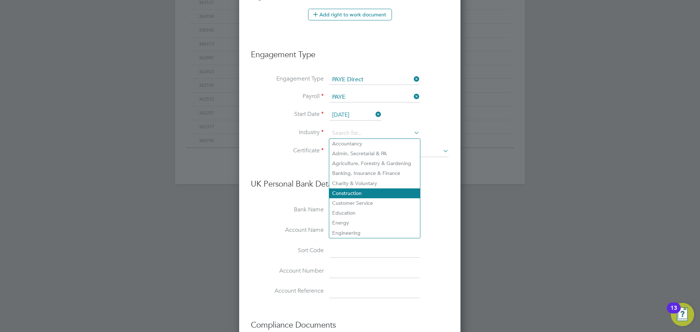
click at [363, 189] on li "Construction" at bounding box center [374, 193] width 91 height 10
type input "Construction"
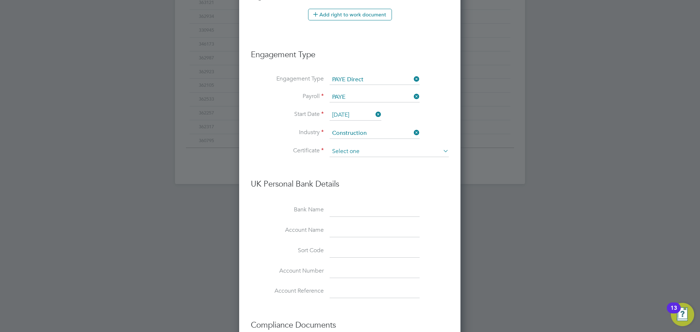
click at [358, 151] on input at bounding box center [389, 151] width 119 height 11
click at [376, 168] on li "No, worker doesn't have a P45 certificate" at bounding box center [389, 171] width 120 height 9
type input "No, worker doesn't have a P45 certificate"
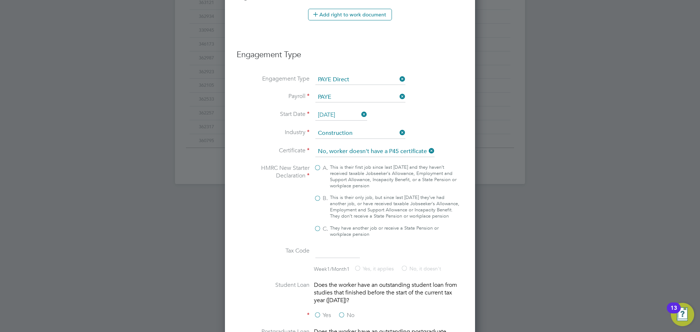
click at [317, 199] on label "B. This is their only job, but since last 6 April they’ve had another job, or h…" at bounding box center [387, 207] width 146 height 25
click at [0, 0] on input "B. This is their only job, but since last 6 April they’ve had another job, or h…" at bounding box center [0, 0] width 0 height 0
type input "1257L"
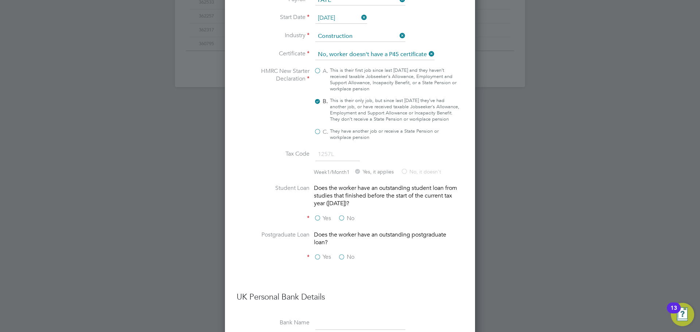
scroll to position [534, 0]
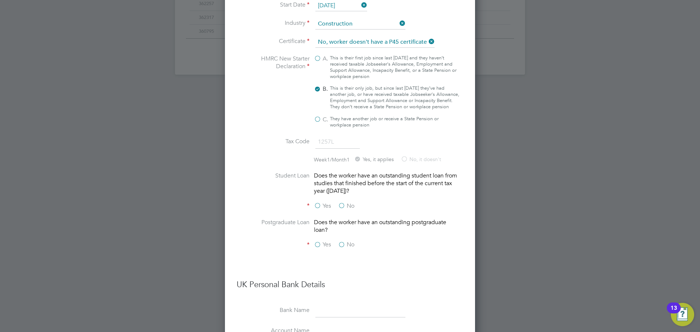
click at [342, 210] on label "No" at bounding box center [346, 206] width 16 height 8
click at [0, 0] on input "No" at bounding box center [0, 0] width 0 height 0
click at [340, 249] on label "No" at bounding box center [346, 245] width 16 height 8
click at [0, 0] on input "No" at bounding box center [0, 0] width 0 height 0
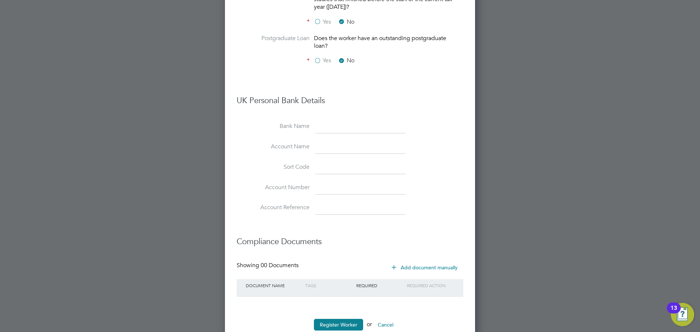
scroll to position [745, 0]
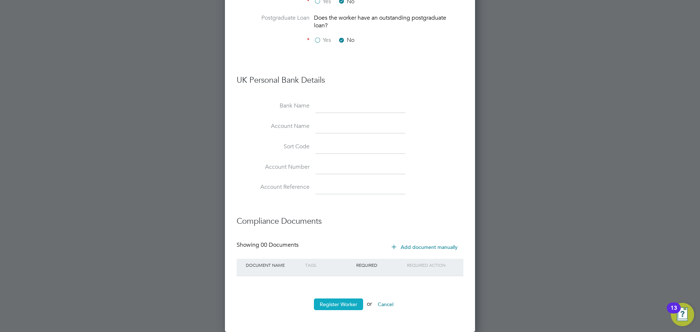
click at [351, 303] on button "Register Worker" at bounding box center [338, 305] width 49 height 12
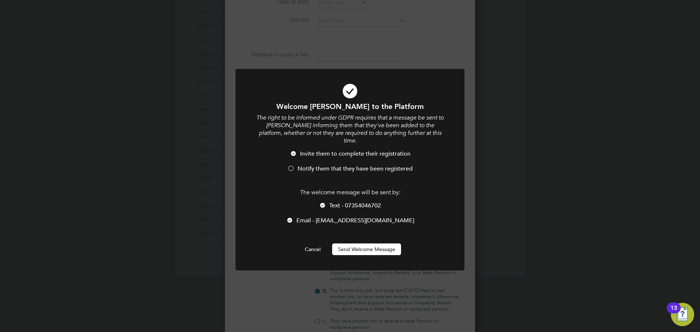
click at [290, 165] on div at bounding box center [290, 168] width 7 height 7
click at [363, 244] on button "Send Welcome Message" at bounding box center [366, 250] width 69 height 12
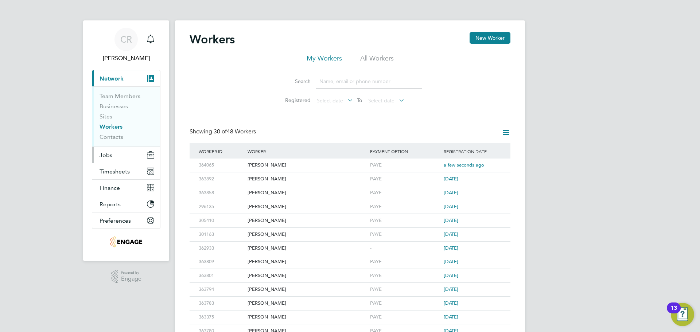
click at [102, 155] on span "Jobs" at bounding box center [106, 155] width 13 height 7
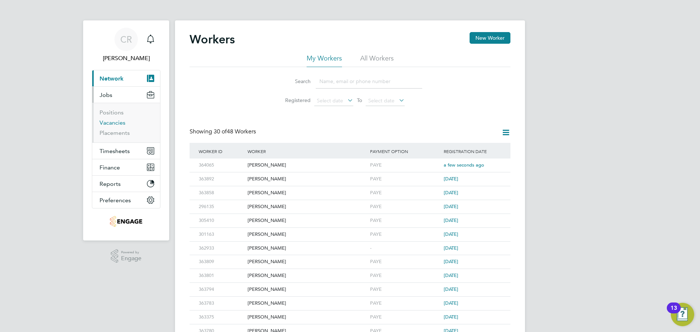
click at [117, 124] on link "Vacancies" at bounding box center [113, 122] width 26 height 7
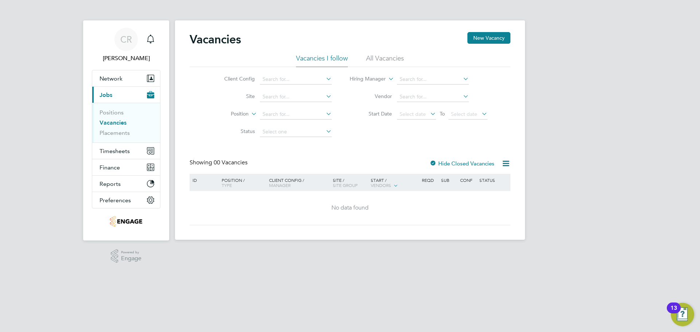
click at [435, 162] on div at bounding box center [432, 163] width 7 height 7
click at [318, 129] on input at bounding box center [296, 132] width 72 height 10
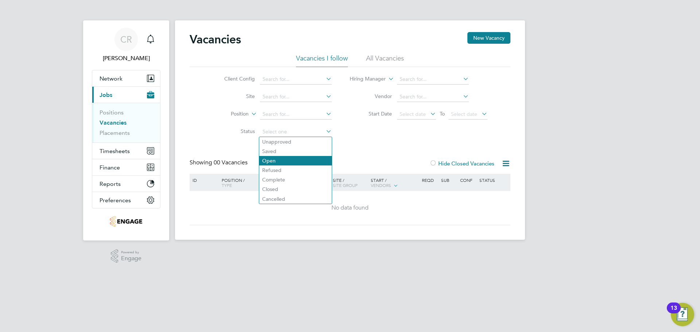
click at [284, 159] on li "Open" at bounding box center [295, 160] width 73 height 9
type input "Open"
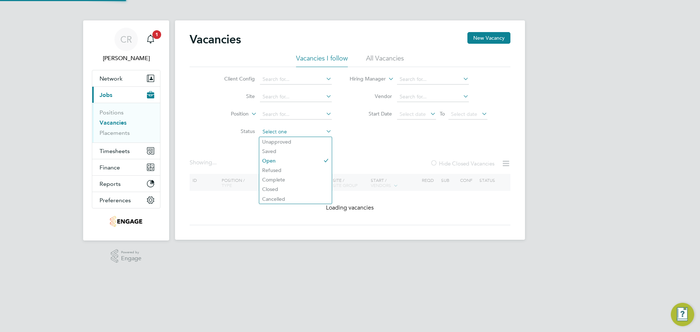
click at [288, 134] on input at bounding box center [296, 132] width 72 height 10
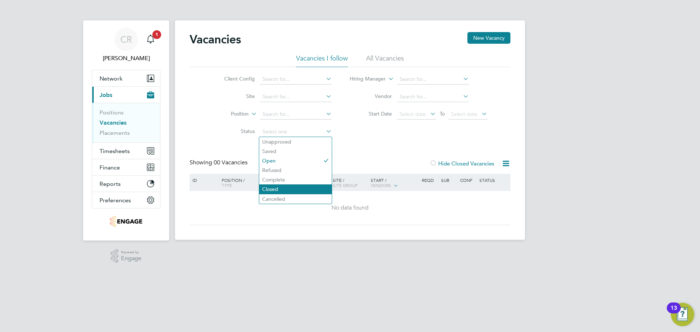
click at [280, 186] on li "Closed" at bounding box center [295, 188] width 73 height 9
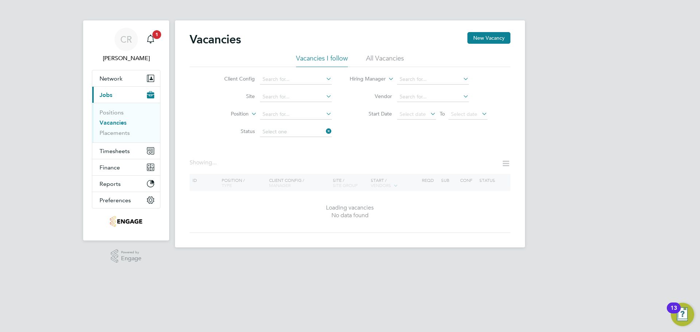
type input "Closed"
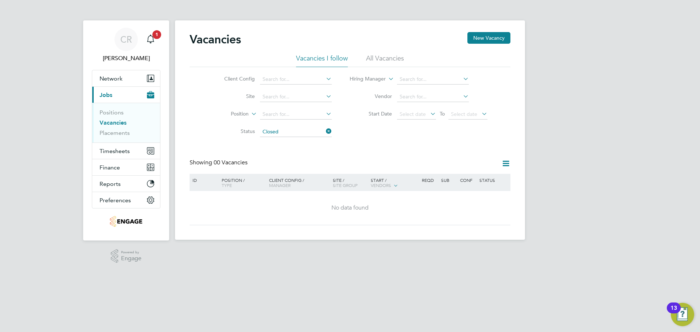
click at [324, 133] on icon at bounding box center [324, 131] width 0 height 10
click at [318, 132] on input at bounding box center [296, 132] width 72 height 10
click at [285, 179] on li "Complete" at bounding box center [295, 179] width 73 height 9
type input "Complete"
click at [320, 132] on input at bounding box center [296, 132] width 72 height 10
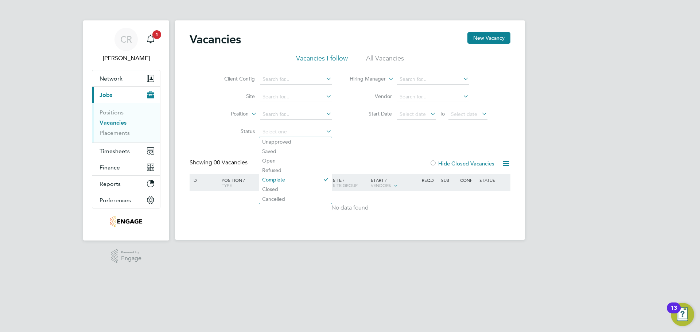
click at [401, 59] on li "All Vacancies" at bounding box center [385, 60] width 38 height 13
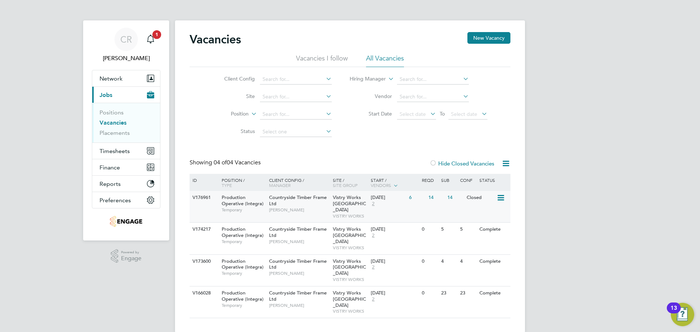
click at [499, 199] on icon at bounding box center [499, 198] width 7 height 9
click at [481, 231] on li "Update Status" at bounding box center [482, 235] width 42 height 10
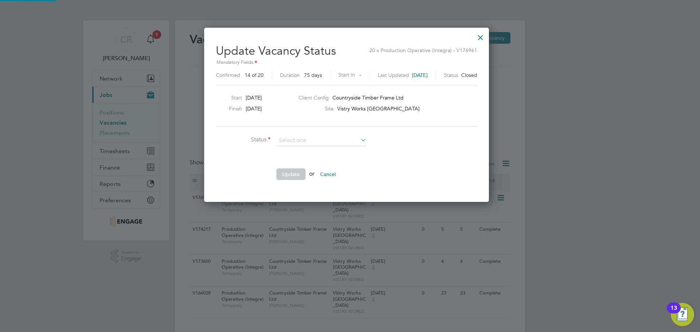
scroll to position [174, 292]
click at [336, 151] on li "Open" at bounding box center [321, 150] width 91 height 9
type input "Open"
click at [296, 171] on button "Update" at bounding box center [290, 174] width 29 height 12
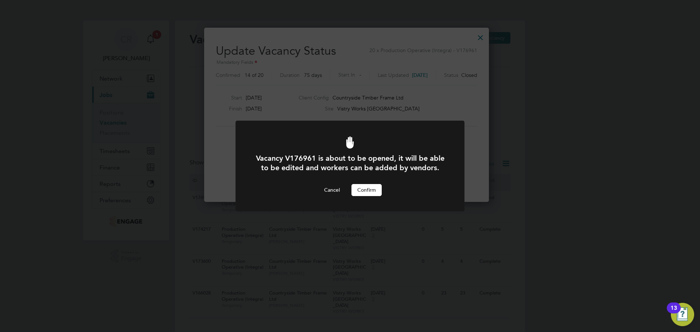
click at [359, 189] on button "Confirm" at bounding box center [366, 190] width 30 height 12
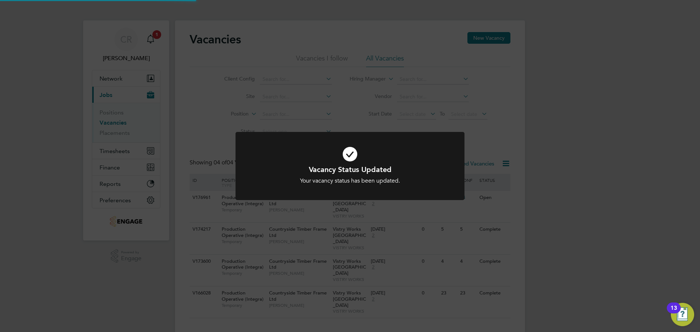
click at [348, 155] on icon at bounding box center [350, 154] width 190 height 28
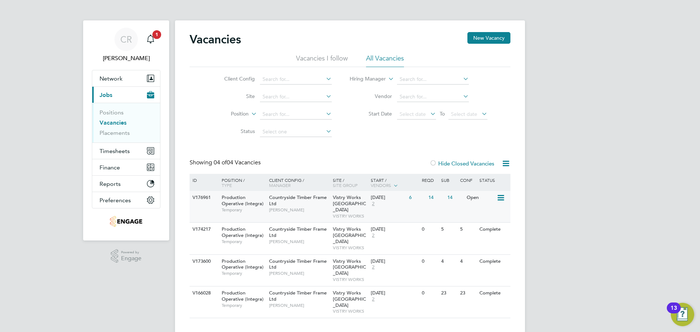
click at [496, 198] on div "V176961 Production Operative (Integra) Temporary Countryside Timber Frame Ltd J…" at bounding box center [350, 206] width 321 height 31
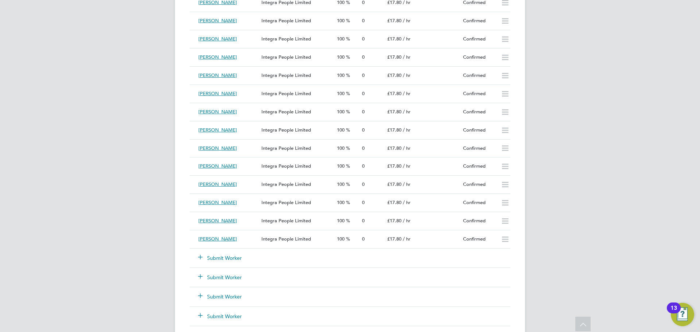
click at [213, 257] on button "Submit Worker" at bounding box center [220, 257] width 44 height 7
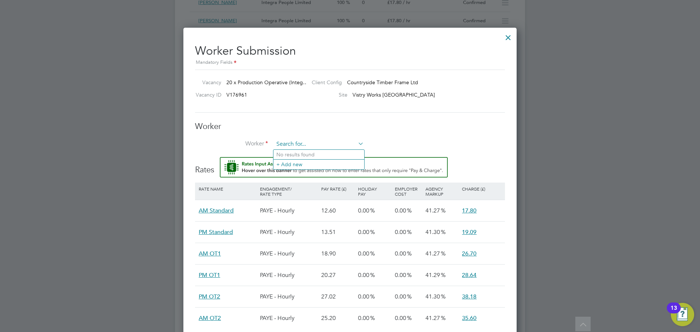
click at [302, 147] on input at bounding box center [319, 144] width 90 height 11
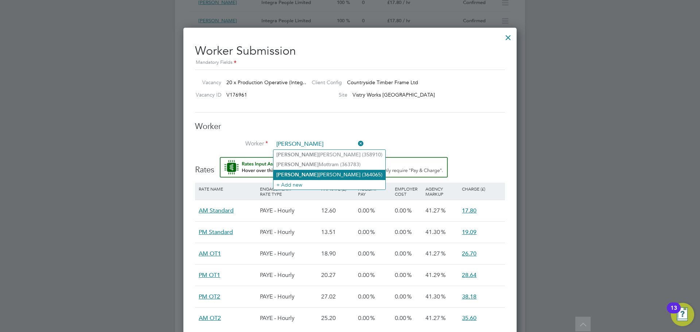
click at [311, 172] on li "Paul Gillespie (364065)" at bounding box center [329, 175] width 112 height 10
type input "Paul Gillespie (364065)"
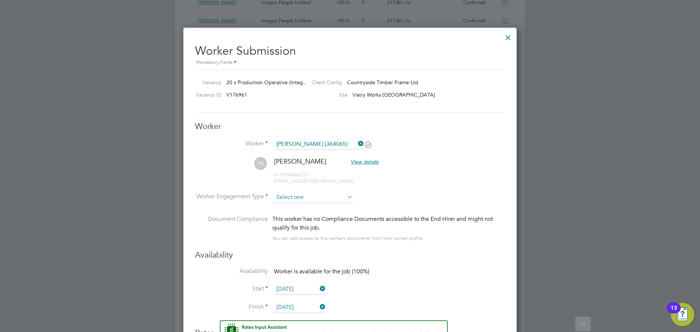
click at [320, 195] on input at bounding box center [313, 197] width 79 height 11
click at [303, 214] on li "PAYE" at bounding box center [313, 216] width 80 height 9
type input "PAYE"
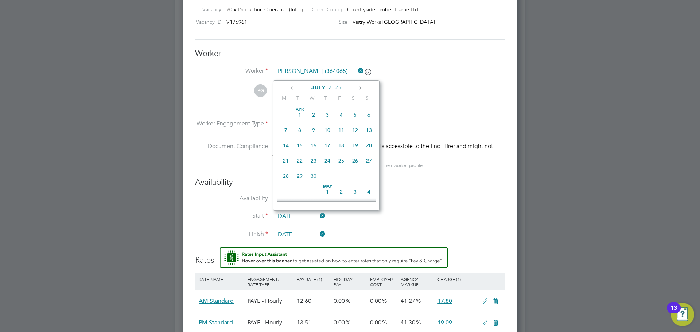
click at [293, 218] on input "23 Jul 2025" at bounding box center [300, 216] width 52 height 11
click at [287, 191] on span "4" at bounding box center [286, 185] width 14 height 14
type input "[DATE]"
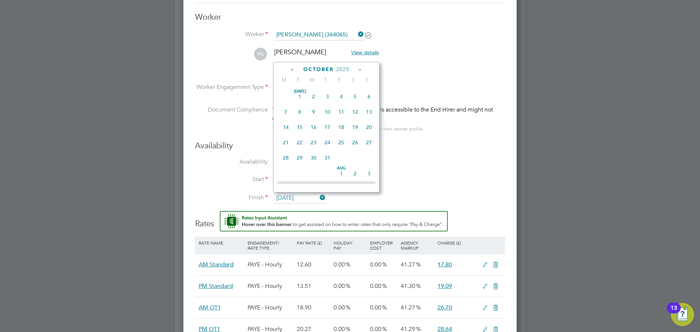
click at [300, 198] on input "[DATE]" at bounding box center [300, 198] width 52 height 11
click at [346, 69] on span "2025" at bounding box center [342, 69] width 13 height 6
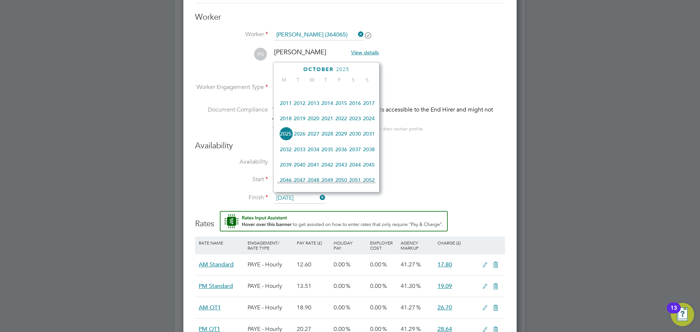
click at [305, 137] on span "2026" at bounding box center [300, 134] width 14 height 14
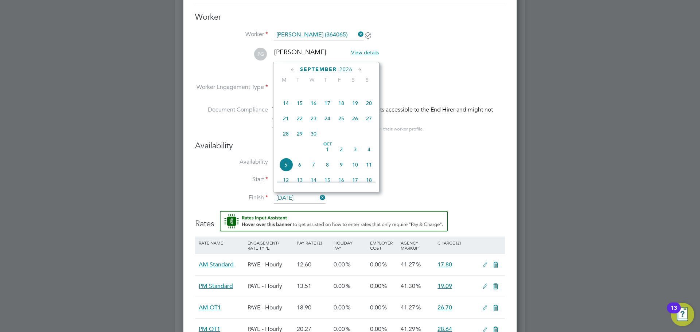
click at [286, 167] on span "5" at bounding box center [286, 165] width 14 height 14
type input "05 Oct 2026"
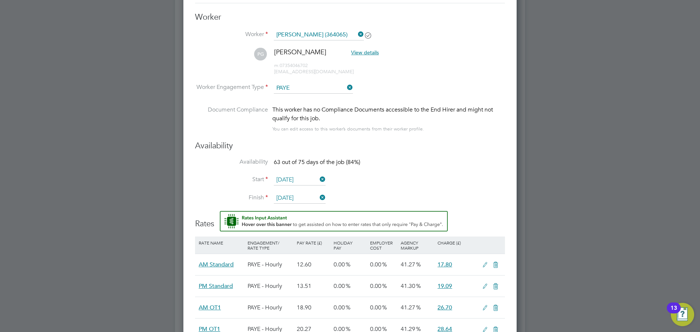
click at [407, 177] on li "Start 04 Aug 2025" at bounding box center [350, 184] width 310 height 18
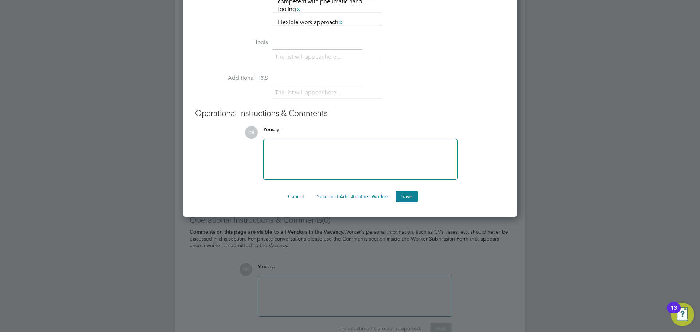
click at [365, 198] on button "Save and Add Another Worker" at bounding box center [352, 197] width 83 height 12
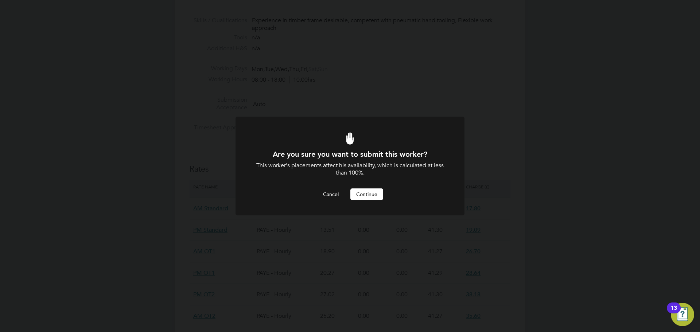
click at [363, 193] on button "Continue" at bounding box center [366, 194] width 33 height 12
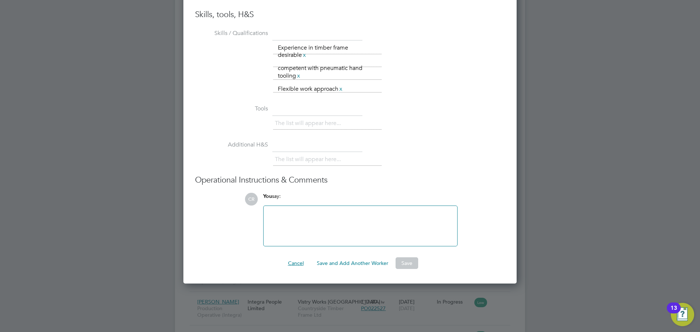
click at [293, 262] on button "Cancel" at bounding box center [295, 263] width 27 height 12
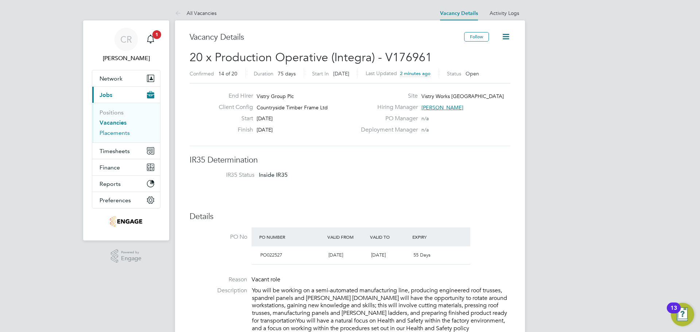
click at [120, 132] on link "Placements" at bounding box center [115, 132] width 30 height 7
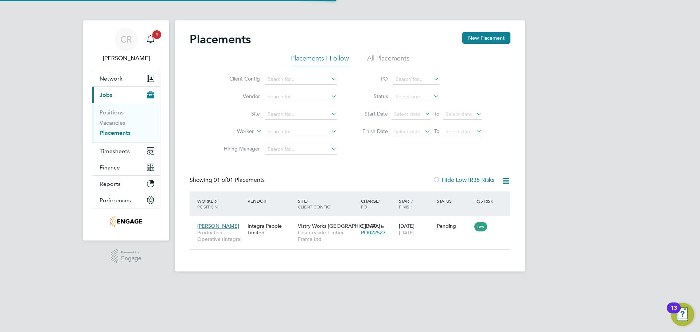
scroll to position [7, 34]
click at [113, 123] on link "Vacancies" at bounding box center [113, 122] width 26 height 7
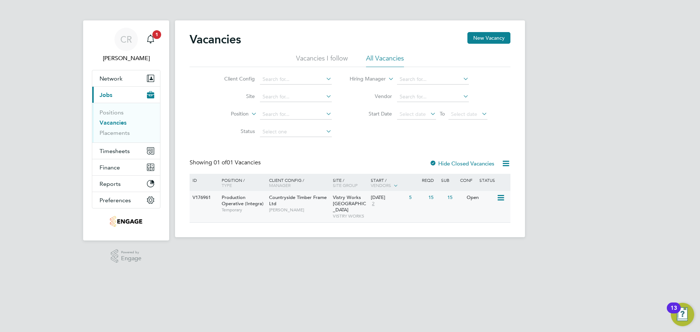
click at [501, 197] on icon at bounding box center [499, 198] width 7 height 9
click at [488, 231] on li "Update Status" at bounding box center [483, 235] width 42 height 10
click at [394, 198] on div "23 Jul 2025" at bounding box center [388, 198] width 35 height 6
click at [132, 135] on li "Placements" at bounding box center [127, 132] width 55 height 7
click at [126, 132] on link "Placements" at bounding box center [115, 132] width 30 height 7
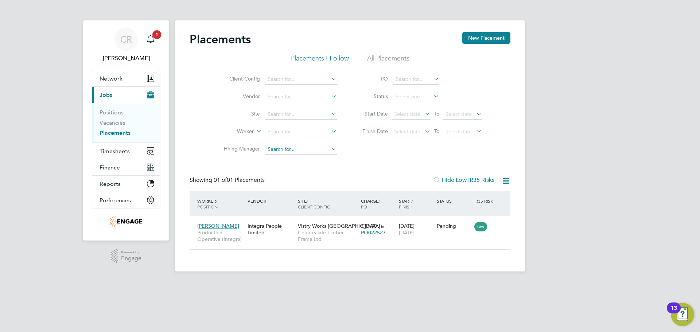
scroll to position [7, 34]
click at [502, 226] on icon at bounding box center [501, 226] width 7 height 9
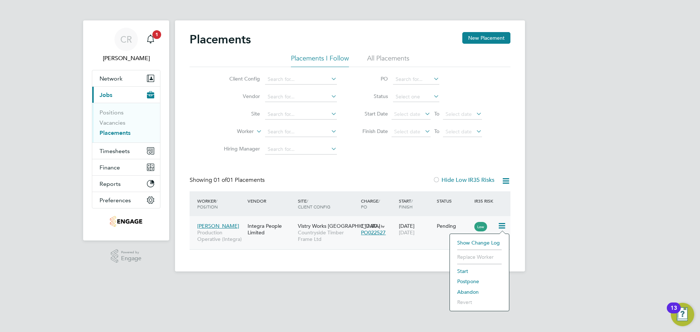
click at [469, 271] on li "Start" at bounding box center [479, 271] width 52 height 10
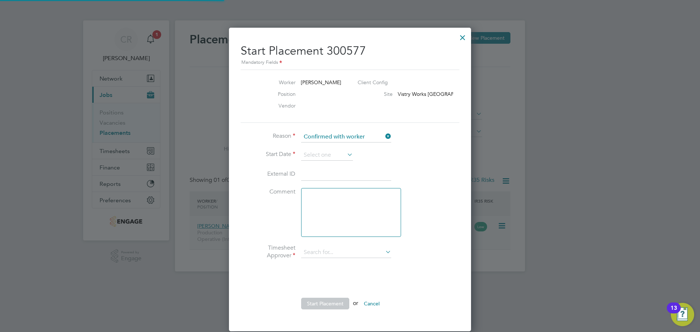
scroll to position [7, 90]
type input "[PERSON_NAME]"
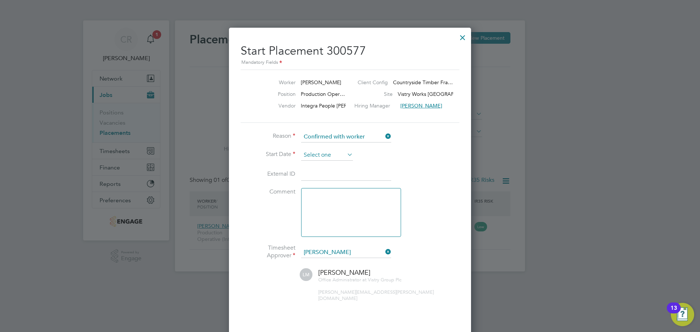
click at [330, 157] on input at bounding box center [327, 155] width 52 height 11
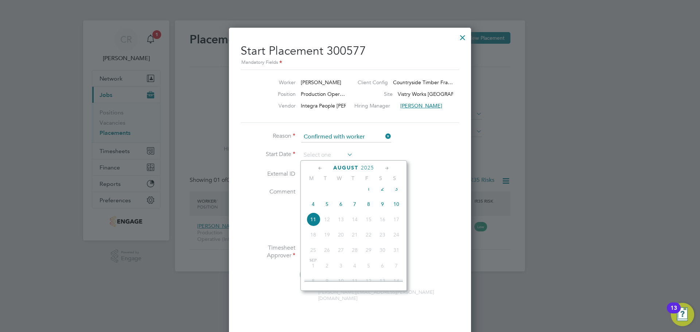
click at [316, 210] on span "4" at bounding box center [313, 204] width 14 height 14
type input "[DATE]"
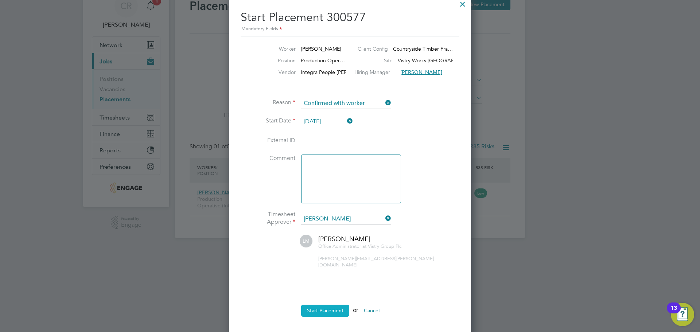
click at [330, 305] on button "Start Placement" at bounding box center [325, 311] width 48 height 12
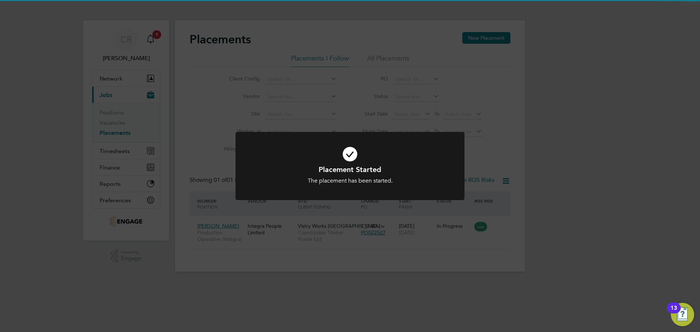
click at [353, 157] on icon at bounding box center [350, 154] width 190 height 28
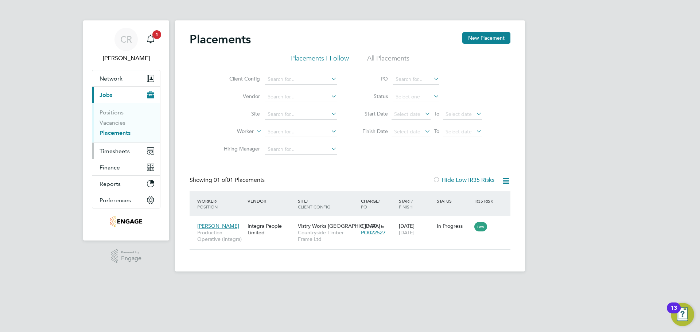
click at [121, 154] on span "Timesheets" at bounding box center [115, 151] width 30 height 7
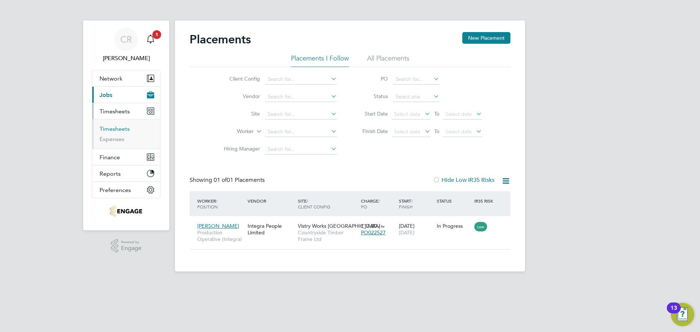
click at [116, 129] on link "Timesheets" at bounding box center [115, 128] width 30 height 7
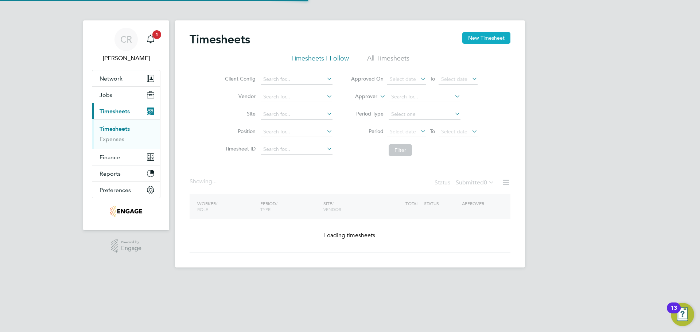
click at [471, 39] on button "New Timesheet" at bounding box center [486, 38] width 48 height 12
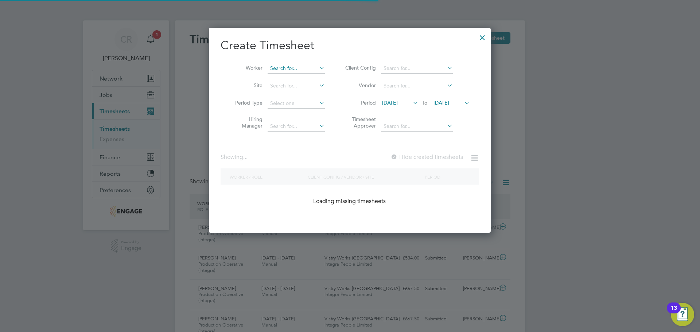
click at [307, 68] on input at bounding box center [296, 68] width 57 height 10
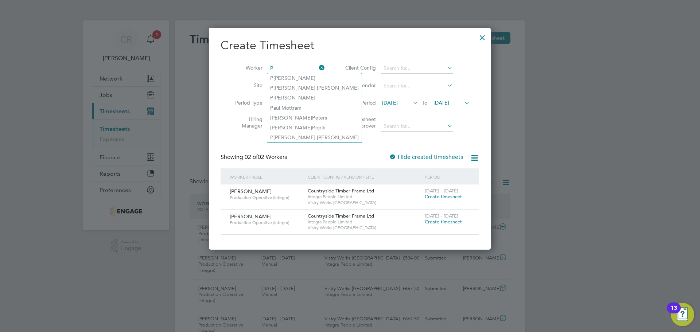
type input "P"
click at [390, 222] on span "Integra People Limited" at bounding box center [364, 222] width 113 height 6
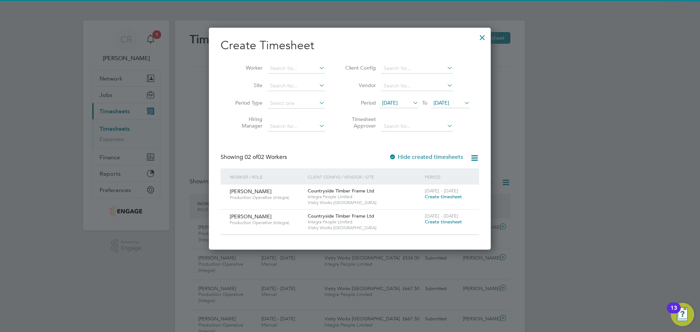
click at [433, 223] on span "Create timesheet" at bounding box center [443, 222] width 37 height 6
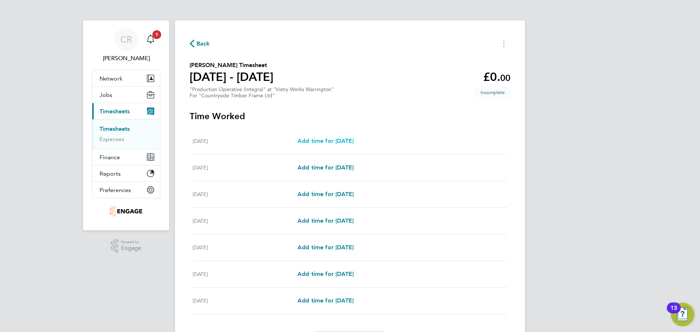
click at [354, 138] on span "Add time for [DATE]" at bounding box center [325, 140] width 56 height 7
select select "15"
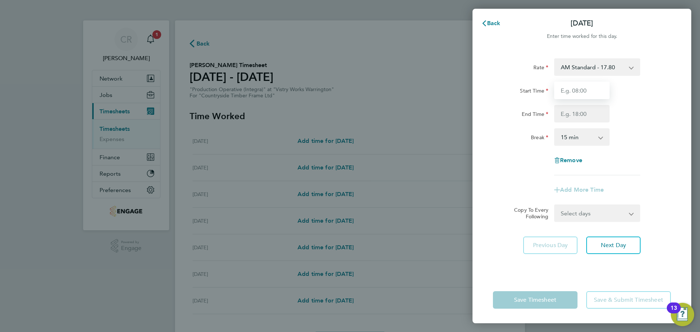
click at [600, 93] on input "Start Time" at bounding box center [581, 90] width 55 height 17
type input "06:00"
click at [593, 113] on input "End Time" at bounding box center [581, 113] width 55 height 17
type input "14:00"
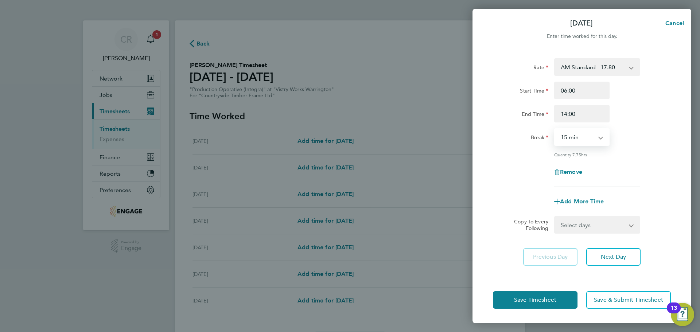
click at [585, 138] on select "0 min 15 min 30 min 45 min 60 min 75 min 90 min" at bounding box center [577, 137] width 45 height 16
select select "30"
click at [555, 129] on select "0 min 15 min 30 min 45 min 60 min 75 min 90 min" at bounding box center [577, 137] width 45 height 16
drag, startPoint x: 566, startPoint y: 300, endPoint x: 557, endPoint y: 301, distance: 9.6
click at [557, 301] on button "Save Timesheet" at bounding box center [535, 299] width 85 height 17
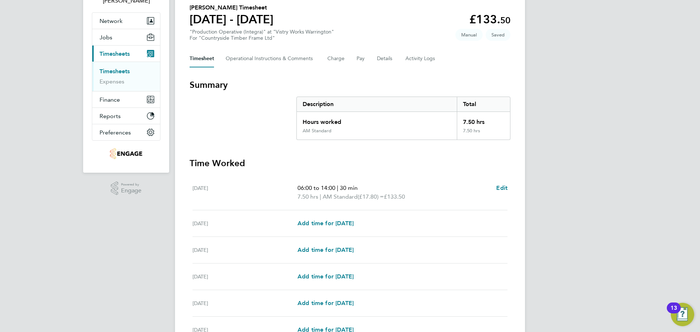
scroll to position [109, 0]
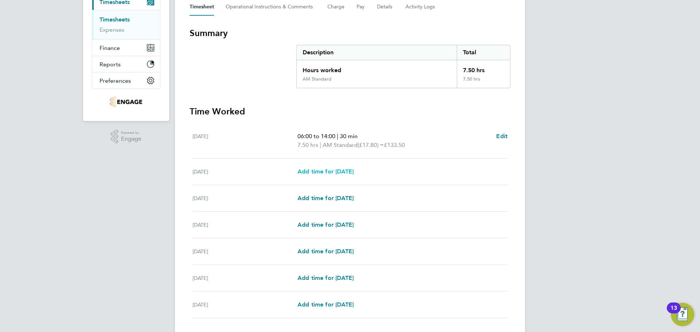
click at [354, 169] on span "Add time for [DATE]" at bounding box center [325, 171] width 56 height 7
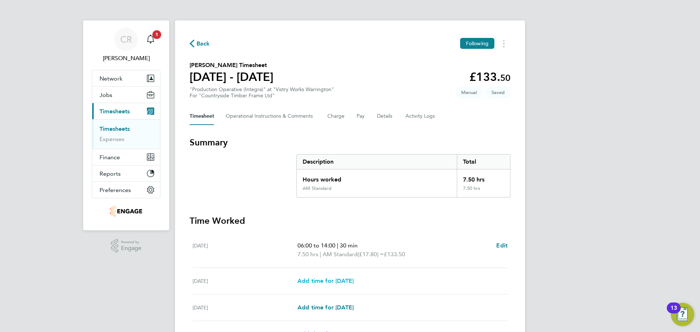
select select "15"
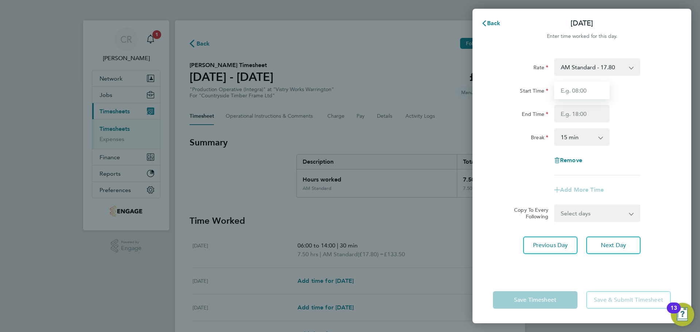
drag, startPoint x: 585, startPoint y: 91, endPoint x: 588, endPoint y: 96, distance: 5.8
click at [585, 91] on input "Start Time" at bounding box center [581, 90] width 55 height 17
type input "14:00"
click at [584, 96] on input "14:00" at bounding box center [581, 90] width 55 height 17
drag, startPoint x: 587, startPoint y: 90, endPoint x: 555, endPoint y: 93, distance: 32.5
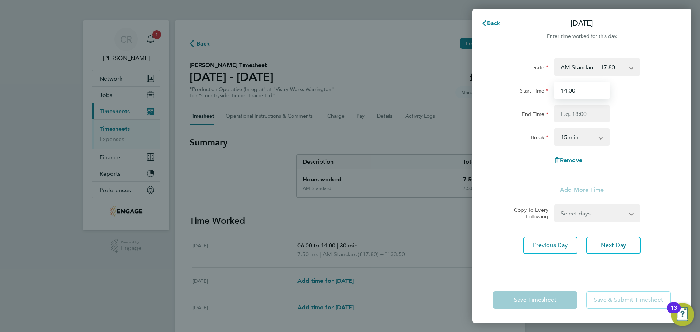
click at [555, 93] on input "14:00" at bounding box center [581, 90] width 55 height 17
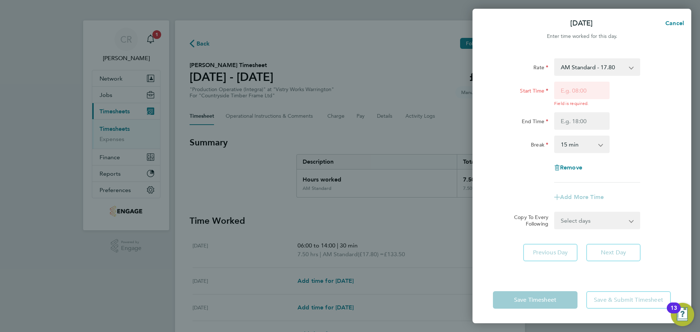
click at [612, 96] on div "Field is required." at bounding box center [581, 94] width 61 height 25
drag, startPoint x: 577, startPoint y: 92, endPoint x: 580, endPoint y: 99, distance: 7.6
click at [579, 96] on input "Start Time" at bounding box center [581, 90] width 55 height 17
type input "06:00"
click at [584, 119] on input "End Time" at bounding box center [581, 120] width 55 height 17
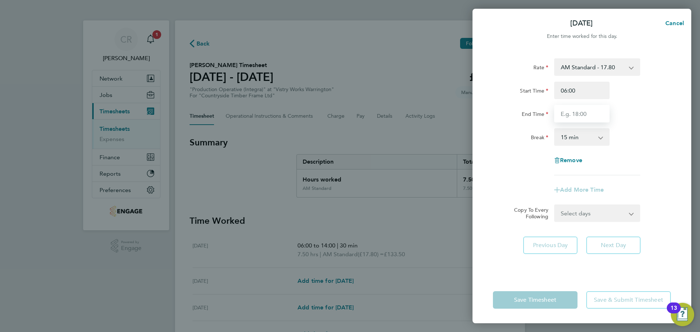
type input "14:00"
click at [593, 140] on select "0 min 15 min 30 min 45 min 60 min 75 min 90 min" at bounding box center [577, 137] width 45 height 16
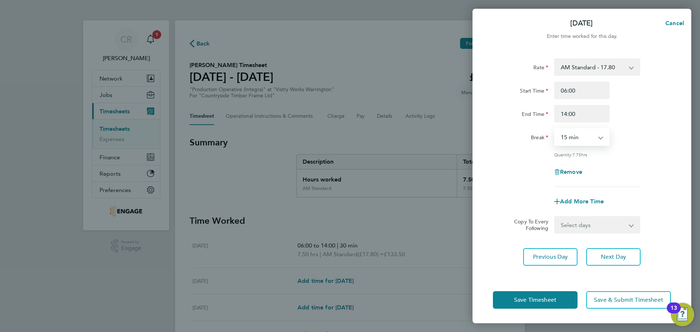
select select "30"
click at [555, 129] on select "0 min 15 min 30 min 45 min 60 min 75 min 90 min" at bounding box center [577, 137] width 45 height 16
click at [567, 296] on button "Save Timesheet" at bounding box center [535, 299] width 85 height 17
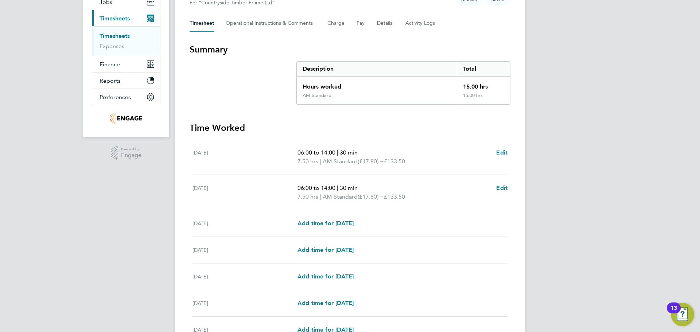
scroll to position [146, 0]
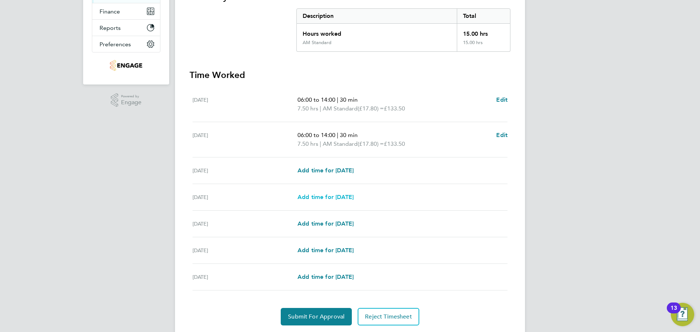
click at [354, 194] on span "Add time for [DATE]" at bounding box center [325, 197] width 56 height 7
select select "15"
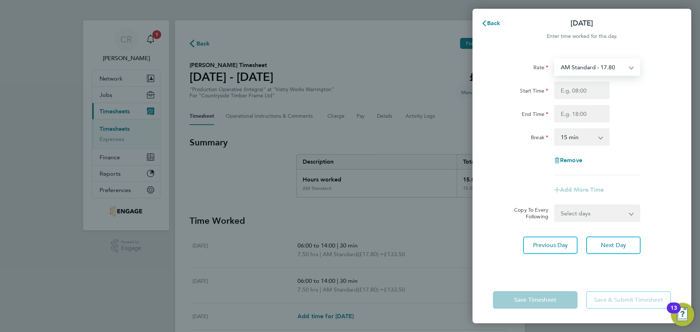
drag, startPoint x: 583, startPoint y: 64, endPoint x: 585, endPoint y: 71, distance: 7.7
click at [583, 64] on select "AM Standard - 17.80 PM Standard - 19.09 PM OT2 - 38.18 AM OT2 - 35.60 AM OT1 - …" at bounding box center [593, 67] width 76 height 16
click at [593, 58] on div "Rate AM Standard - 17.80 PM Standard - 19.09 PM OT2 - 38.18 AM OT2 - 35.60 AM O…" at bounding box center [581, 163] width 219 height 227
drag, startPoint x: 591, startPoint y: 92, endPoint x: 589, endPoint y: 97, distance: 5.2
click at [591, 92] on input "Start Time" at bounding box center [581, 90] width 55 height 17
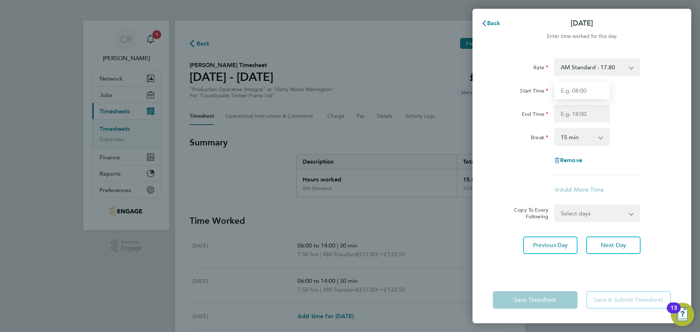
type input "06:00"
drag, startPoint x: 588, startPoint y: 98, endPoint x: 581, endPoint y: 115, distance: 18.8
click at [581, 115] on input "End Time" at bounding box center [581, 113] width 55 height 17
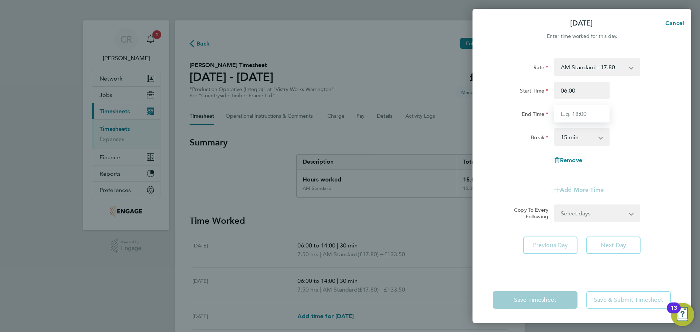
type input "14:00"
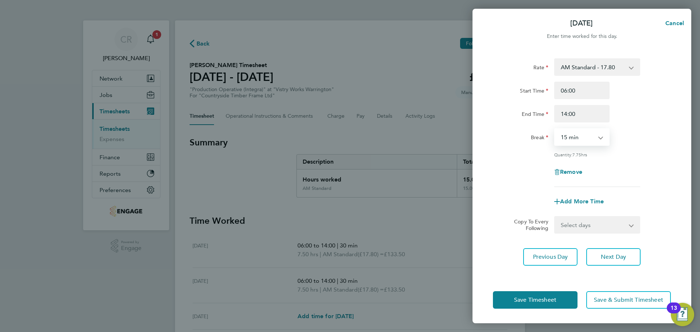
click at [580, 139] on select "0 min 15 min 30 min 45 min 60 min 75 min 90 min" at bounding box center [577, 137] width 45 height 16
select select "30"
click at [555, 129] on select "0 min 15 min 30 min 45 min 60 min 75 min 90 min" at bounding box center [577, 137] width 45 height 16
click at [569, 300] on button "Save Timesheet" at bounding box center [535, 299] width 85 height 17
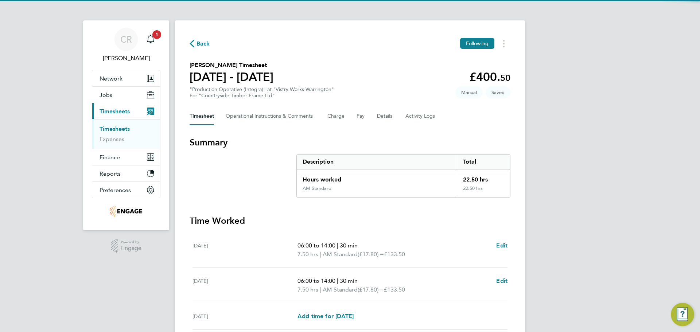
scroll to position [146, 0]
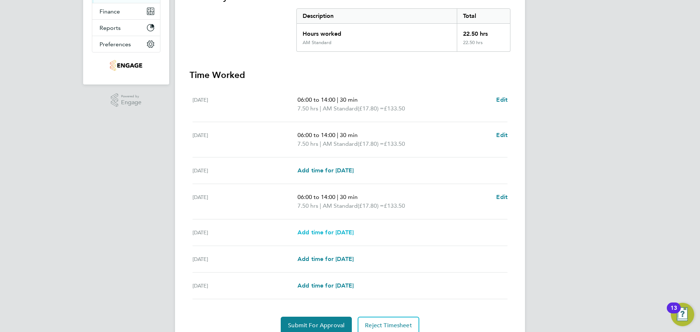
click at [353, 230] on span "Add time for [DATE]" at bounding box center [325, 232] width 56 height 7
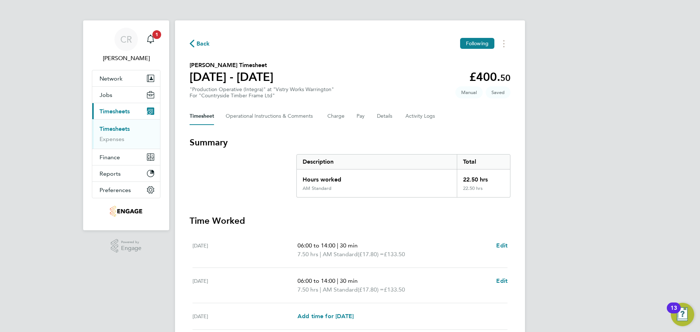
select select "15"
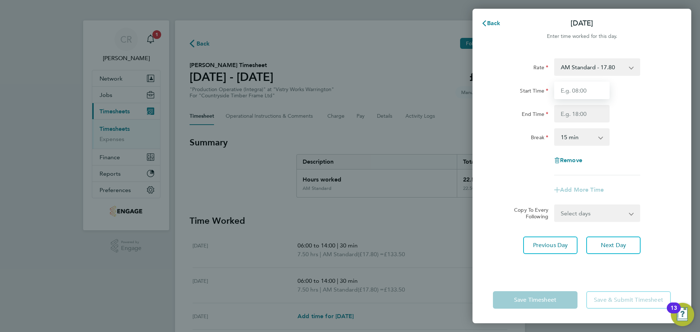
click at [592, 90] on input "Start Time" at bounding box center [581, 90] width 55 height 17
type input "06:00"
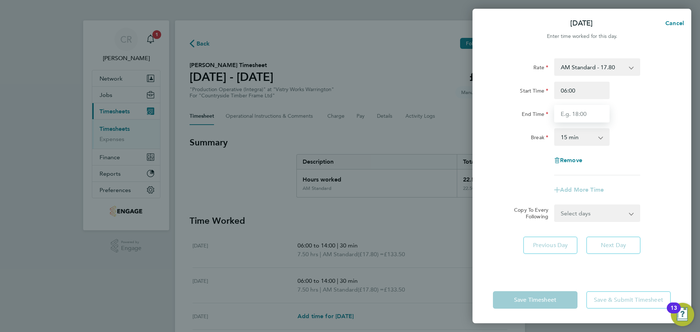
click at [585, 114] on input "End Time" at bounding box center [581, 113] width 55 height 17
type input "14:00"
click at [586, 135] on select "0 min 15 min 30 min 45 min 60 min 75 min 90 min" at bounding box center [577, 137] width 45 height 16
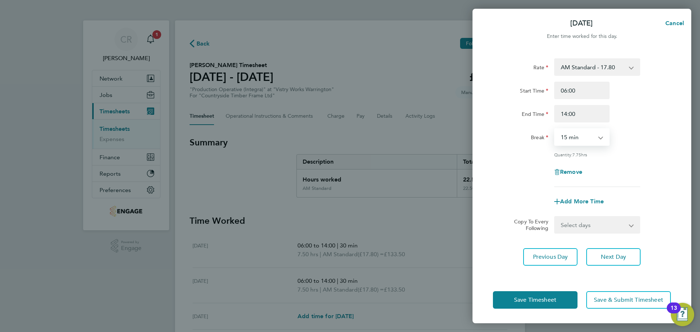
select select "30"
click at [555, 129] on select "0 min 15 min 30 min 45 min 60 min 75 min 90 min" at bounding box center [577, 137] width 45 height 16
click at [566, 297] on button "Save Timesheet" at bounding box center [535, 299] width 85 height 17
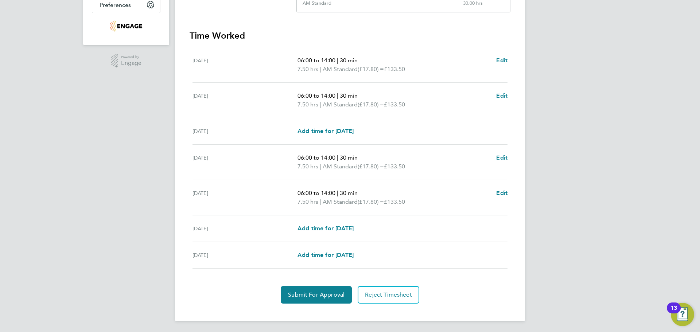
scroll to position [186, 0]
click at [335, 285] on button "Submit For Approval" at bounding box center [316, 293] width 71 height 17
click at [674, 311] on div "13" at bounding box center [673, 312] width 7 height 9
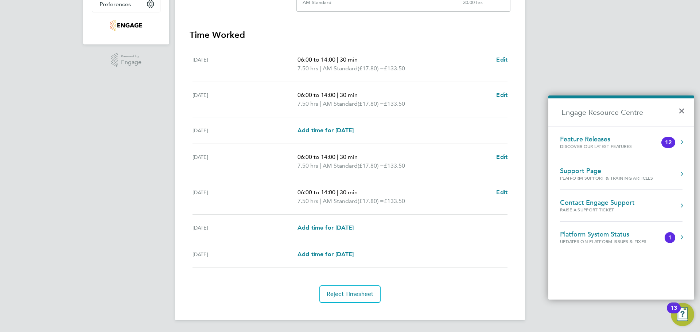
click at [603, 50] on div "CR Caitlin Rae Notifications 1 Applications: Network Team Members Businesses Si…" at bounding box center [350, 73] width 700 height 518
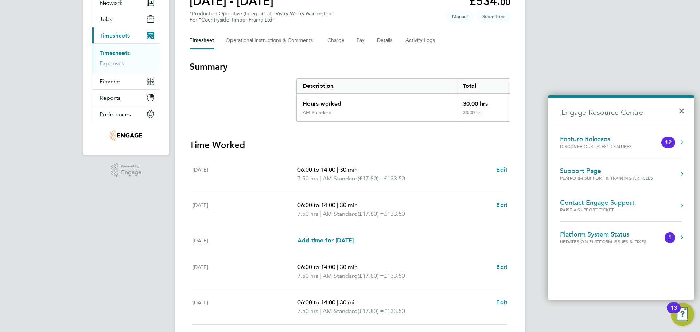
scroll to position [4, 0]
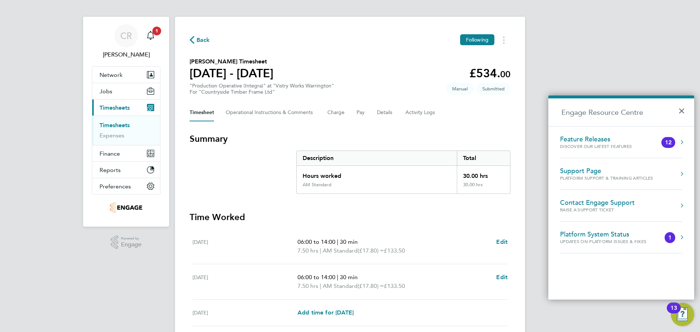
click at [202, 38] on span "Back" at bounding box center [202, 40] width 13 height 9
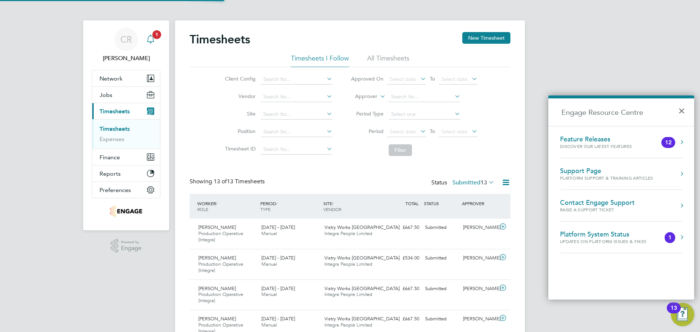
scroll to position [4, 4]
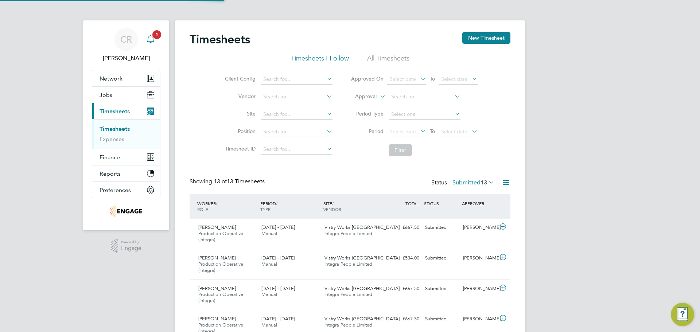
drag, startPoint x: 149, startPoint y: 39, endPoint x: 149, endPoint y: 45, distance: 6.2
click at [149, 39] on icon "Main navigation" at bounding box center [150, 39] width 9 height 9
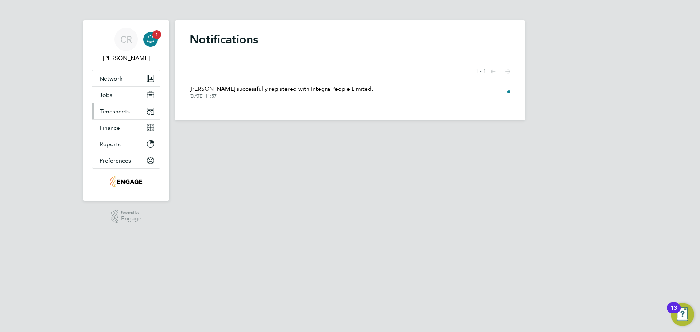
click at [121, 108] on span "Timesheets" at bounding box center [115, 111] width 30 height 7
click at [114, 108] on span "Timesheets" at bounding box center [115, 111] width 30 height 7
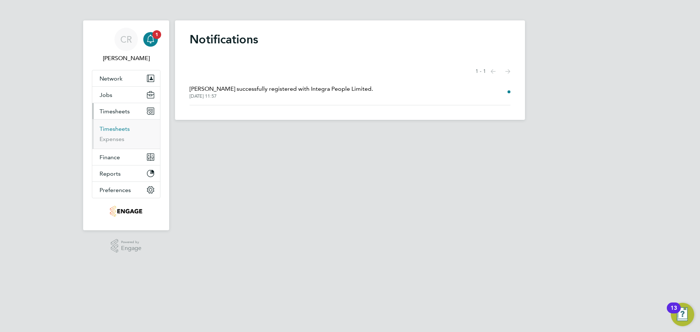
click at [117, 128] on link "Timesheets" at bounding box center [115, 128] width 30 height 7
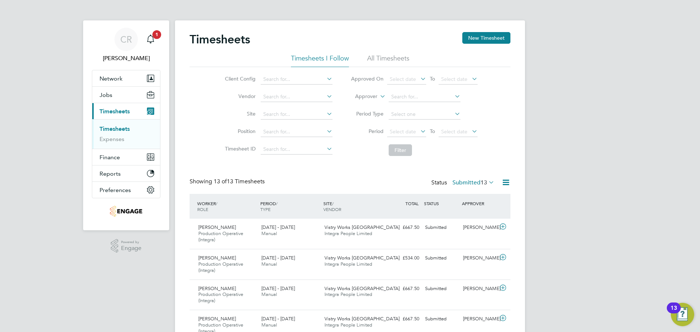
click at [380, 59] on li "All Timesheets" at bounding box center [388, 60] width 42 height 13
